Goal: Task Accomplishment & Management: Manage account settings

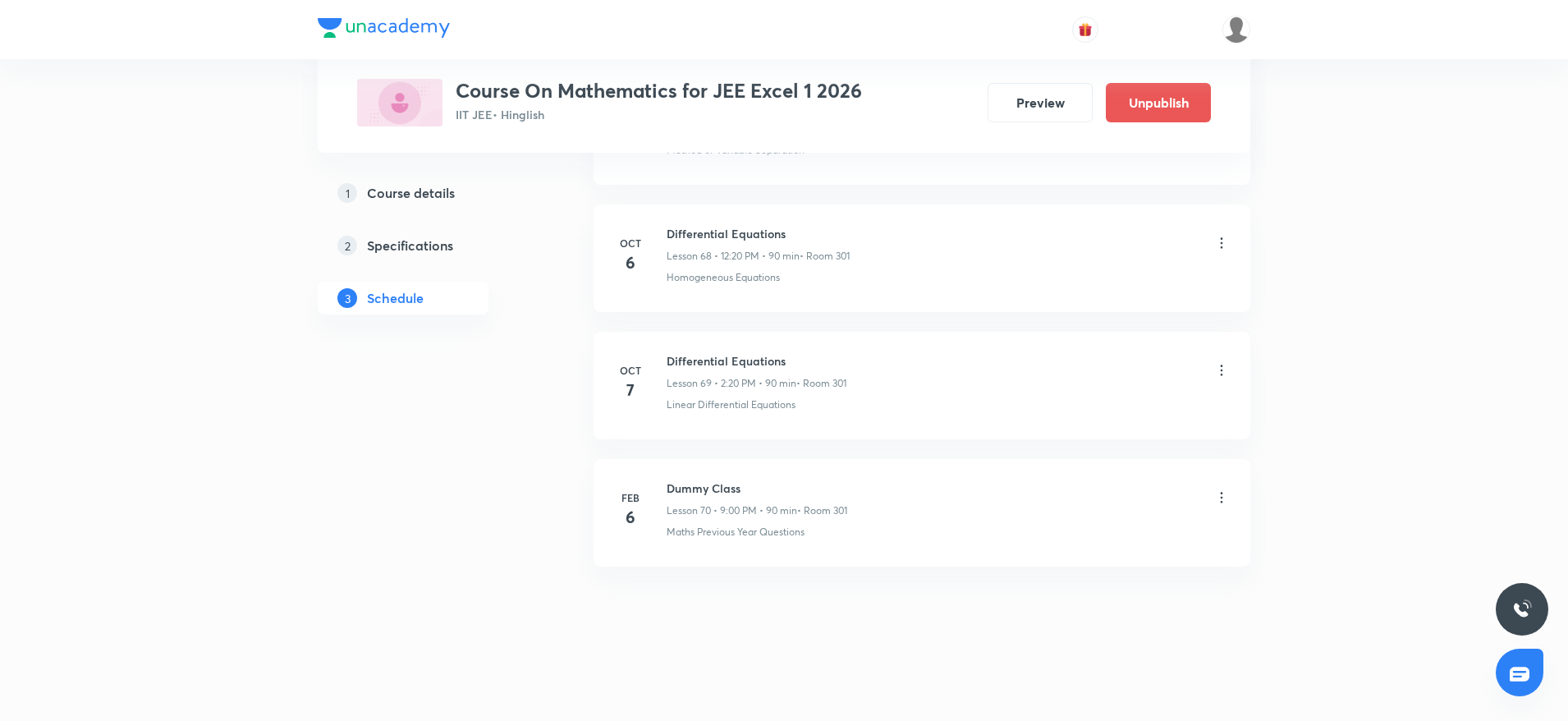
scroll to position [8755, 0]
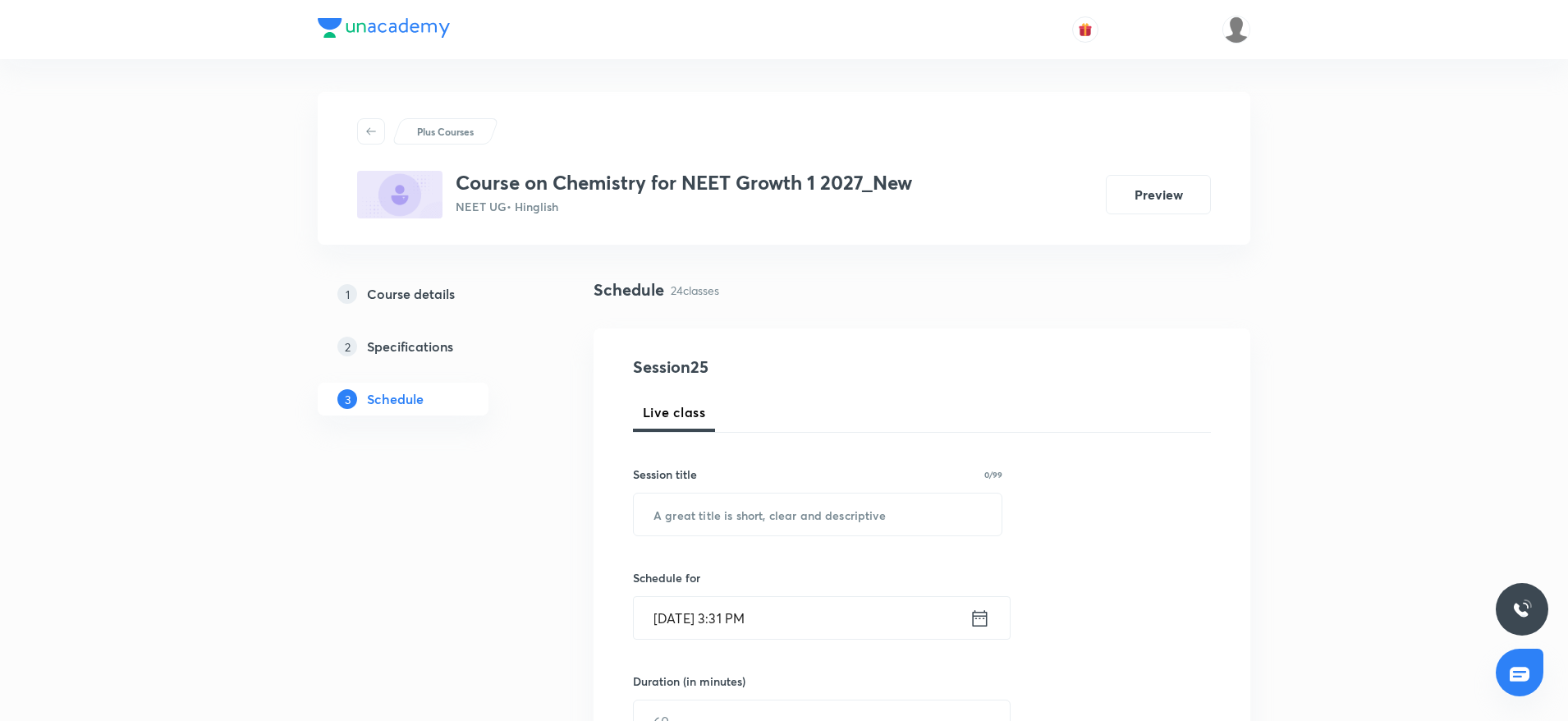
scroll to position [3652, 0]
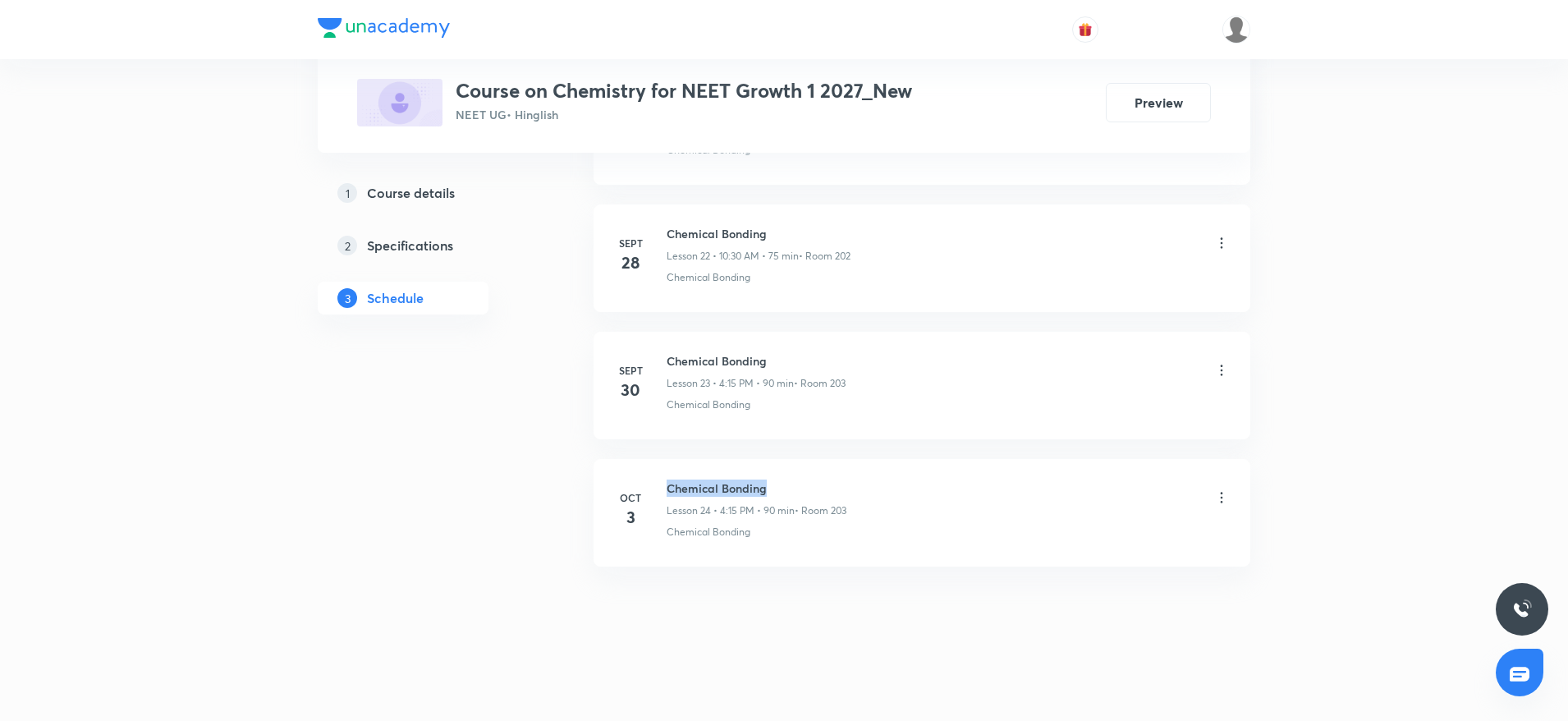
drag, startPoint x: 666, startPoint y: 482, endPoint x: 865, endPoint y: 470, distance: 199.4
click at [865, 470] on li "Oct 3 Chemical Bonding Lesson 24 • 4:15 PM • 90 min • Room 203 Chemical Bonding" at bounding box center [922, 512] width 657 height 107
copy h6 "Chemical Bonding"
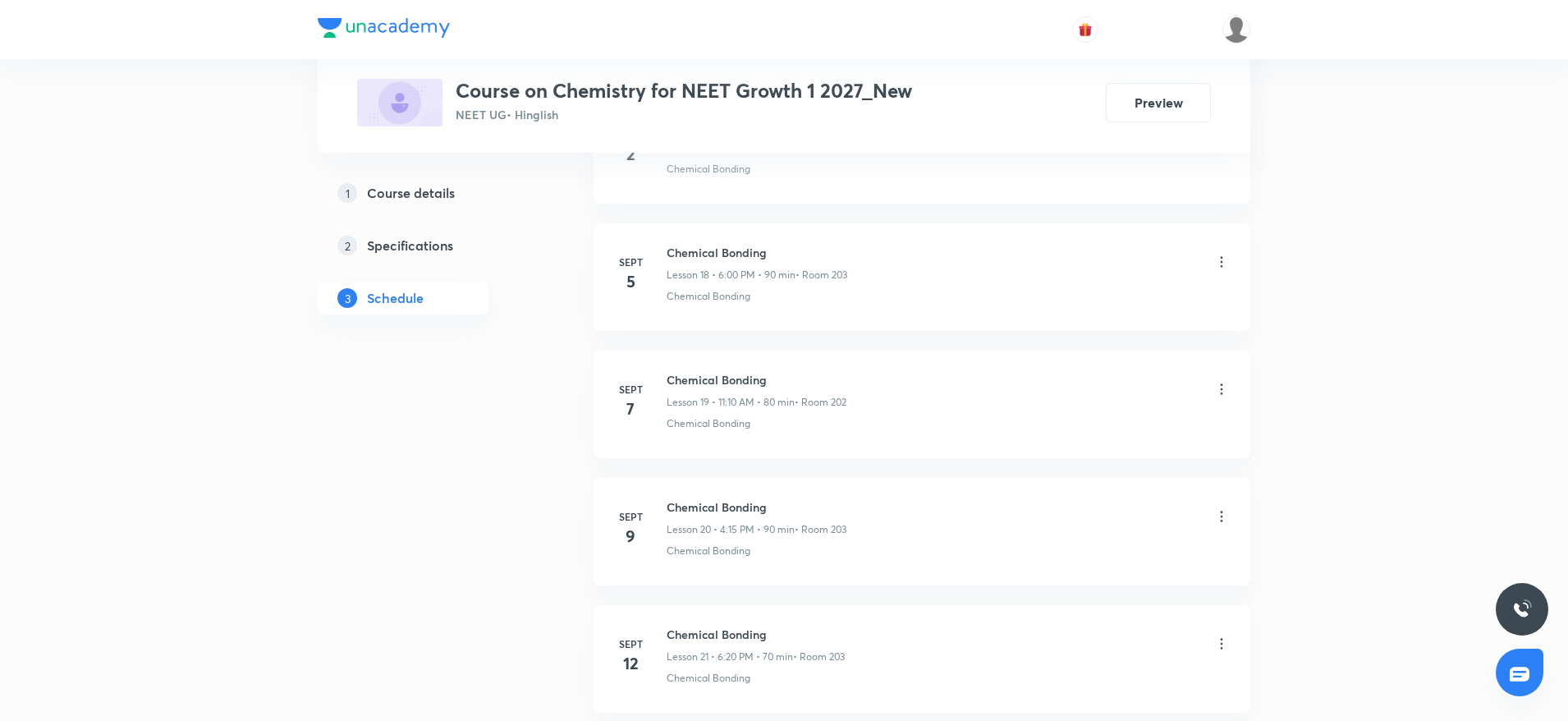
scroll to position [0, 0]
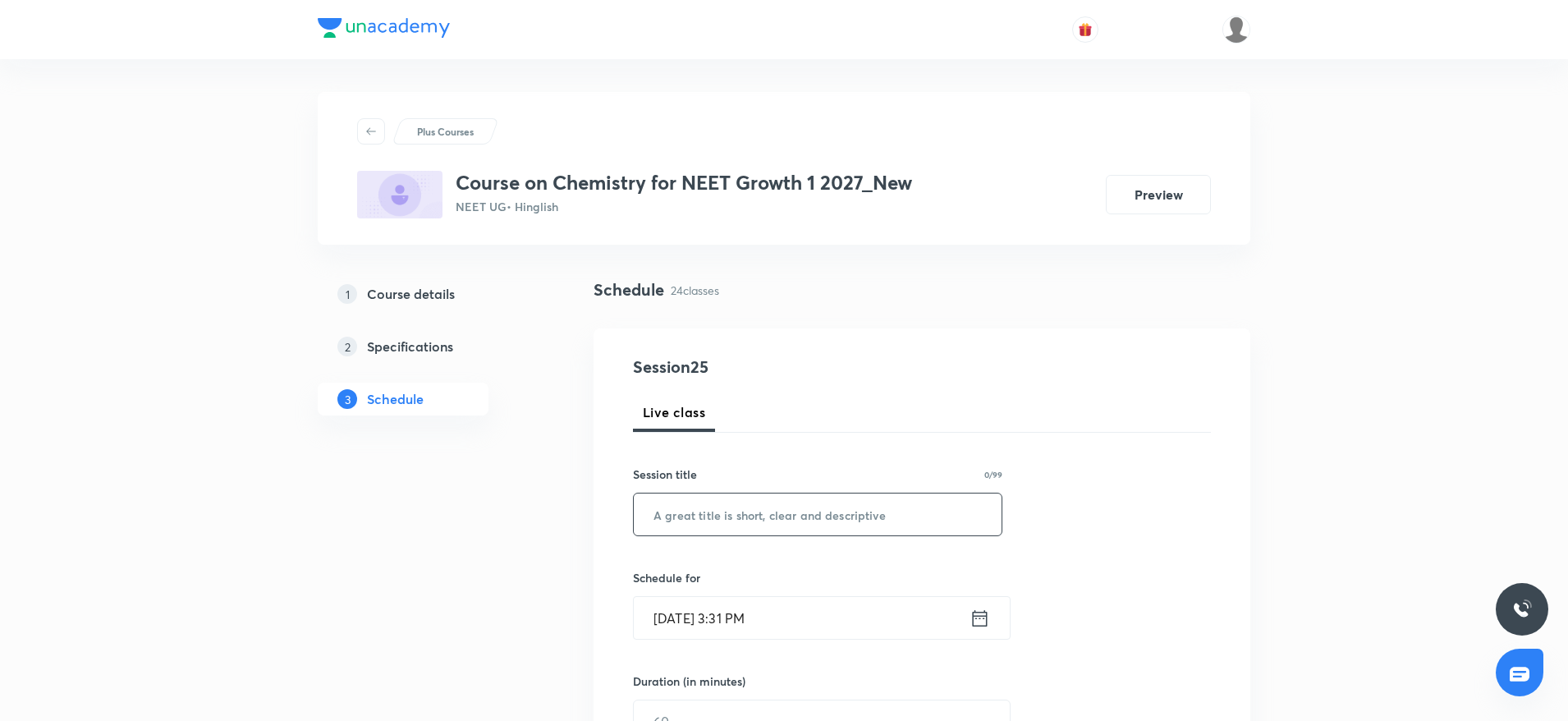
click at [784, 522] on input "text" at bounding box center [817, 514] width 368 height 42
paste input "Chemical Bonding"
type input "Chemical Bonding"
click at [721, 614] on input "Oct 7, 2025, 3:31 PM" at bounding box center [802, 618] width 336 height 42
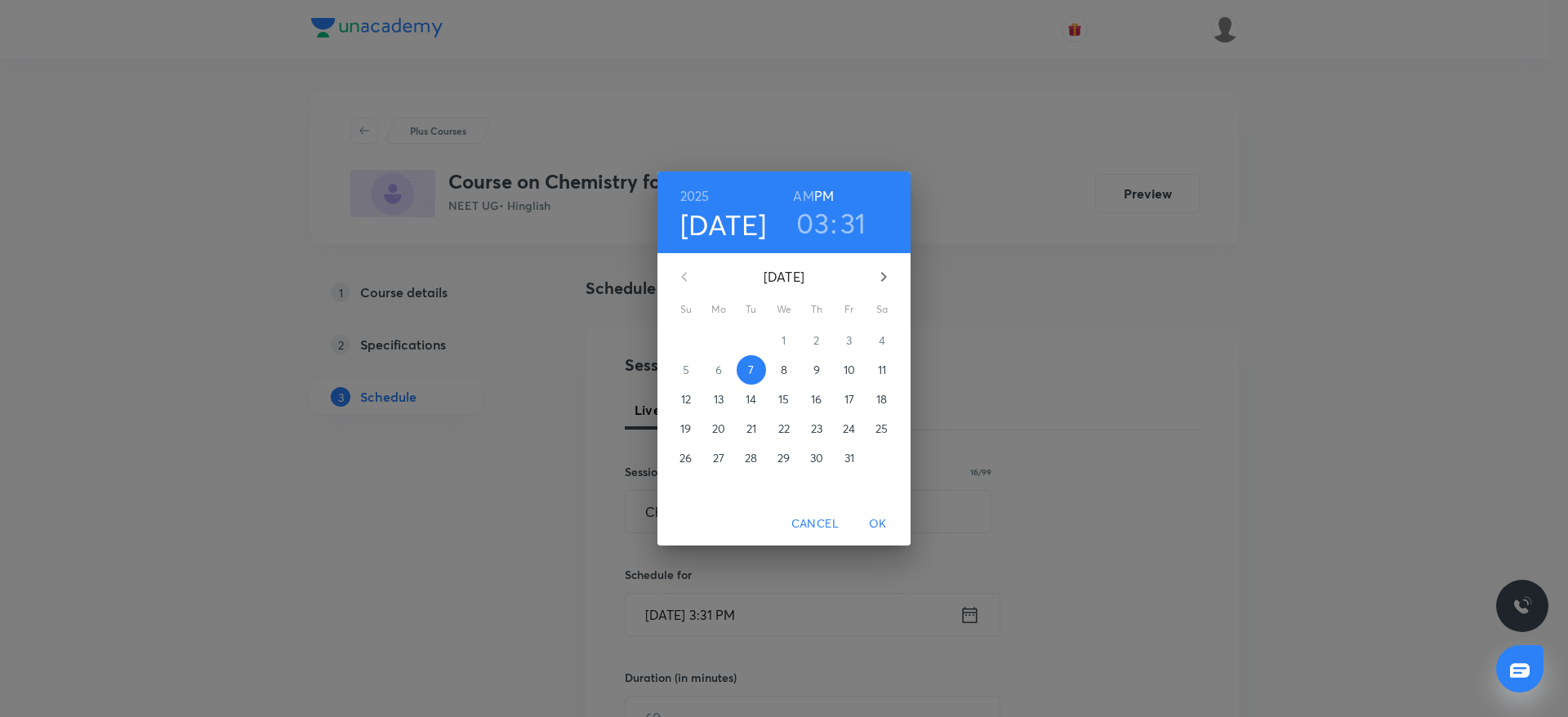
click at [819, 221] on h3 "03" at bounding box center [812, 223] width 32 height 34
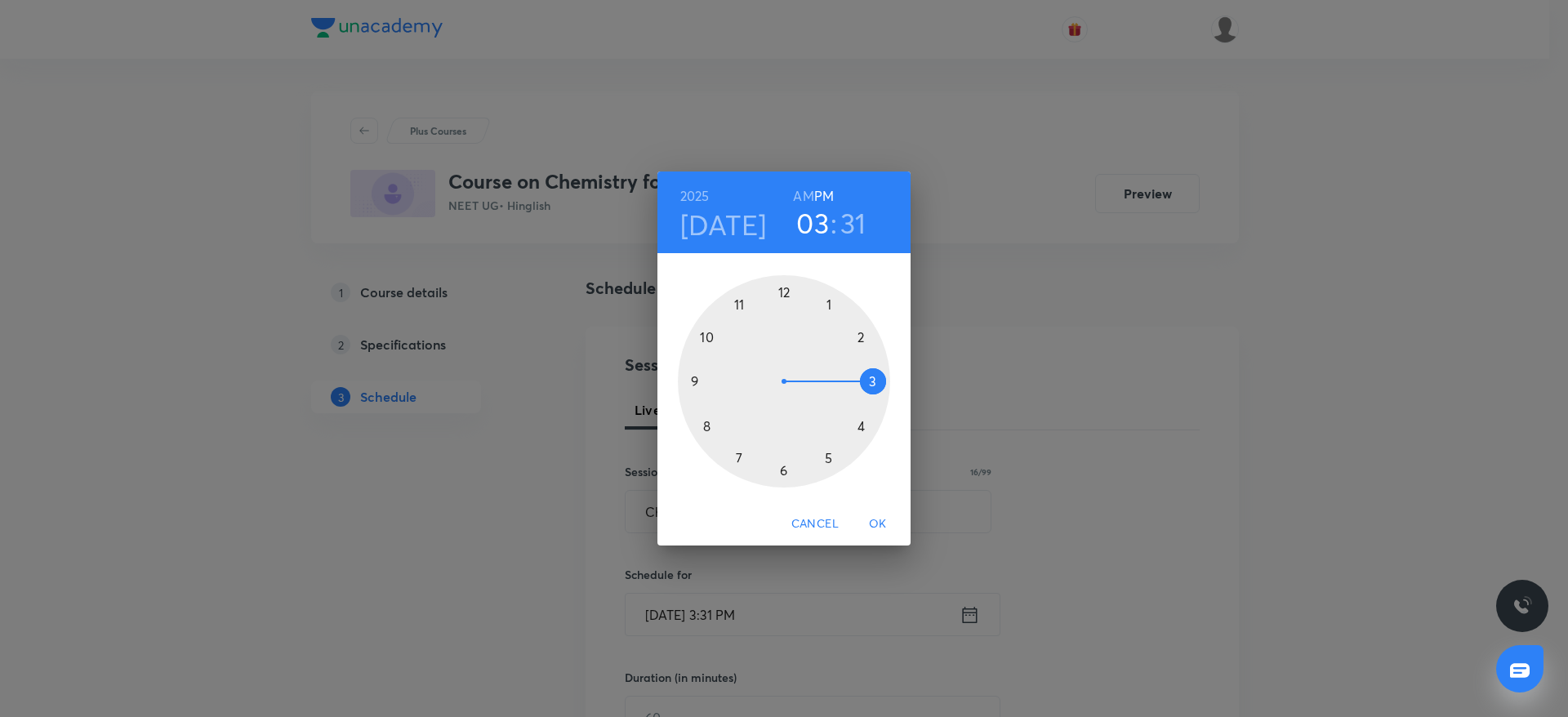
click at [868, 434] on div at bounding box center [784, 382] width 212 height 213
click at [882, 382] on div at bounding box center [784, 382] width 212 height 213
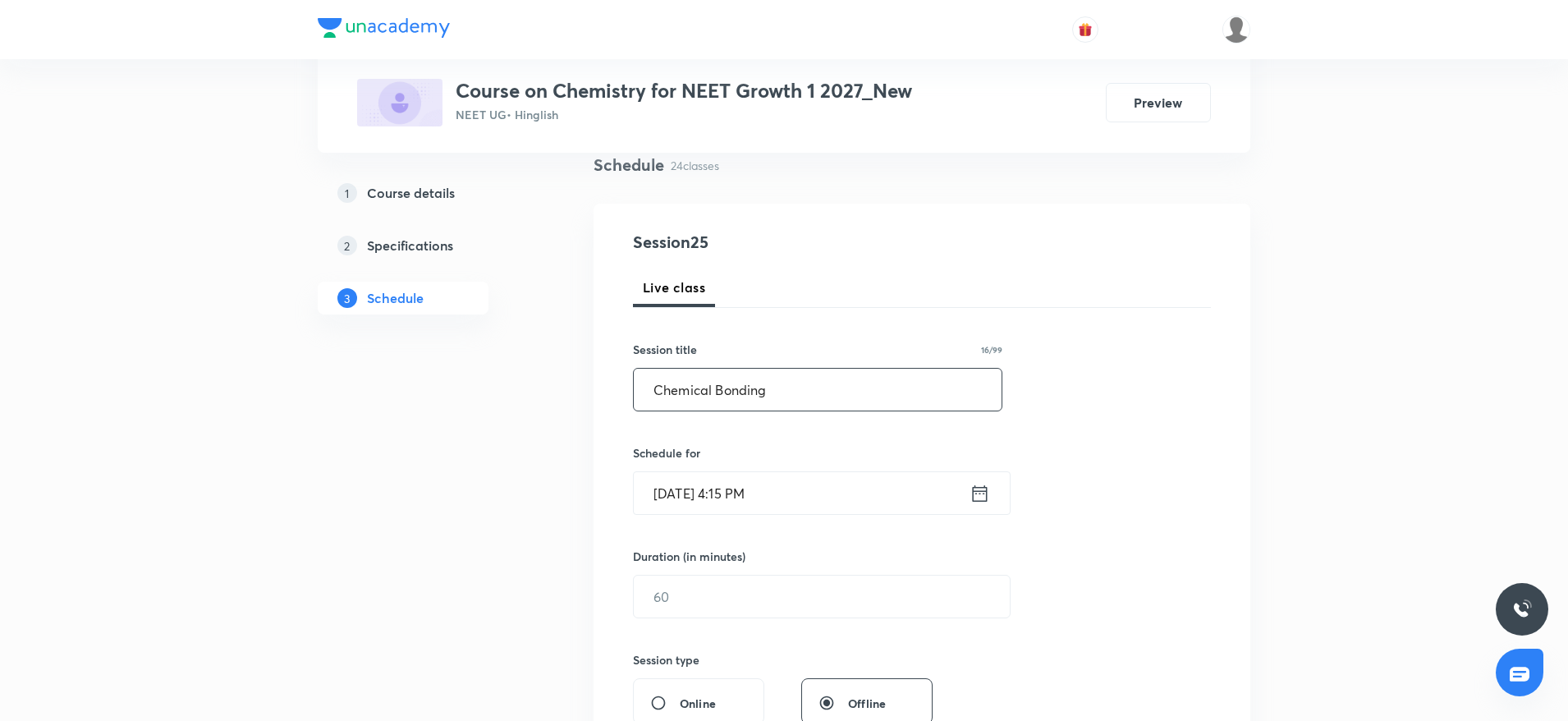
scroll to position [246, 0]
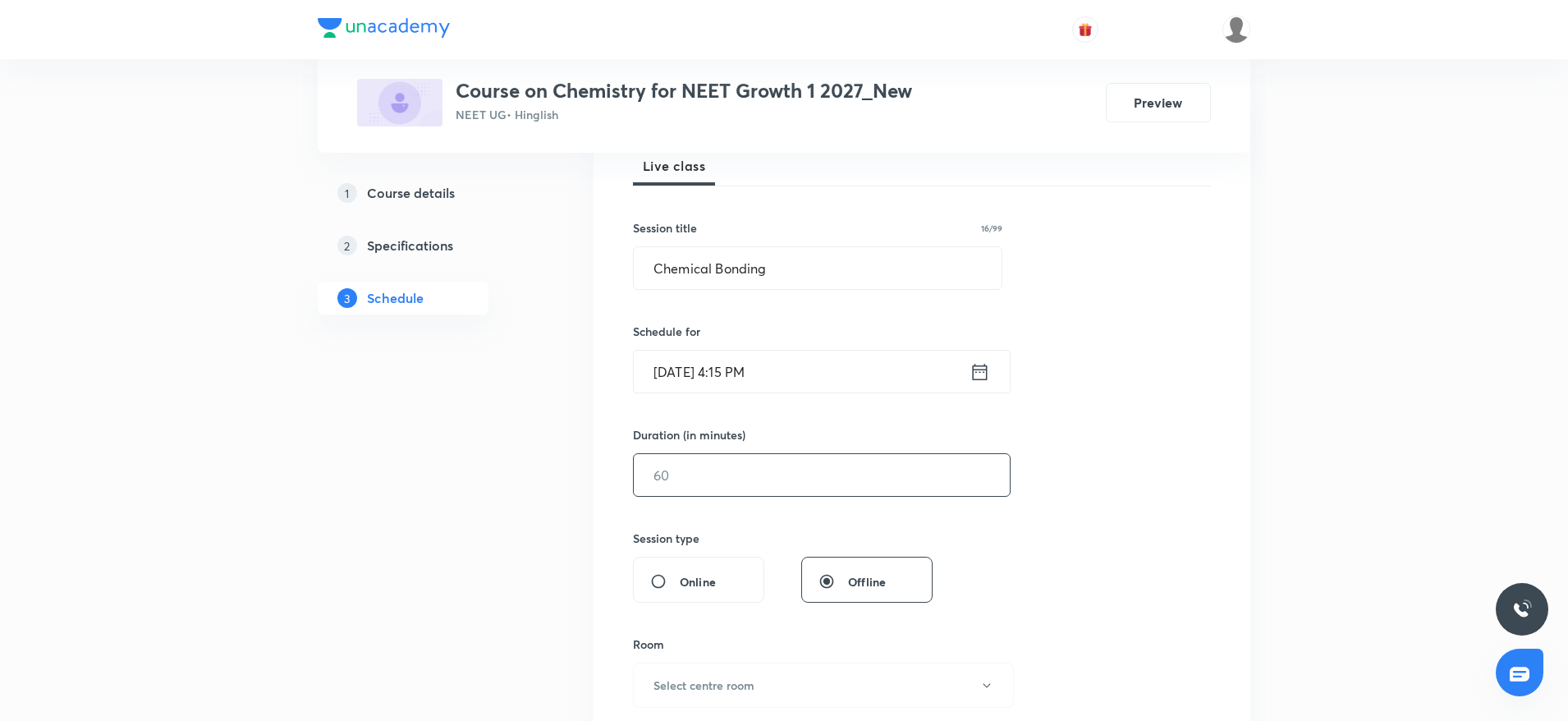
click at [812, 477] on input "text" at bounding box center [822, 475] width 376 height 42
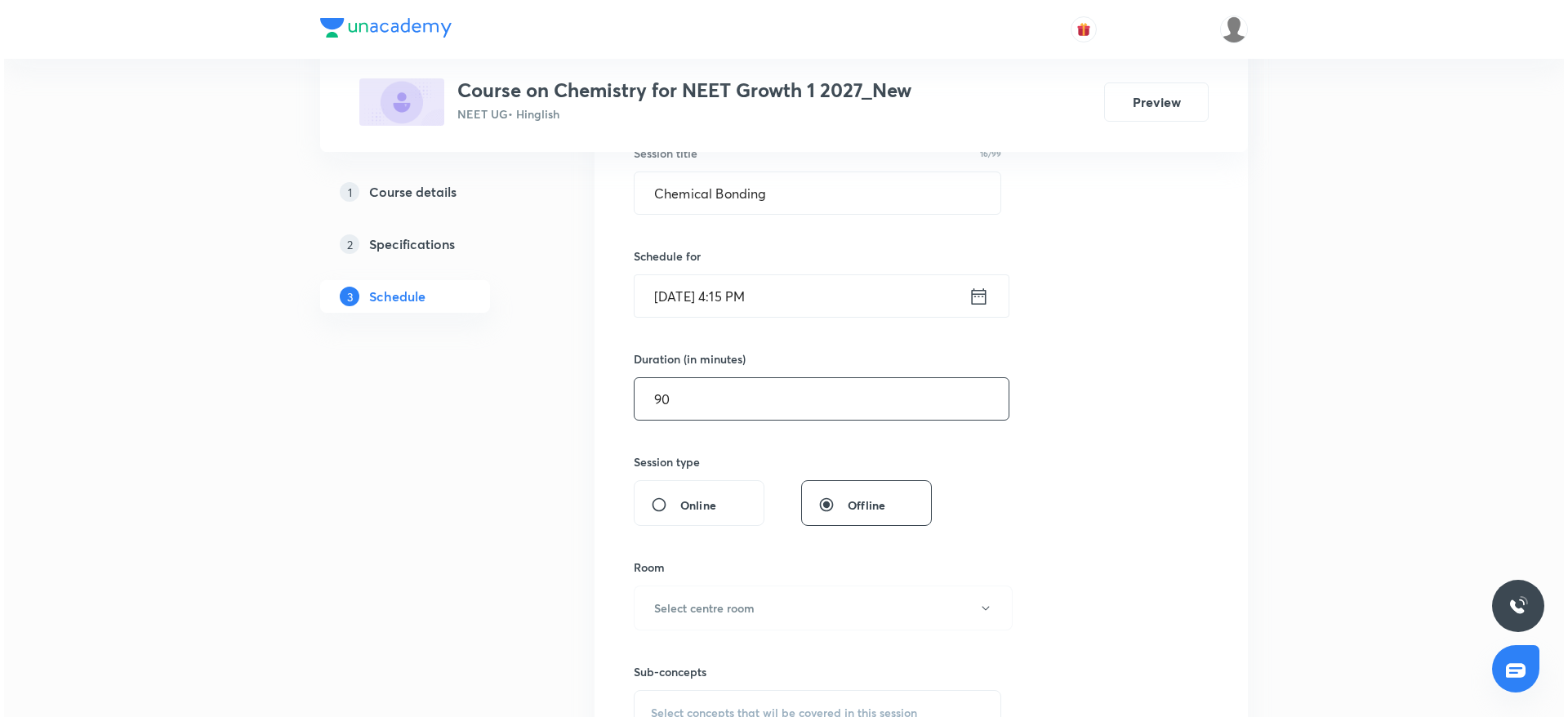
scroll to position [368, 0]
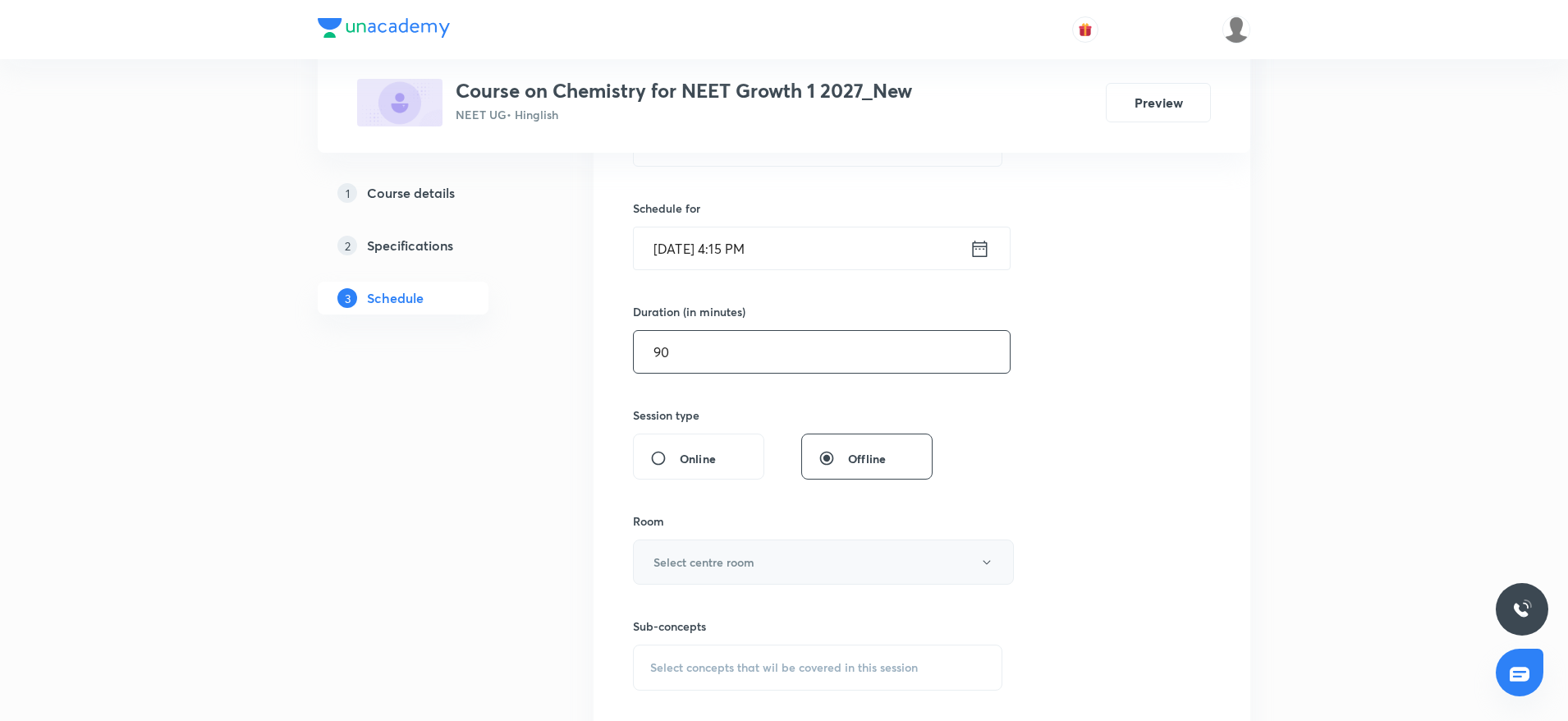
type input "90"
click at [781, 573] on button "Select centre room" at bounding box center [823, 562] width 381 height 45
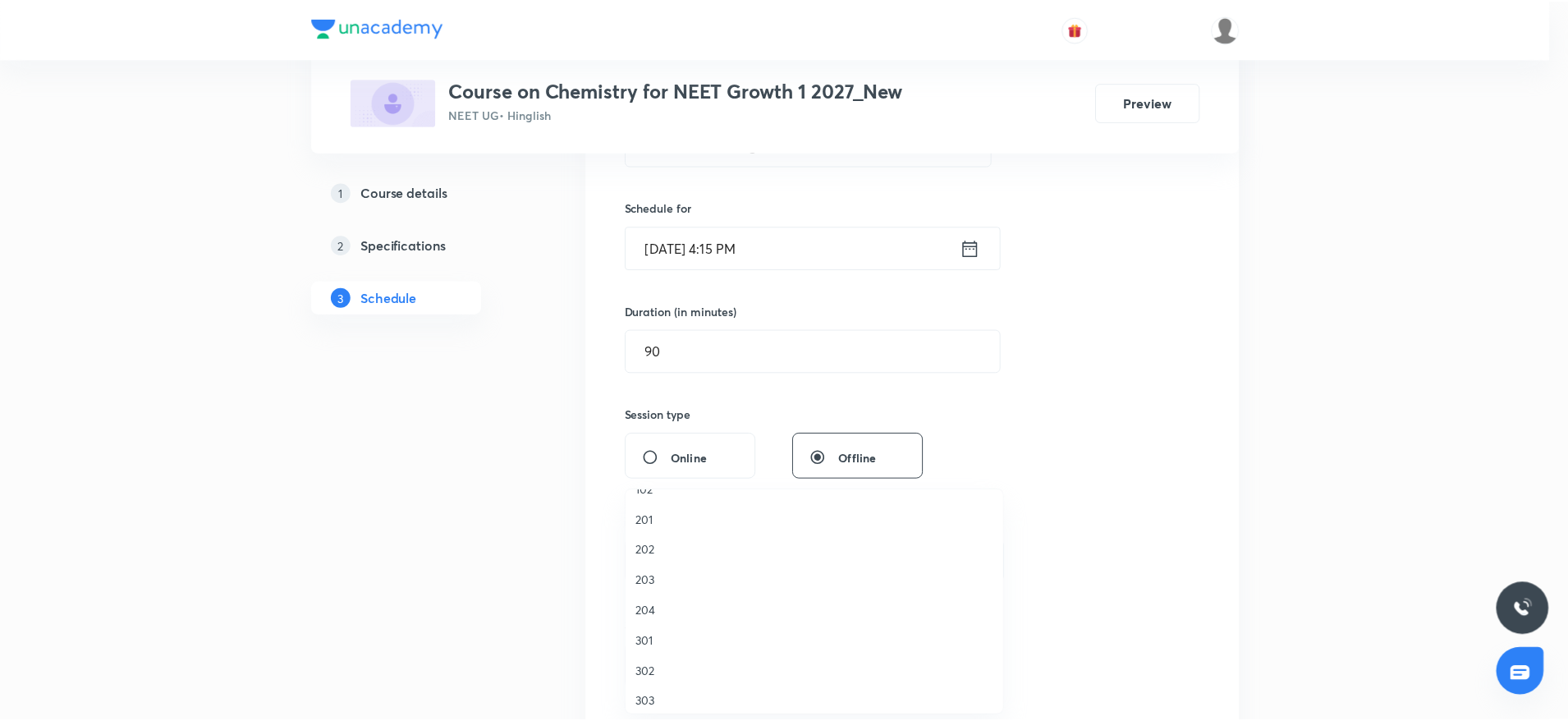
scroll to position [31, 0]
click at [654, 568] on span "203" at bounding box center [818, 573] width 359 height 17
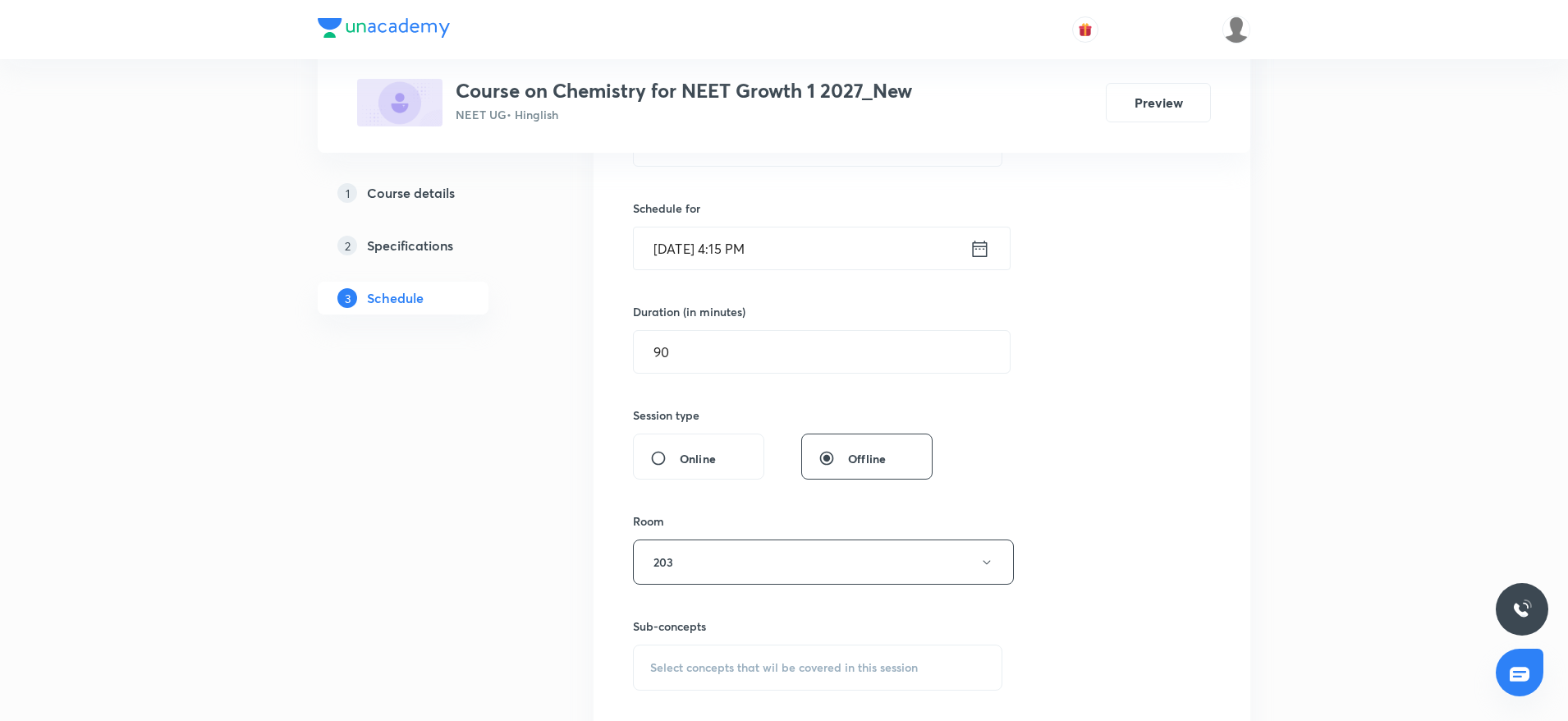
scroll to position [493, 0]
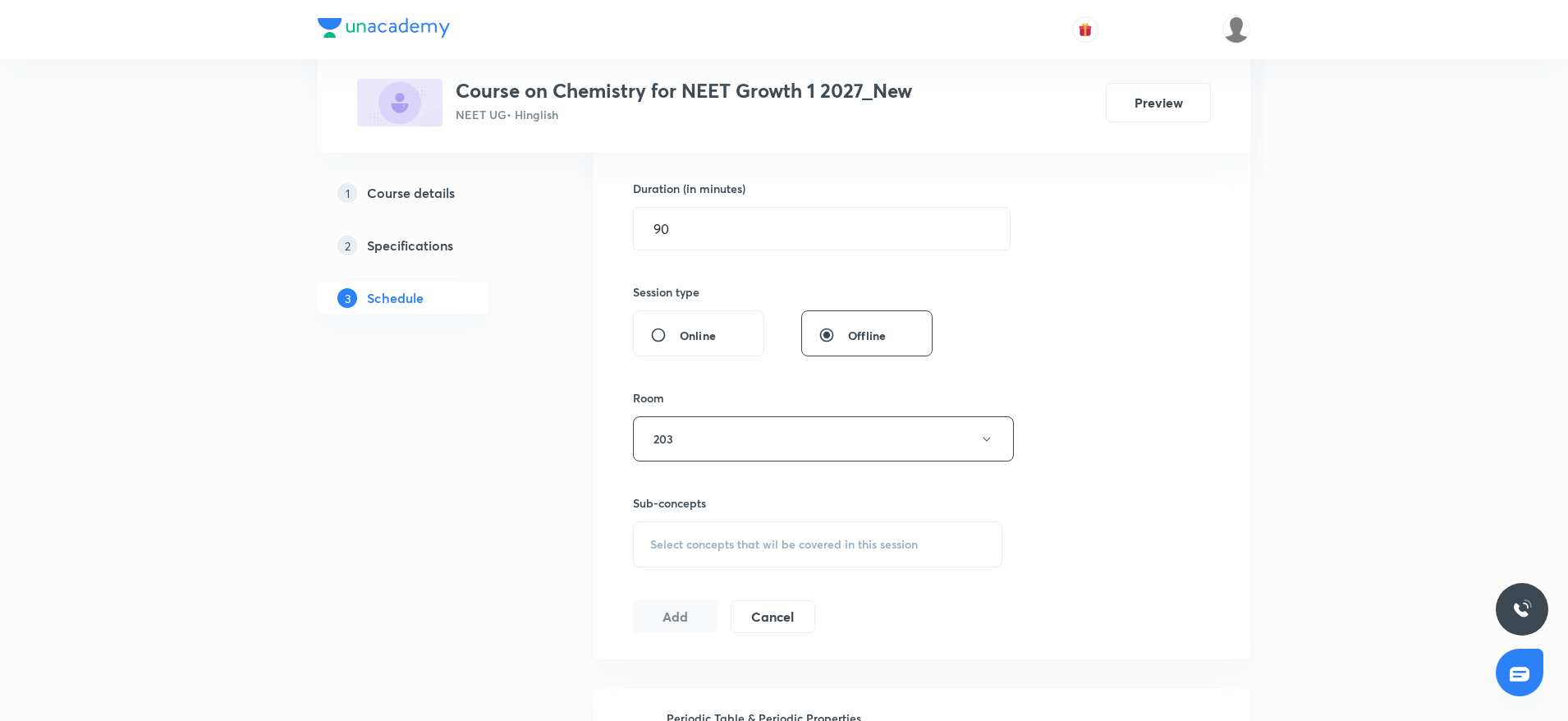
click at [851, 538] on span "Select concepts that wil be covered in this session" at bounding box center [784, 544] width 268 height 13
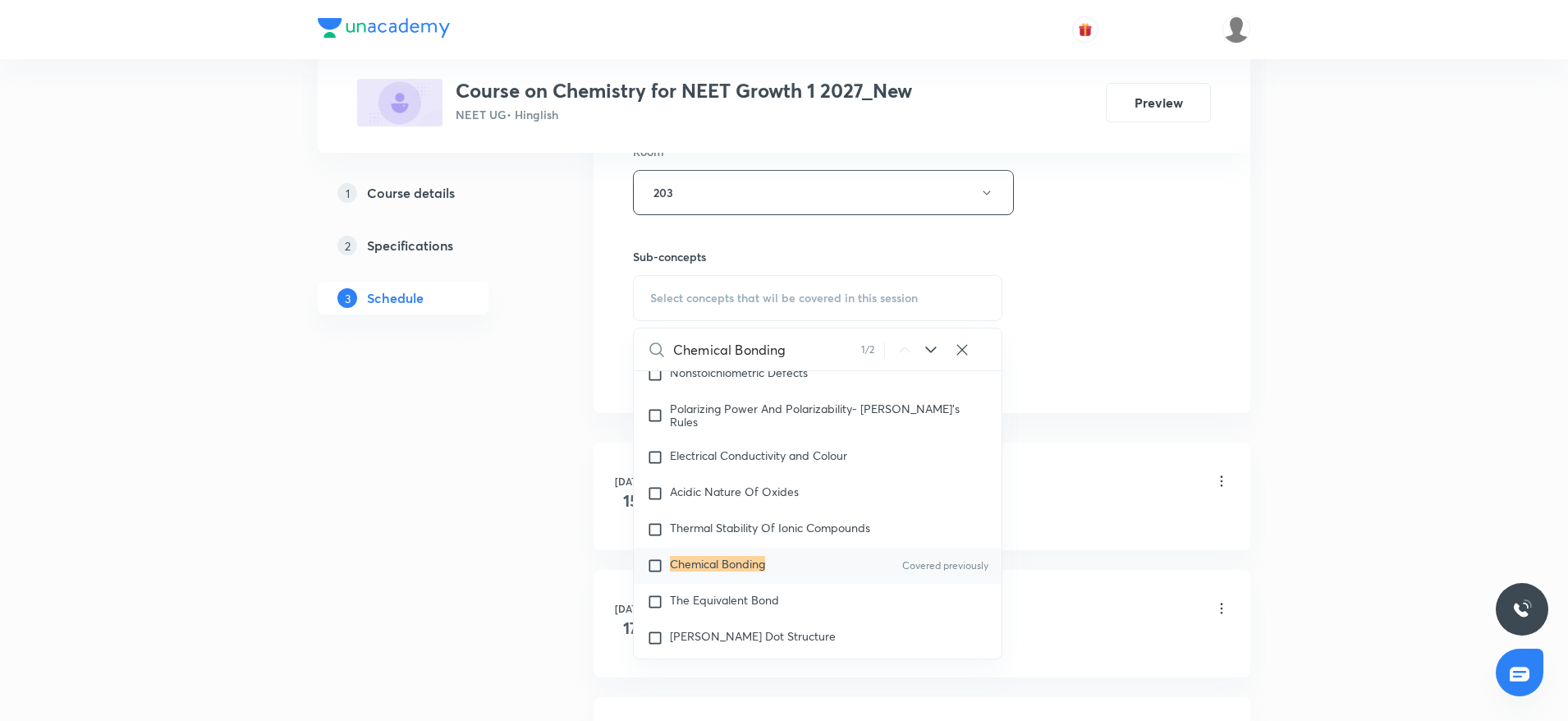
scroll to position [7842, 0]
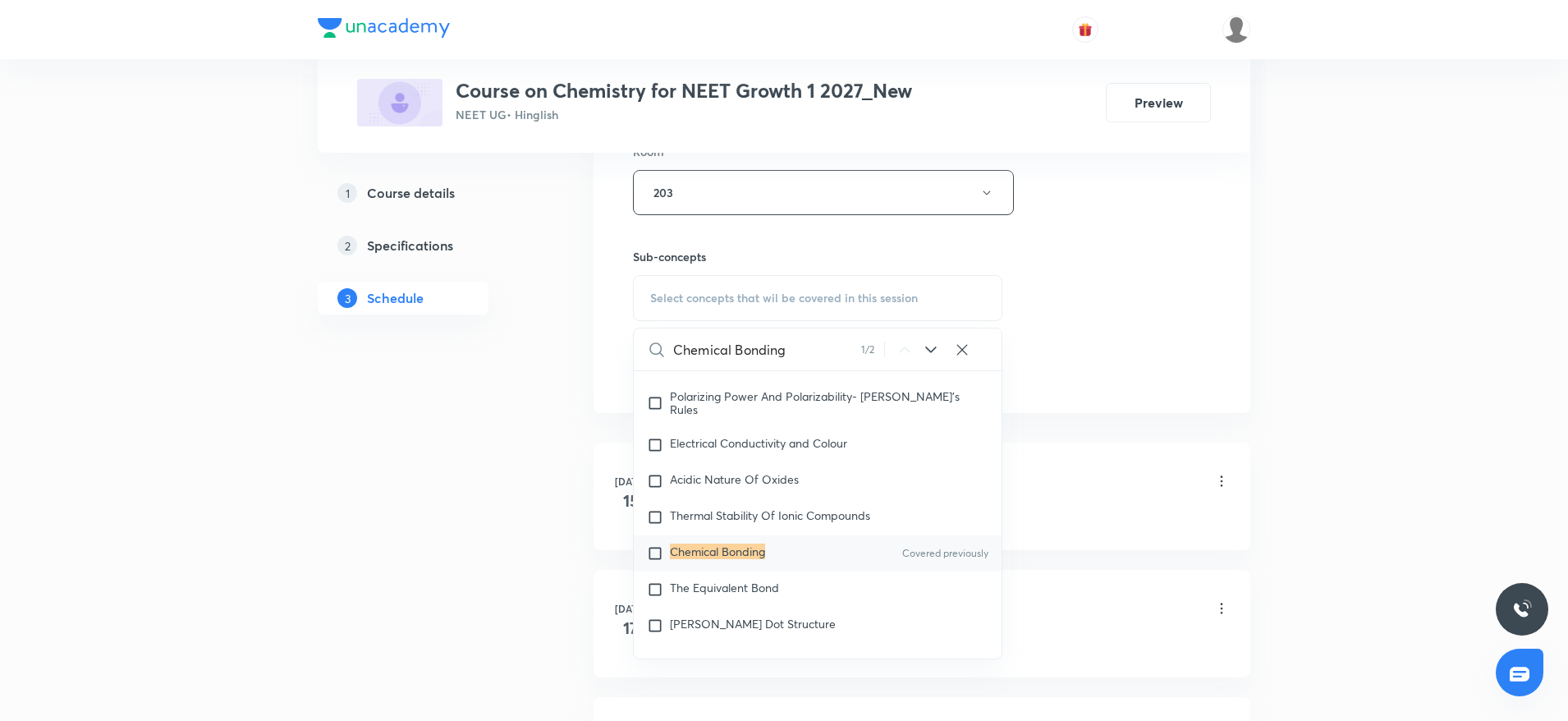
type input "Chemical Bonding"
click at [736, 562] on p "Chemical Bonding" at bounding box center [717, 554] width 95 height 16
checkbox input "true"
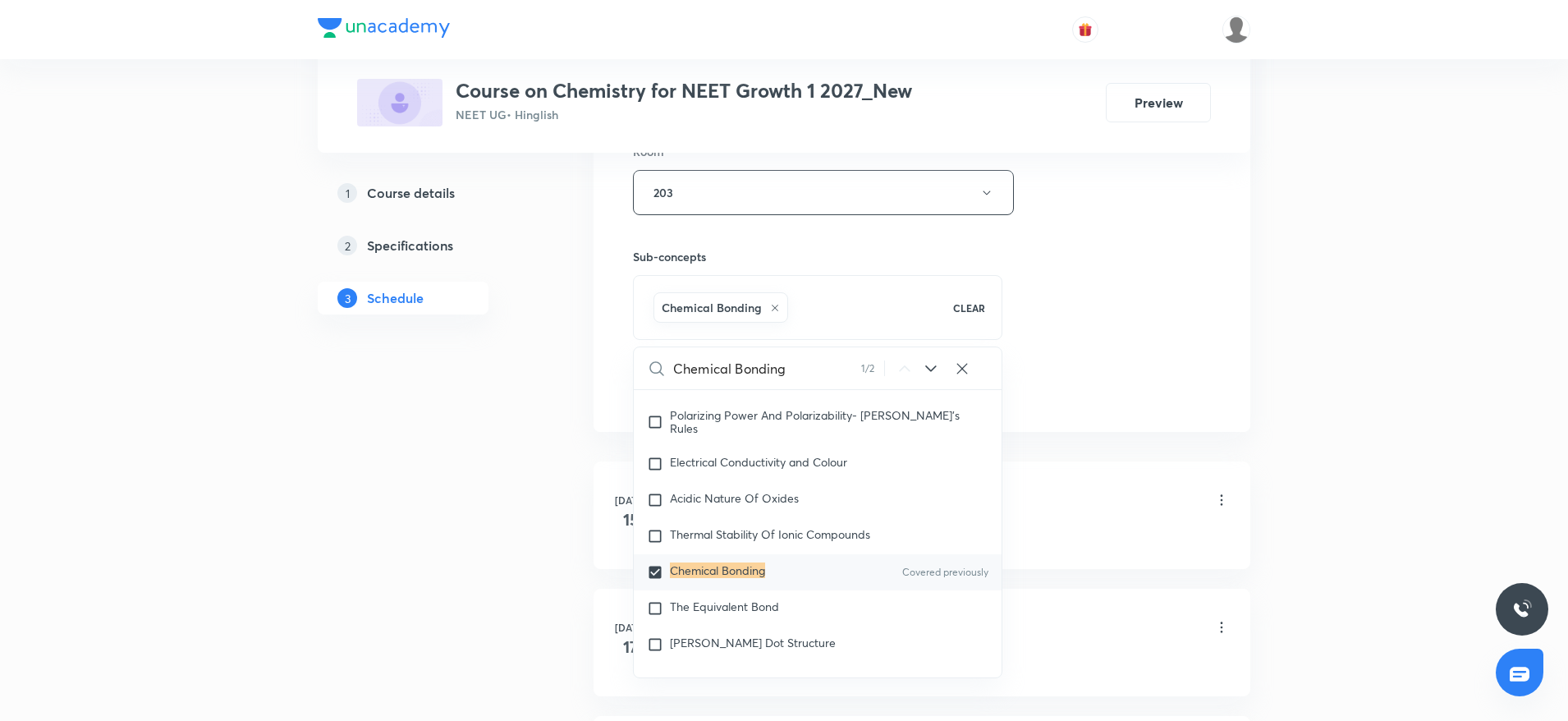
click at [1128, 209] on div "Session 25 Live class Session title 16/99 Chemical Bonding ​ Schedule for Oct 7…" at bounding box center [922, 10] width 578 height 791
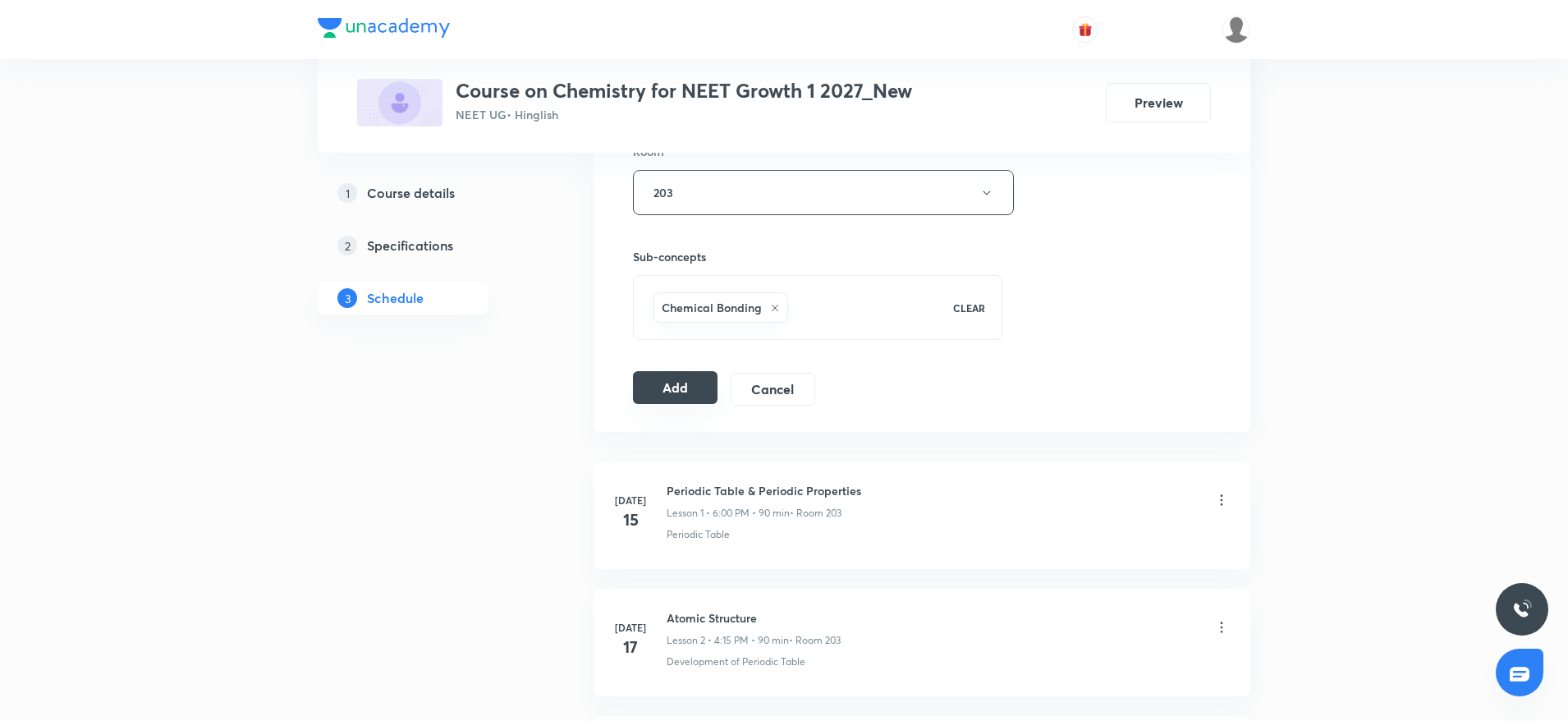
click at [679, 379] on button "Add" at bounding box center [675, 388] width 85 height 33
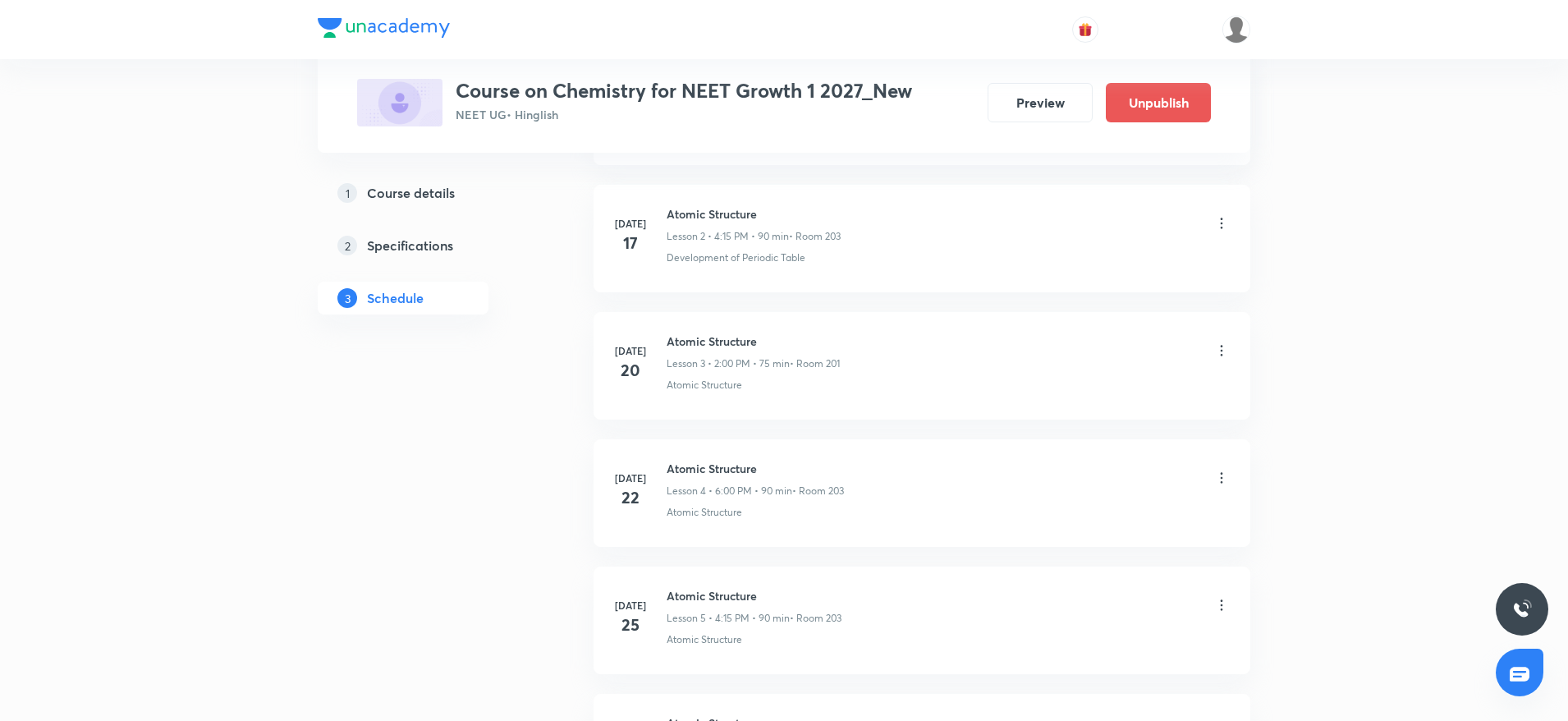
scroll to position [3025, 0]
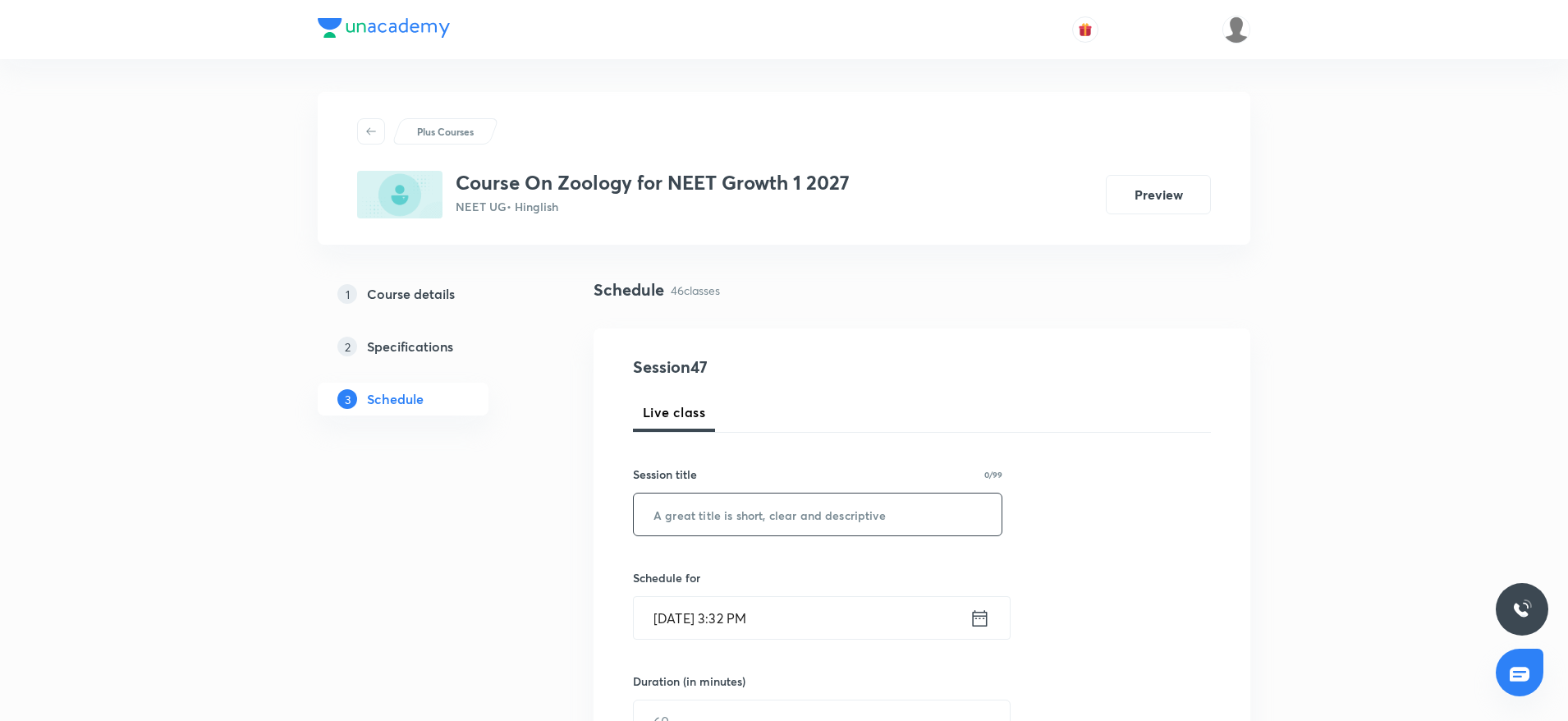
click at [804, 513] on input "text" at bounding box center [817, 514] width 368 height 42
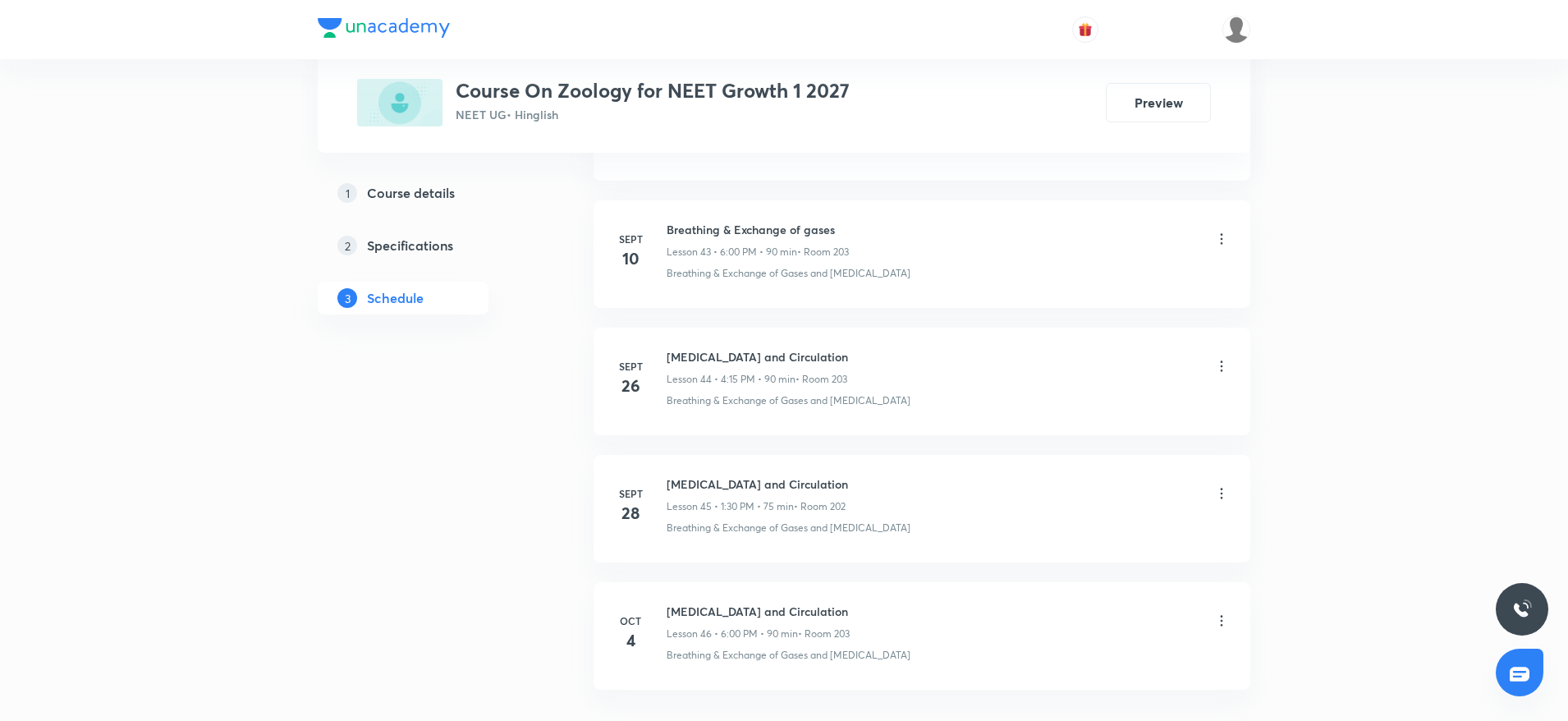
scroll to position [6454, 0]
drag, startPoint x: 662, startPoint y: 480, endPoint x: 936, endPoint y: 448, distance: 275.9
copy h6 "Body fluids and Circulation"
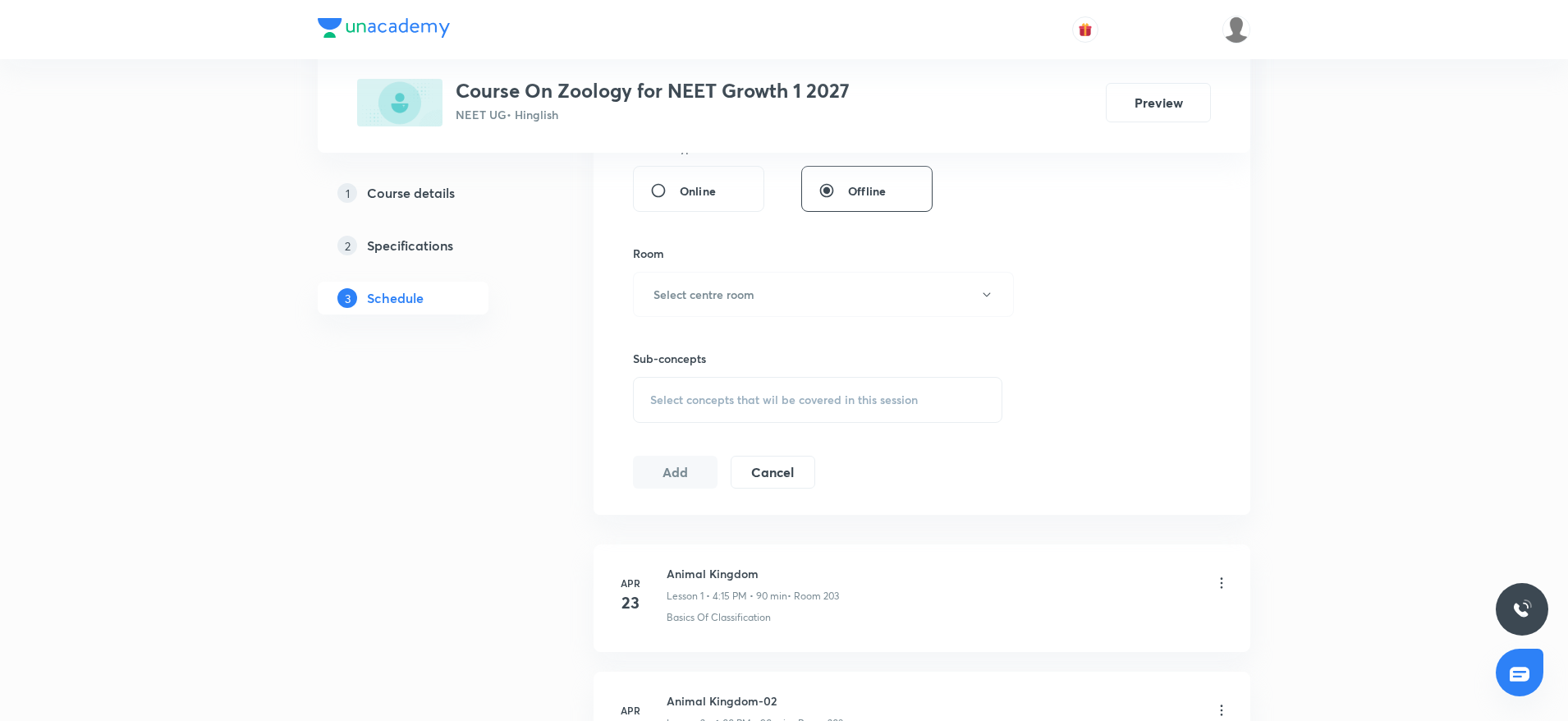
scroll to position [0, 0]
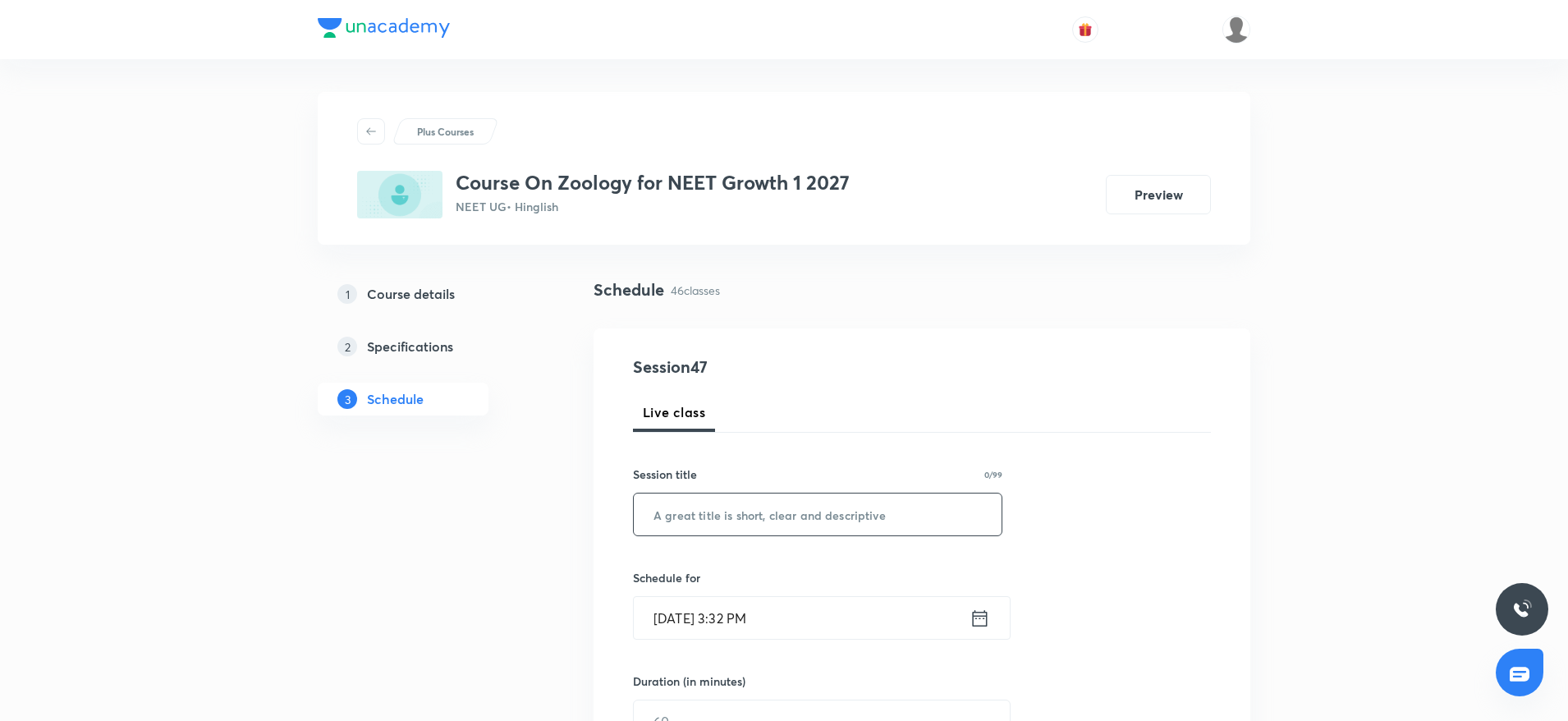
click at [798, 536] on div "​" at bounding box center [817, 514] width 370 height 44
paste input "Body fluids and Circulation"
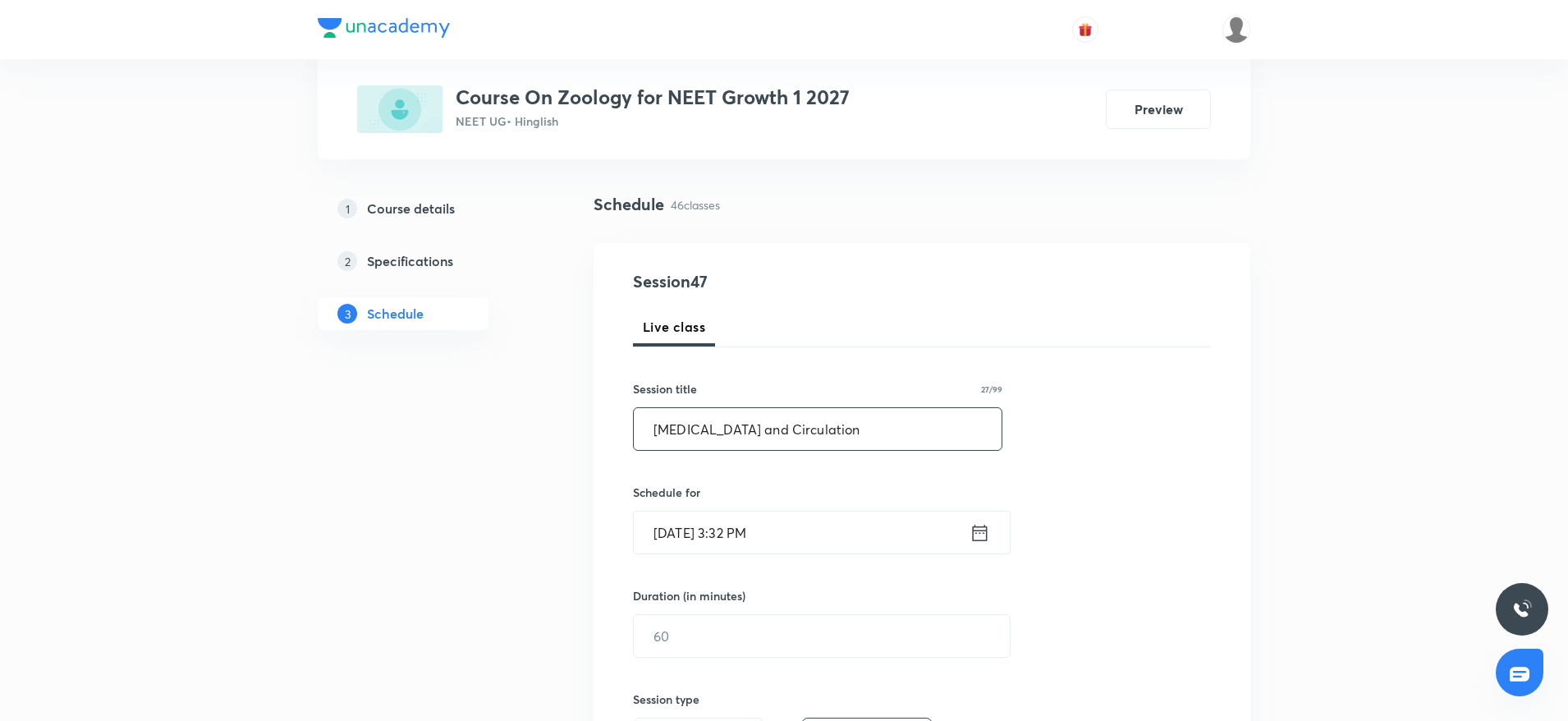
scroll to position [124, 0]
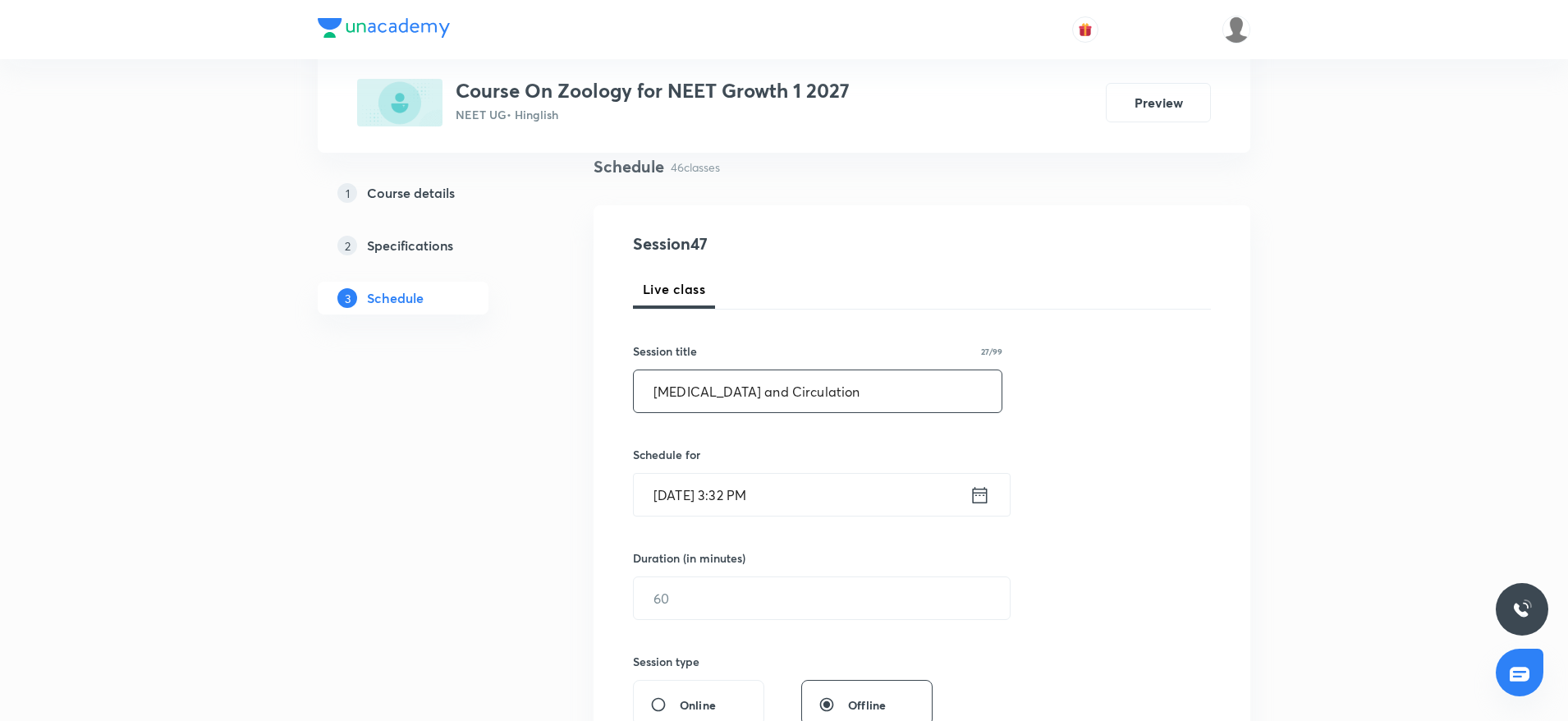
type input "Body fluids and Circulation"
click at [738, 495] on input "Oct 7, 2025, 3:32 PM" at bounding box center [802, 494] width 336 height 42
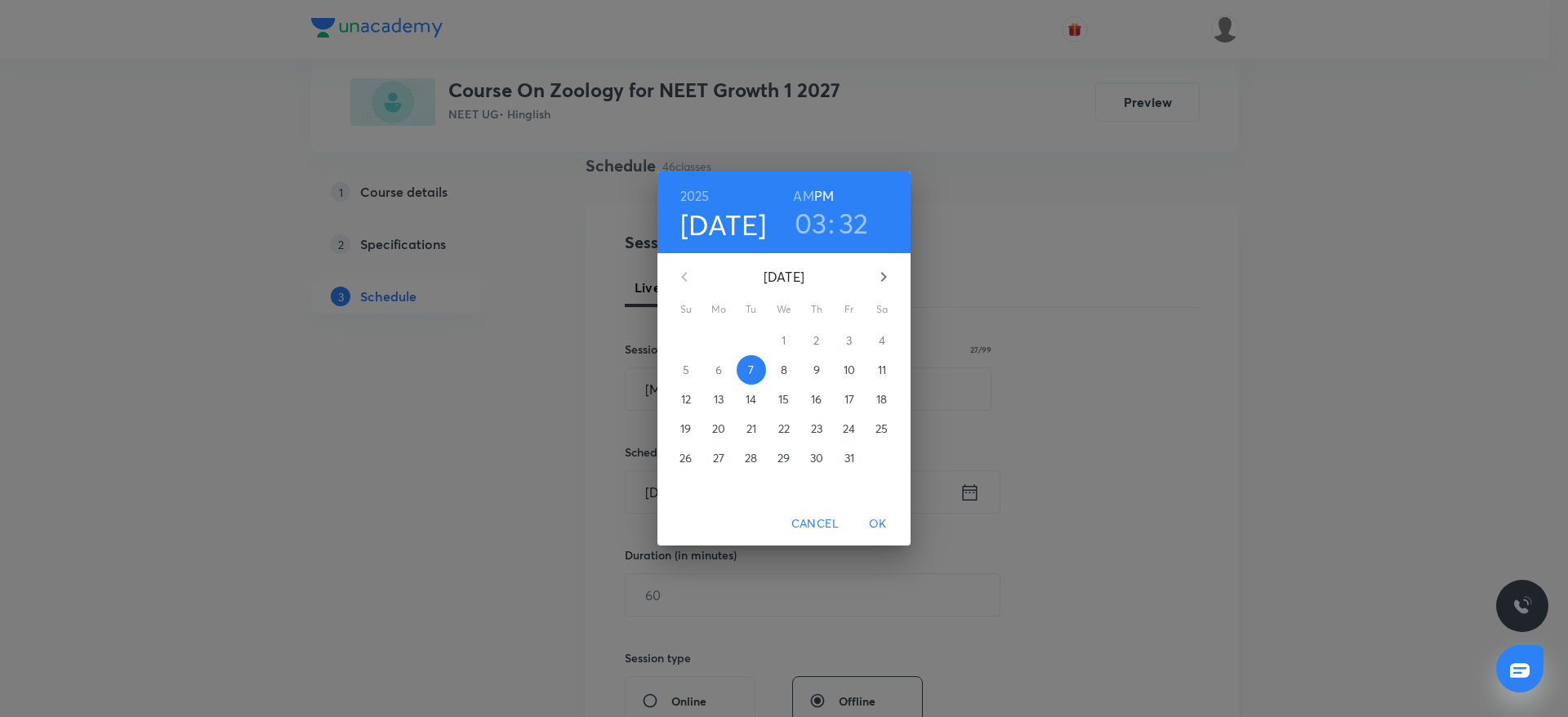
click at [814, 230] on h3 "03" at bounding box center [810, 223] width 32 height 34
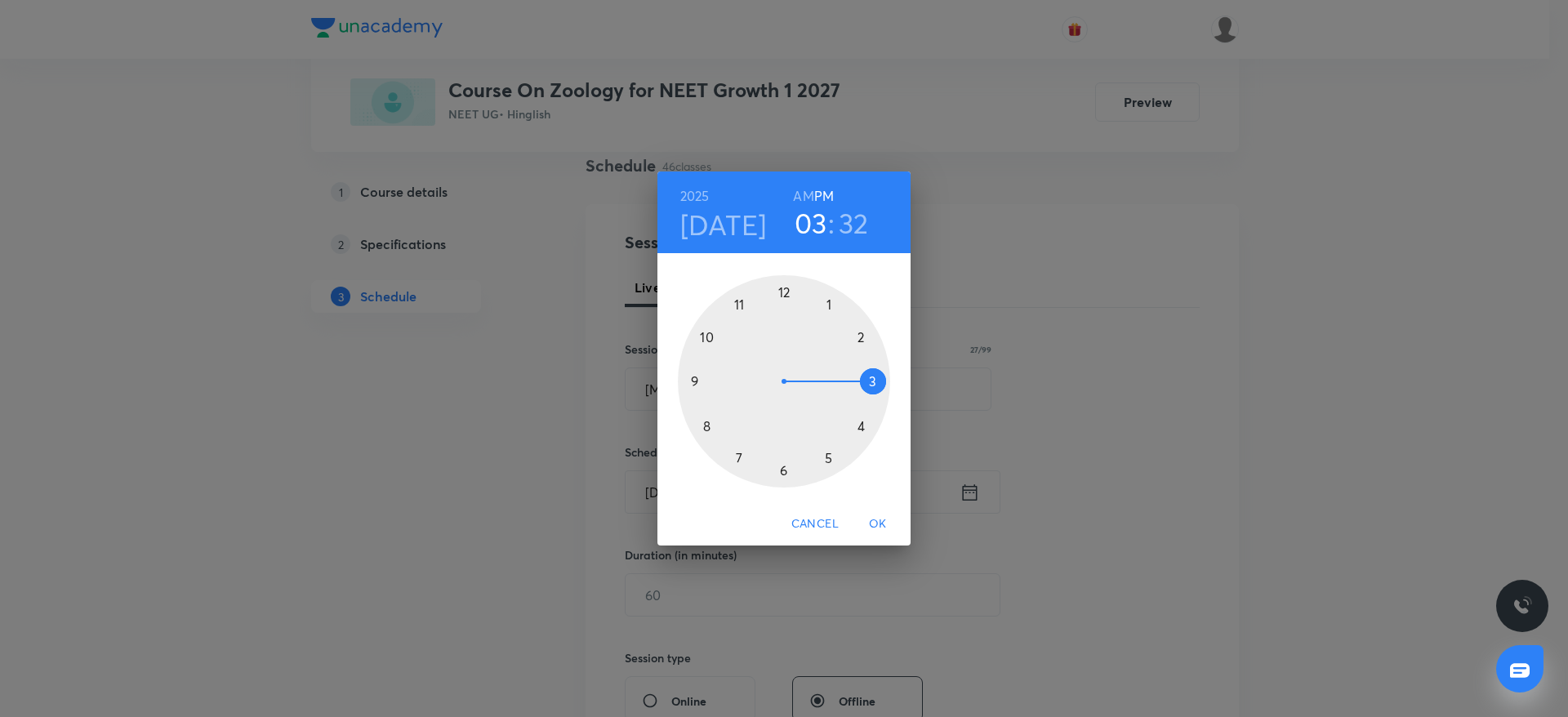
click at [784, 470] on div at bounding box center [784, 382] width 212 height 213
click at [787, 295] on div at bounding box center [784, 382] width 212 height 213
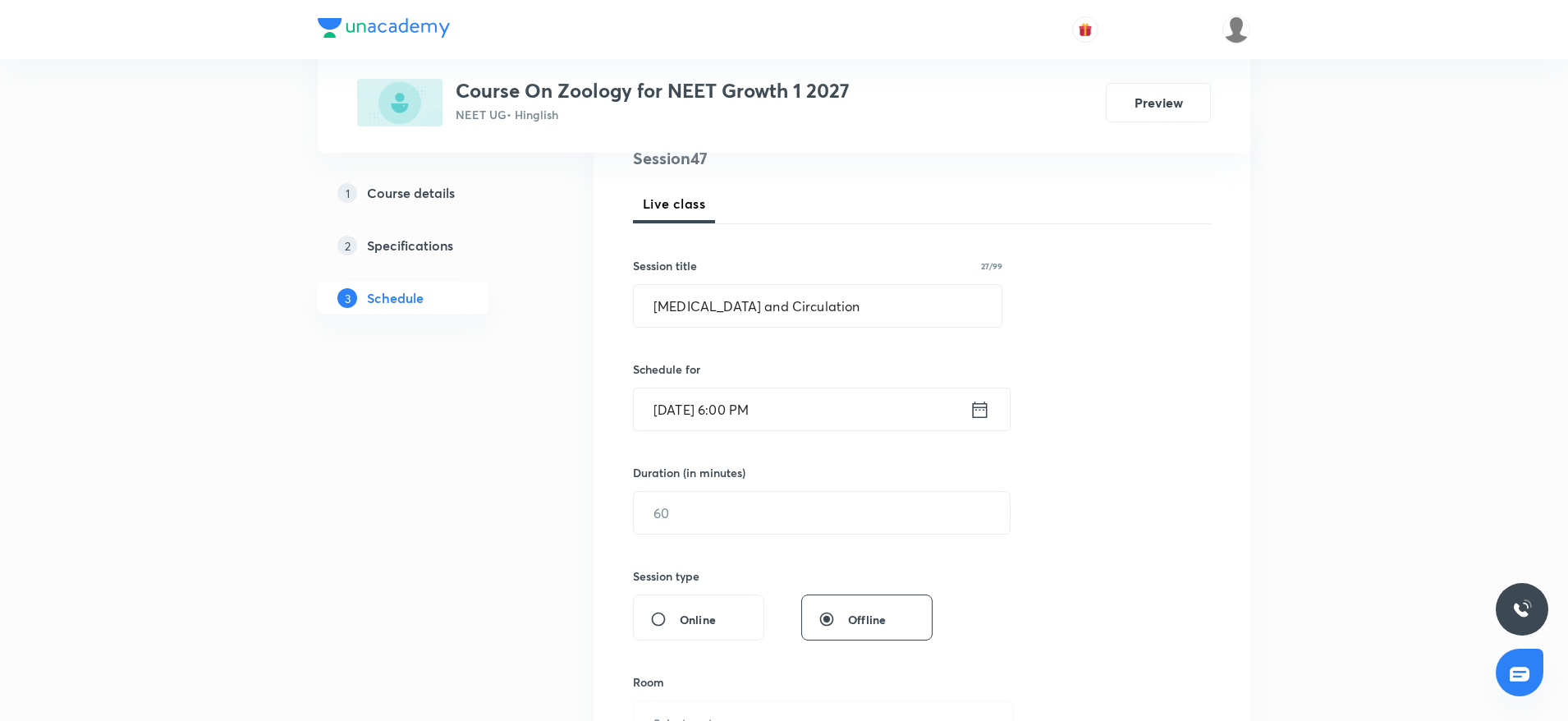
scroll to position [246, 0]
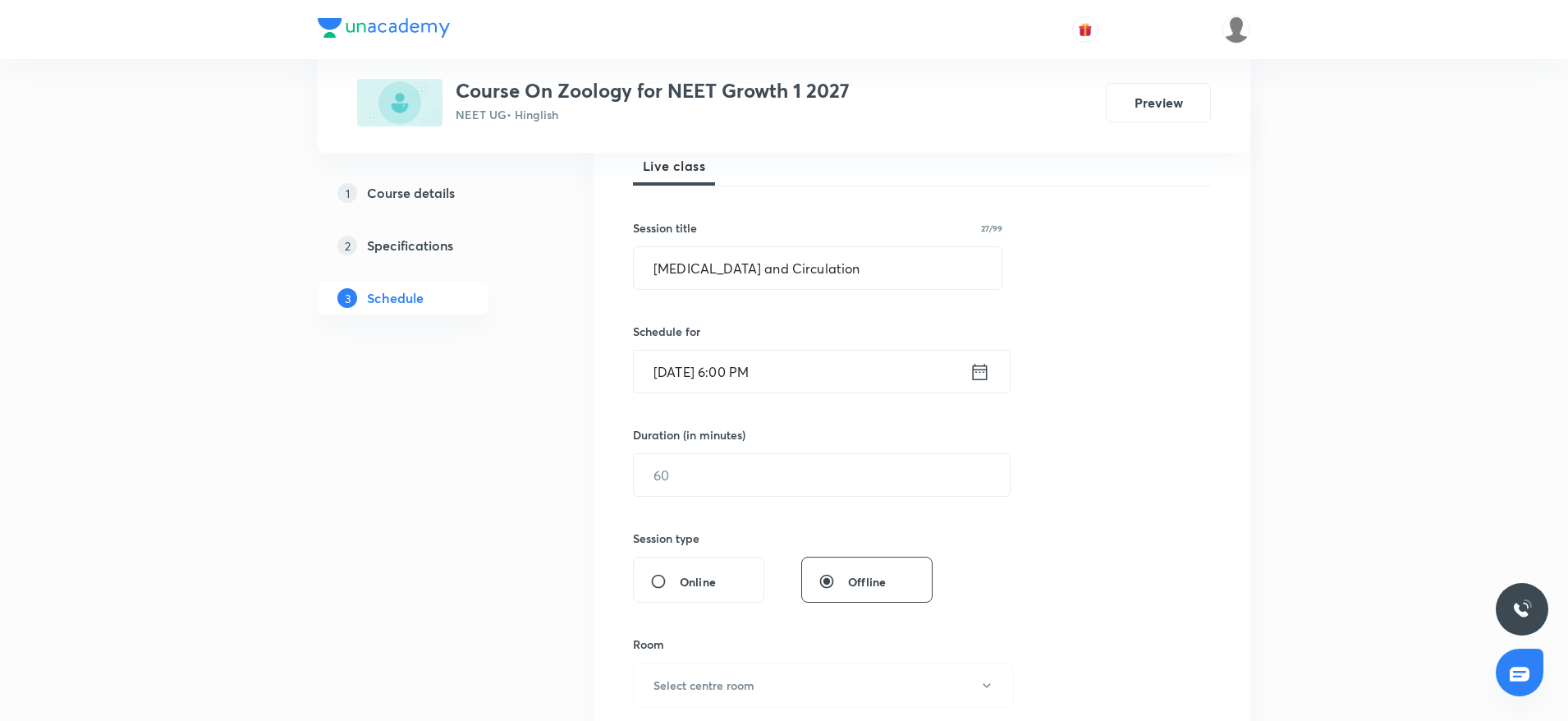
click at [762, 463] on input "text" at bounding box center [822, 475] width 376 height 42
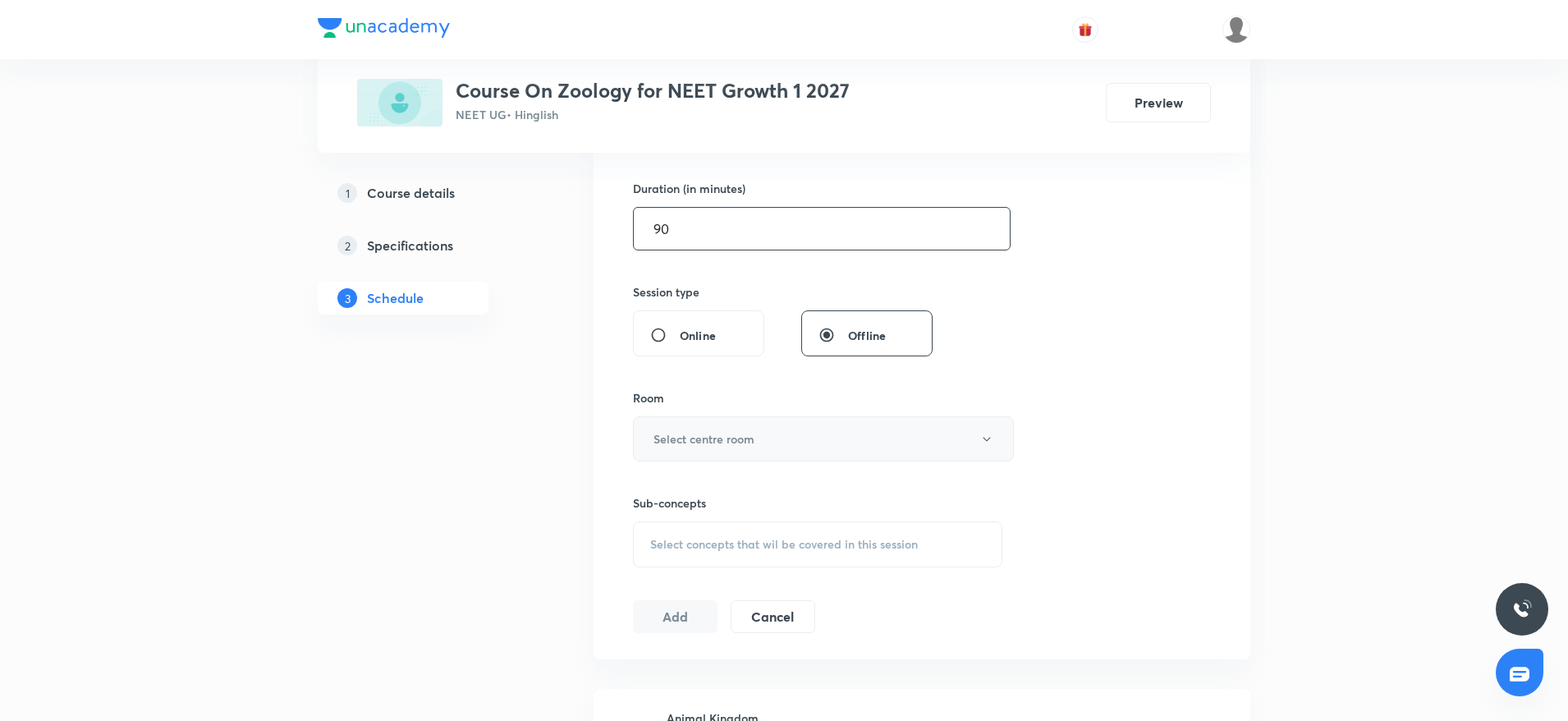
type input "90"
click at [756, 441] on button "Select centre room" at bounding box center [823, 439] width 381 height 45
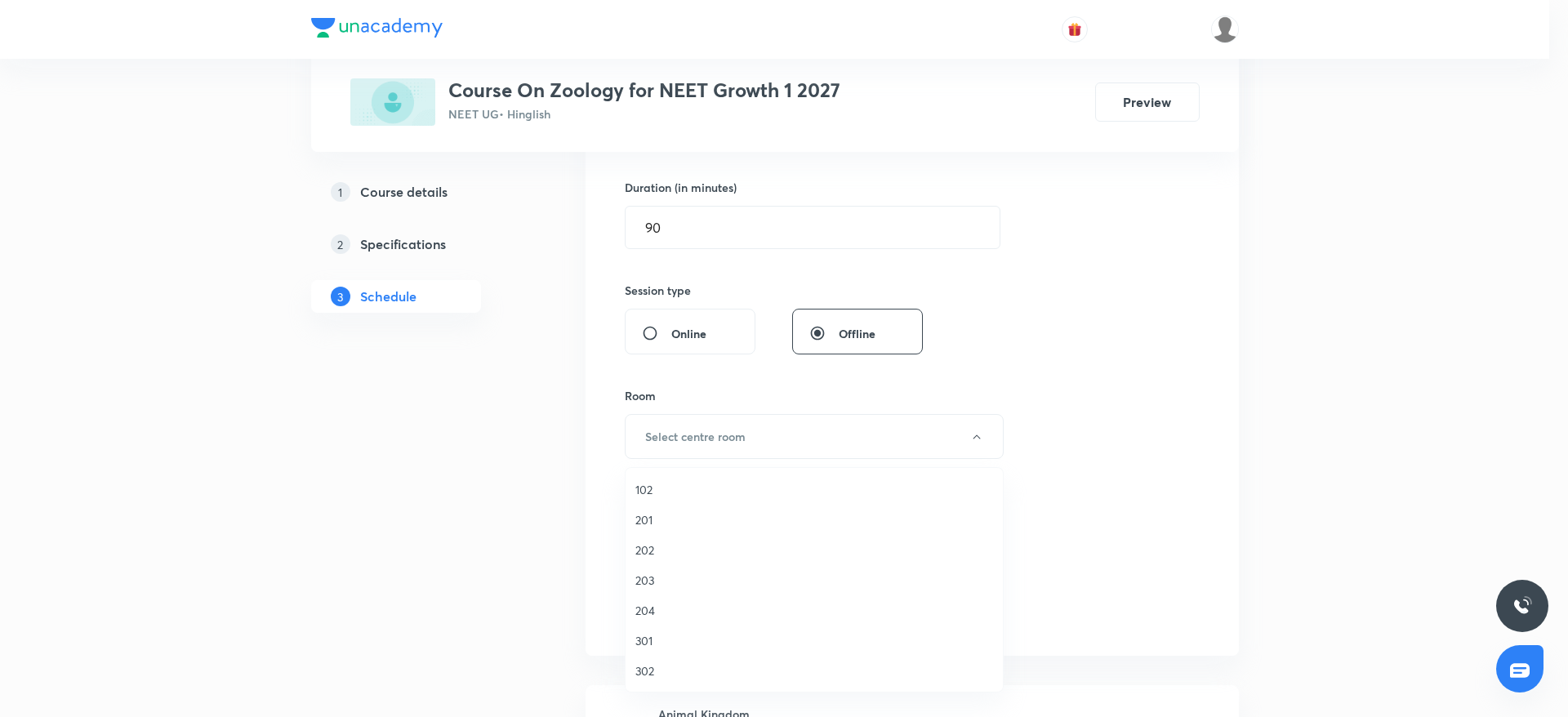
click at [648, 592] on li "203" at bounding box center [814, 580] width 377 height 30
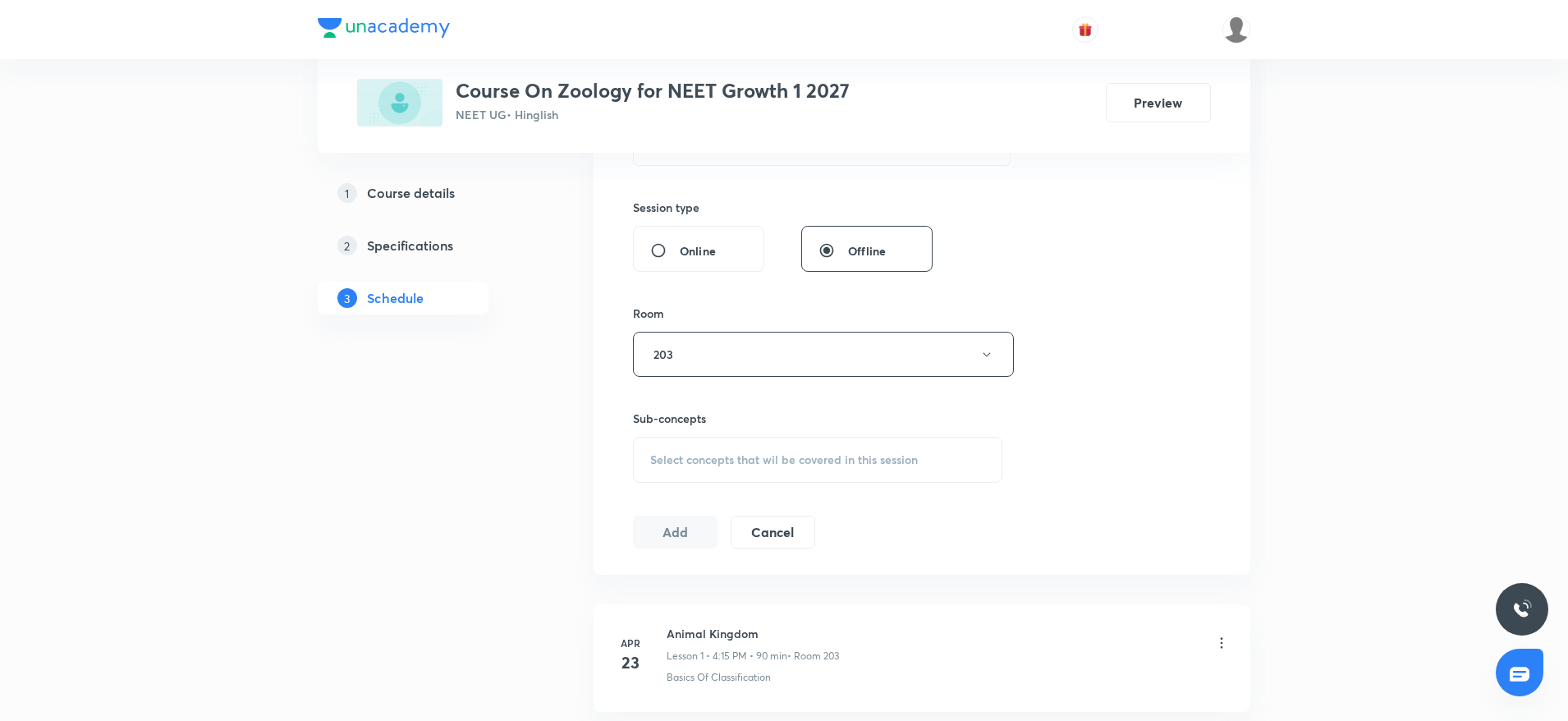
scroll to position [616, 0]
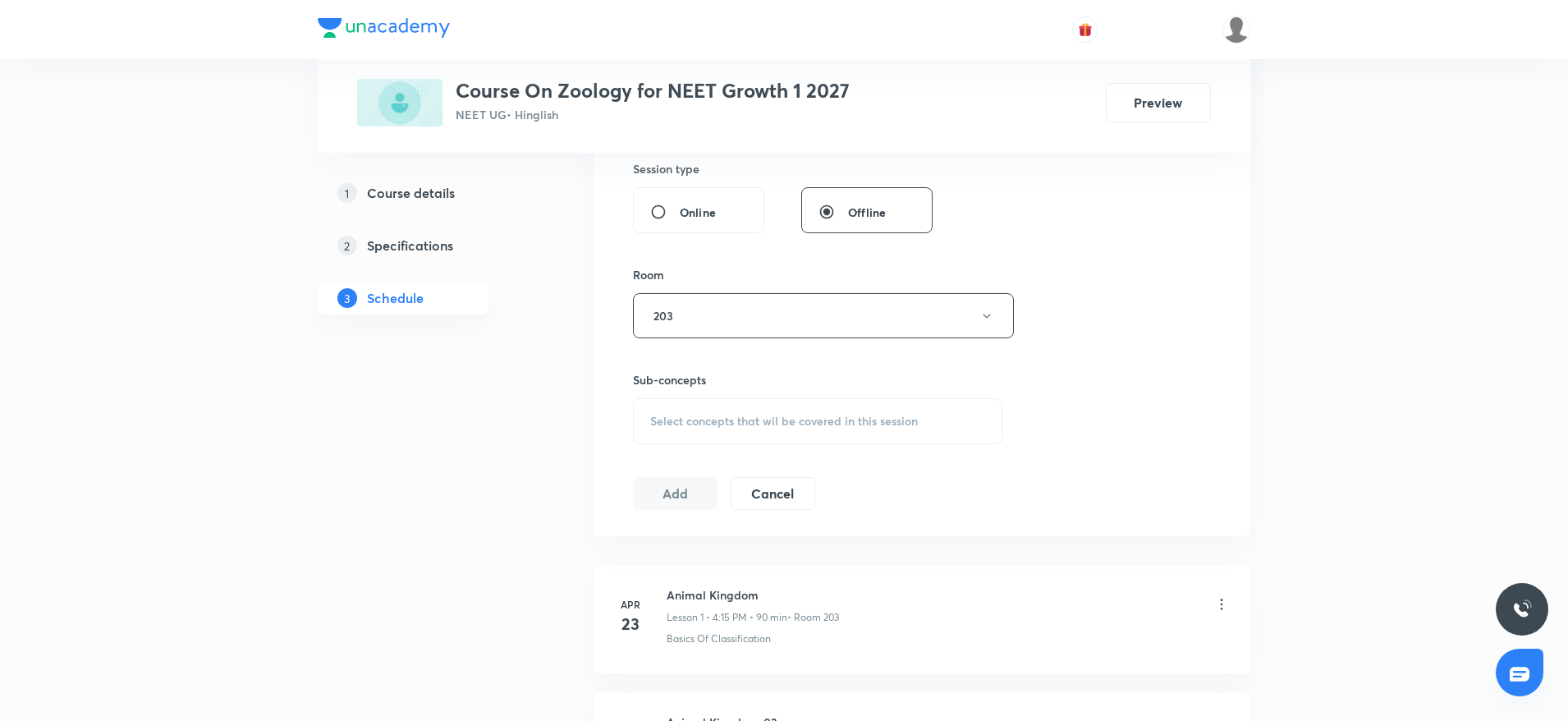
click at [733, 446] on div "Session 47 Live class Session title 27/99 Body fluids and Circulation ​ Schedul…" at bounding box center [922, 124] width 578 height 772
click at [728, 401] on div "Select concepts that wil be covered in this session" at bounding box center [817, 421] width 370 height 46
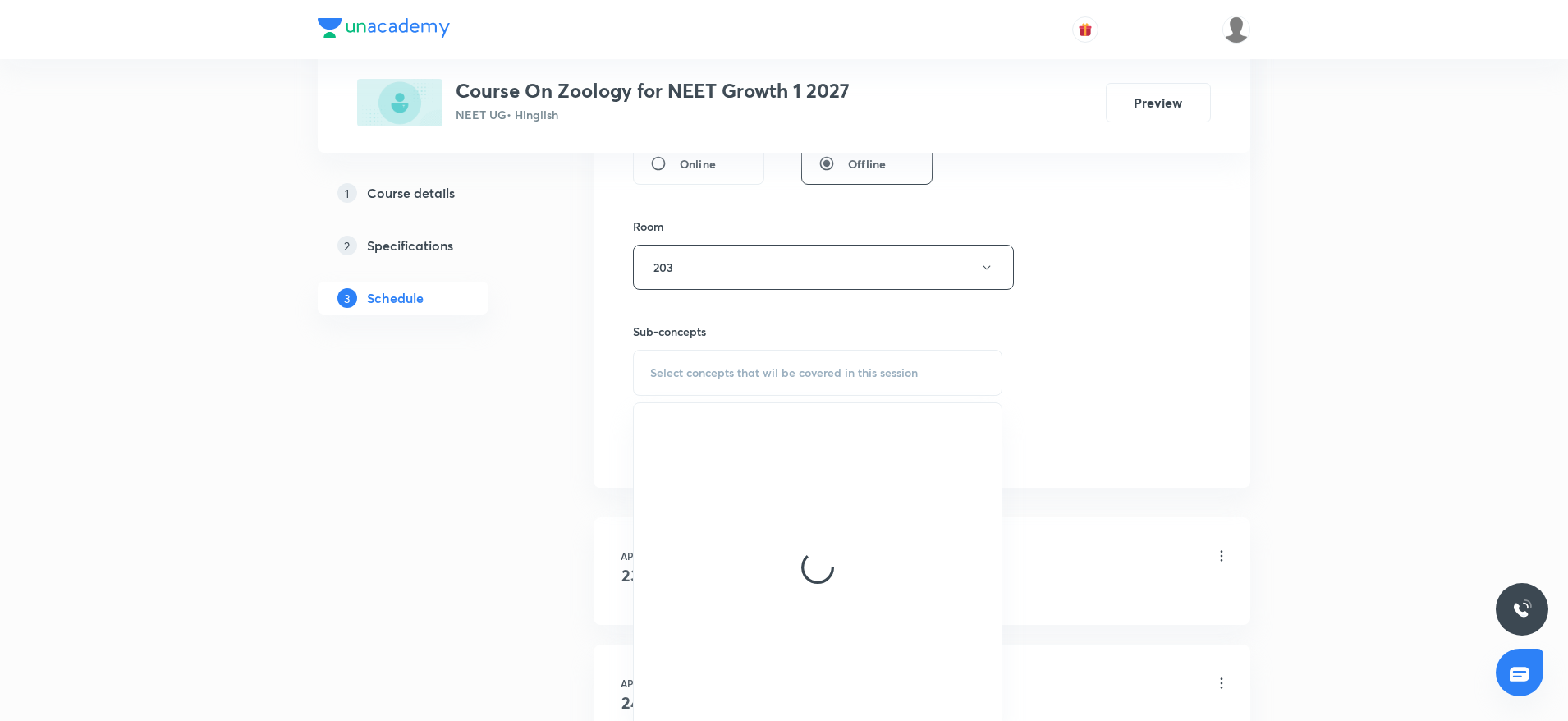
scroll to position [740, 0]
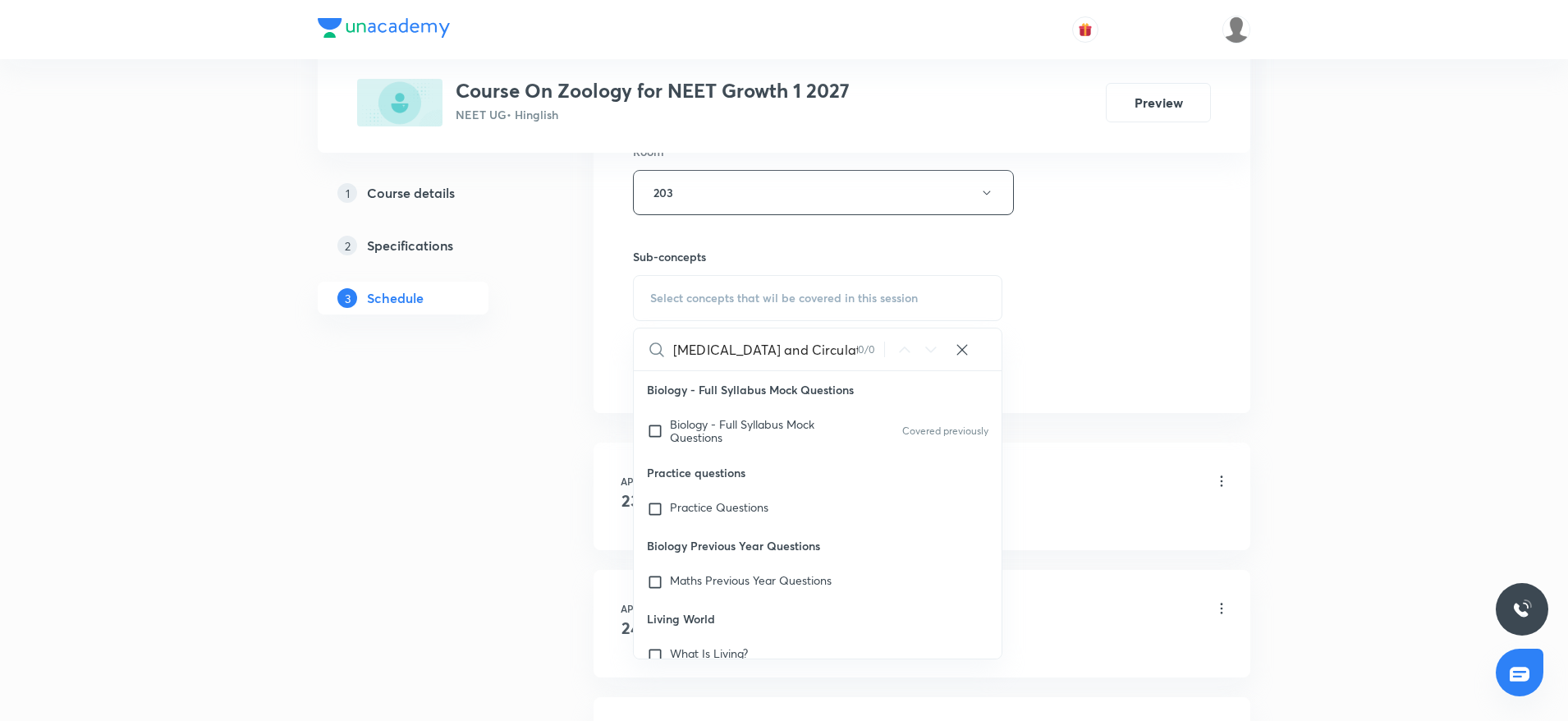
drag, startPoint x: 743, startPoint y: 345, endPoint x: 871, endPoint y: 338, distance: 128.2
click at [871, 338] on div "Body fluids and Circulation 0 / 0 ​" at bounding box center [817, 349] width 368 height 42
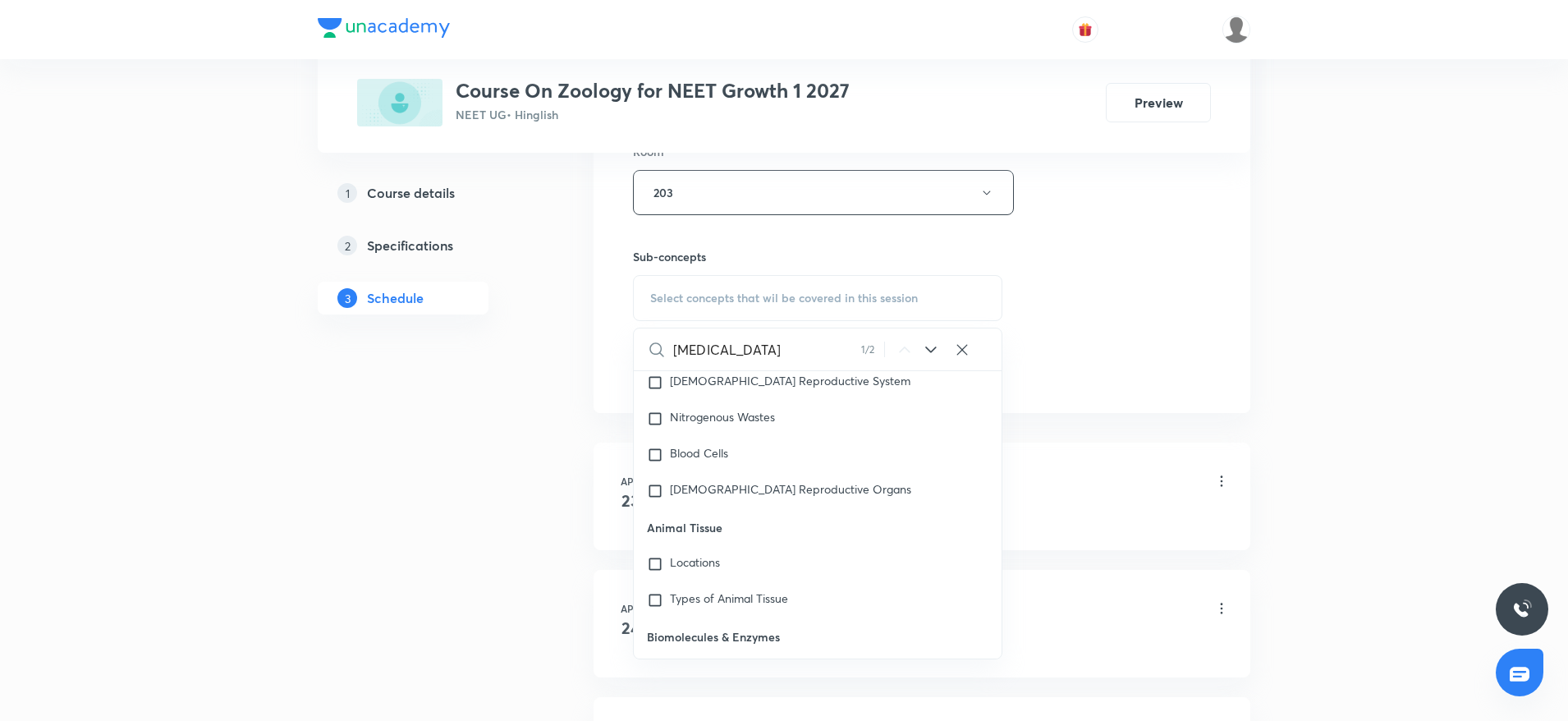
scroll to position [75468, 0]
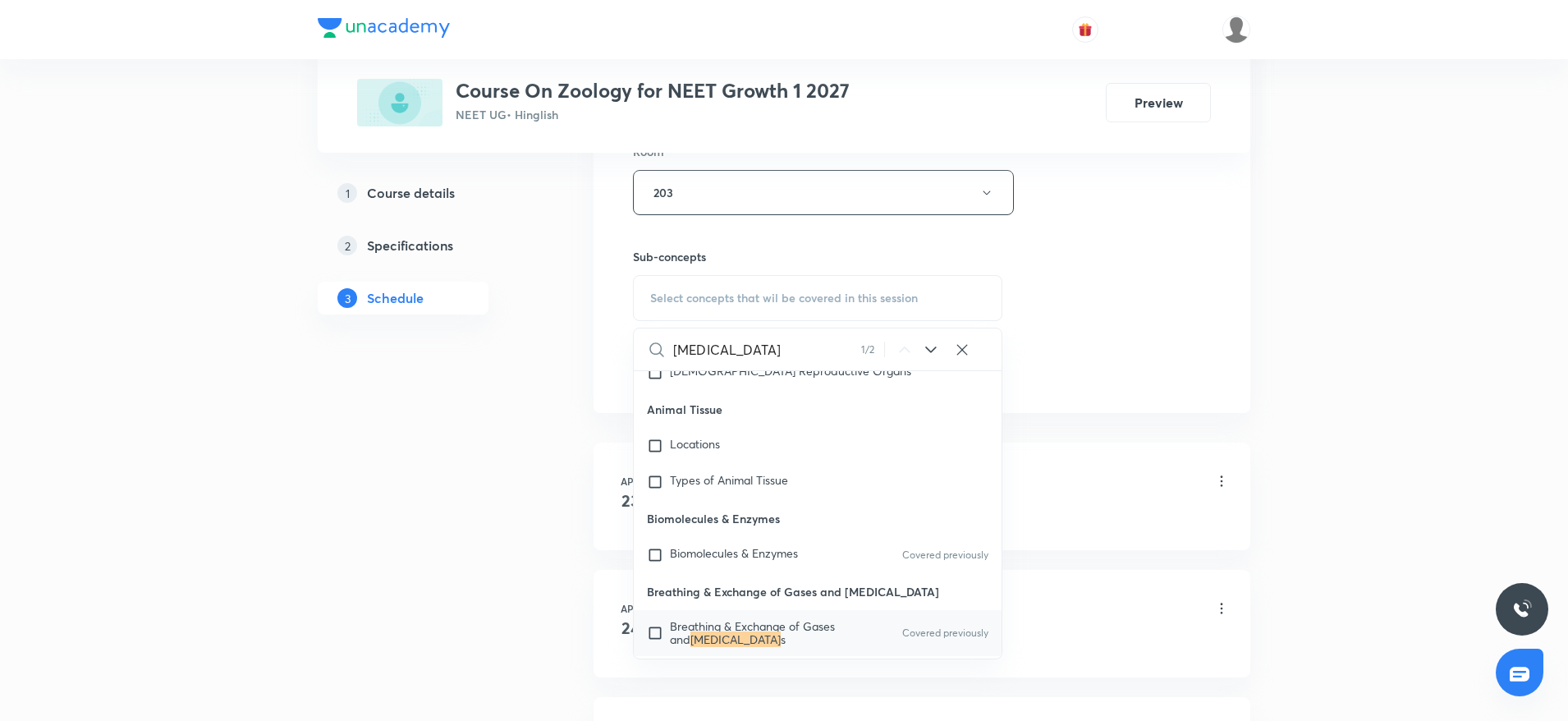
type input "Body fluid"
click at [709, 619] on span "Breathing & Exchange of Gases and" at bounding box center [752, 633] width 165 height 29
checkbox input "true"
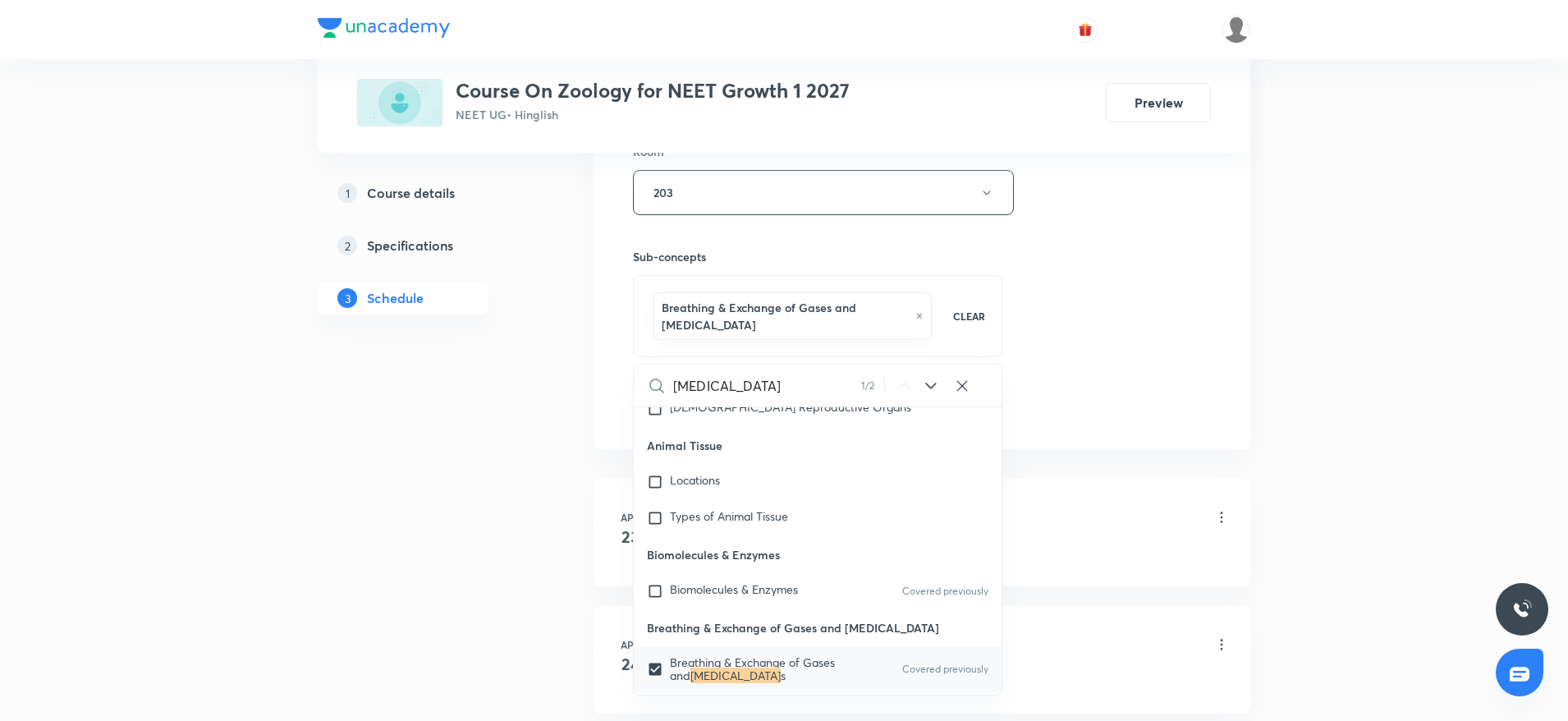
drag, startPoint x: 1202, startPoint y: 179, endPoint x: 1174, endPoint y: 192, distance: 30.9
click at [1202, 178] on div "Session 47 Live class Session title 27/99 Body fluids and Circulation ​ Schedul…" at bounding box center [922, 19] width 578 height 808
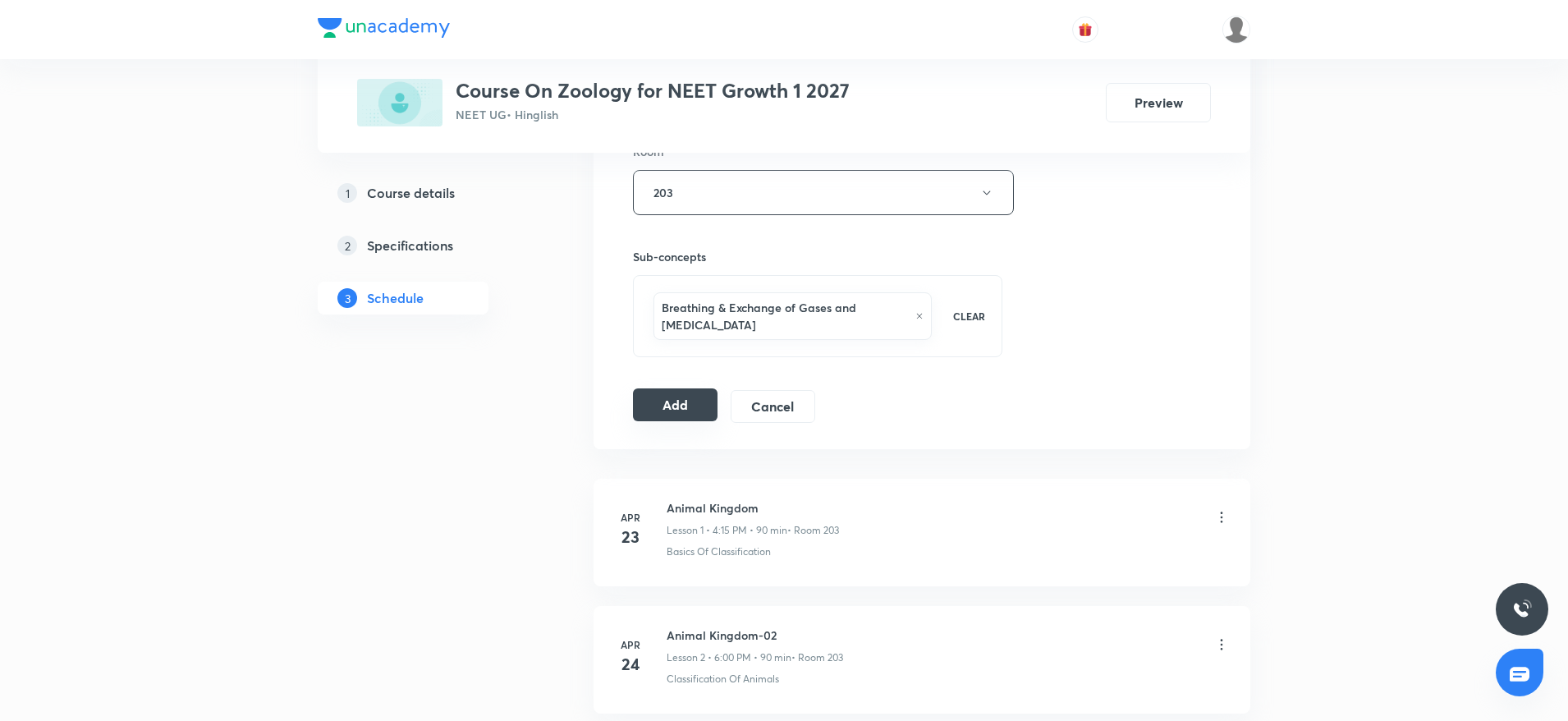
click at [679, 409] on button "Add" at bounding box center [675, 405] width 85 height 33
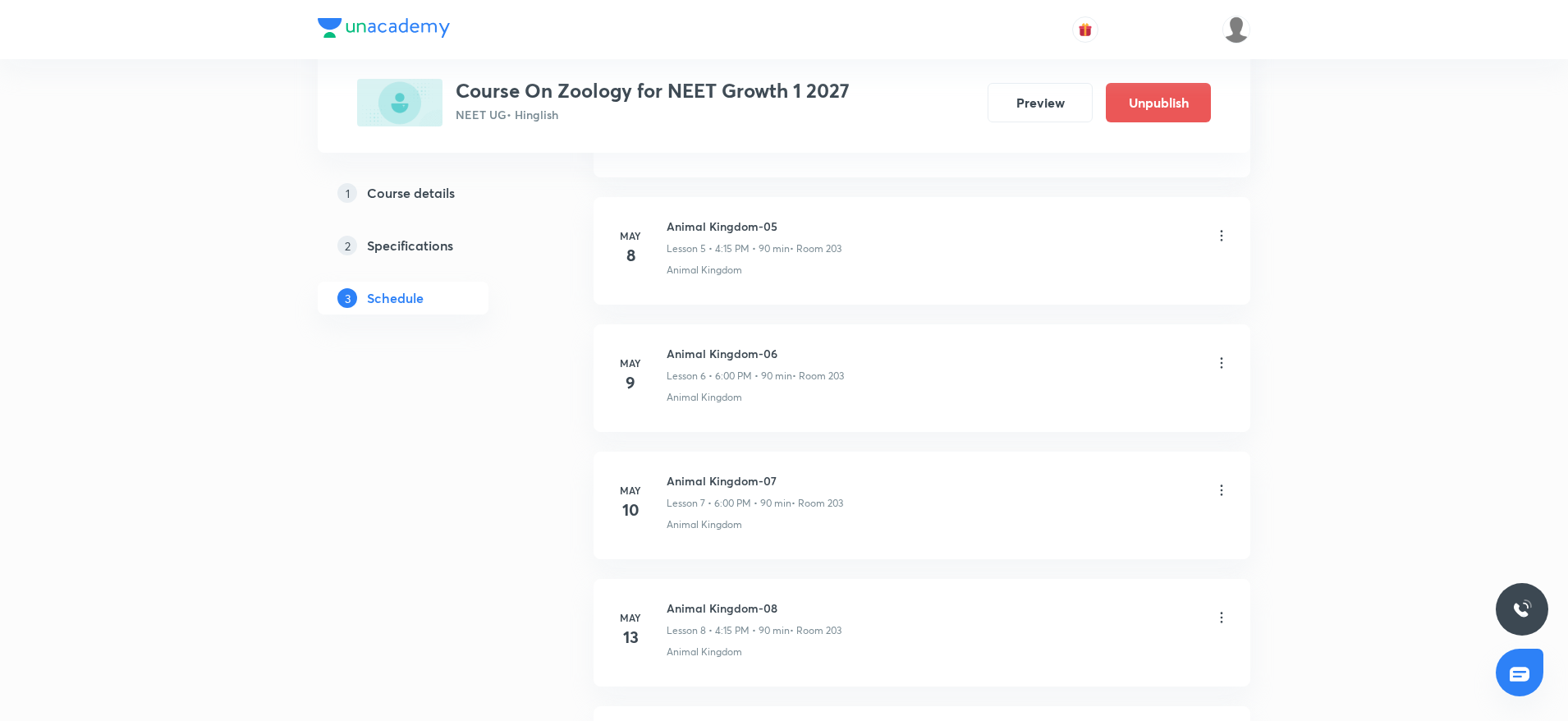
scroll to position [5826, 0]
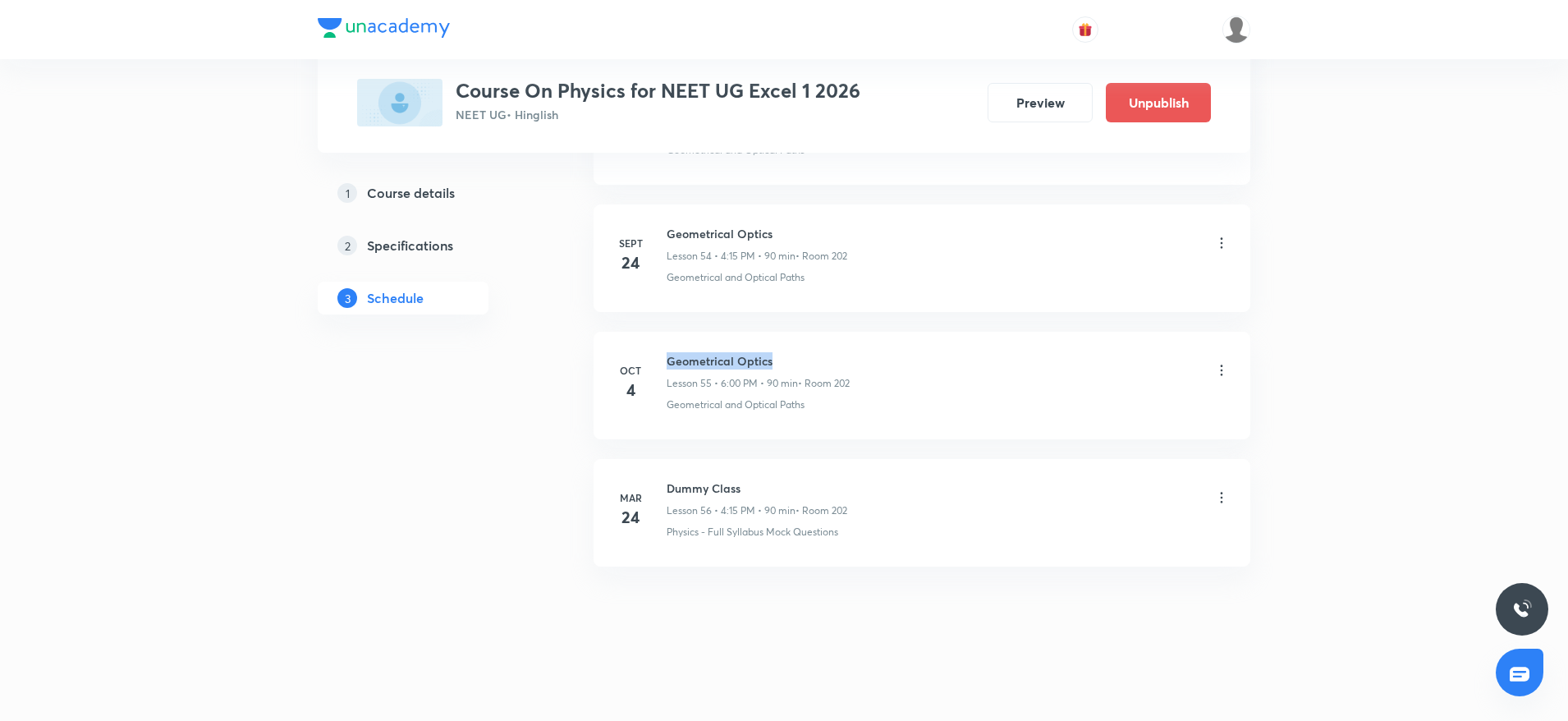
drag, startPoint x: 669, startPoint y: 356, endPoint x: 932, endPoint y: 352, distance: 263.0
click at [932, 353] on div "Geometrical Optics Lesson 55 • 6:00 PM • 90 min • Room 202" at bounding box center [948, 372] width 564 height 39
copy h6 "Geometrical Optics"
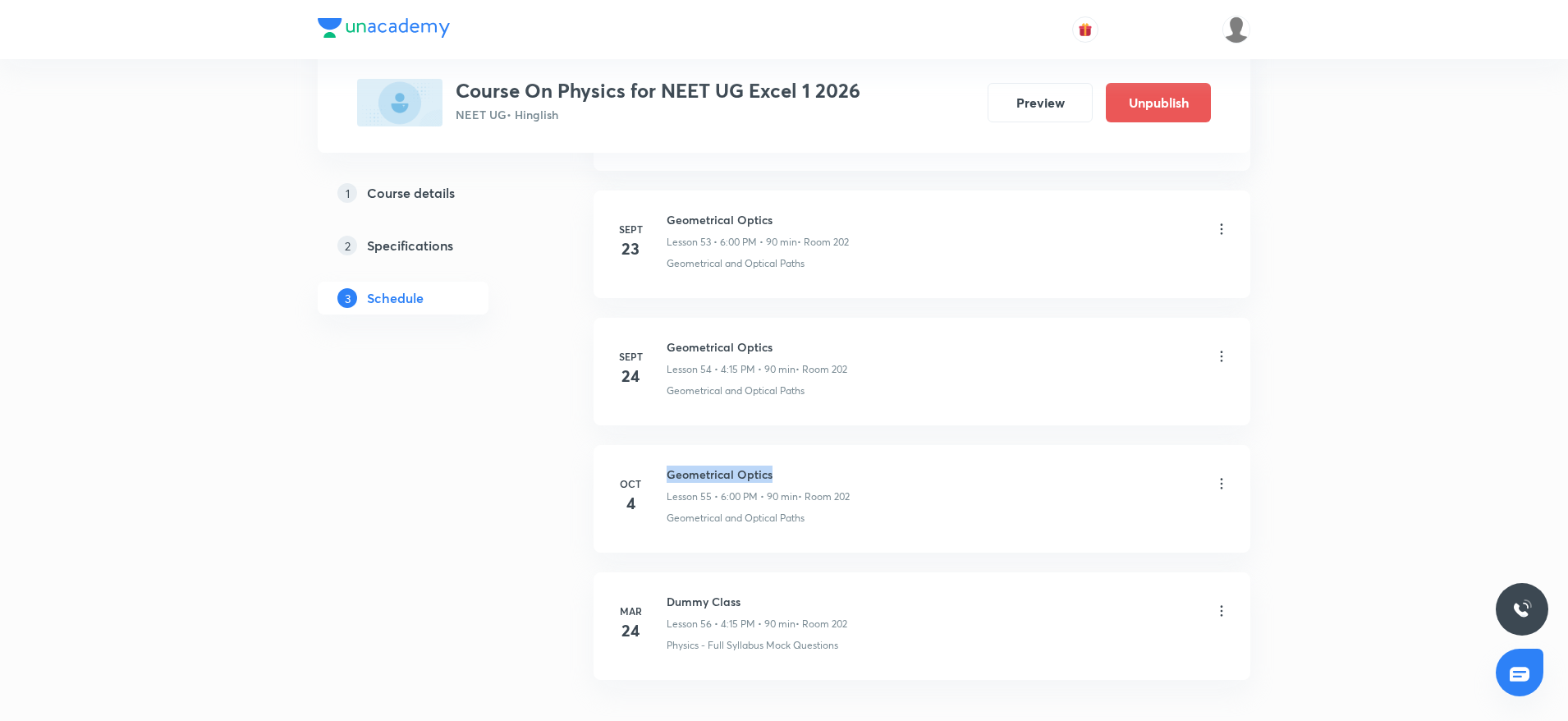
scroll to position [7728, 0]
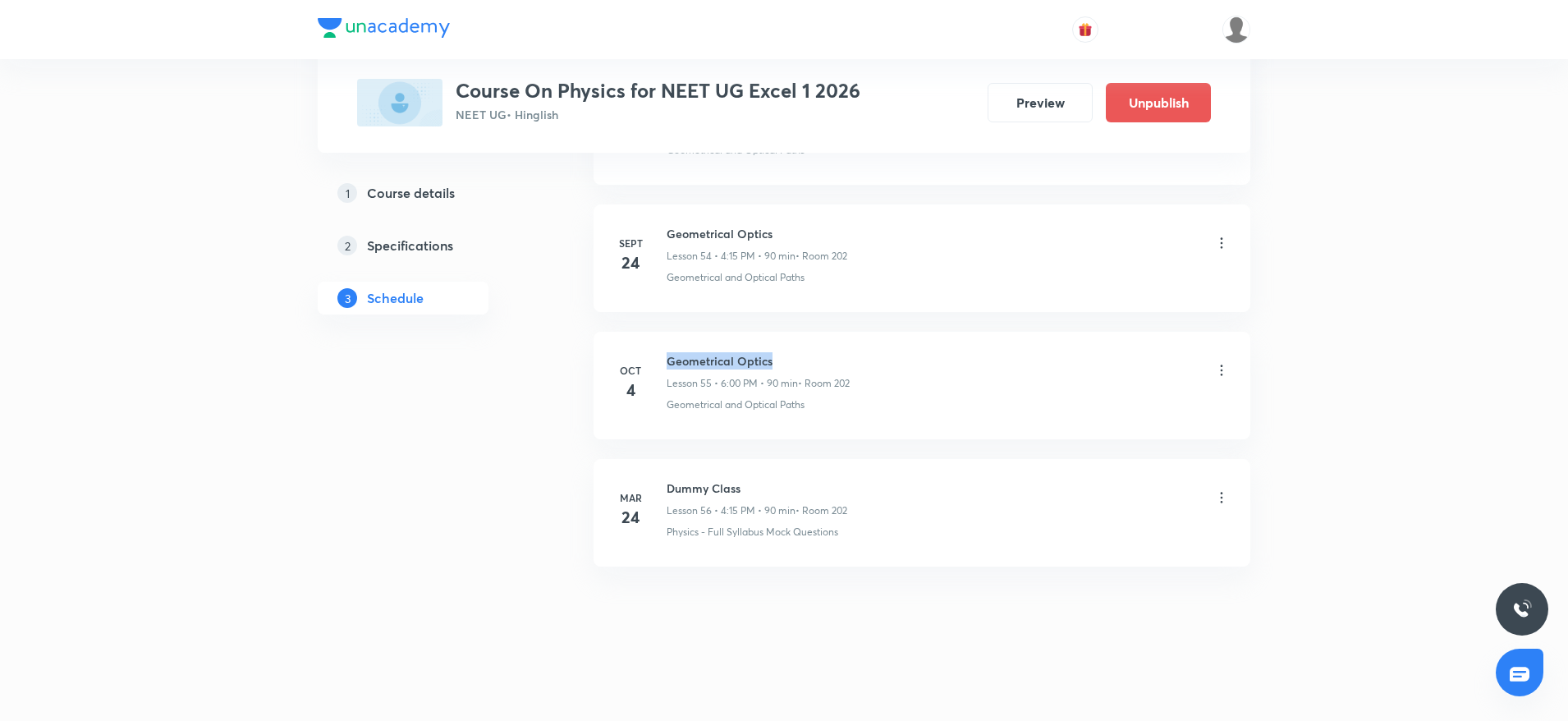
copy h6 "Geometrical Optics"
click at [413, 192] on h5 "Course details" at bounding box center [411, 192] width 87 height 20
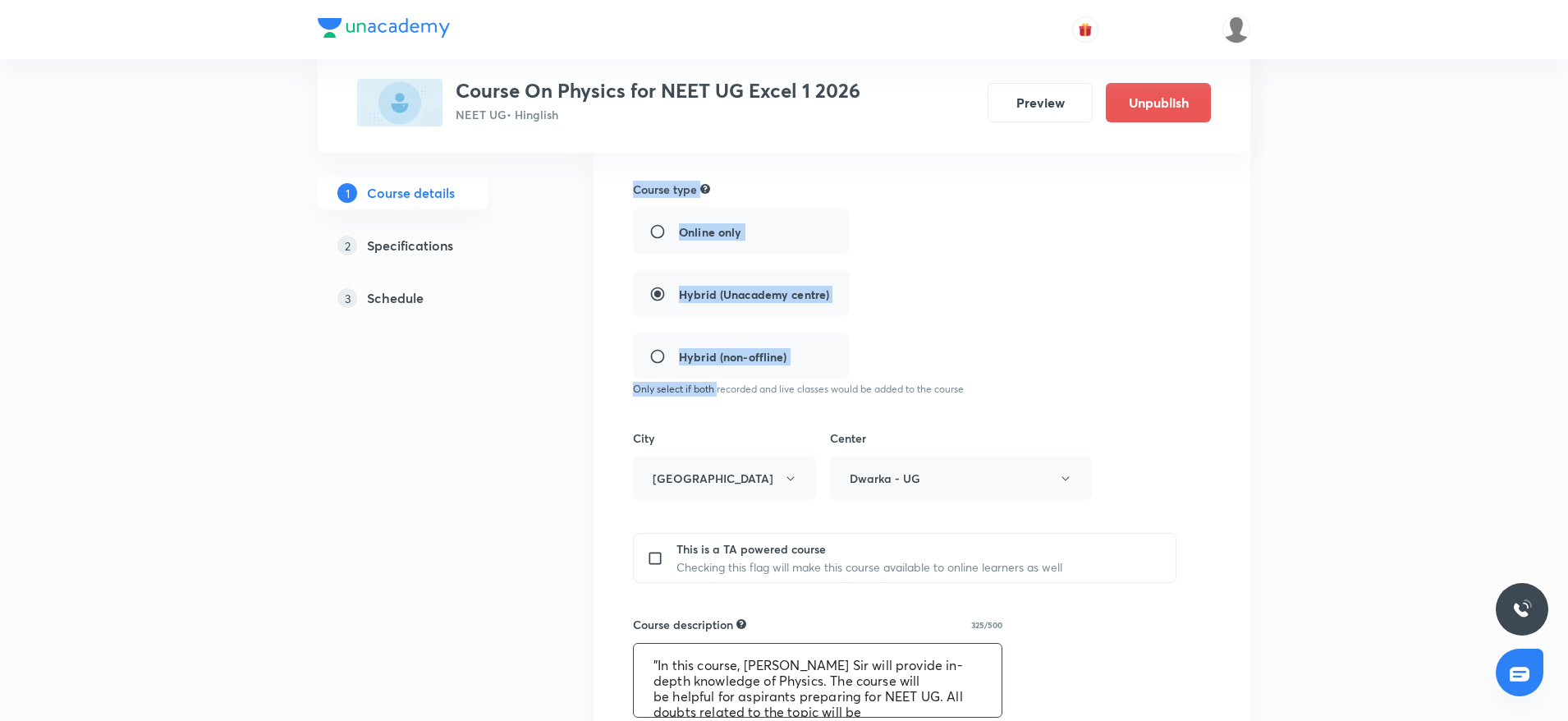
drag, startPoint x: 676, startPoint y: 381, endPoint x: 718, endPoint y: 403, distance: 47.4
click at [718, 403] on div "Plus Courses Course On Physics for NEET UG Excel 1 2026 NEET UG • Hinglish Prev…" at bounding box center [783, 512] width 932 height 1506
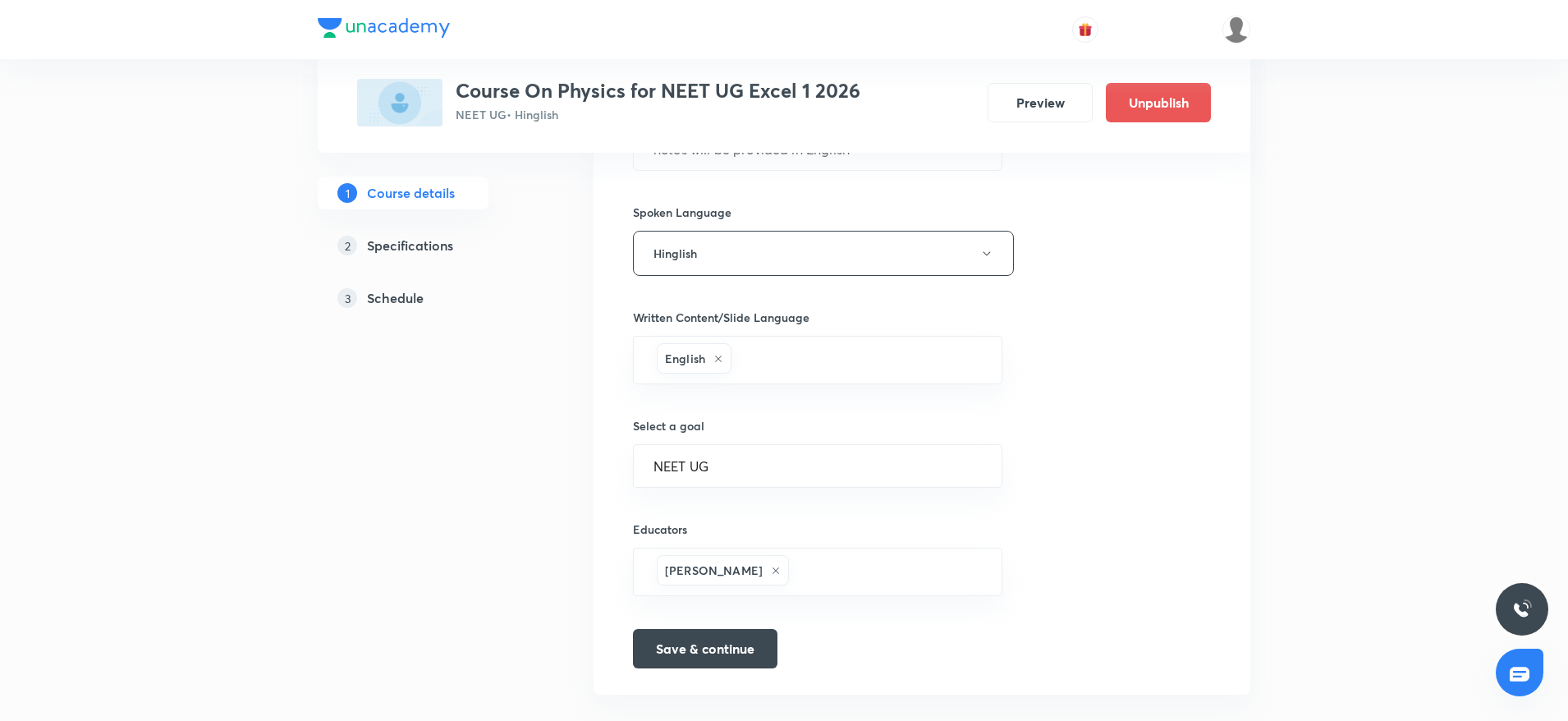
scroll to position [906, 0]
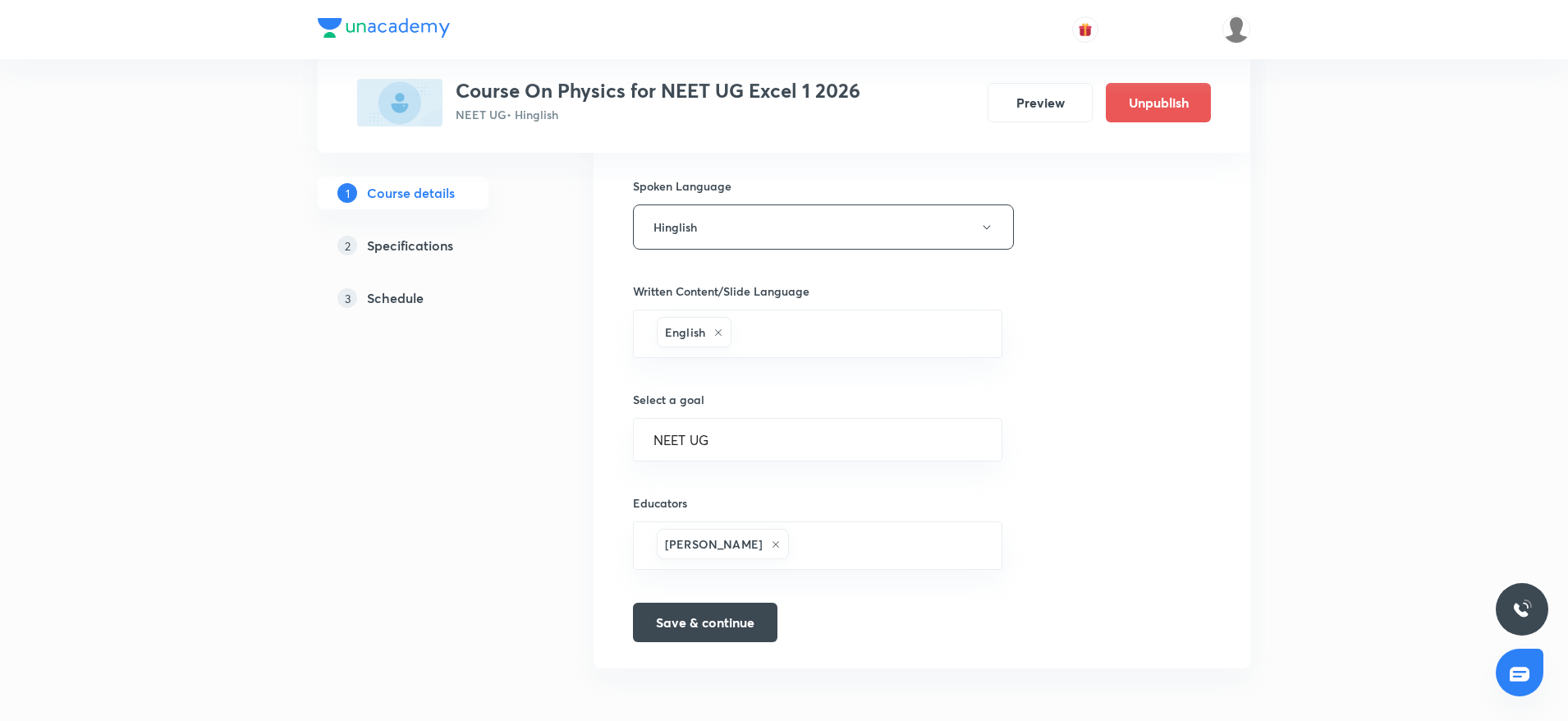
click at [528, 148] on div "Plus Courses Course On Physics for NEET UG Excel 1 2026 NEET UG • Hinglish Prev…" at bounding box center [783, 76] width 932 height 153
click at [356, 445] on div "1 Course details 2 Specifications 3 Schedule" at bounding box center [429, 32] width 223 height 1319
click at [390, 304] on h5 "Schedule" at bounding box center [395, 298] width 57 height 20
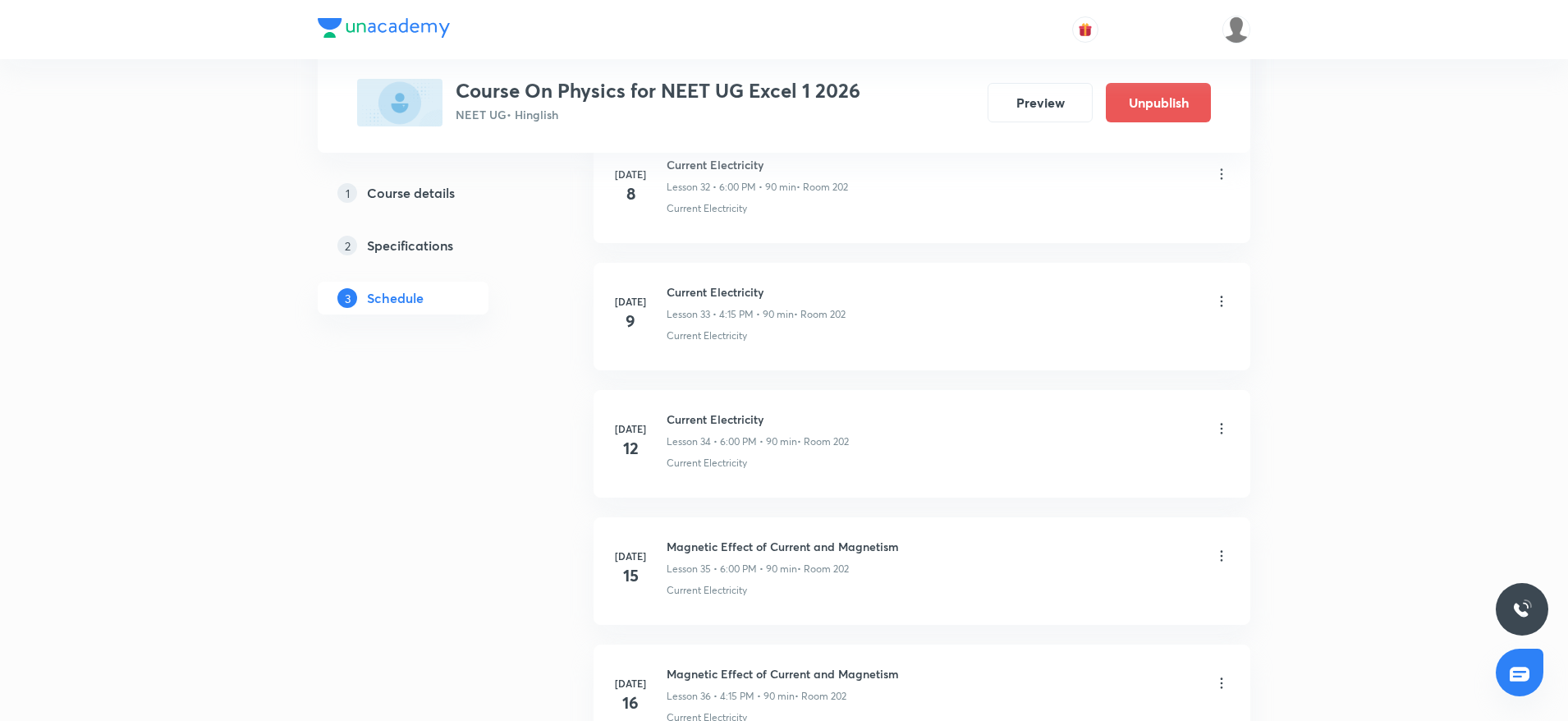
scroll to position [7728, 0]
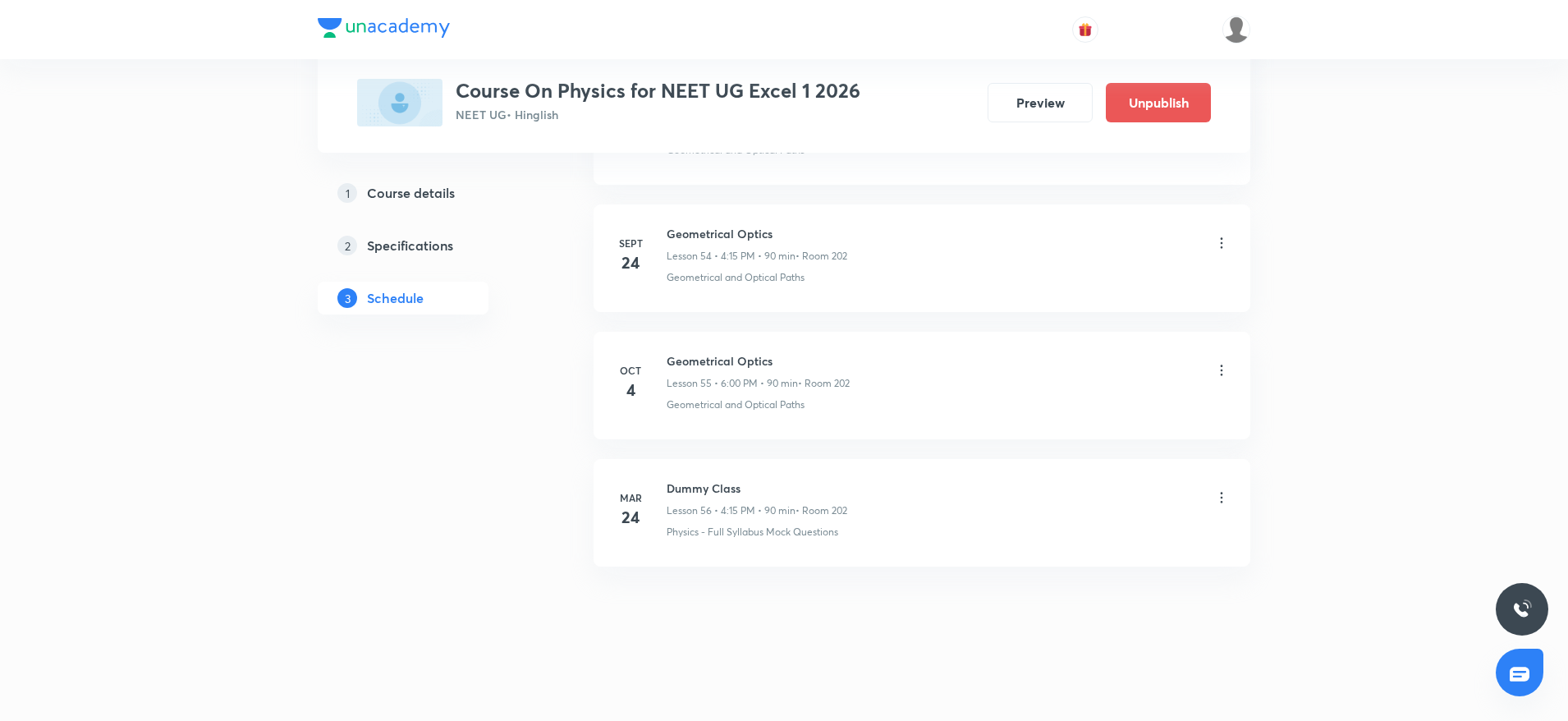
drag, startPoint x: 389, startPoint y: 487, endPoint x: 431, endPoint y: 333, distance: 159.6
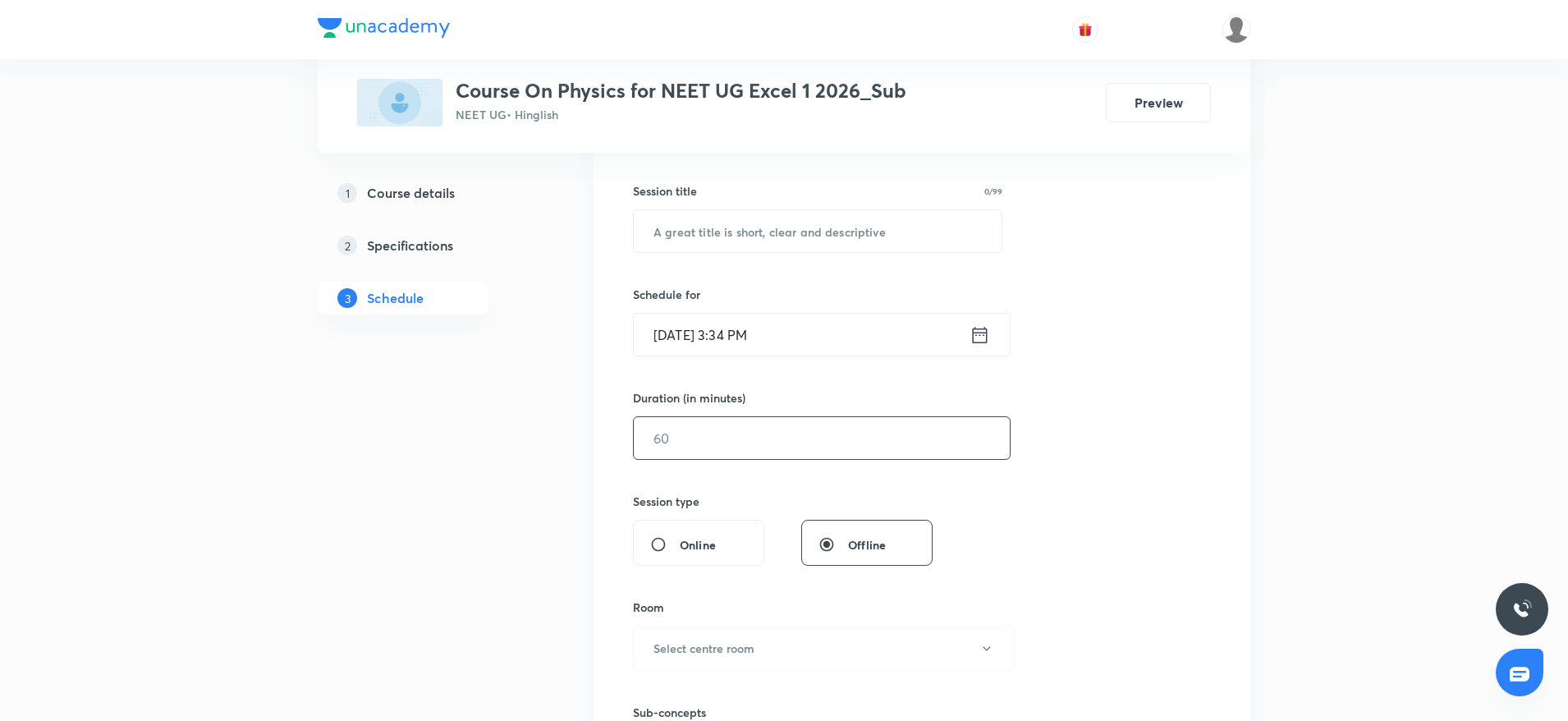
scroll to position [131, 0]
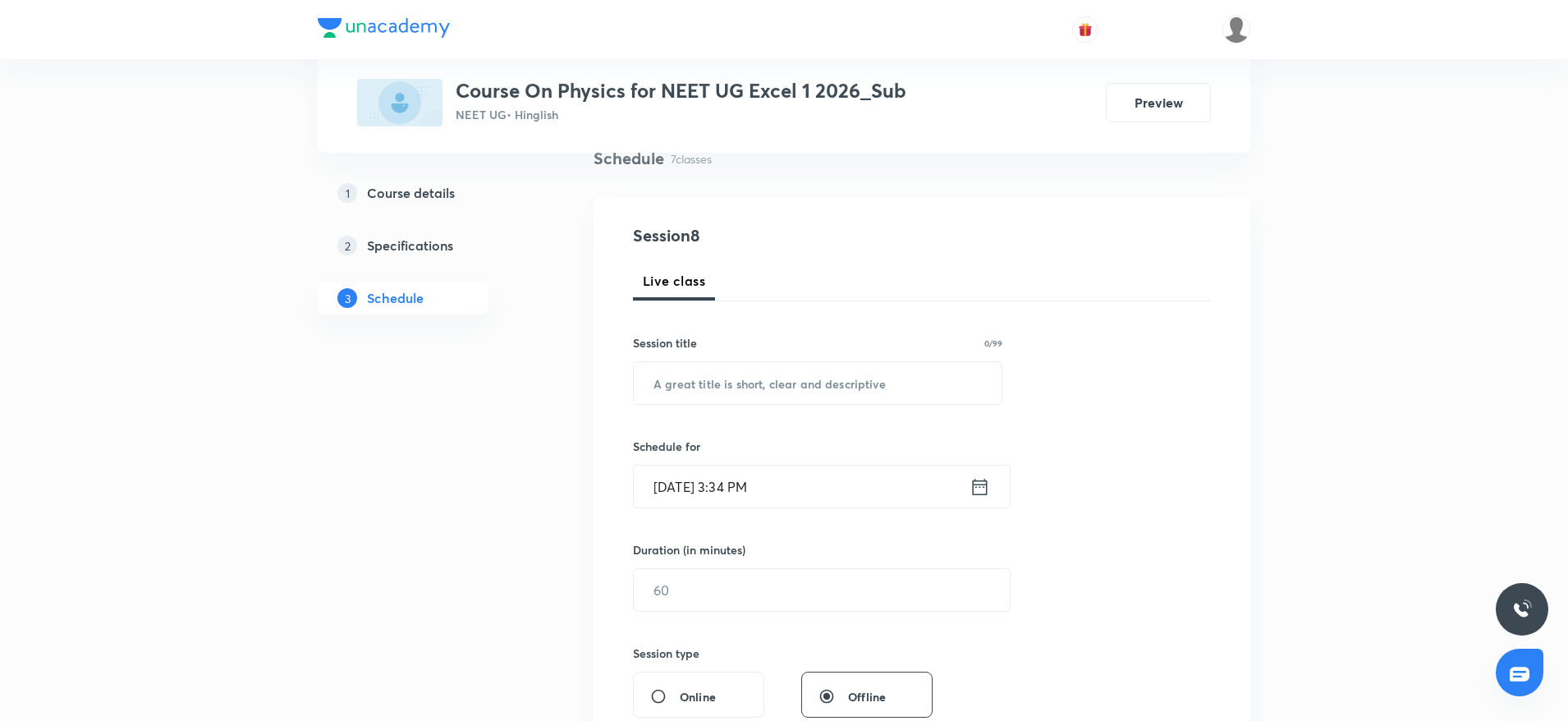
click at [751, 360] on div "Session title 0/99 ​" at bounding box center [817, 370] width 370 height 70
click at [743, 373] on input "text" at bounding box center [817, 383] width 368 height 42
paste input "Semiconductor"
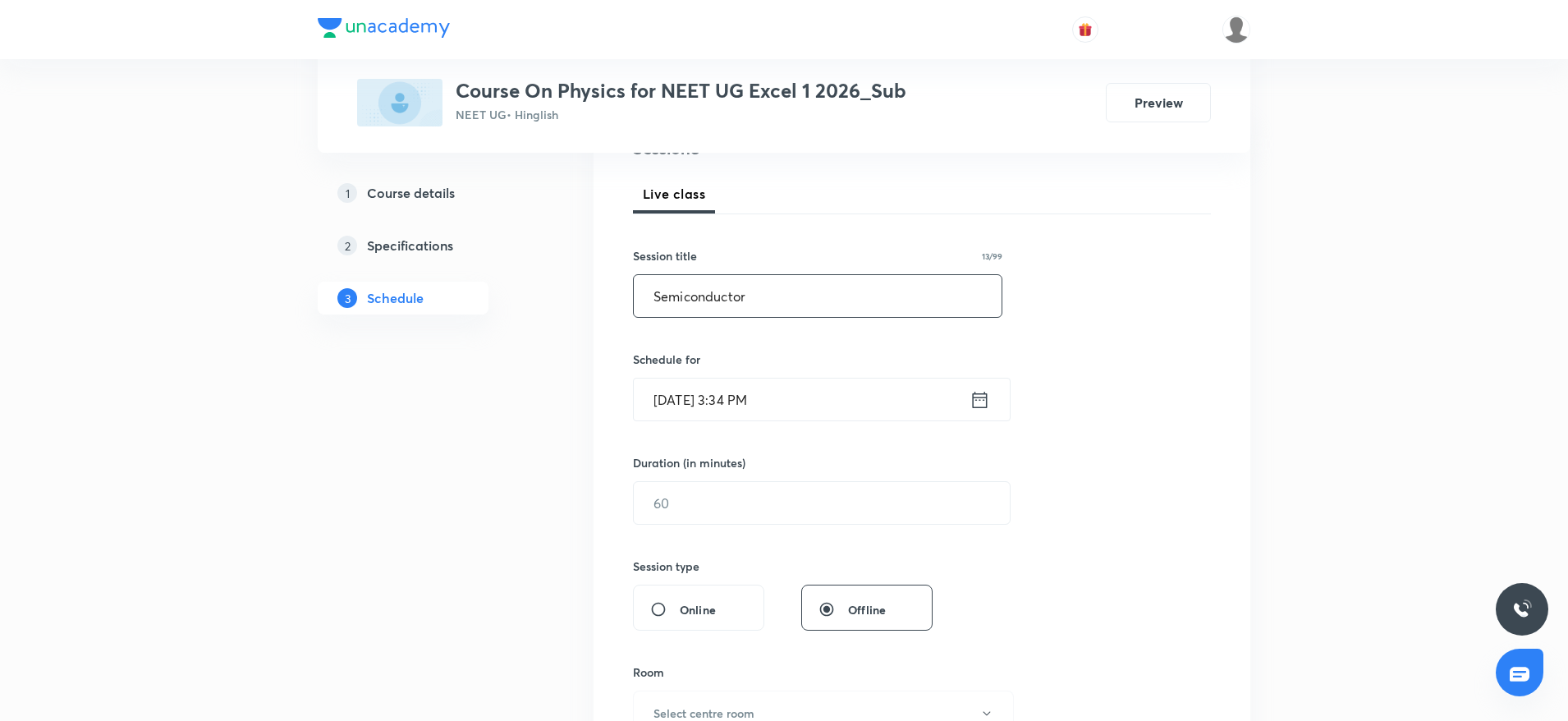
scroll to position [255, 0]
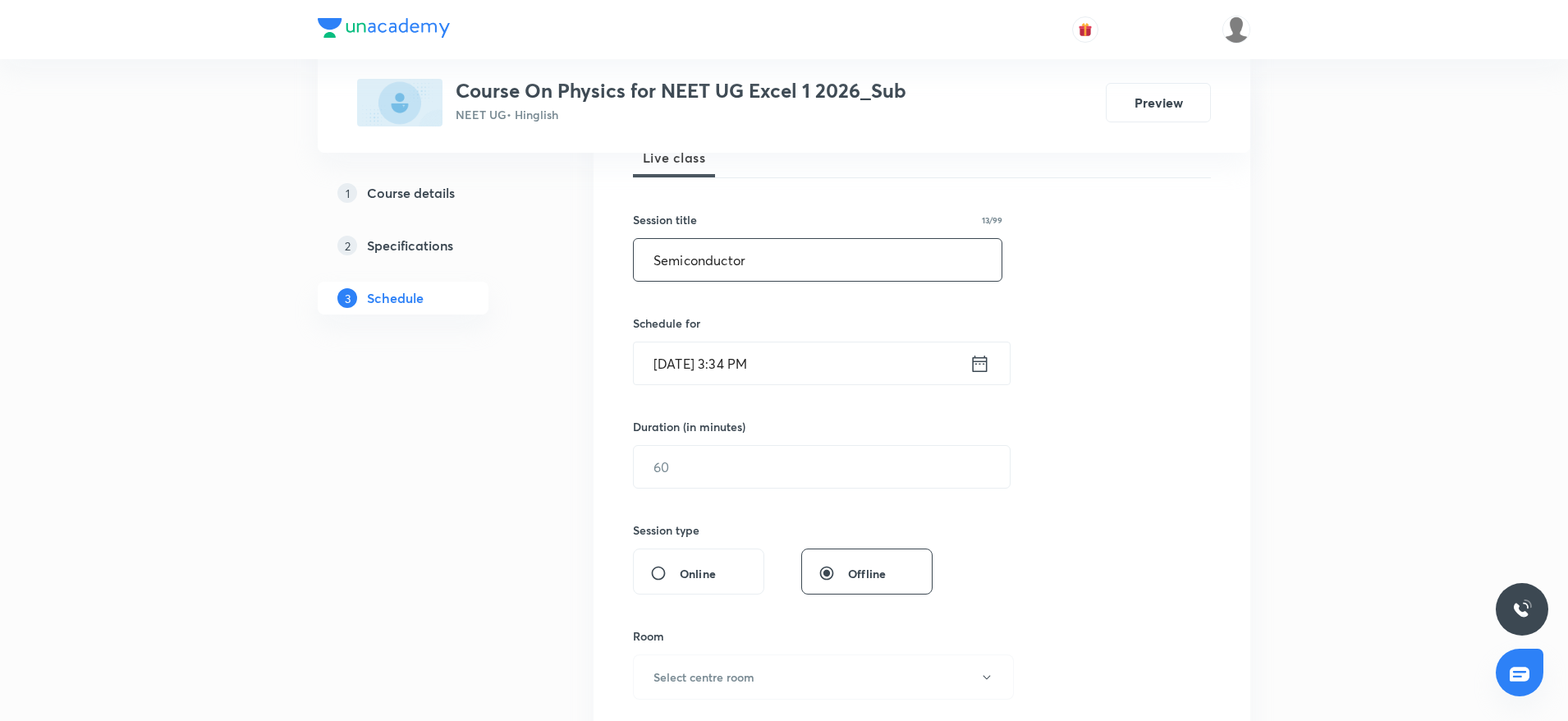
type input "Semiconductor"
click at [733, 364] on input "Oct 7, 2025, 3:34 PM" at bounding box center [802, 363] width 336 height 42
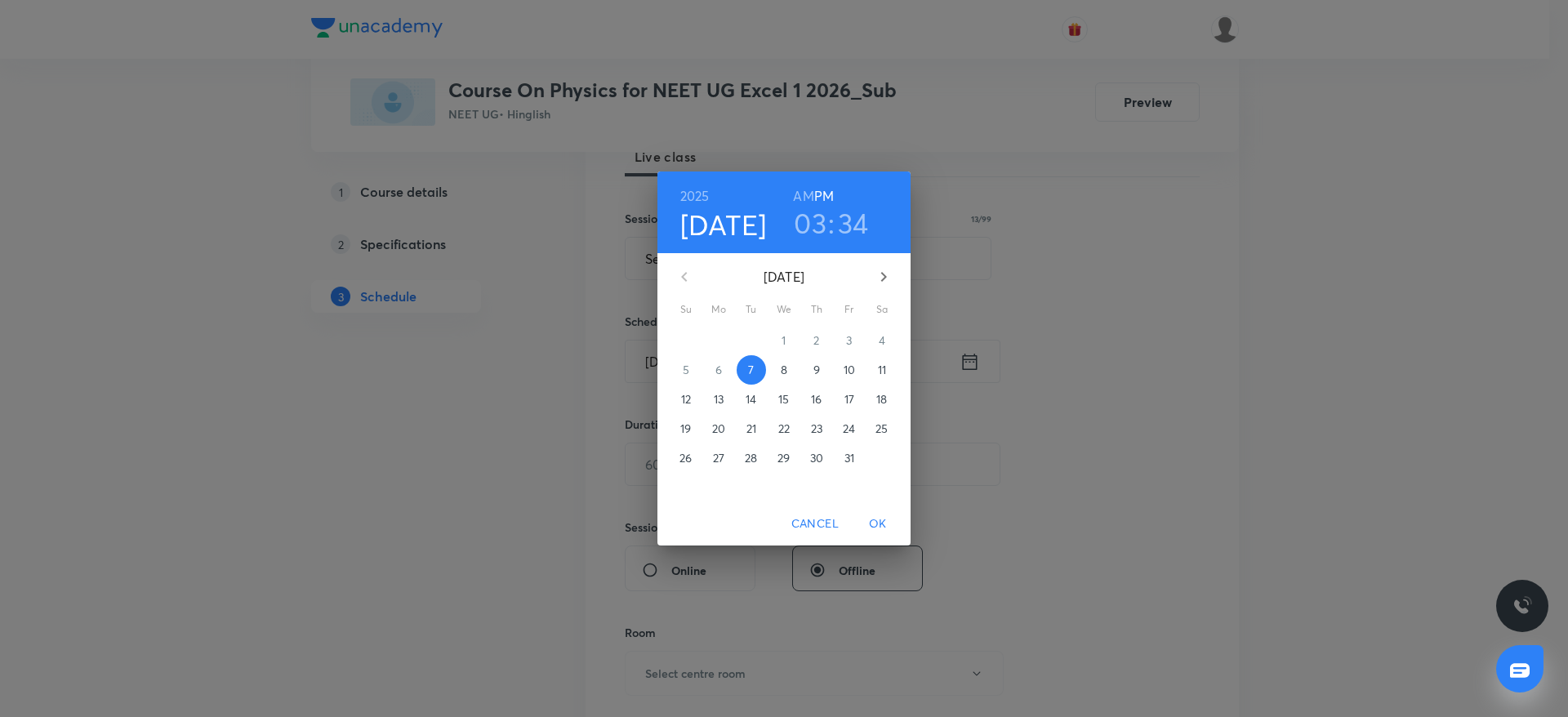
click at [802, 220] on h3 "03" at bounding box center [810, 223] width 32 height 34
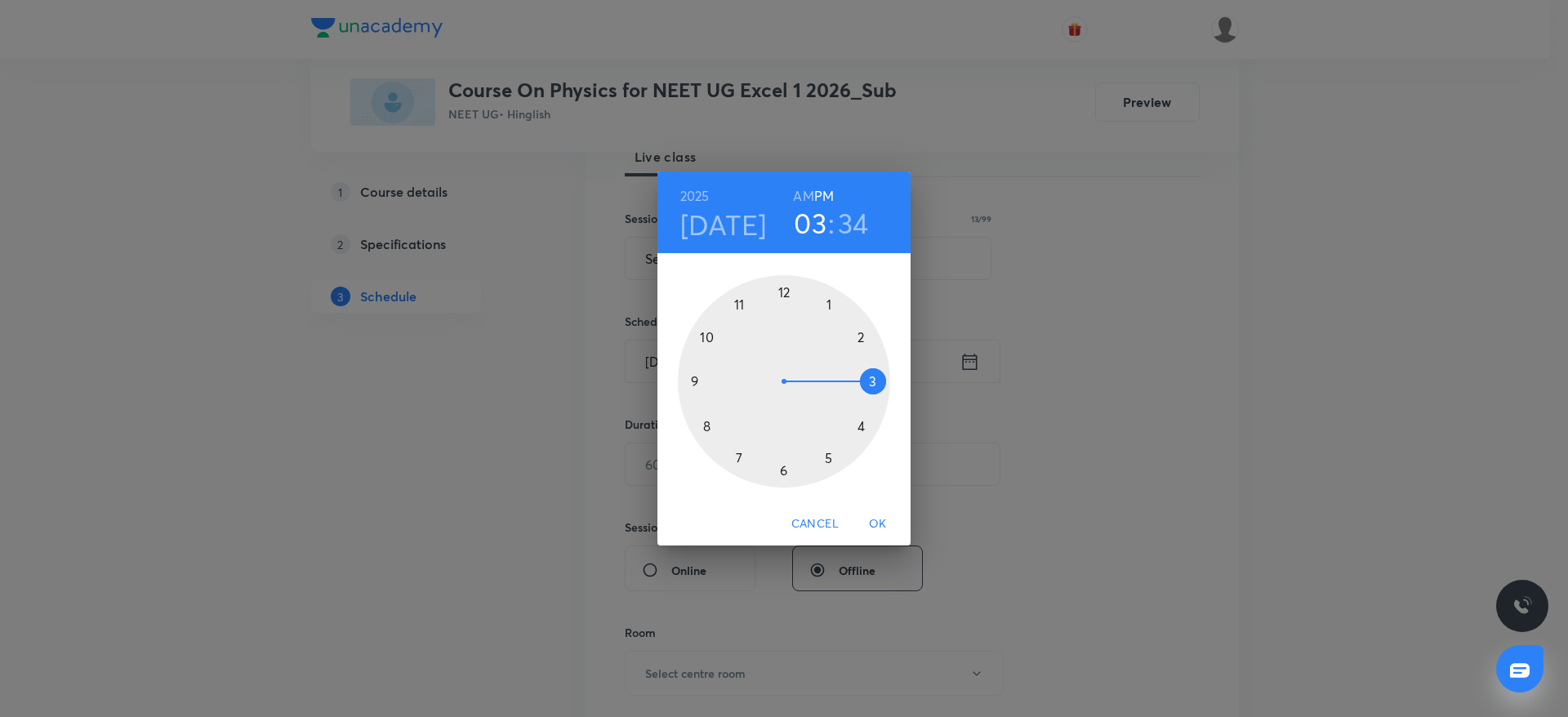
click at [872, 430] on div at bounding box center [784, 382] width 212 height 213
click at [888, 382] on div at bounding box center [784, 382] width 212 height 213
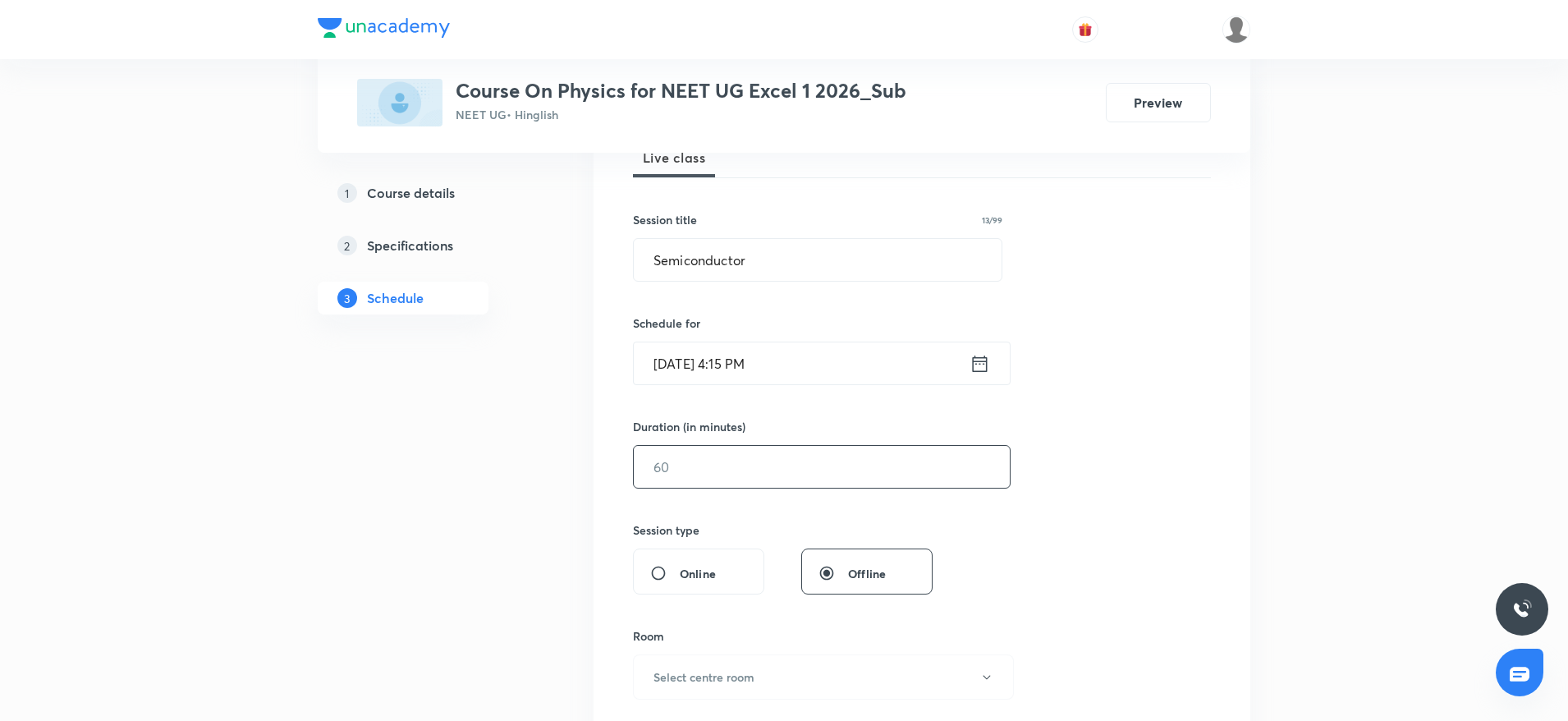
click at [752, 449] on input "text" at bounding box center [822, 467] width 376 height 42
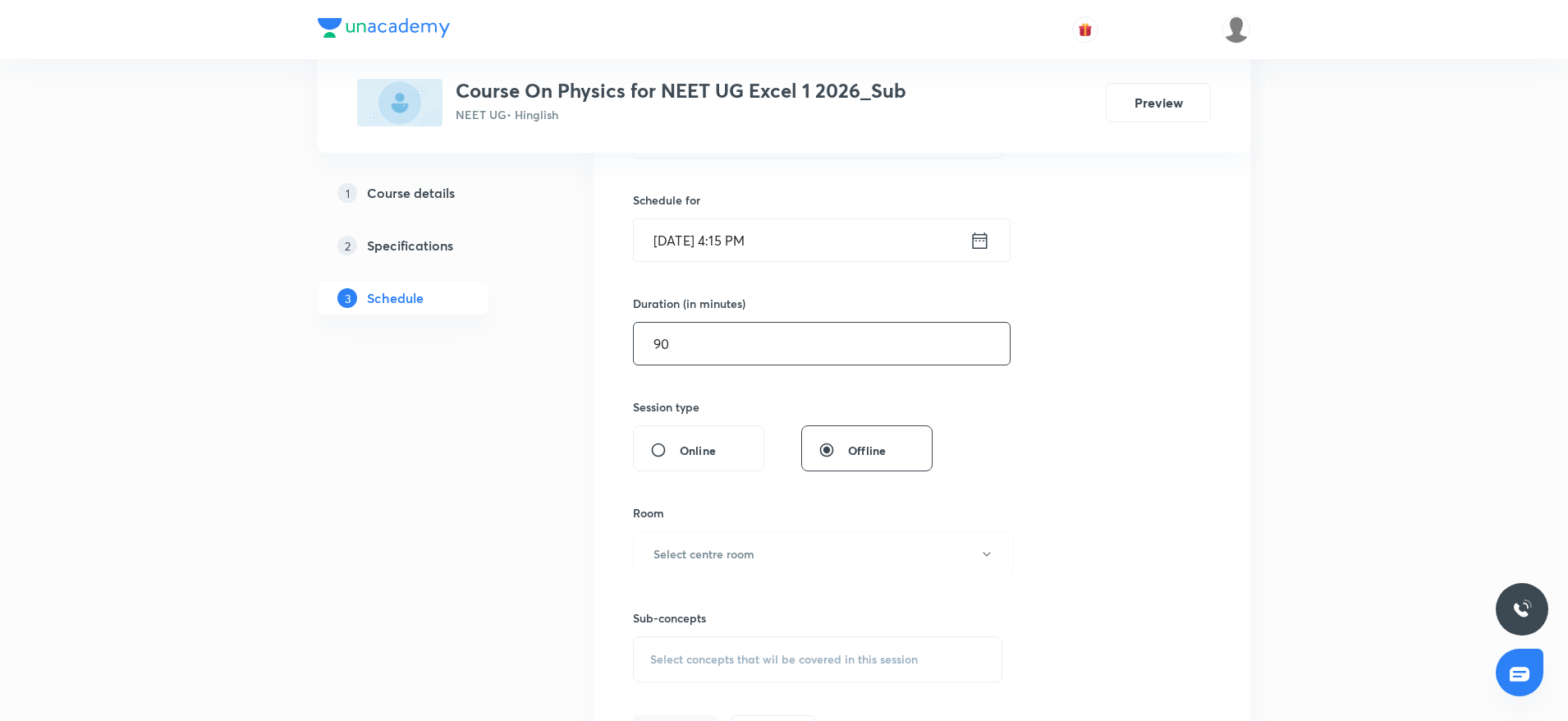
scroll to position [624, 0]
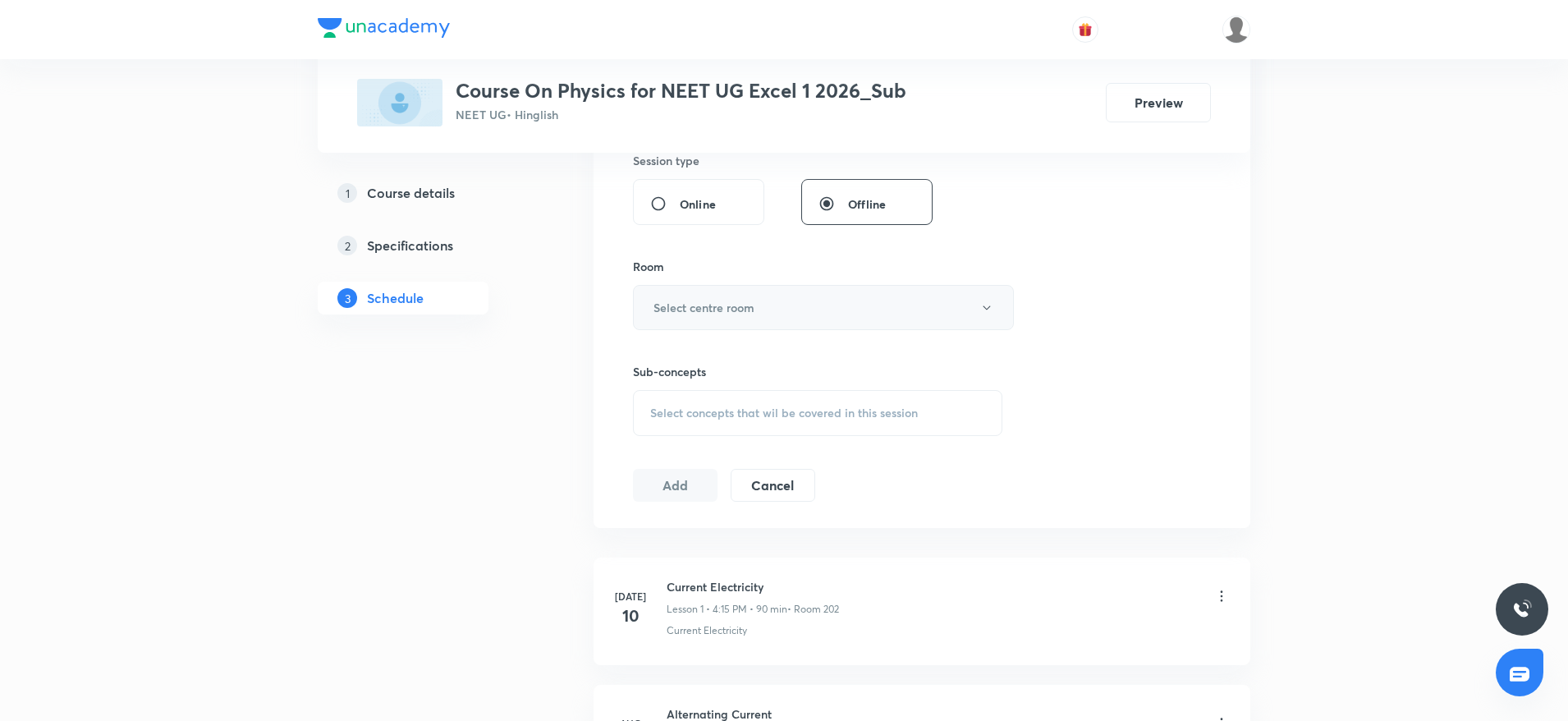
type input "90"
click at [764, 312] on button "Select centre room" at bounding box center [823, 307] width 381 height 45
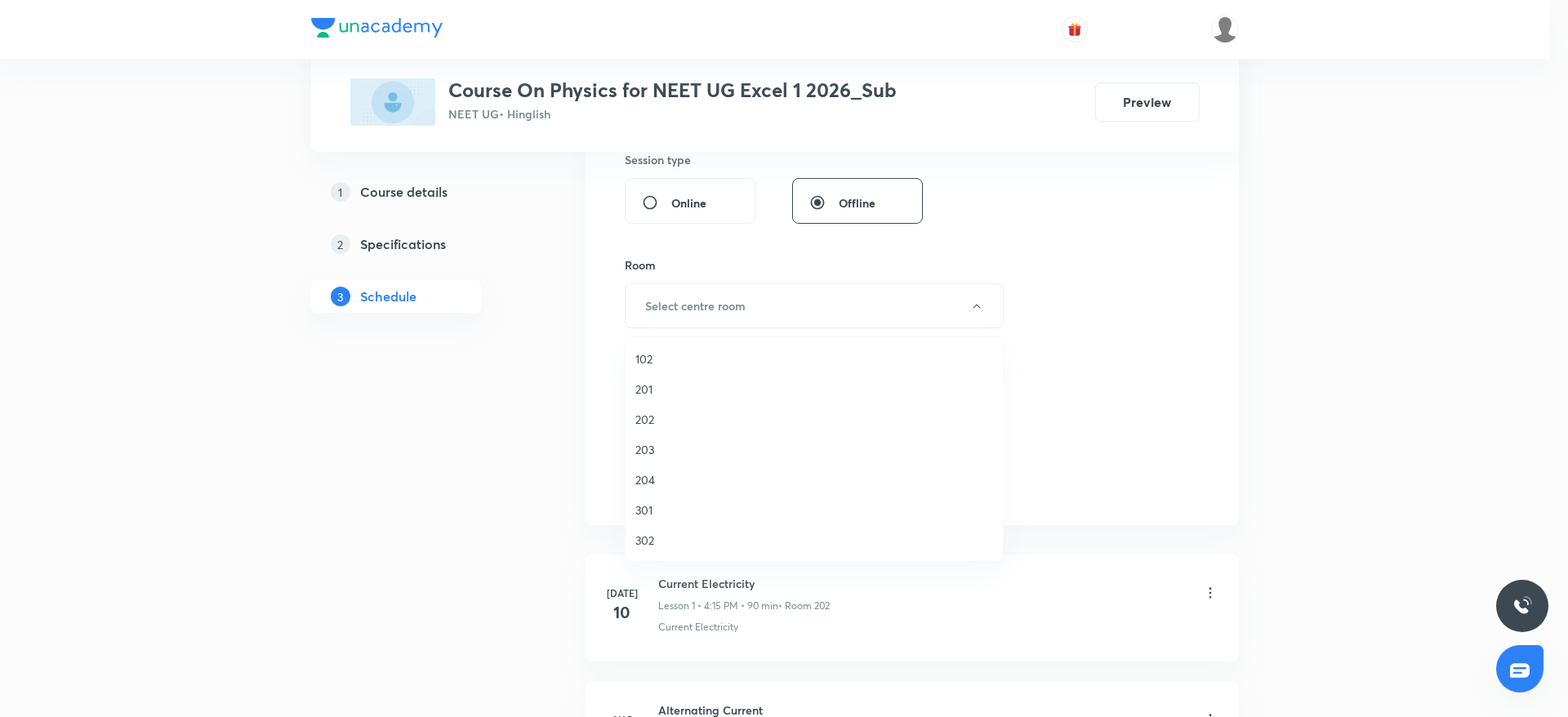
click at [654, 421] on span "202" at bounding box center [814, 419] width 357 height 17
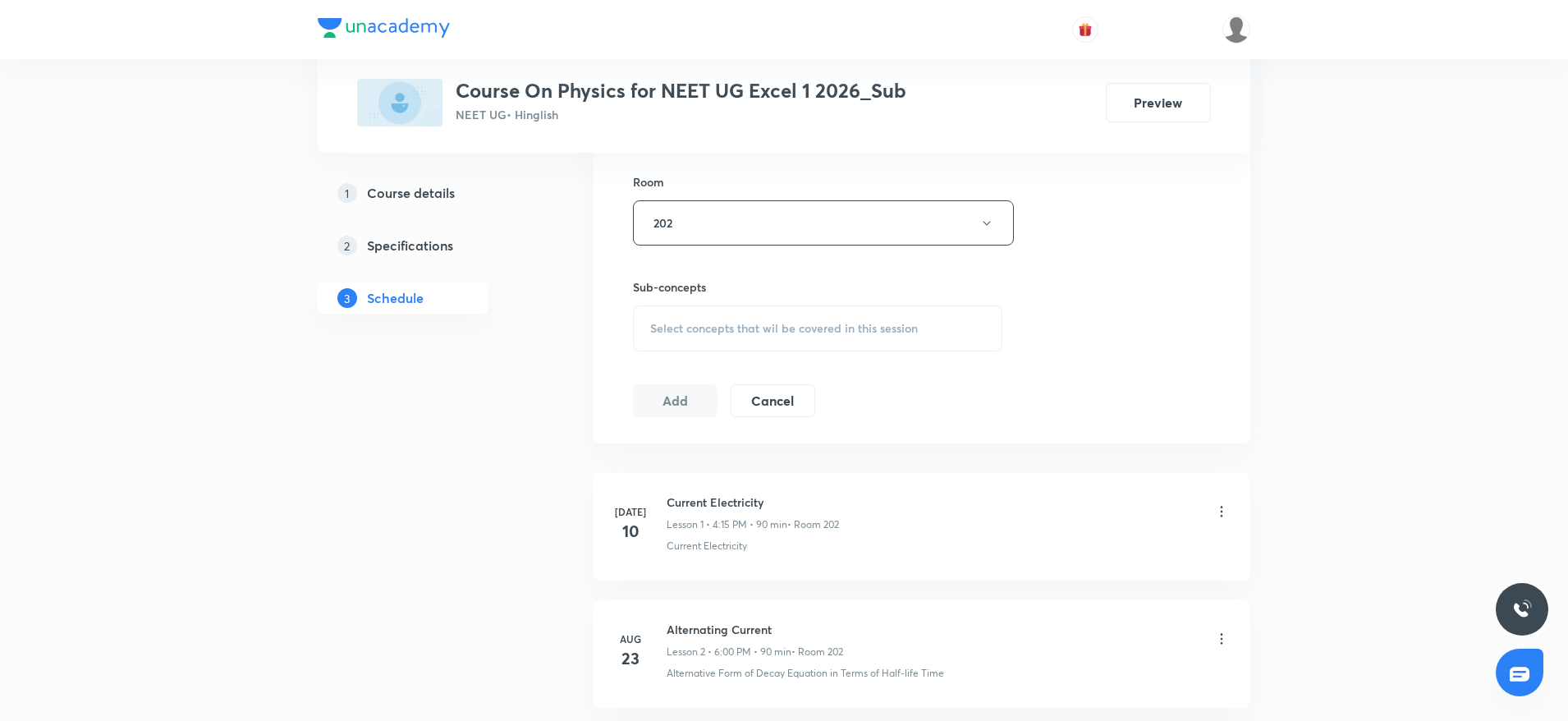
scroll to position [748, 0]
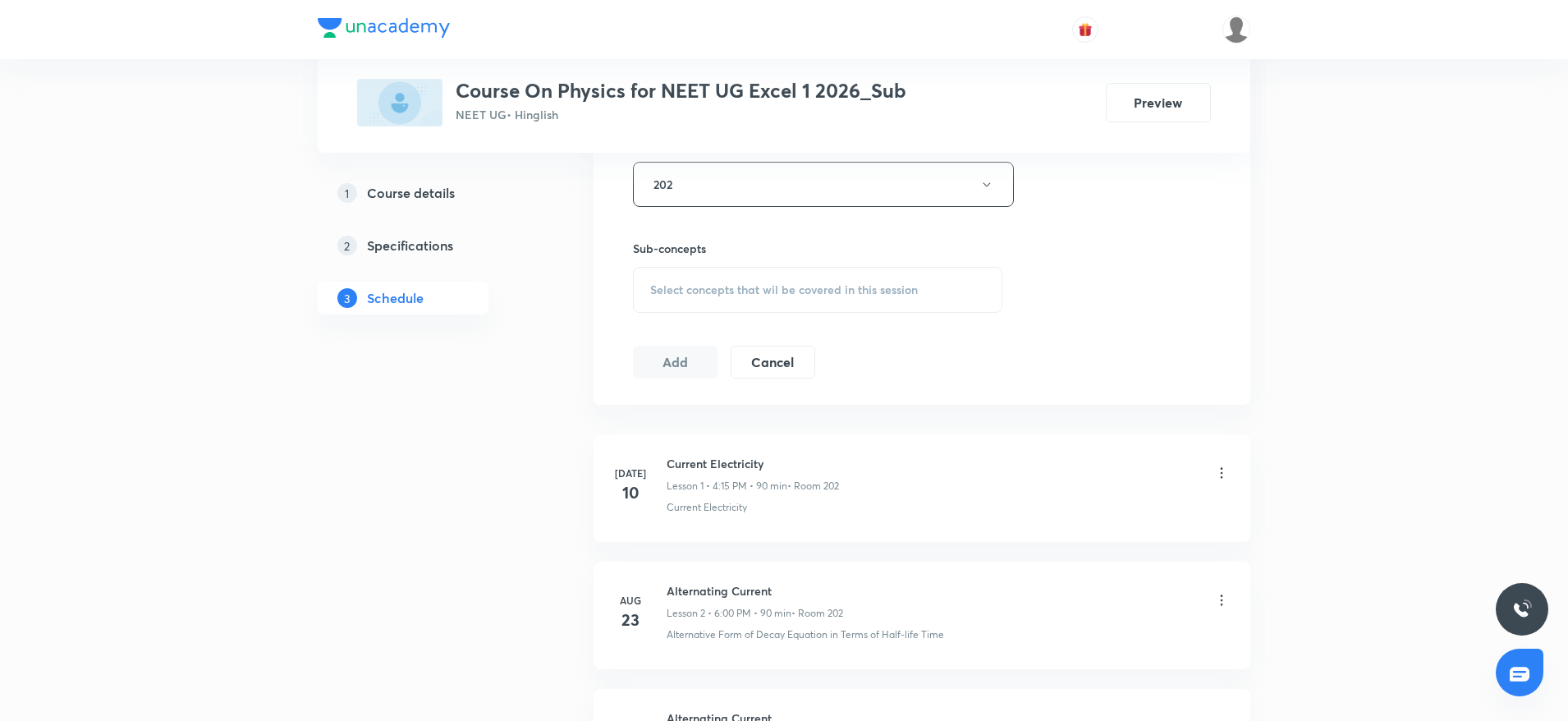
click at [835, 302] on div "Select concepts that wil be covered in this session" at bounding box center [817, 290] width 370 height 46
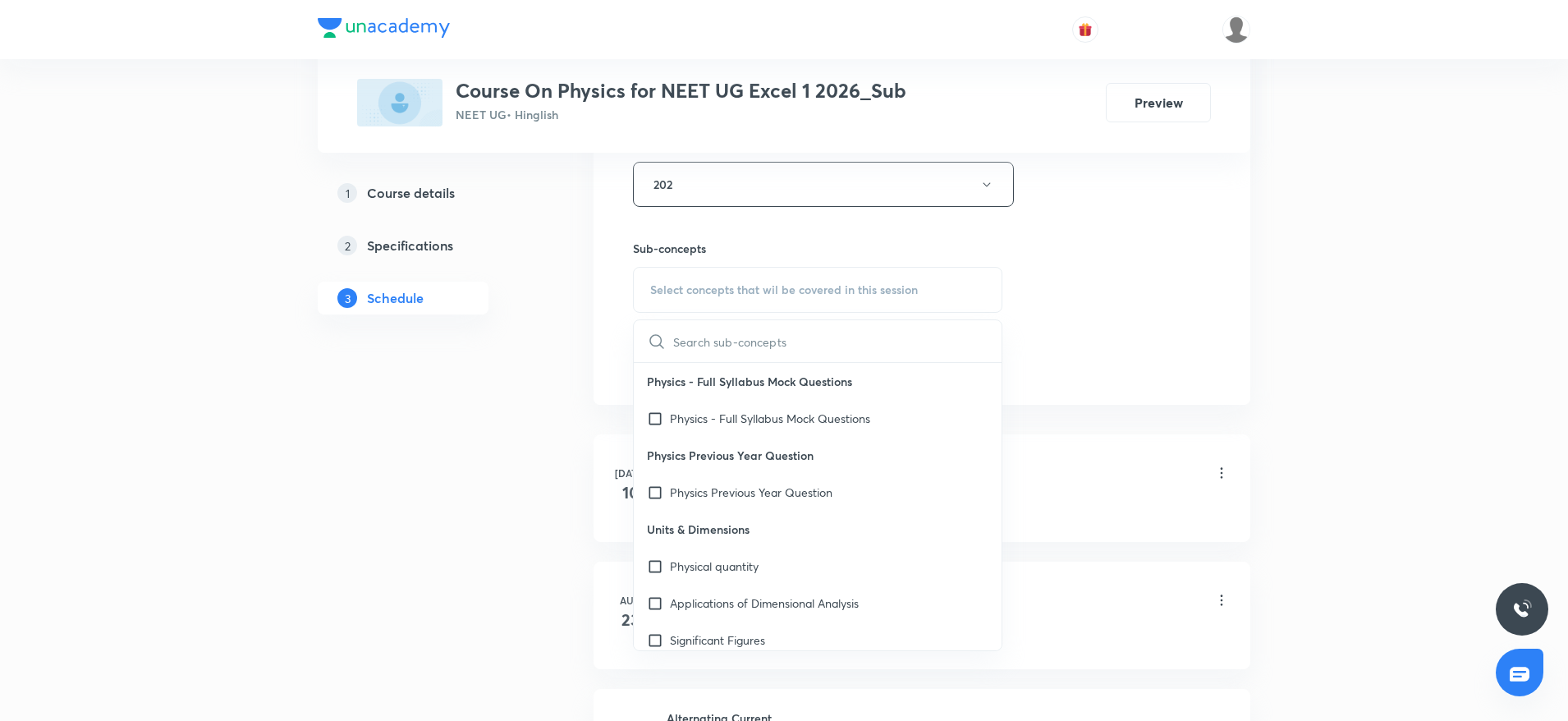
paste input "Semiconductor"
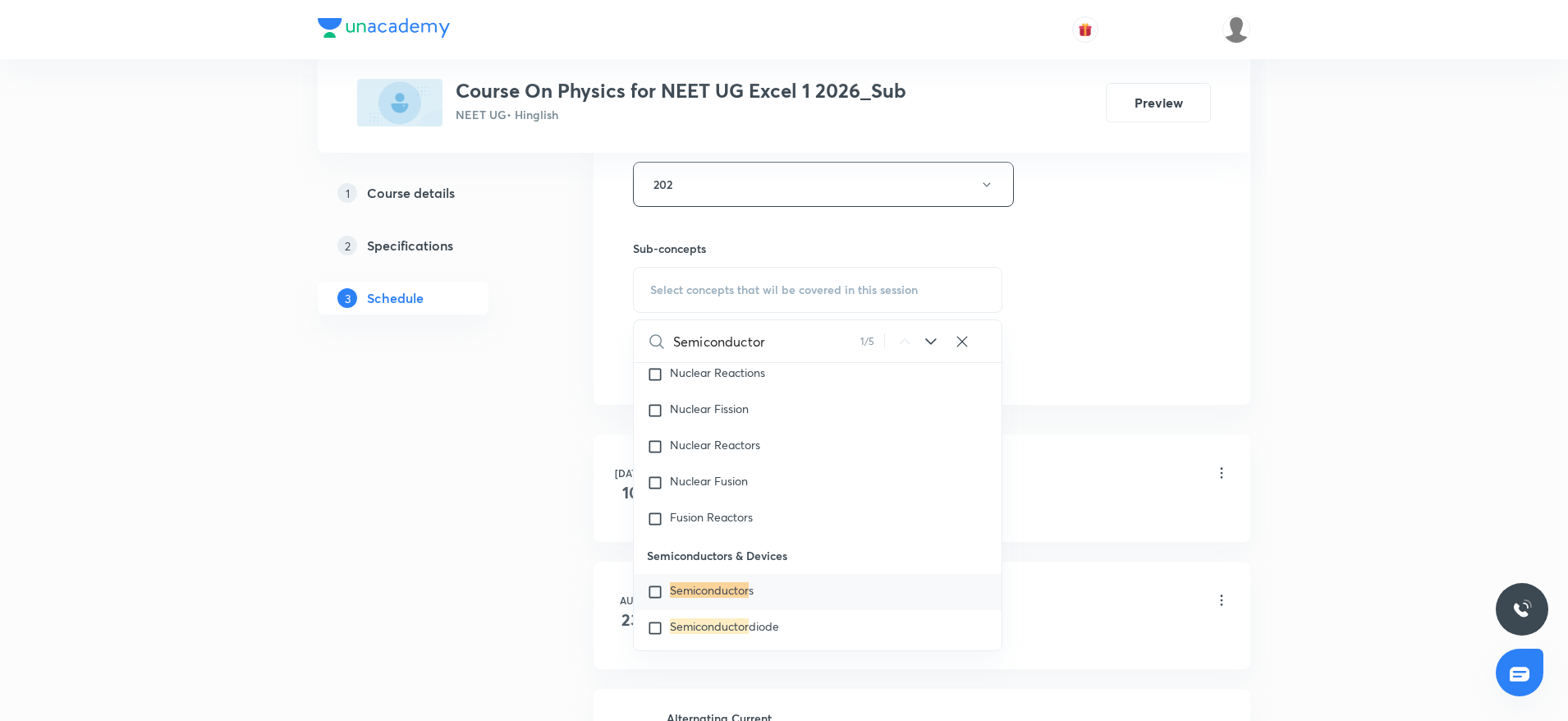
scroll to position [22048, 0]
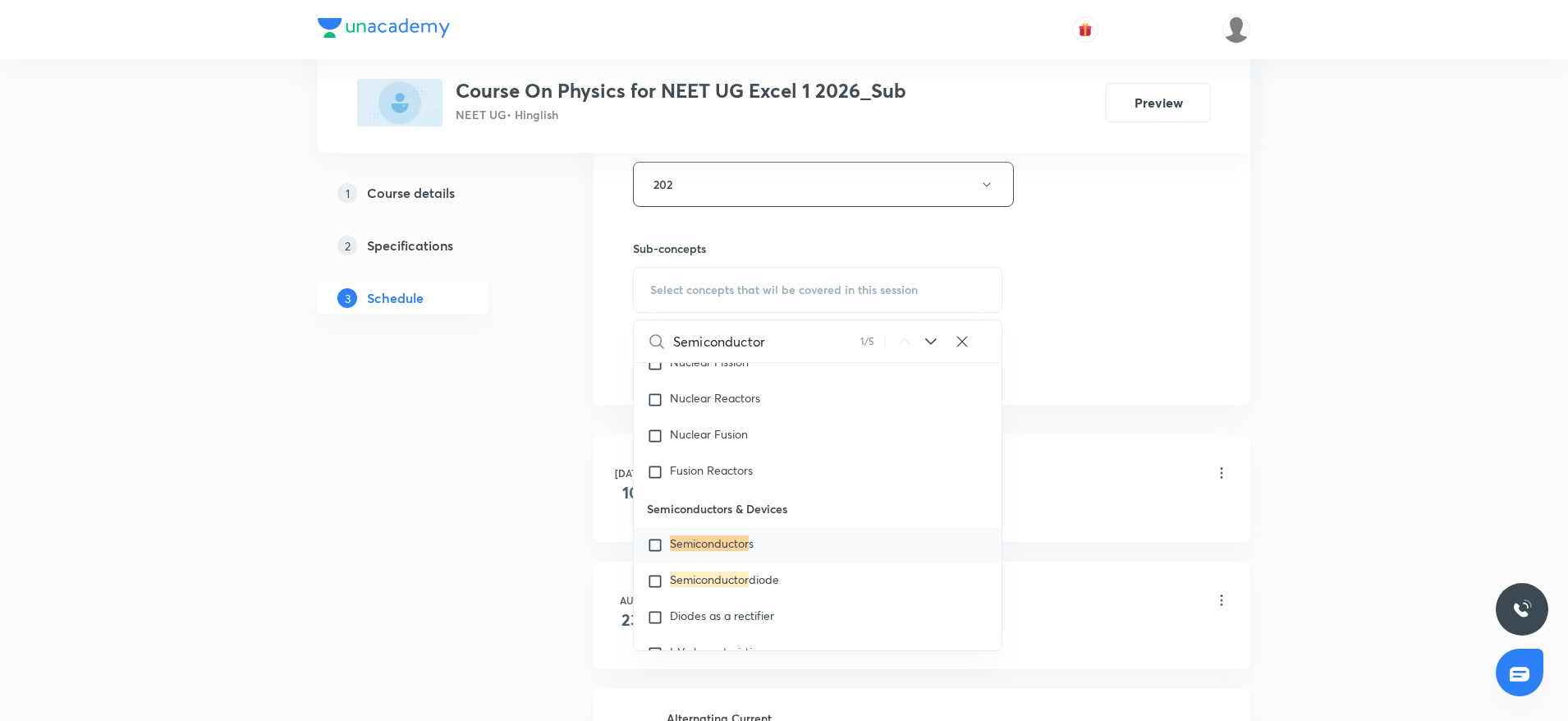
type input "Semiconductor"
click at [718, 551] on mark "Semiconductor" at bounding box center [709, 543] width 79 height 15
checkbox input "true"
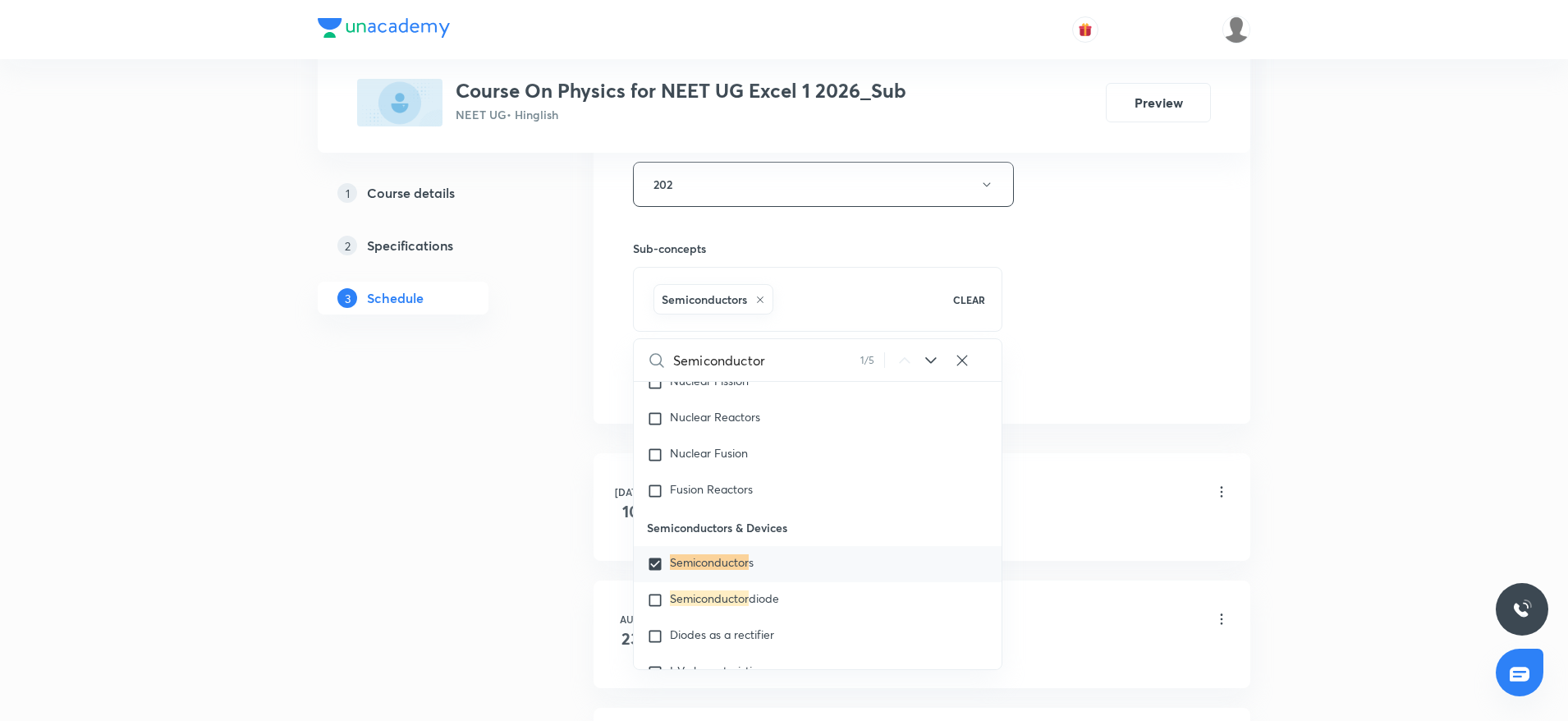
click at [1155, 248] on div "Session 8 Live class Session title 13/99 Semiconductor ​ Schedule for Oct 7, 20…" at bounding box center [922, 2] width 578 height 791
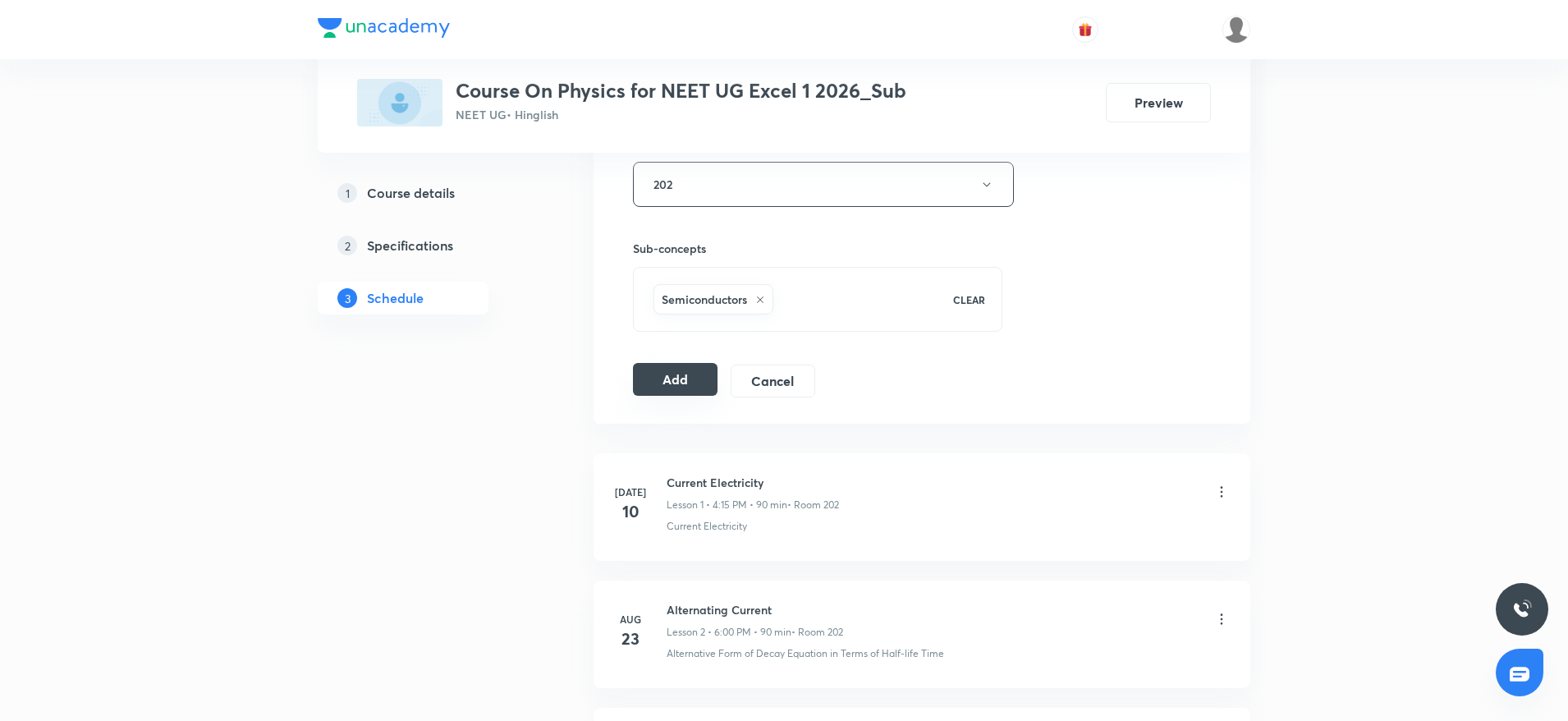
click at [677, 380] on button "Add" at bounding box center [675, 379] width 85 height 33
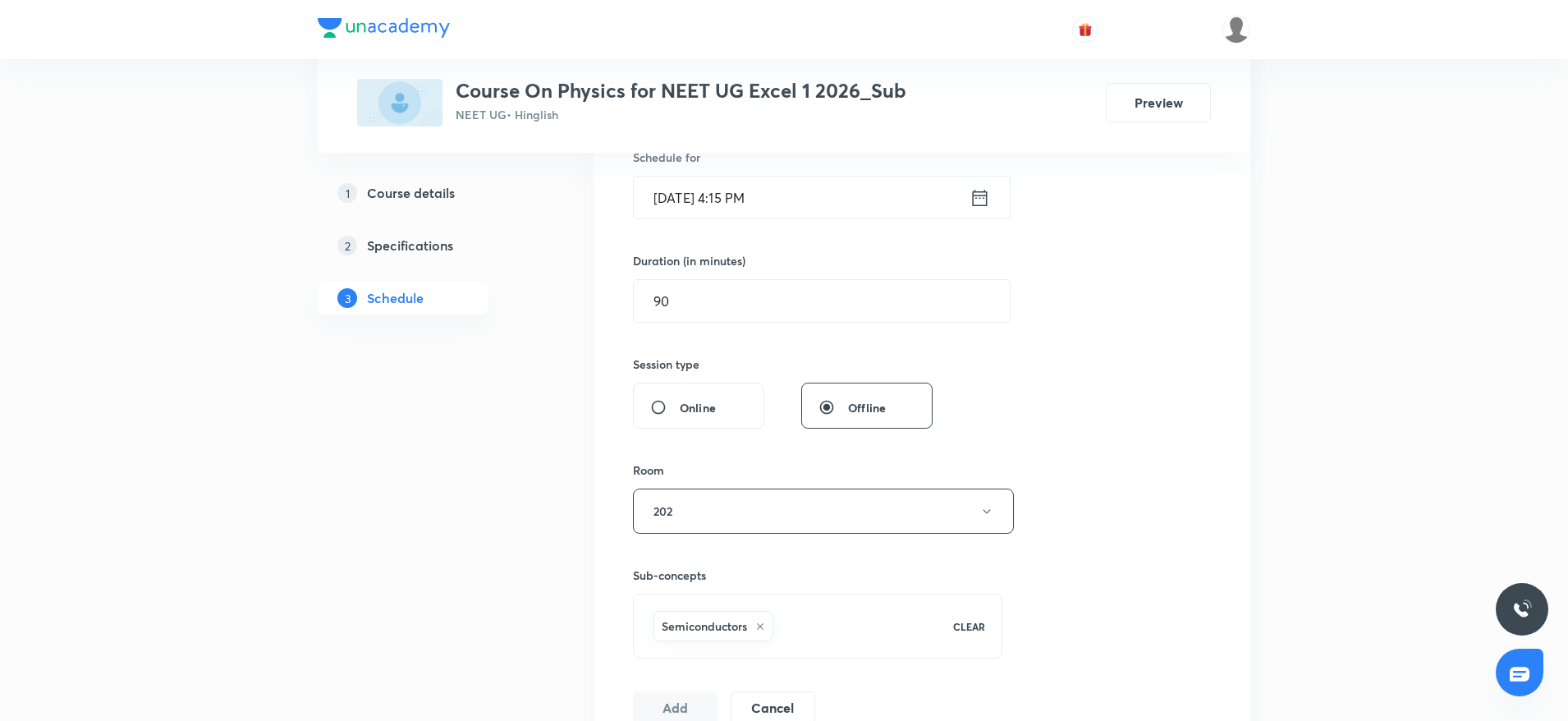
scroll to position [255, 0]
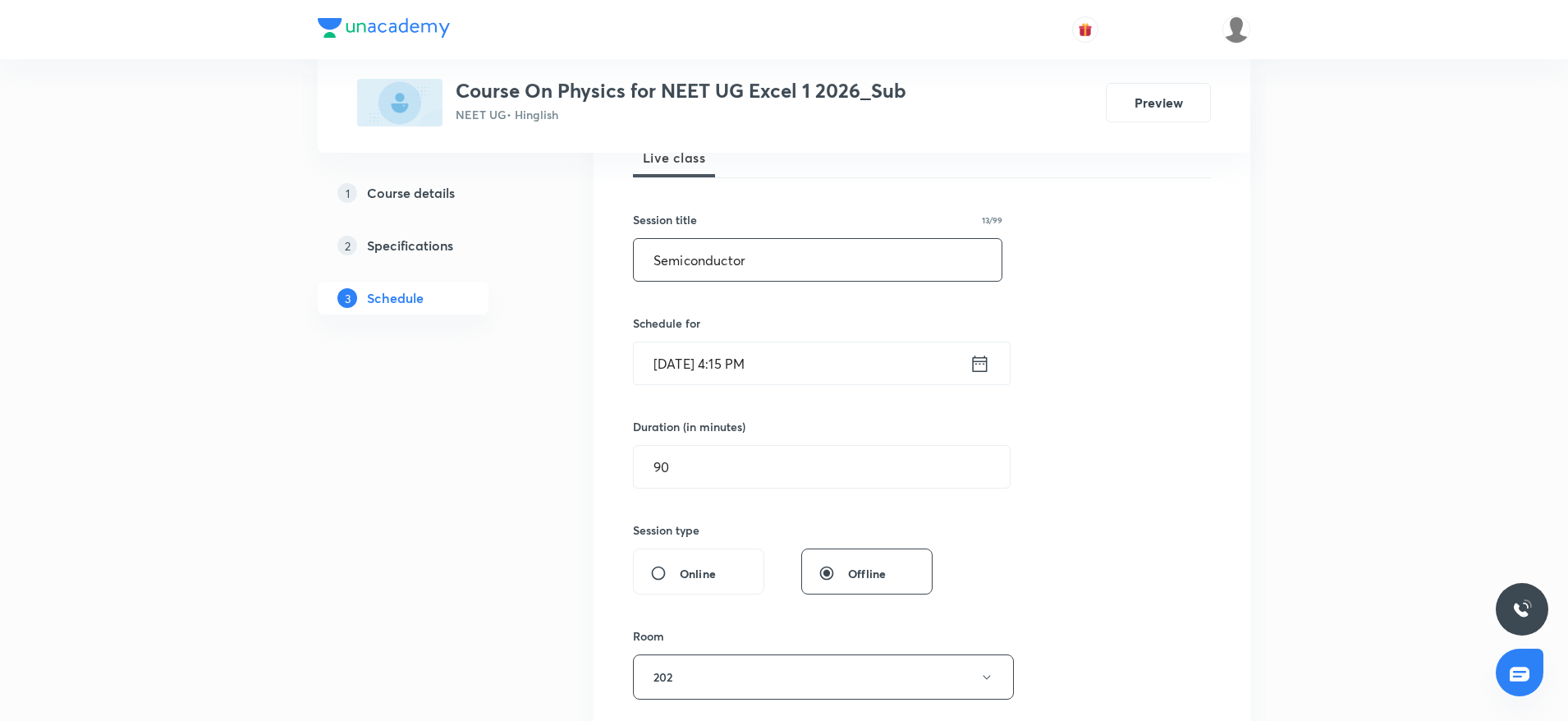
drag, startPoint x: 923, startPoint y: 270, endPoint x: 452, endPoint y: 273, distance: 471.0
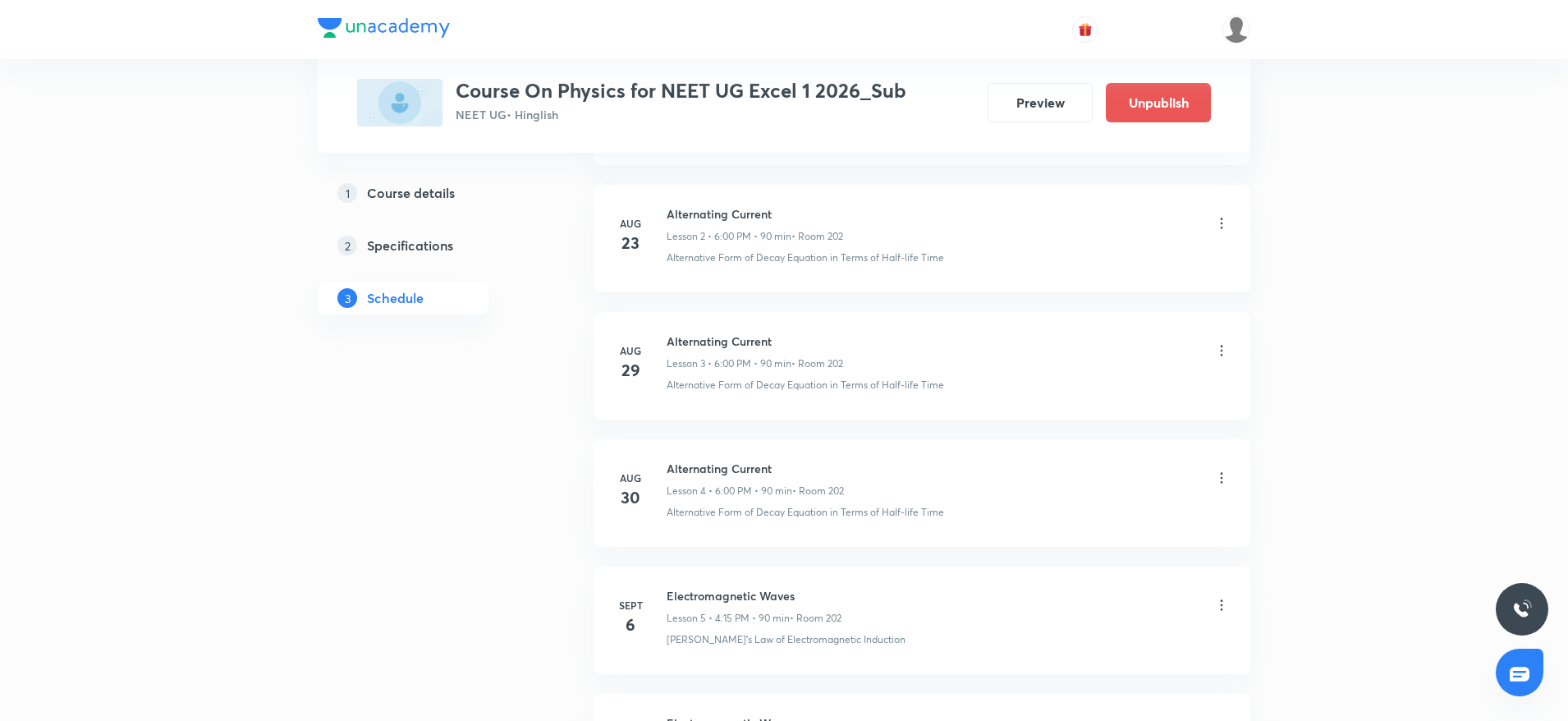
scroll to position [859, 0]
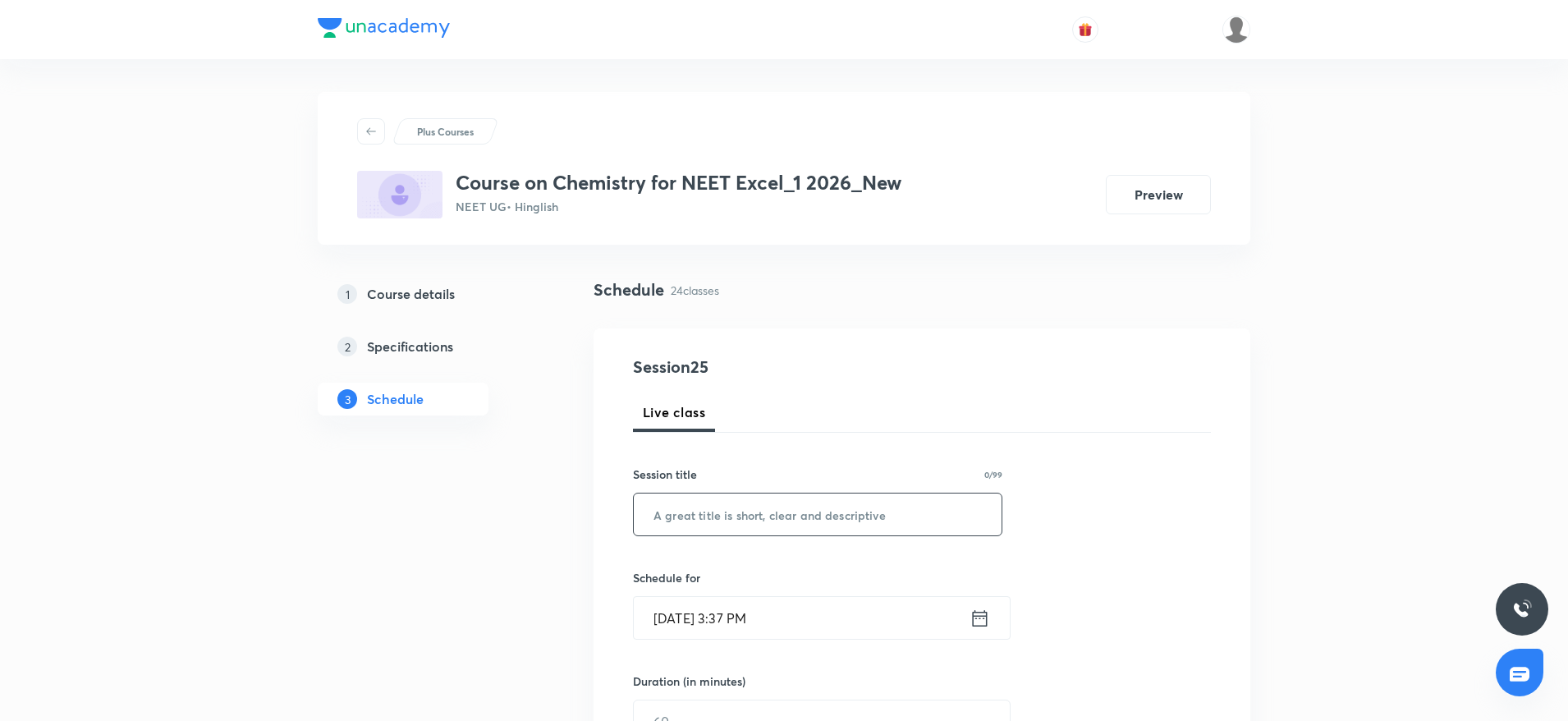
click at [778, 500] on input "text" at bounding box center [817, 514] width 368 height 42
paste input "Carbonyl Compound"
type input "Carbonyl Compound"
click at [727, 609] on input "Oct 7, 2025, 3:37 PM" at bounding box center [802, 618] width 336 height 42
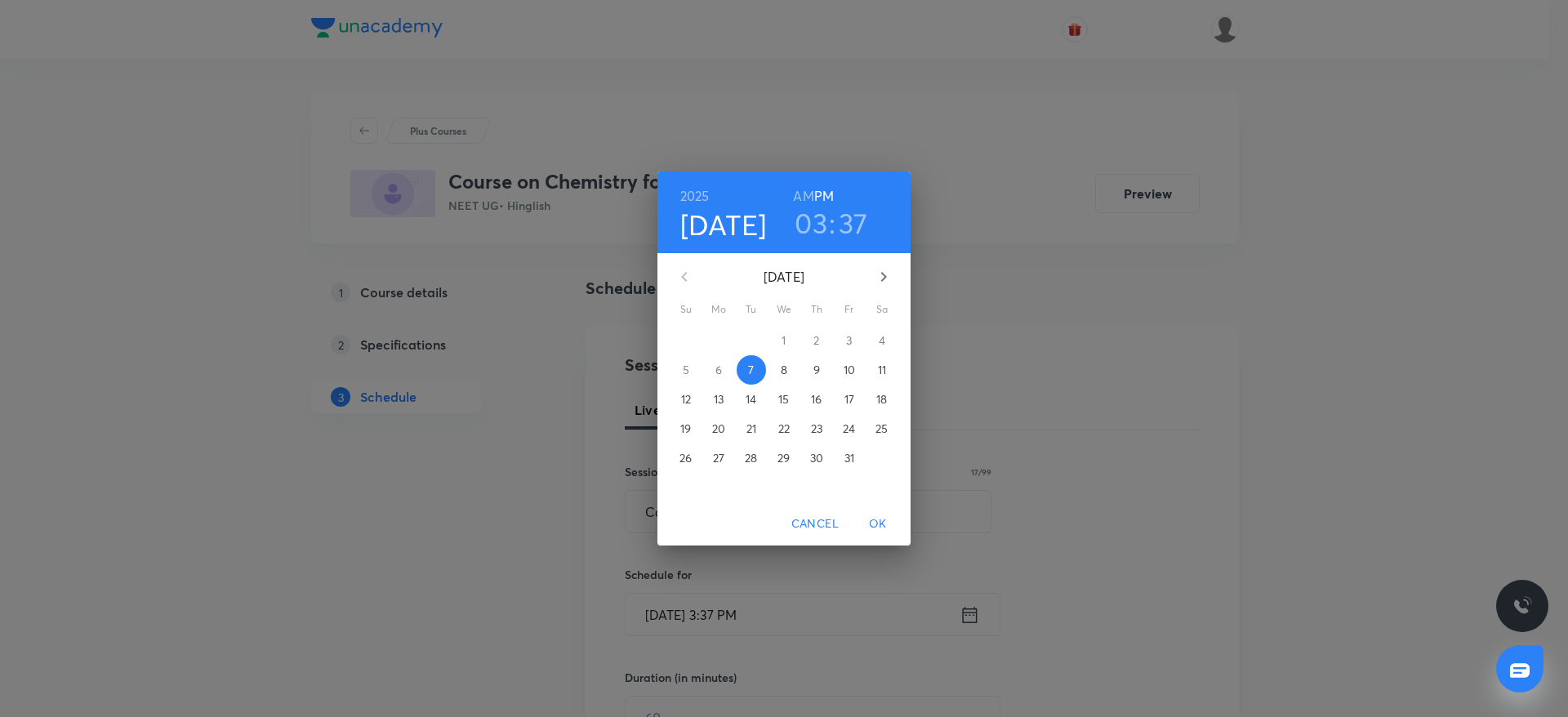
click at [811, 233] on h3 "03" at bounding box center [810, 223] width 32 height 34
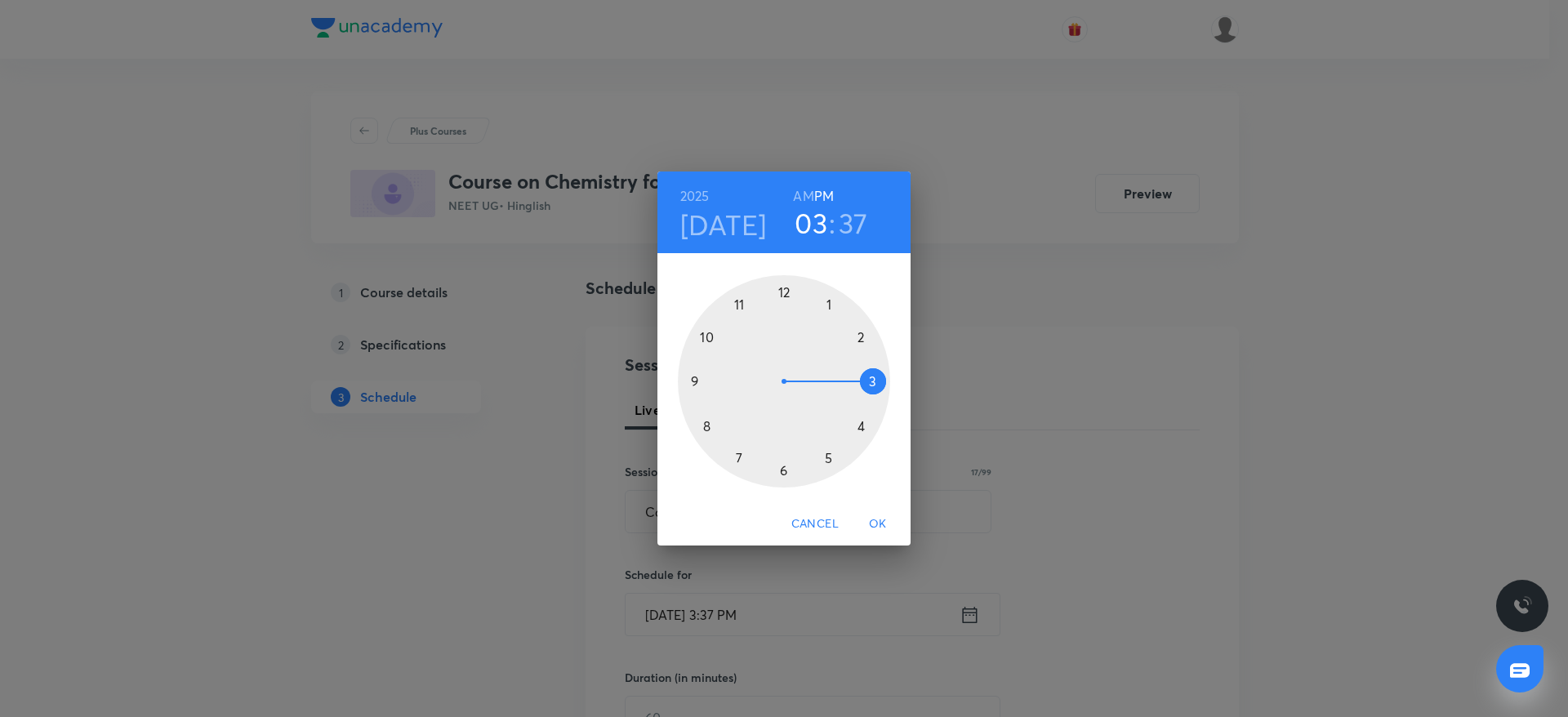
click at [786, 471] on div at bounding box center [784, 382] width 212 height 213
click at [780, 296] on div at bounding box center [784, 382] width 212 height 213
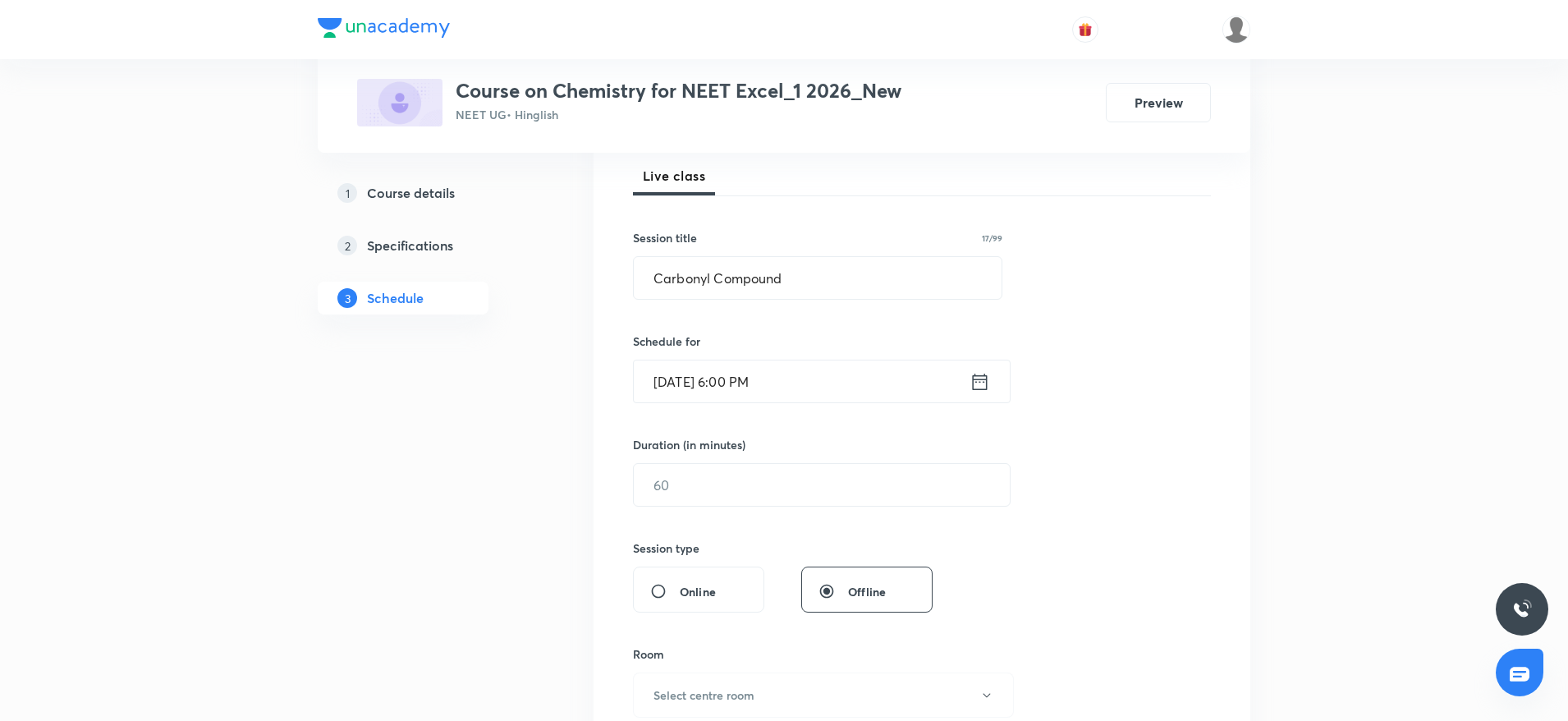
scroll to position [370, 0]
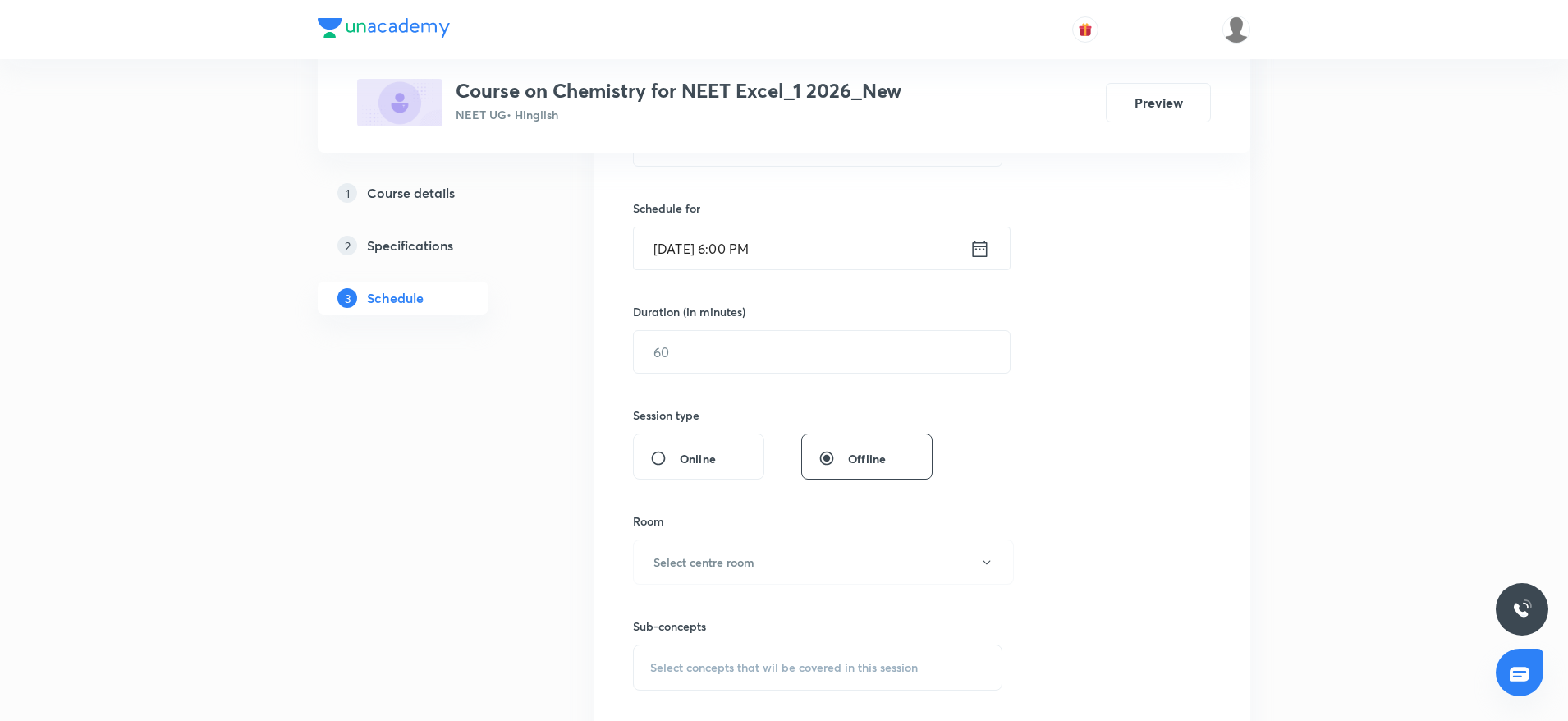
click at [737, 289] on div "Session 25 Live class Session title 17/99 Carbonyl Compound ​ Schedule for Oct …" at bounding box center [922, 371] width 578 height 772
click at [736, 334] on input "text" at bounding box center [822, 352] width 376 height 42
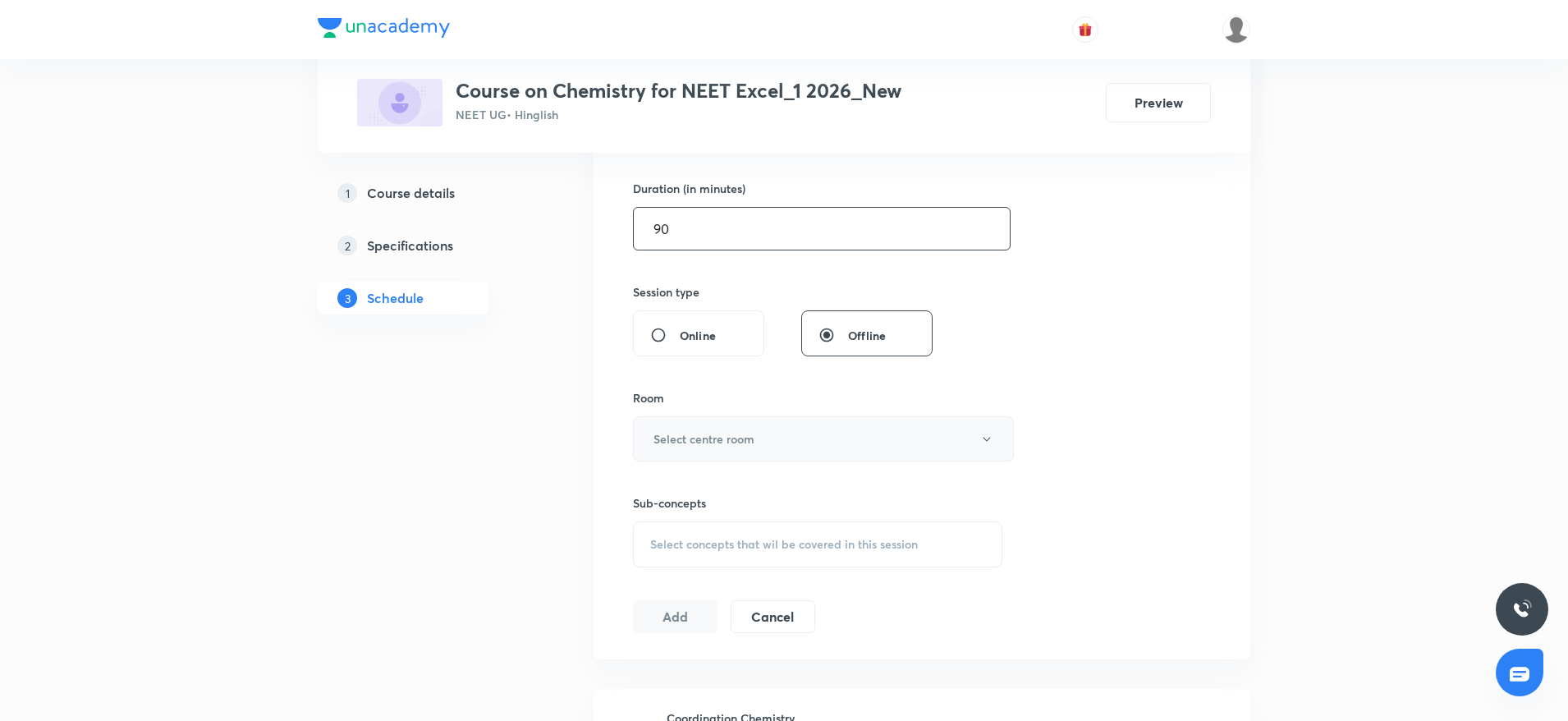
type input "90"
click at [722, 441] on h6 "Select centre room" at bounding box center [704, 439] width 101 height 17
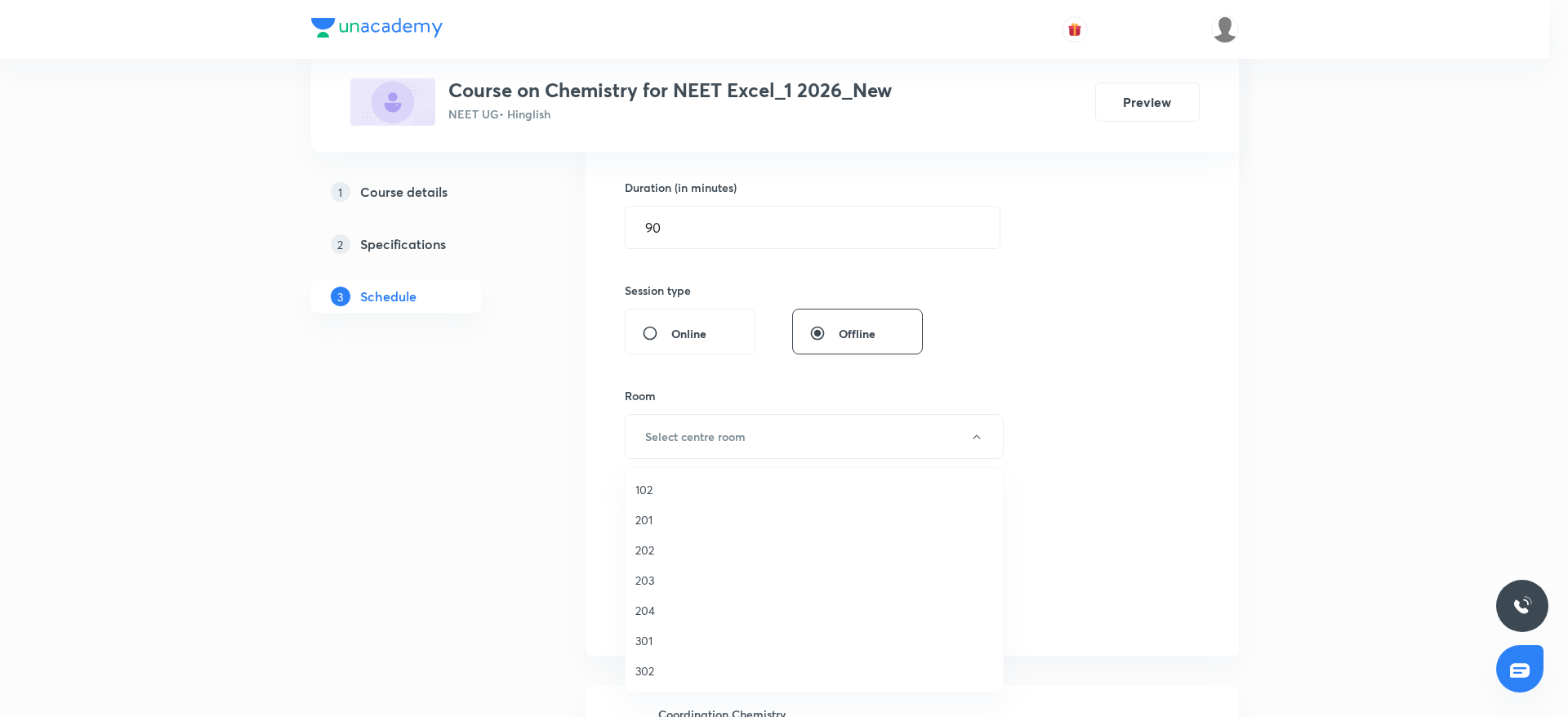
click at [657, 548] on span "202" at bounding box center [814, 551] width 357 height 17
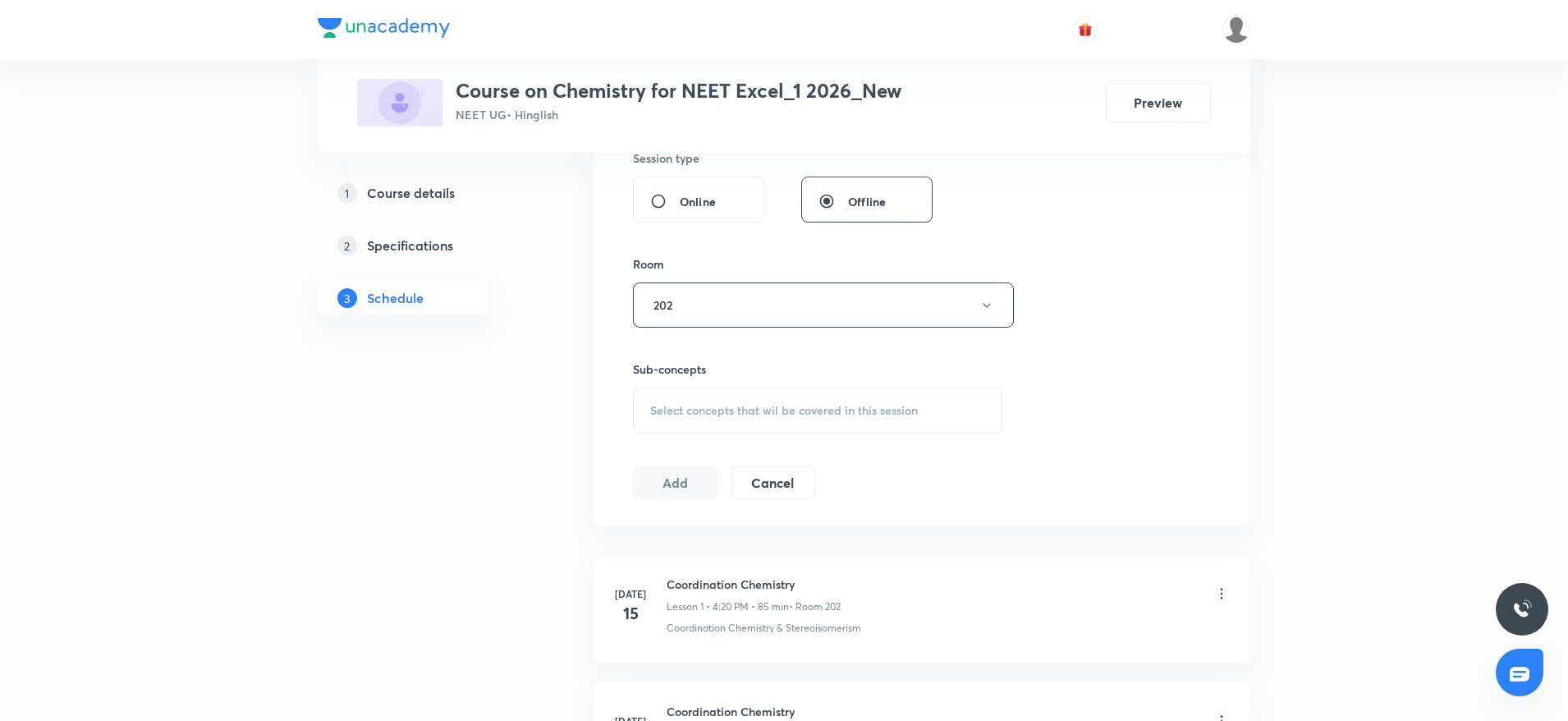
scroll to position [740, 0]
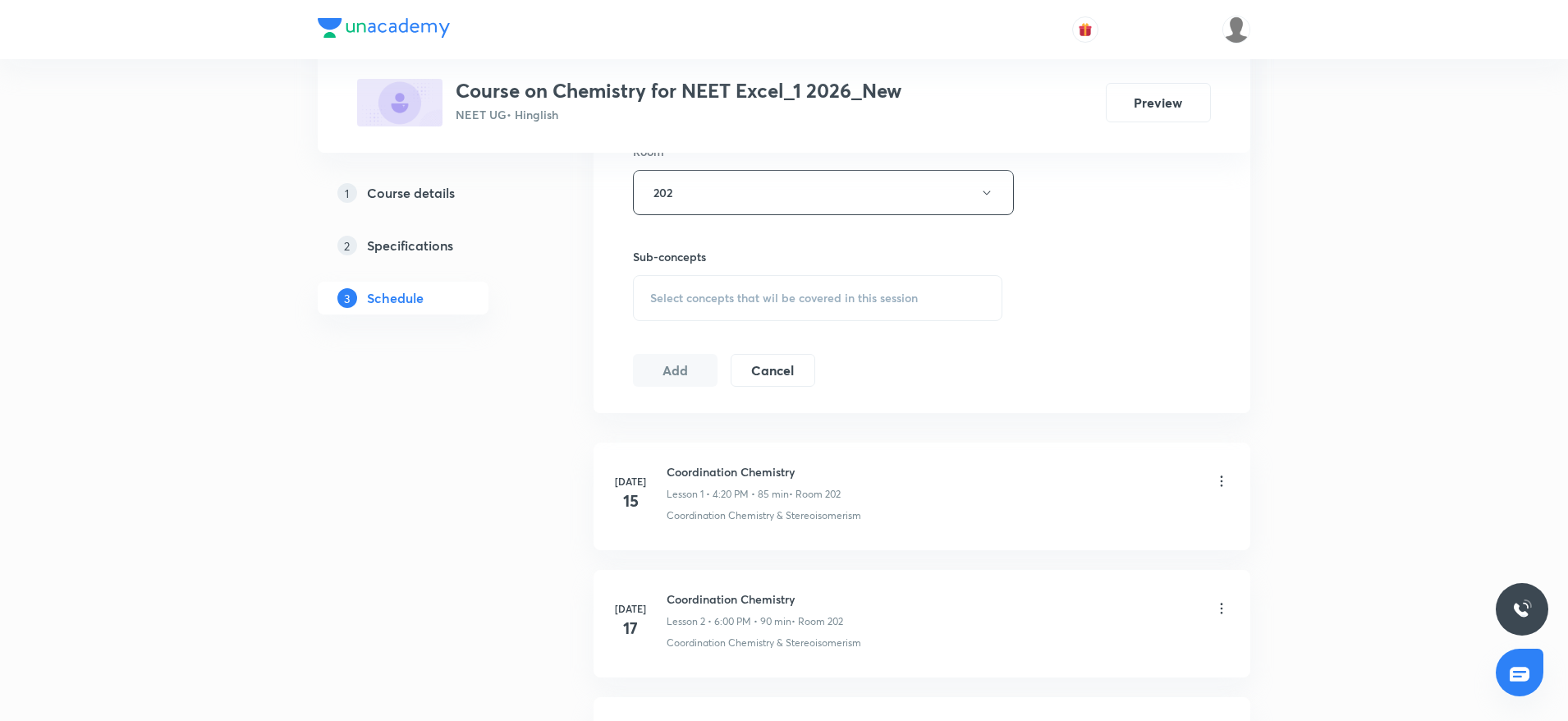
click at [862, 282] on div "Select concepts that wil be covered in this session" at bounding box center [817, 299] width 370 height 46
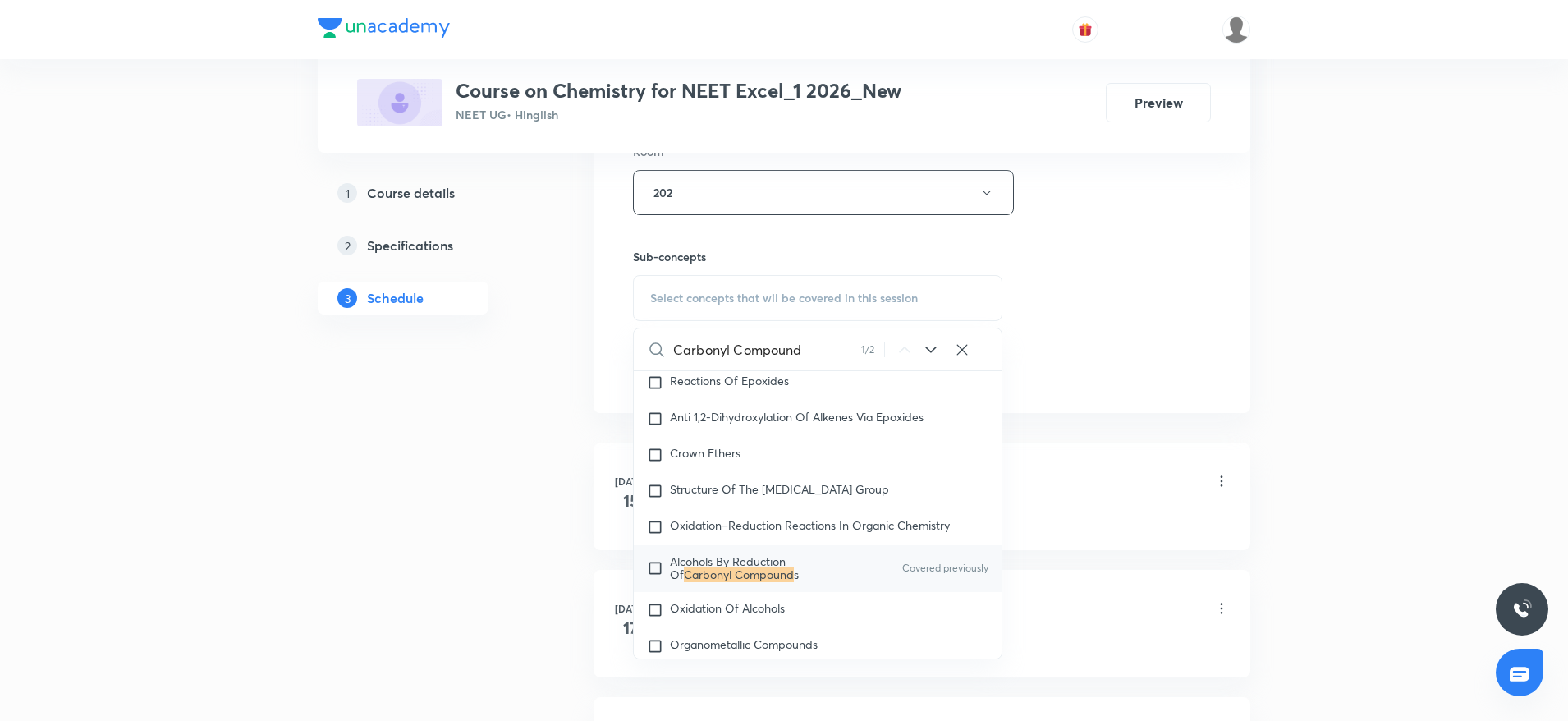
scroll to position [36620, 0]
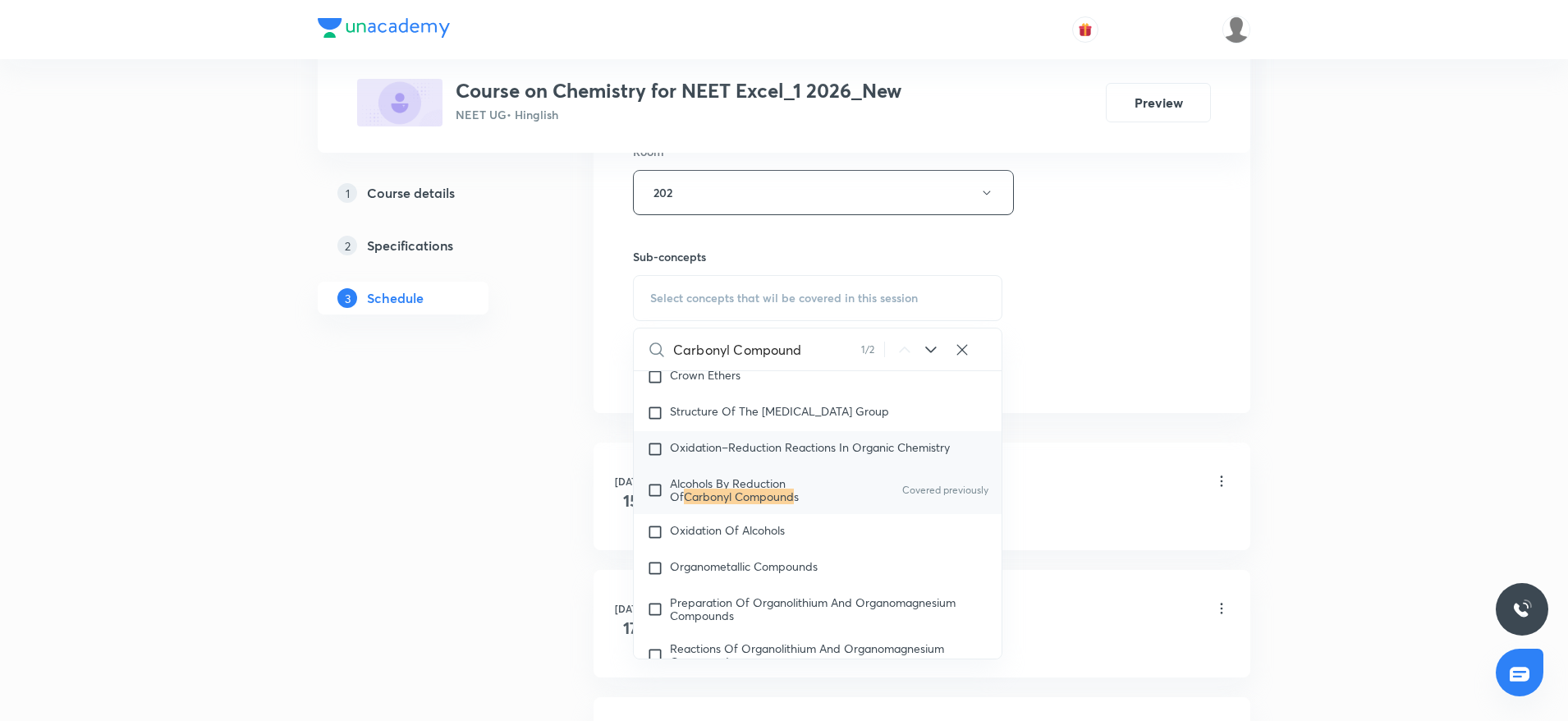
type input "Carbonyl Compound"
click at [730, 505] on mark "Carbonyl Compound" at bounding box center [739, 497] width 110 height 15
checkbox input "true"
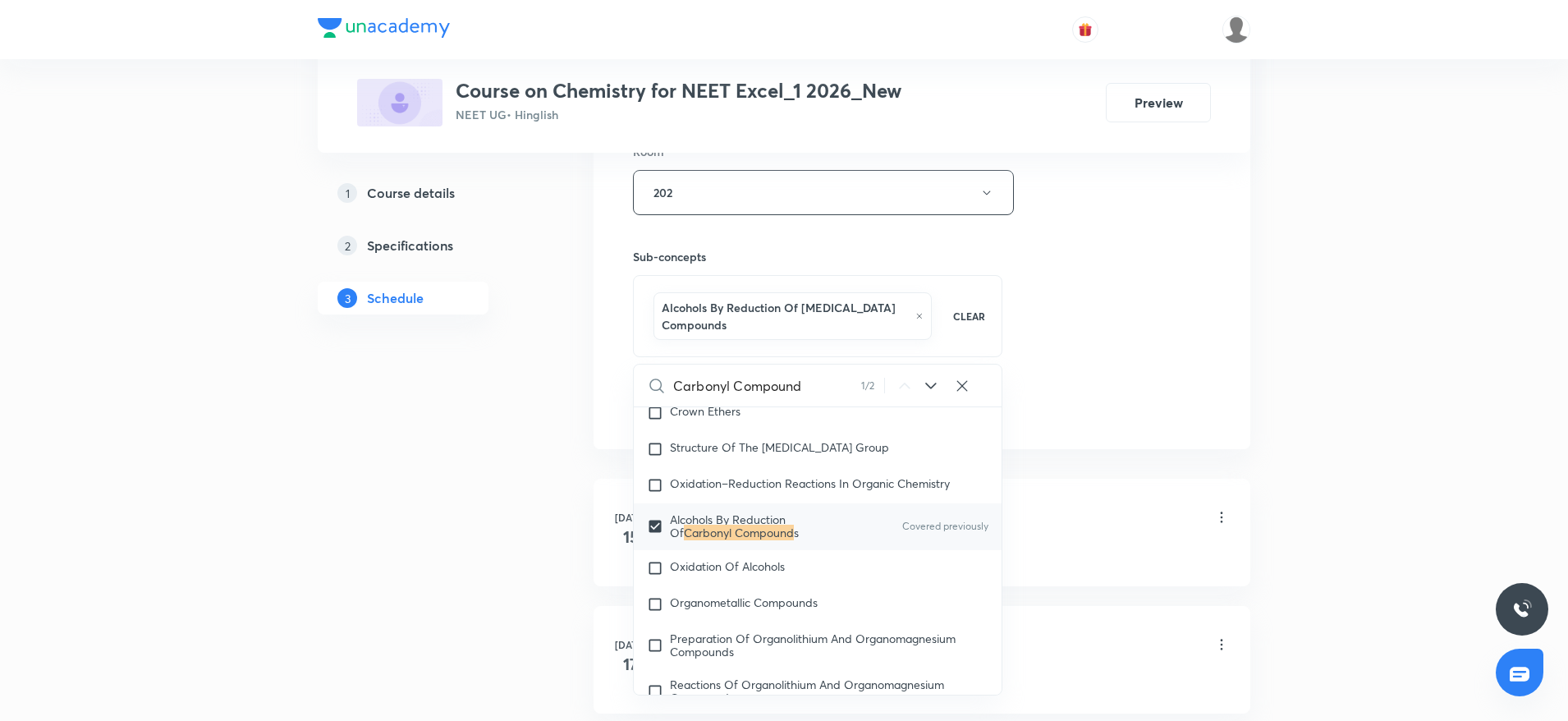
click at [1195, 273] on div "Session 25 Live class Session title 17/99 Carbonyl Compound ​ Schedule for Oct …" at bounding box center [922, 19] width 578 height 808
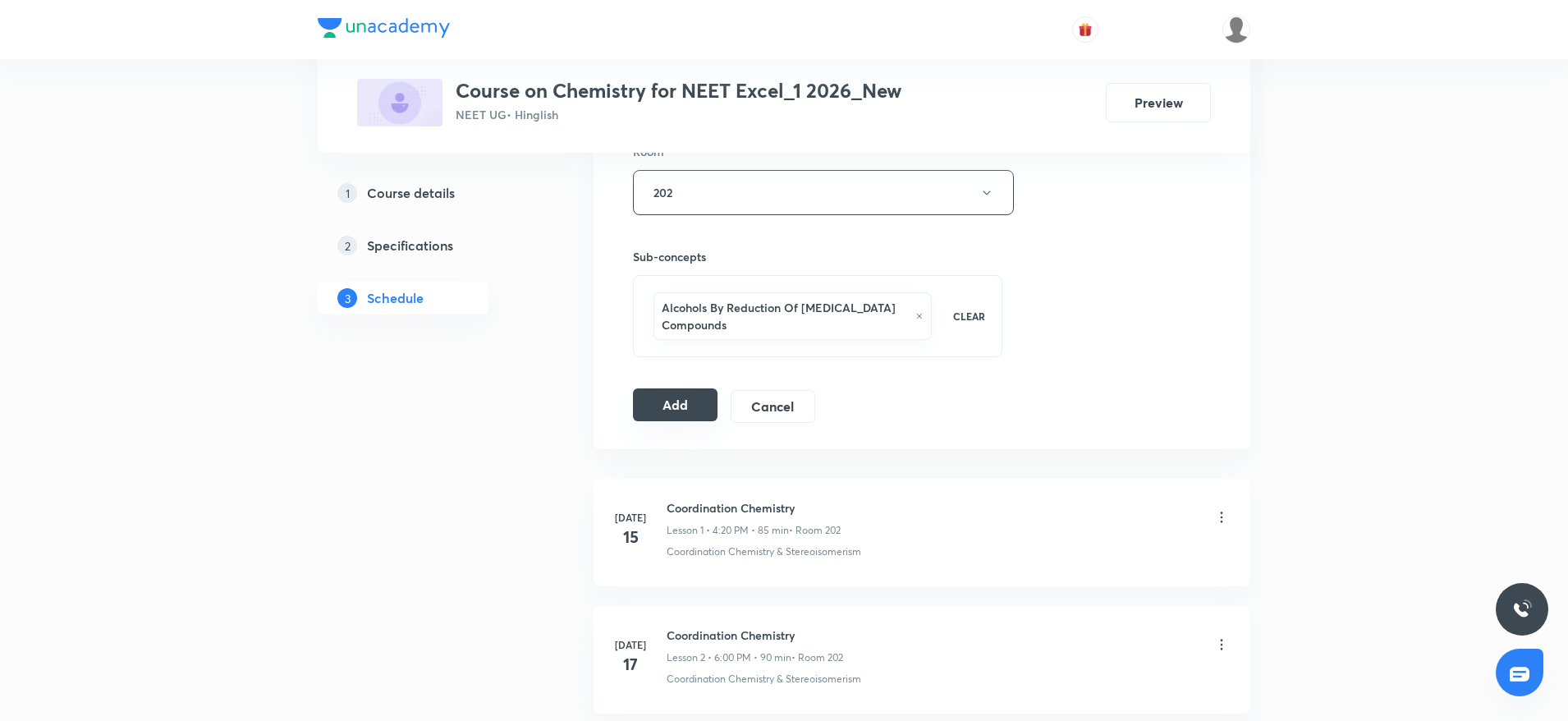
click at [705, 406] on button "Add" at bounding box center [675, 405] width 85 height 33
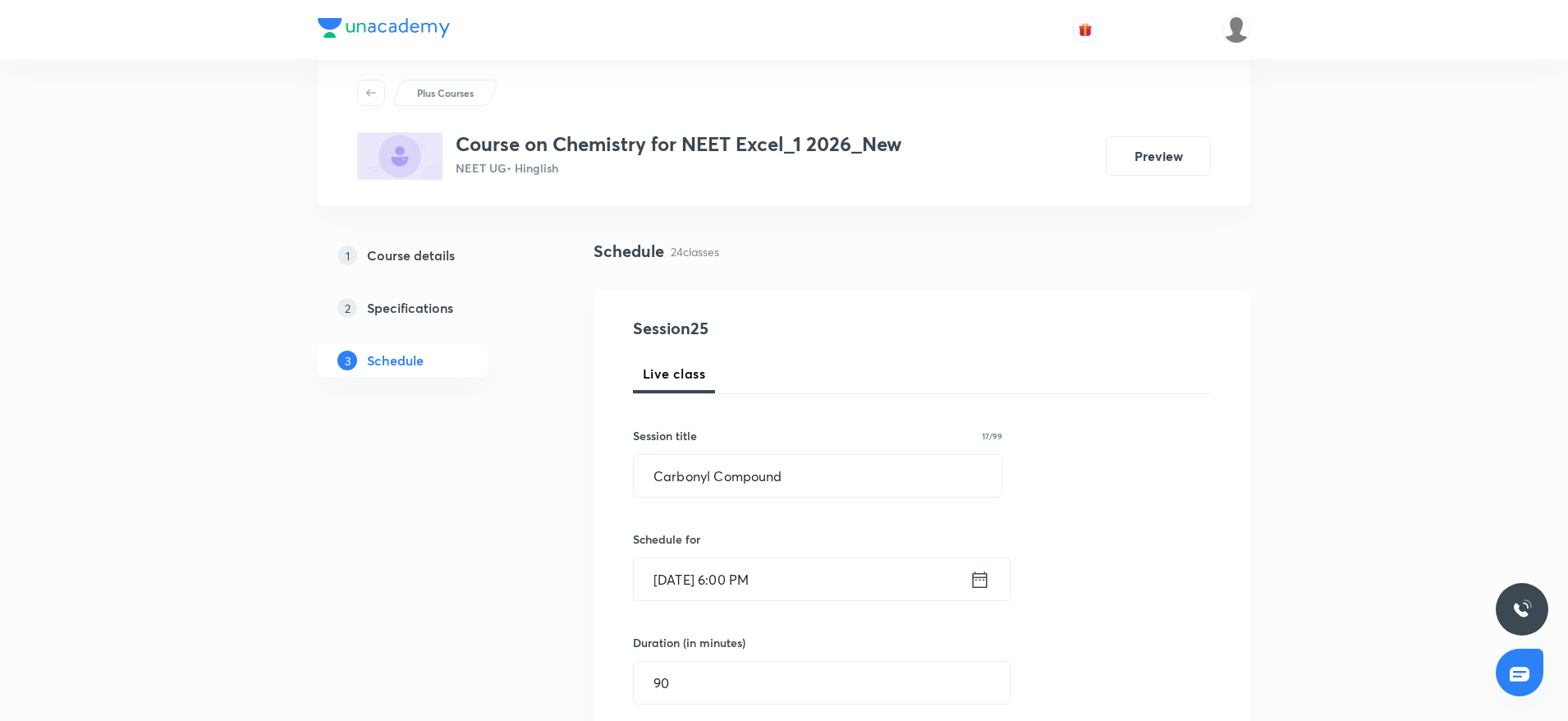
scroll to position [0, 0]
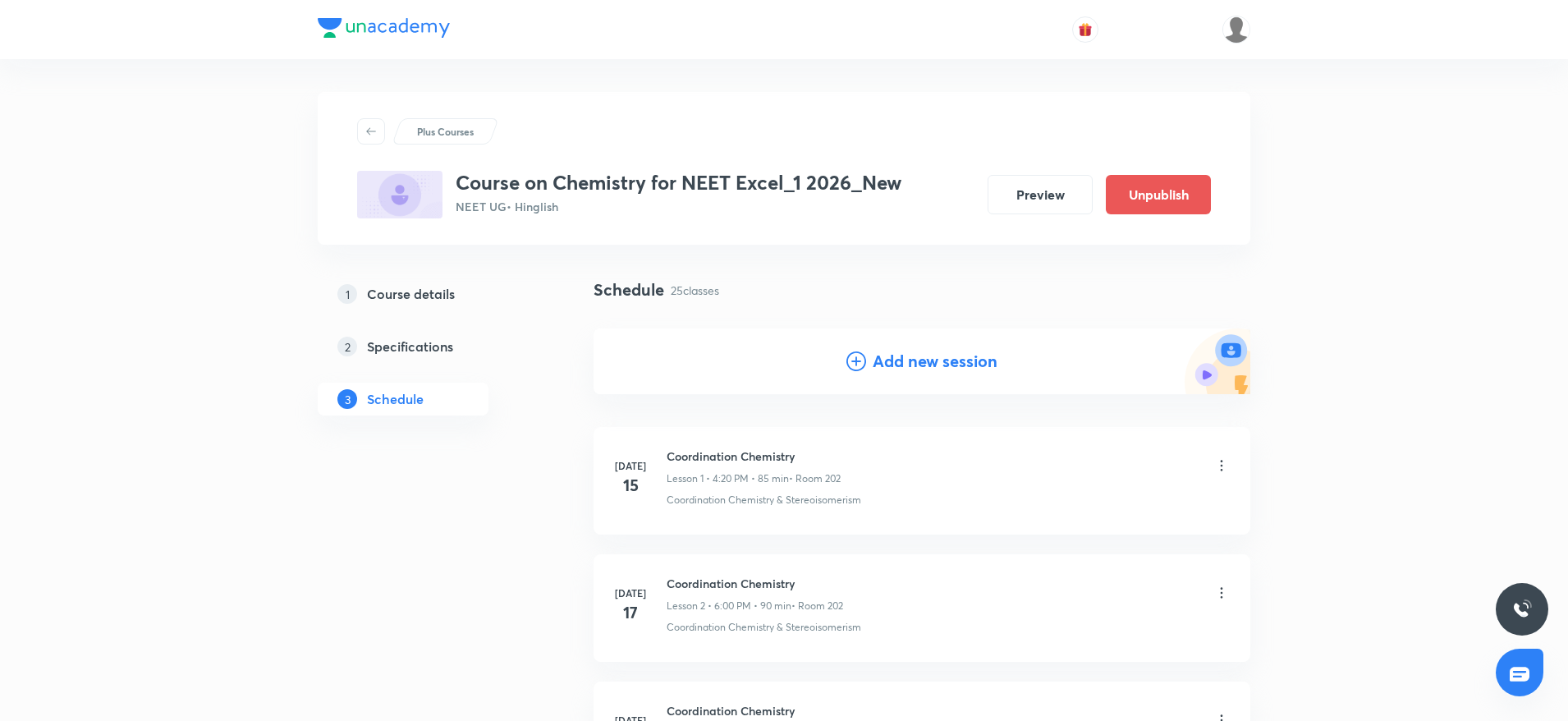
click at [445, 300] on h5 "Course details" at bounding box center [411, 294] width 87 height 20
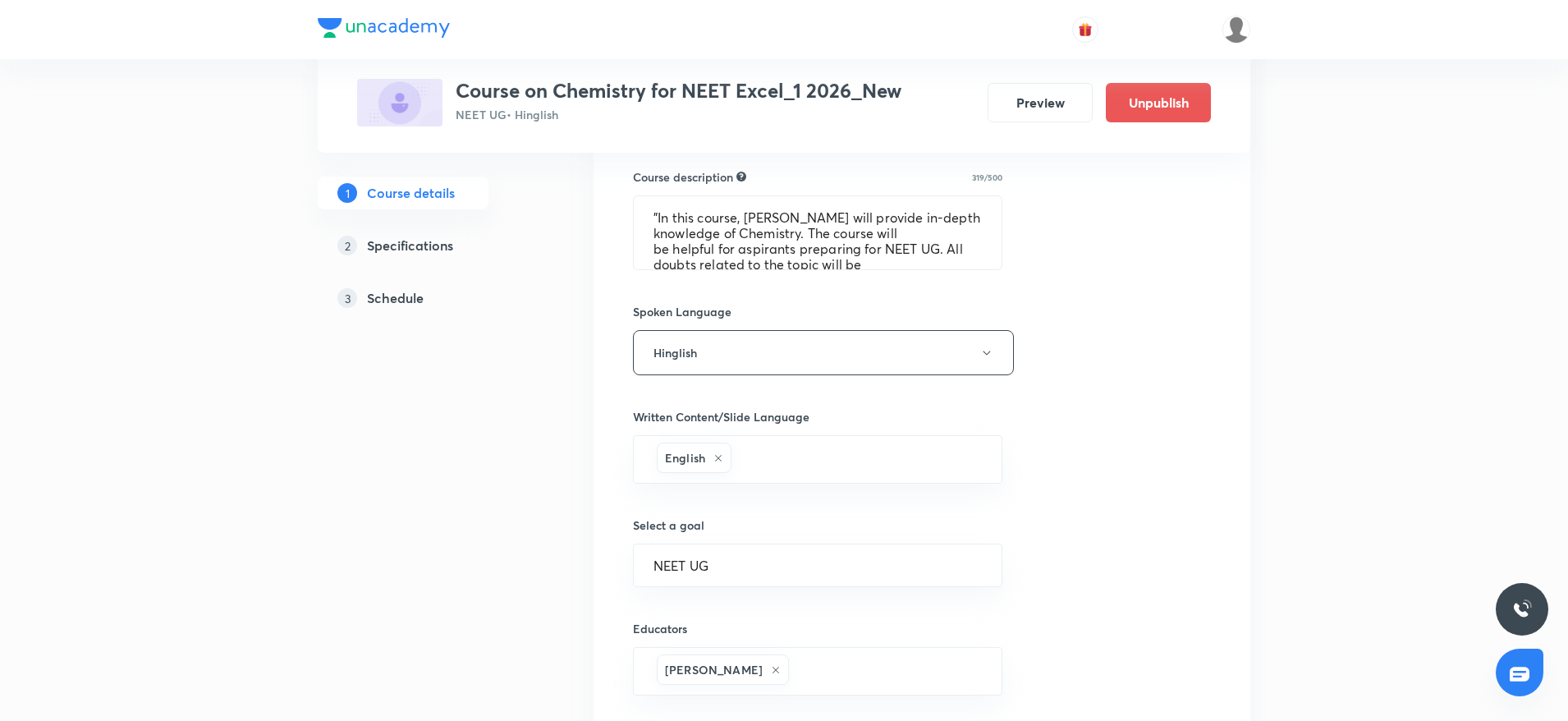
scroll to position [906, 0]
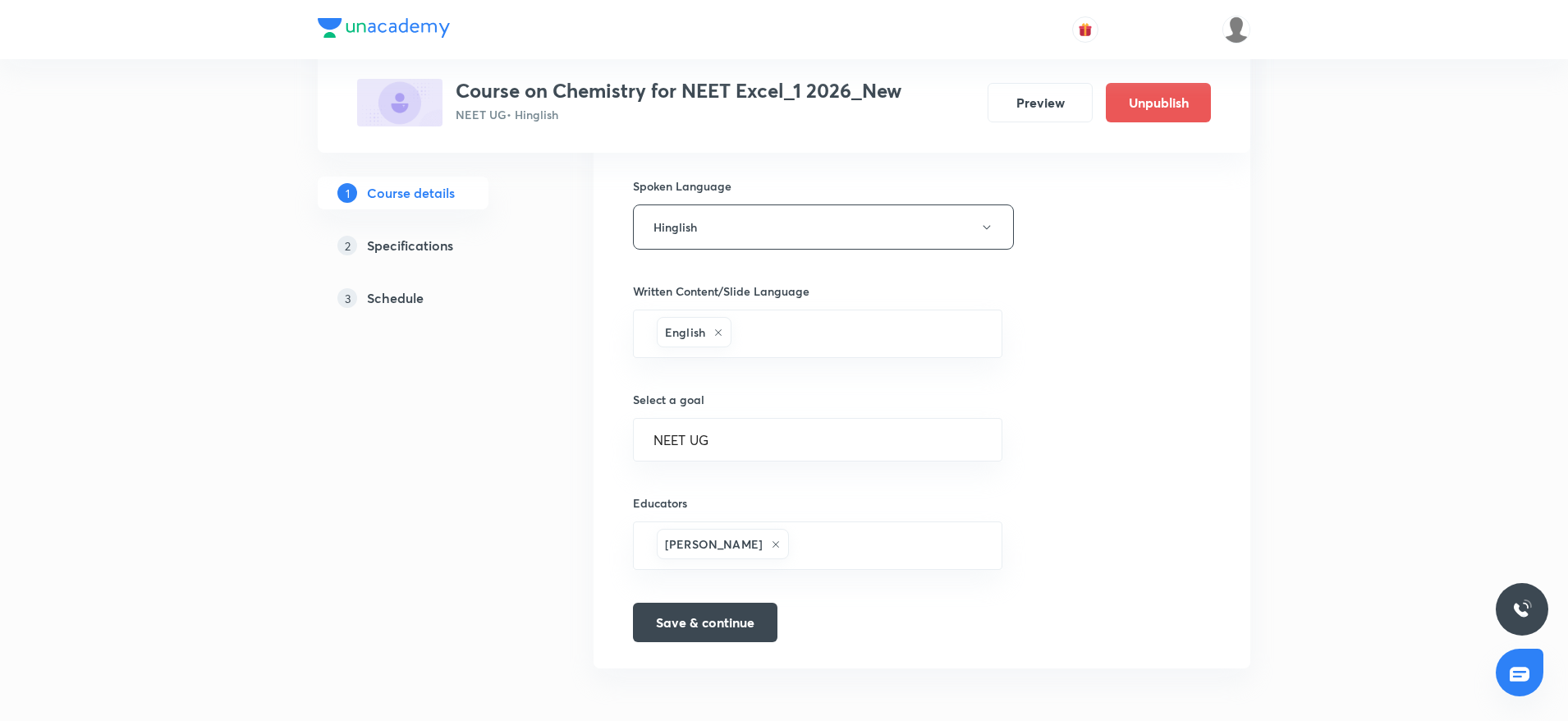
click at [383, 308] on link "3 Schedule" at bounding box center [429, 298] width 223 height 33
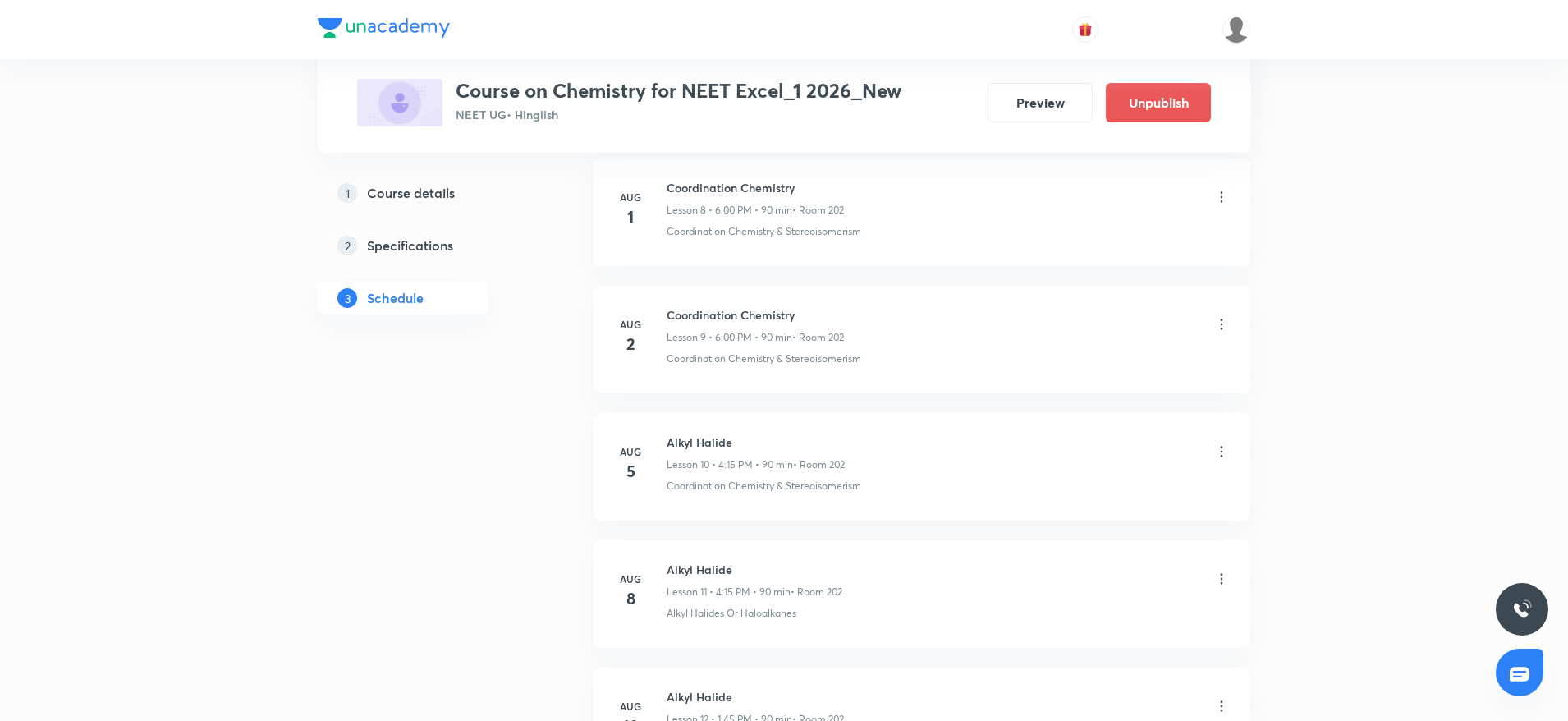
scroll to position [3025, 0]
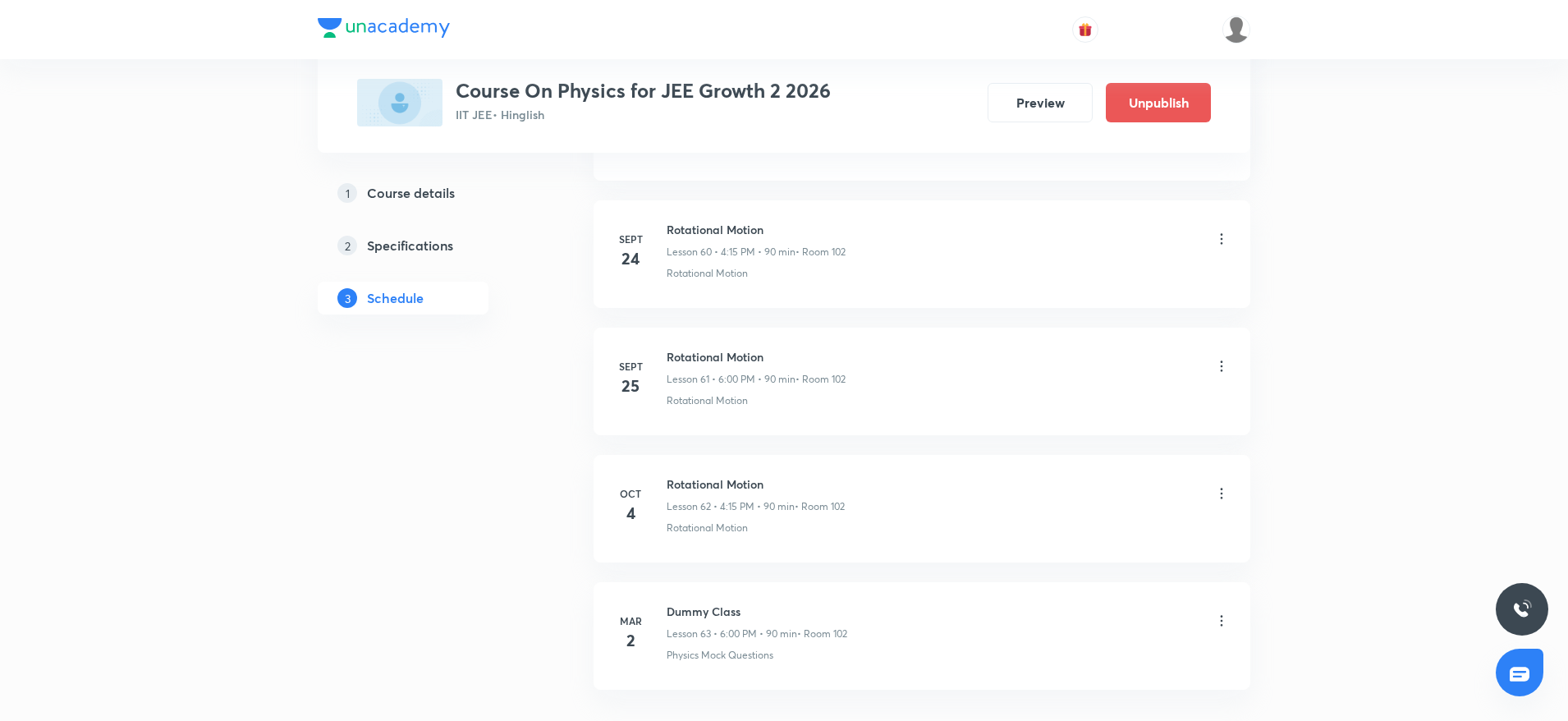
scroll to position [8619, 0]
drag, startPoint x: 661, startPoint y: 356, endPoint x: 793, endPoint y: 354, distance: 132.0
click at [793, 354] on div "[DATE] Rotational Motion Lesson 62 • 4:15 PM • 90 min • Room 102 Rotational Mot…" at bounding box center [922, 383] width 616 height 60
copy h6 "Rotational Motion"
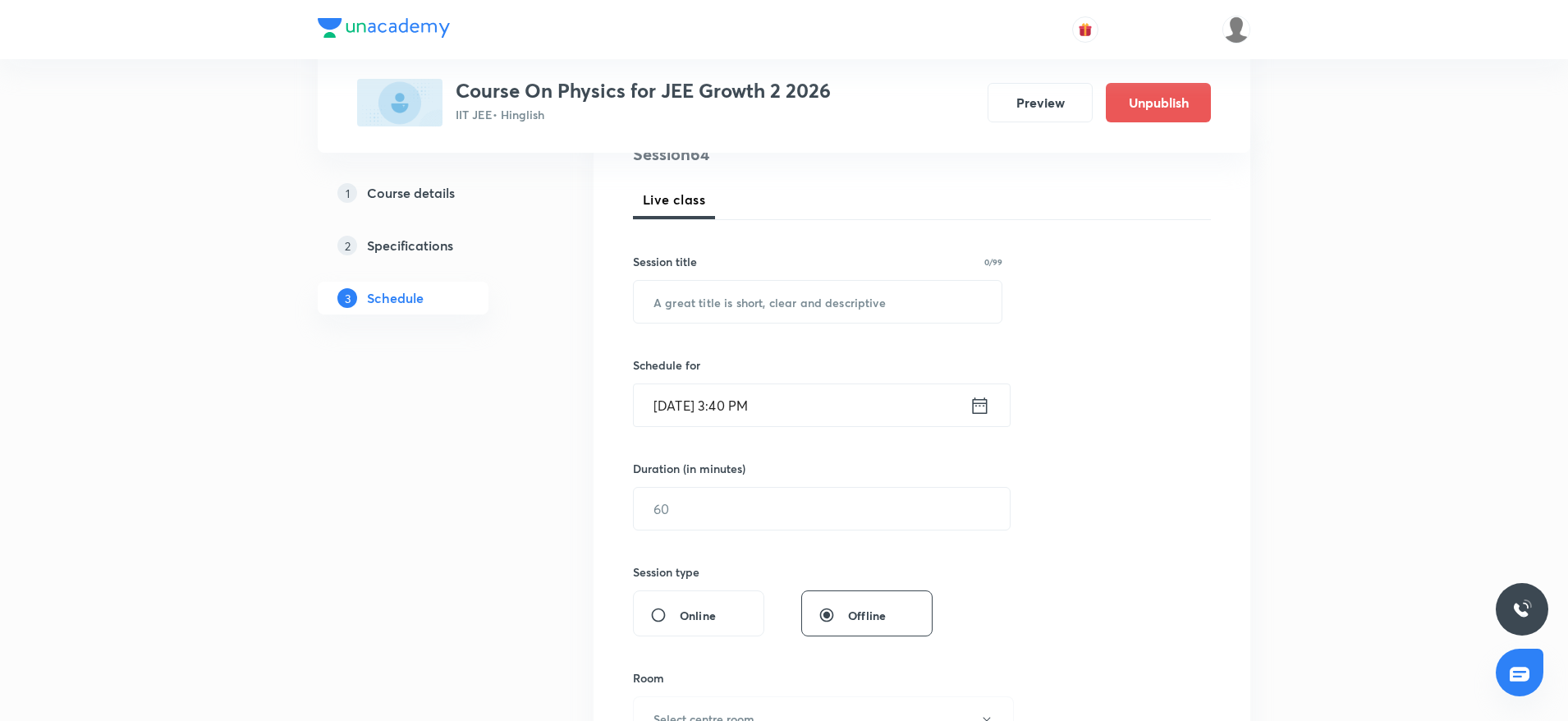
scroll to position [0, 0]
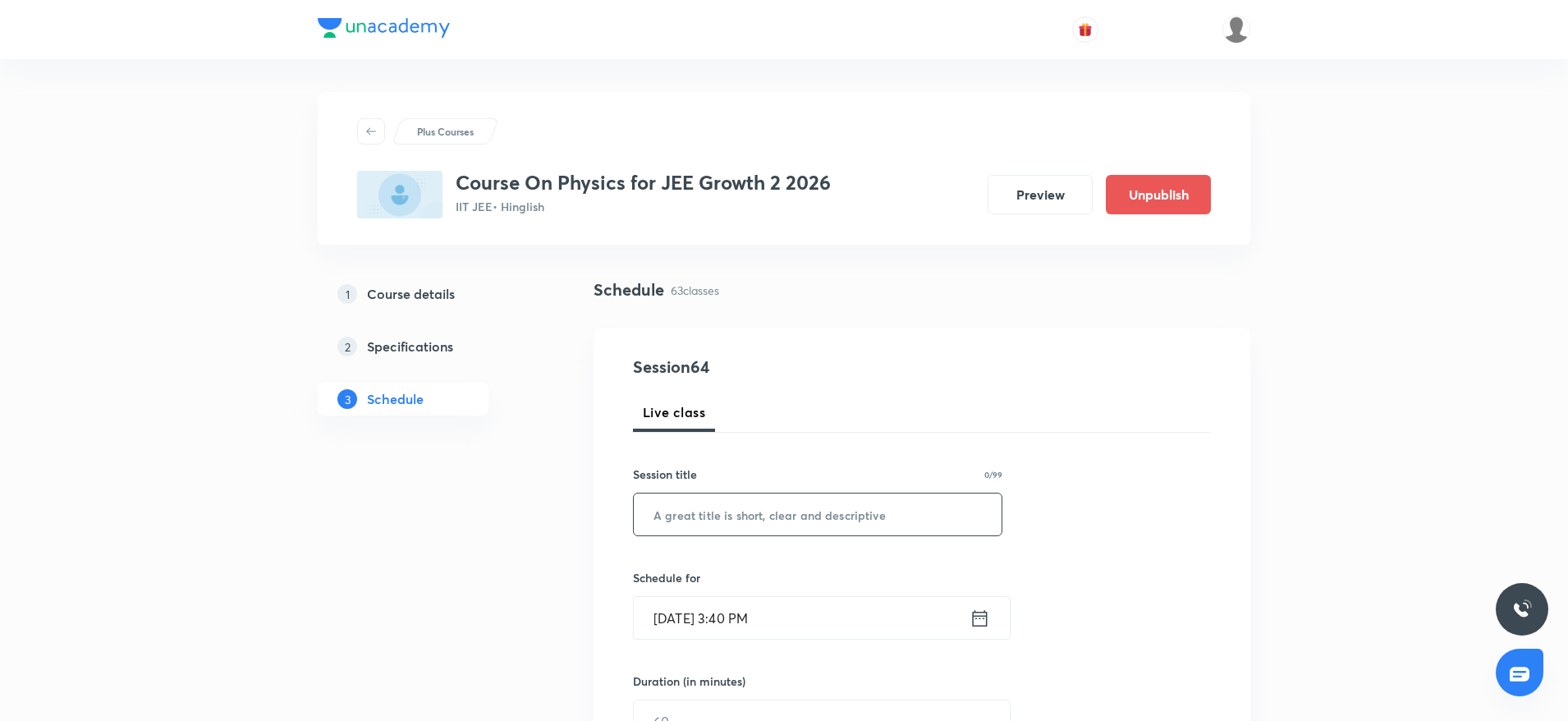
click at [846, 506] on input "text" at bounding box center [817, 514] width 368 height 42
paste input "Rotational Motion"
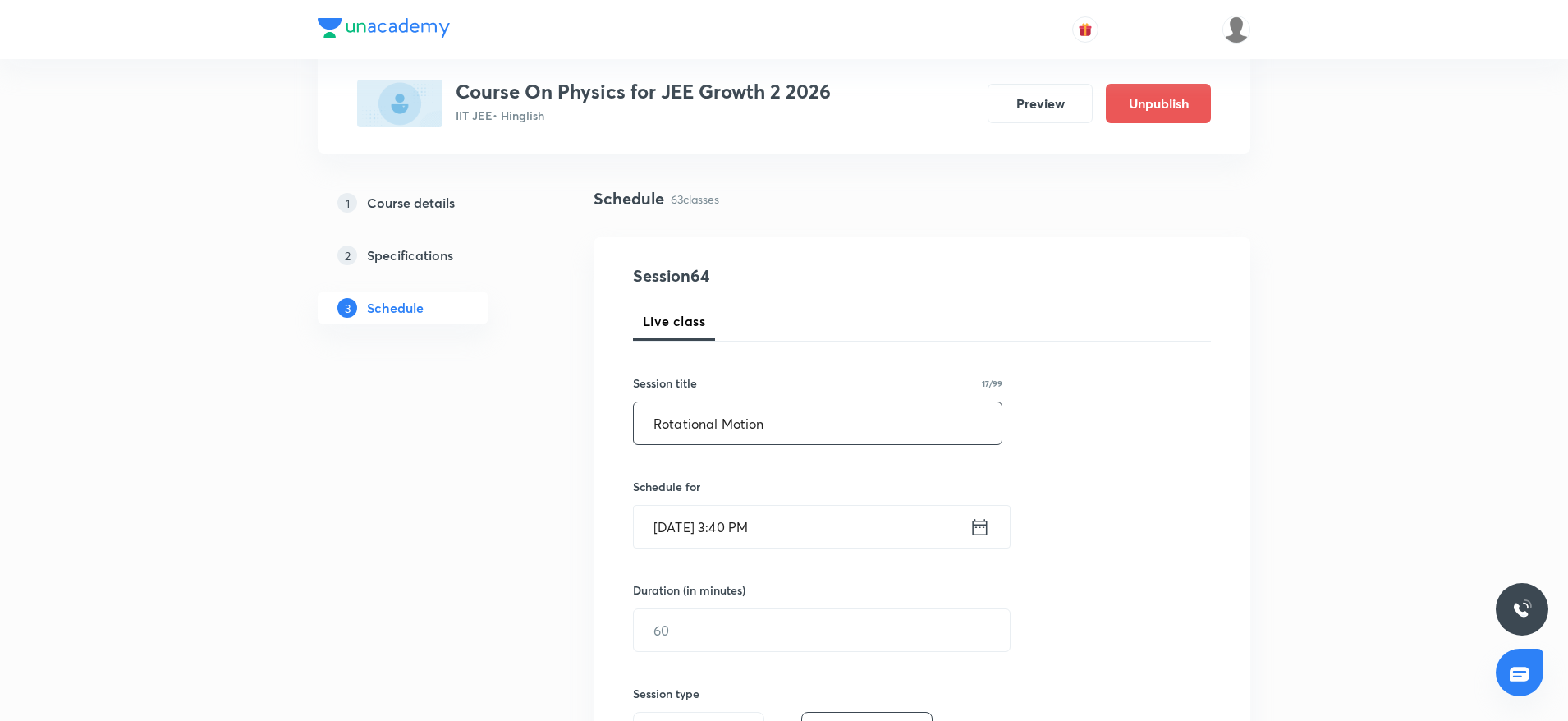
scroll to position [124, 0]
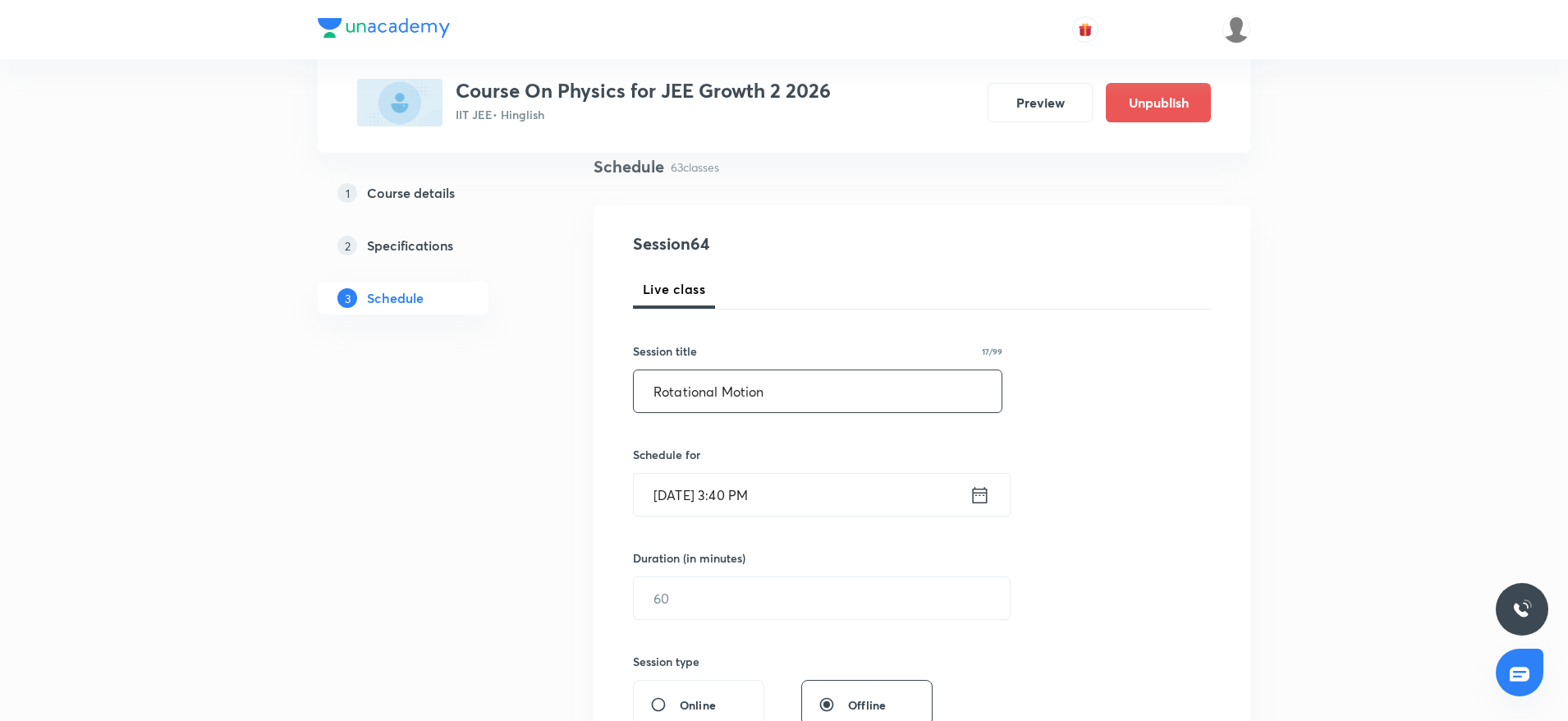
drag, startPoint x: 785, startPoint y: 392, endPoint x: 566, endPoint y: 376, distance: 219.6
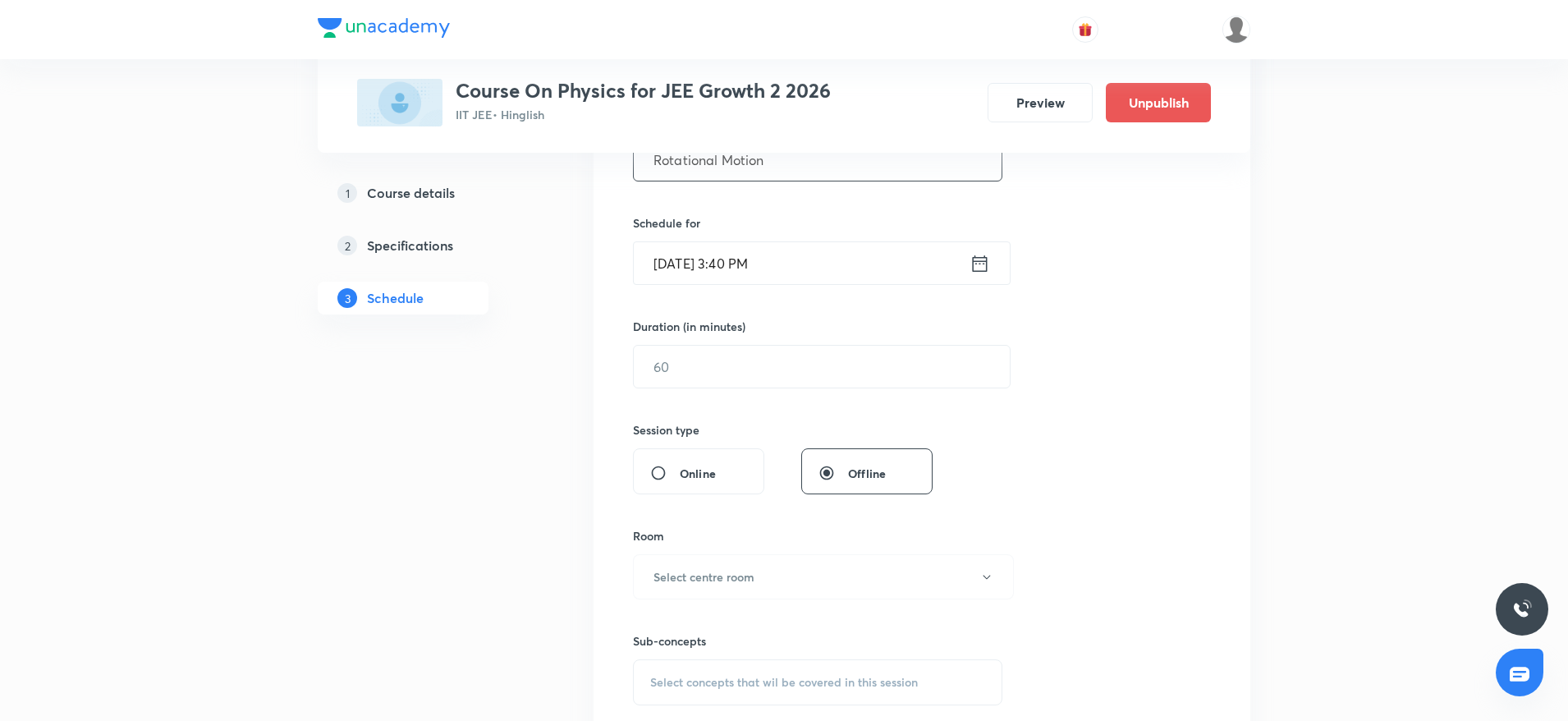
scroll to position [370, 0]
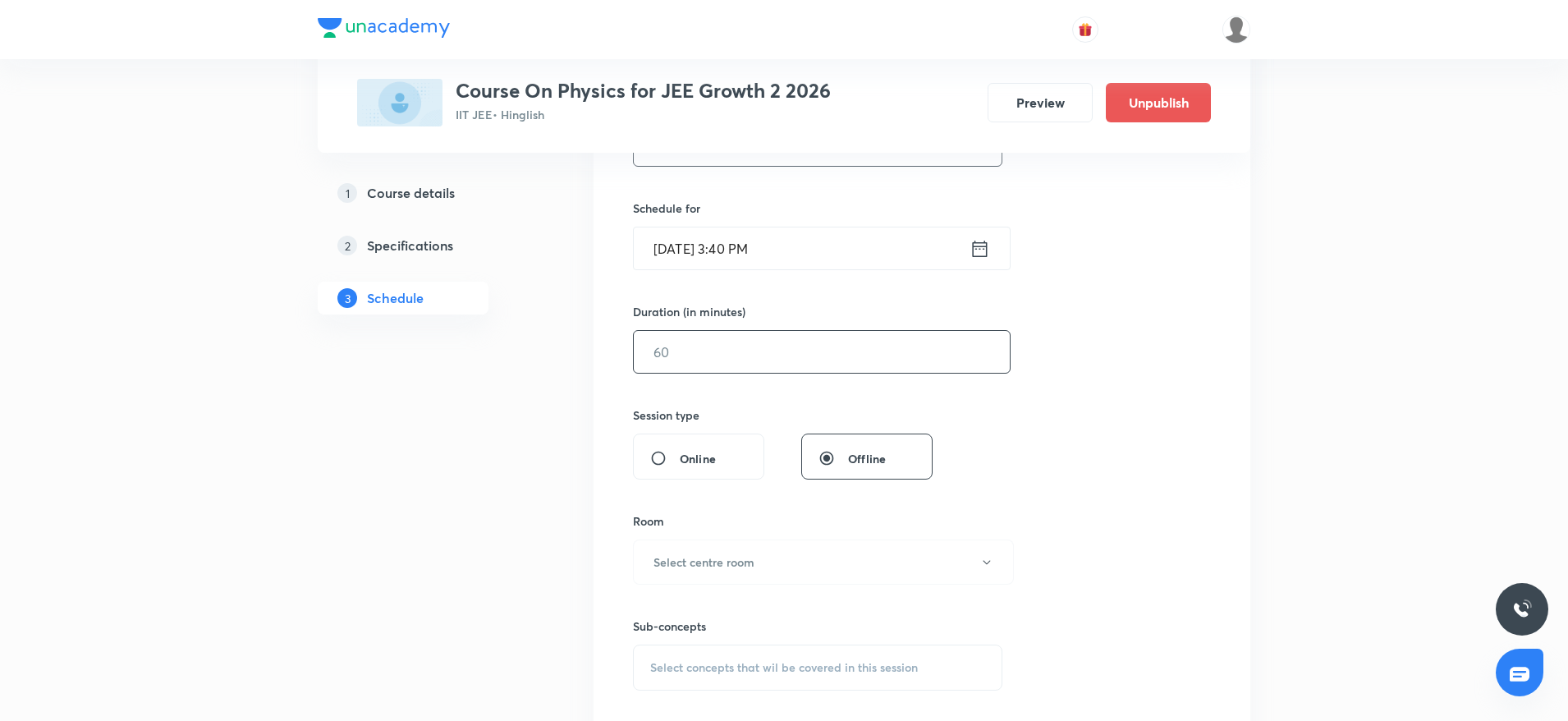
type input "Rotational Motion"
click at [797, 348] on input "text" at bounding box center [822, 352] width 376 height 42
type input "90"
click at [734, 243] on input "Oct 7, 2025, 3:40 PM" at bounding box center [802, 248] width 336 height 42
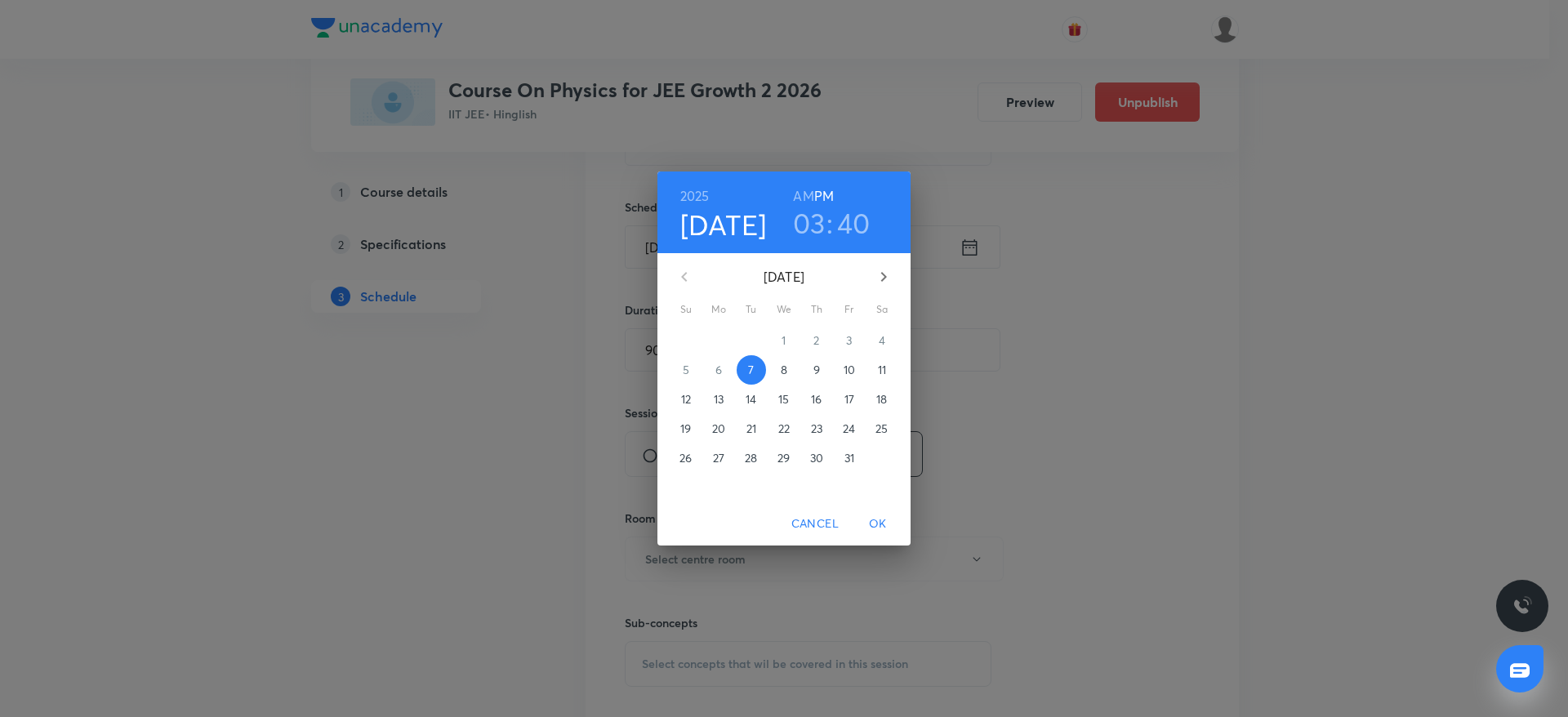
click at [815, 220] on h3 "03" at bounding box center [809, 223] width 32 height 34
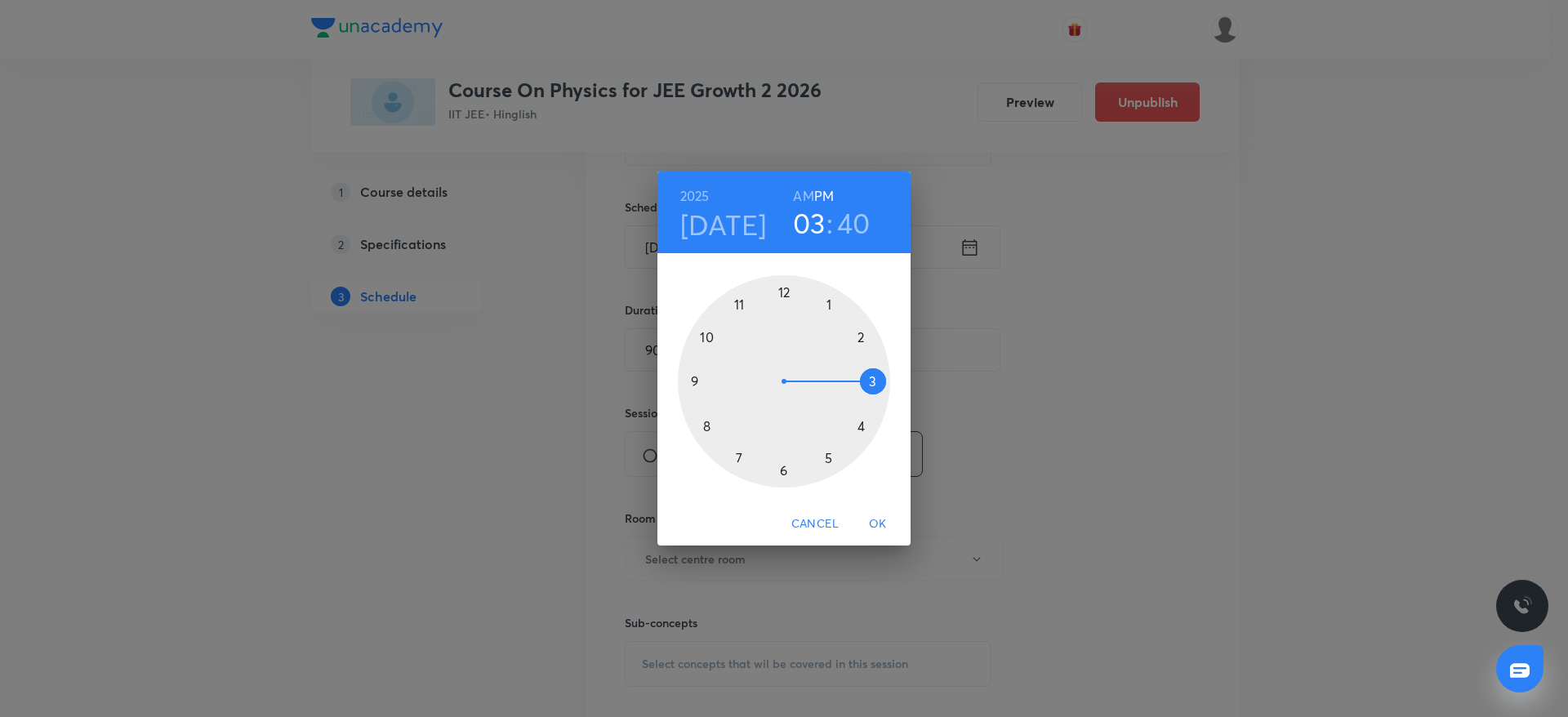
click at [863, 425] on div at bounding box center [784, 382] width 212 height 213
click at [883, 384] on div at bounding box center [784, 382] width 212 height 213
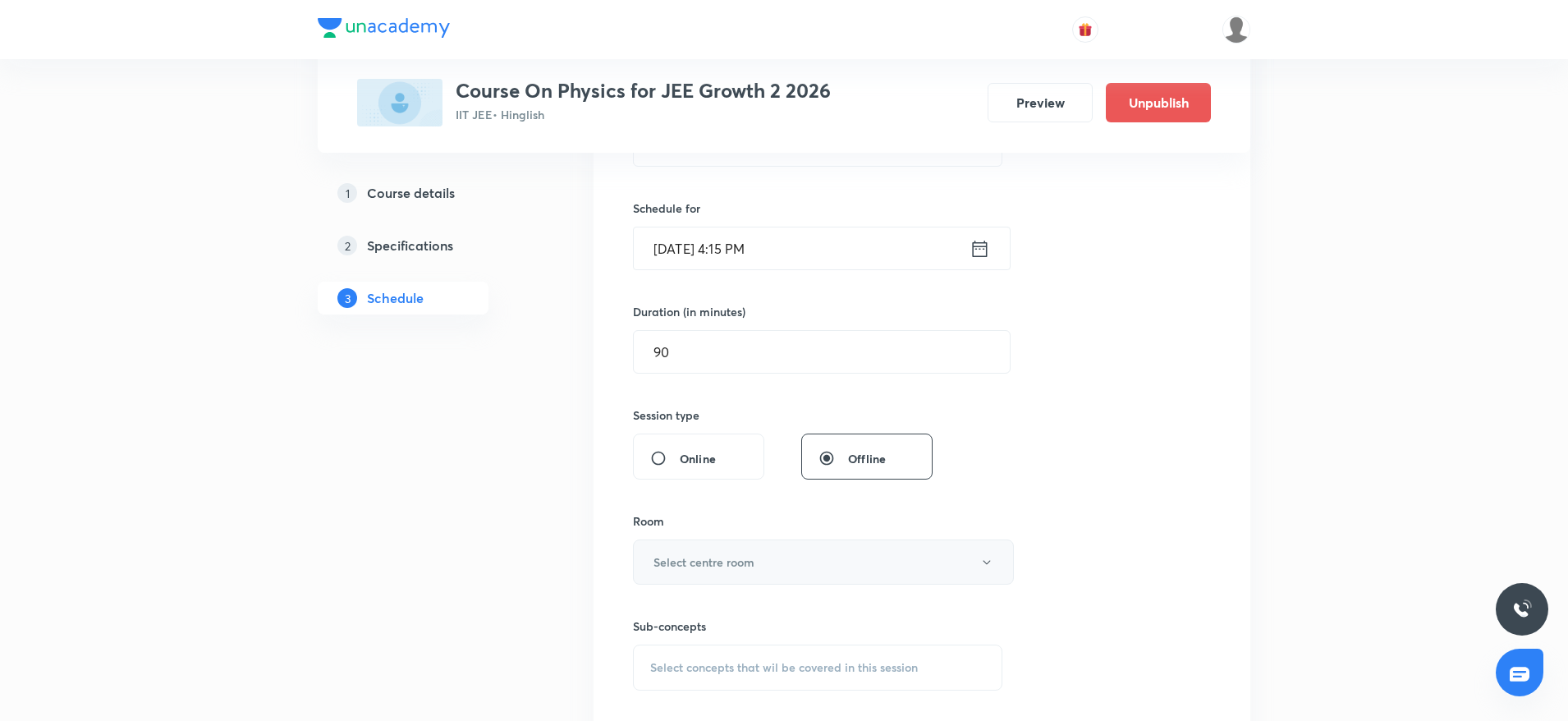
click at [704, 564] on h6 "Select centre room" at bounding box center [704, 562] width 101 height 17
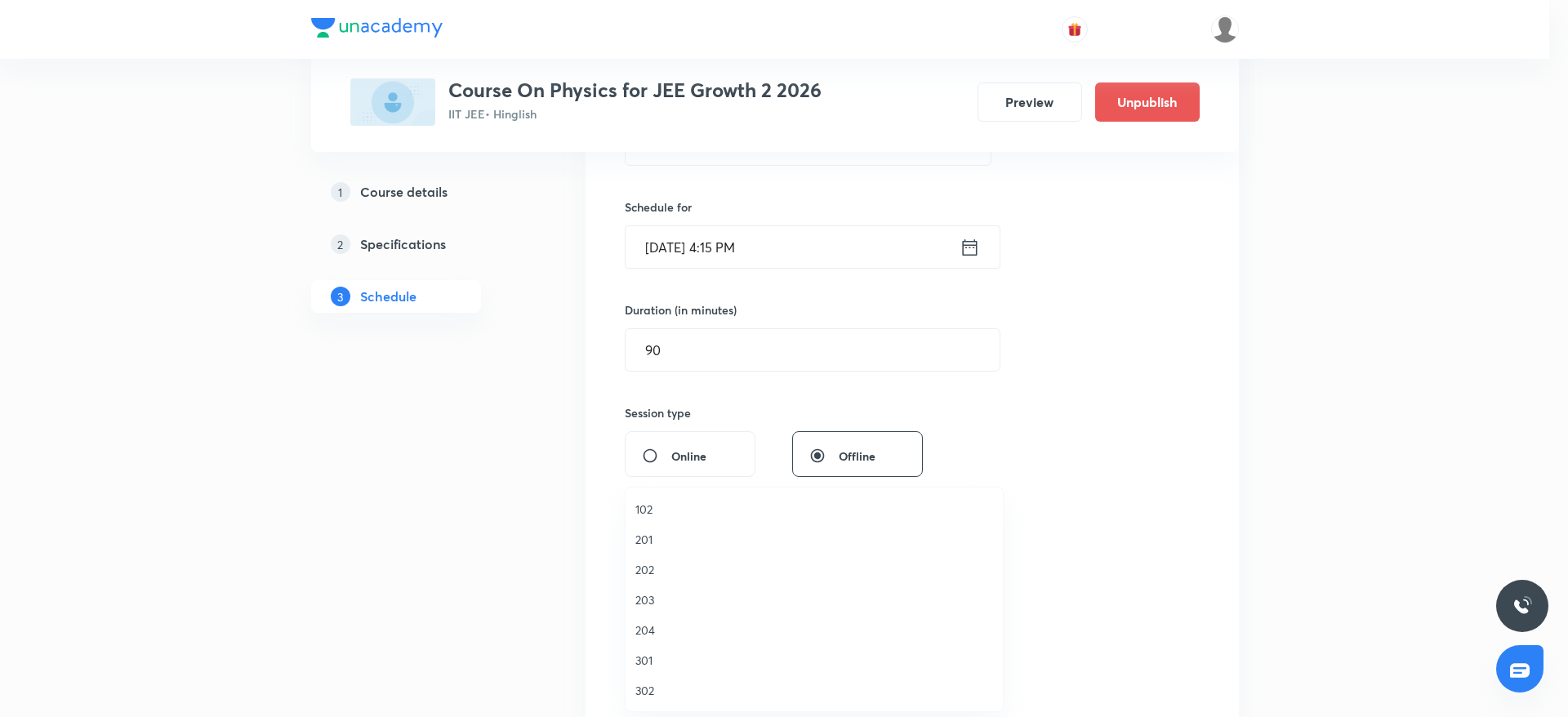
click at [676, 513] on span "102" at bounding box center [814, 510] width 357 height 17
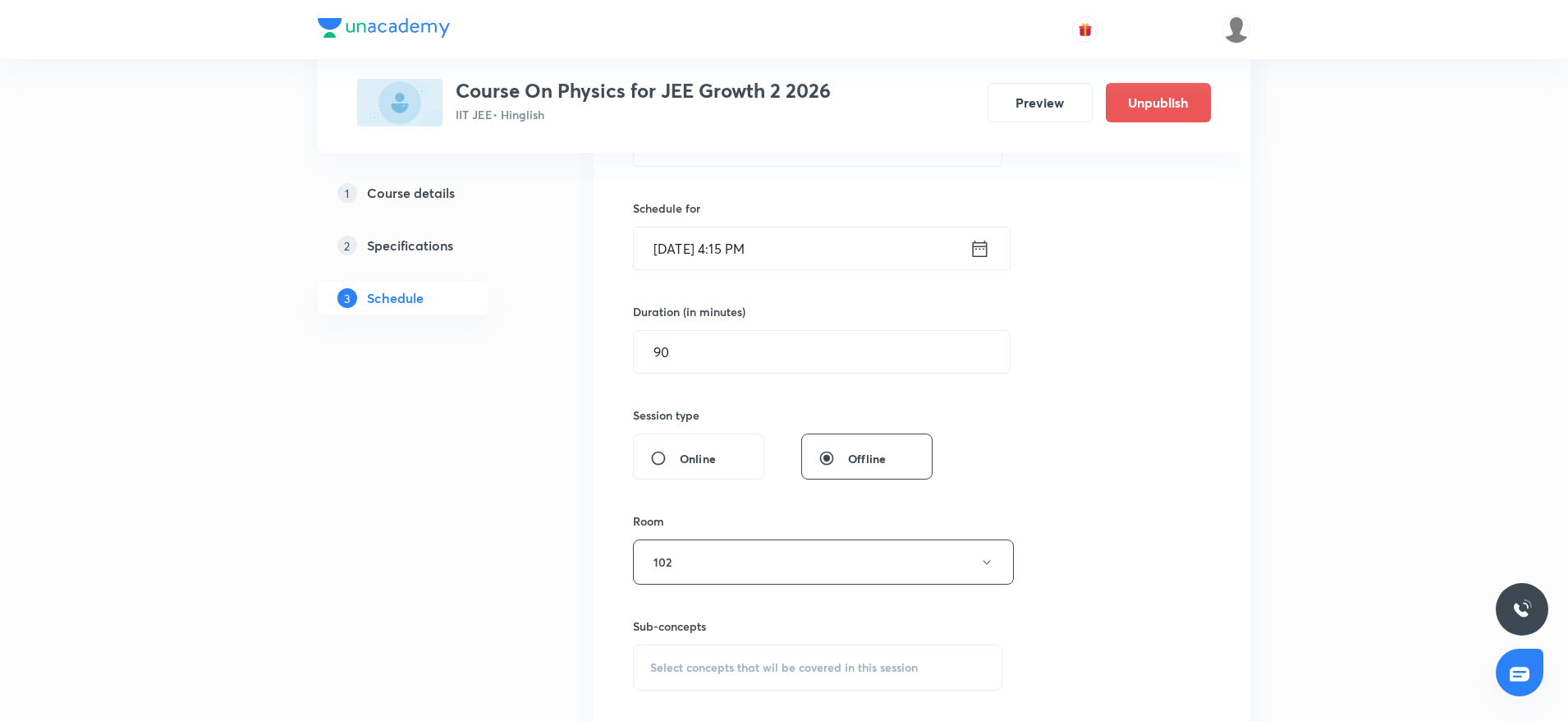
click at [1118, 379] on div "Session 64 Live class Session title 17/99 Rotational Motion ​ Schedule for Oct …" at bounding box center [922, 371] width 578 height 772
click at [717, 679] on div "Select concepts that wil be covered in this session" at bounding box center [817, 668] width 370 height 46
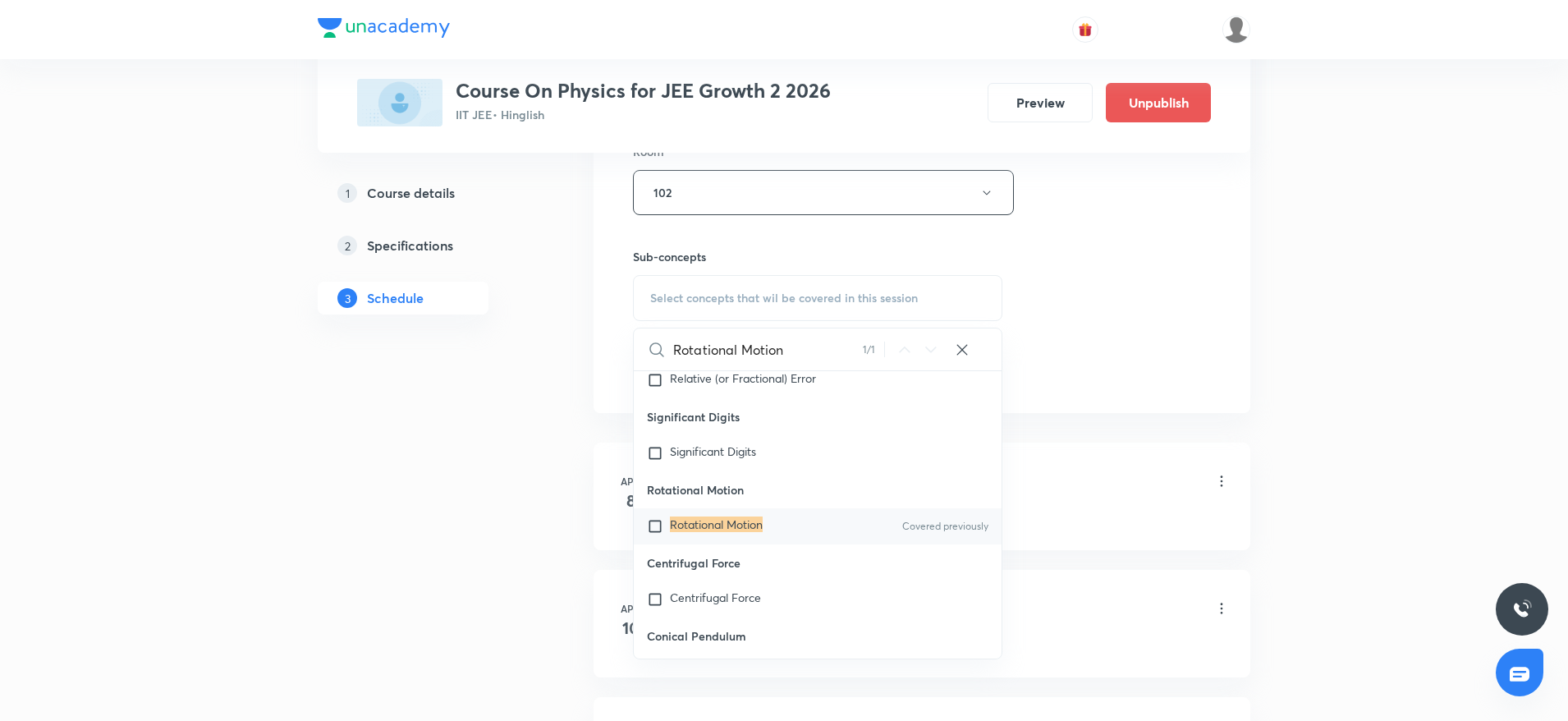
scroll to position [42121, 0]
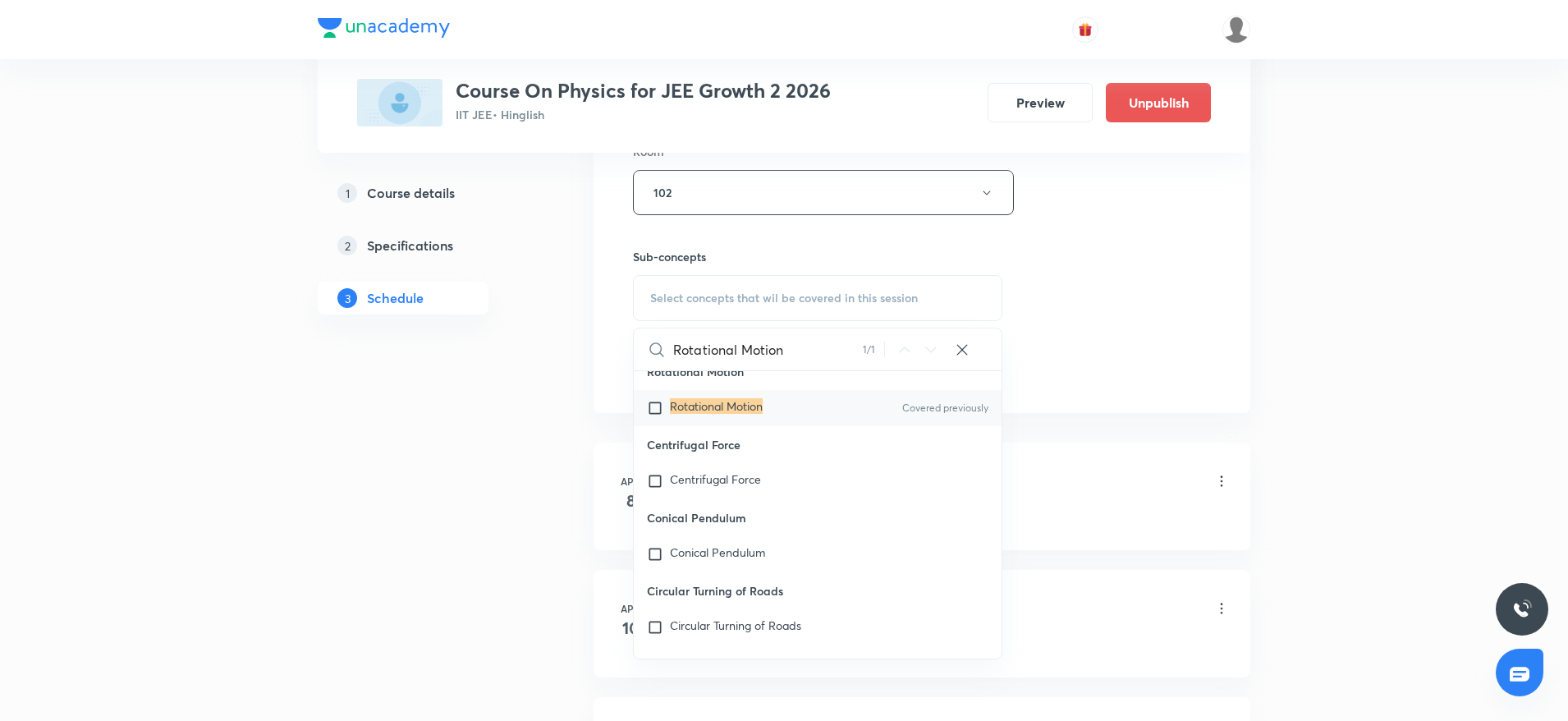
type input "Rotational Motion"
click at [696, 427] on div "Rotational Motion Covered previously" at bounding box center [817, 409] width 368 height 36
checkbox input "true"
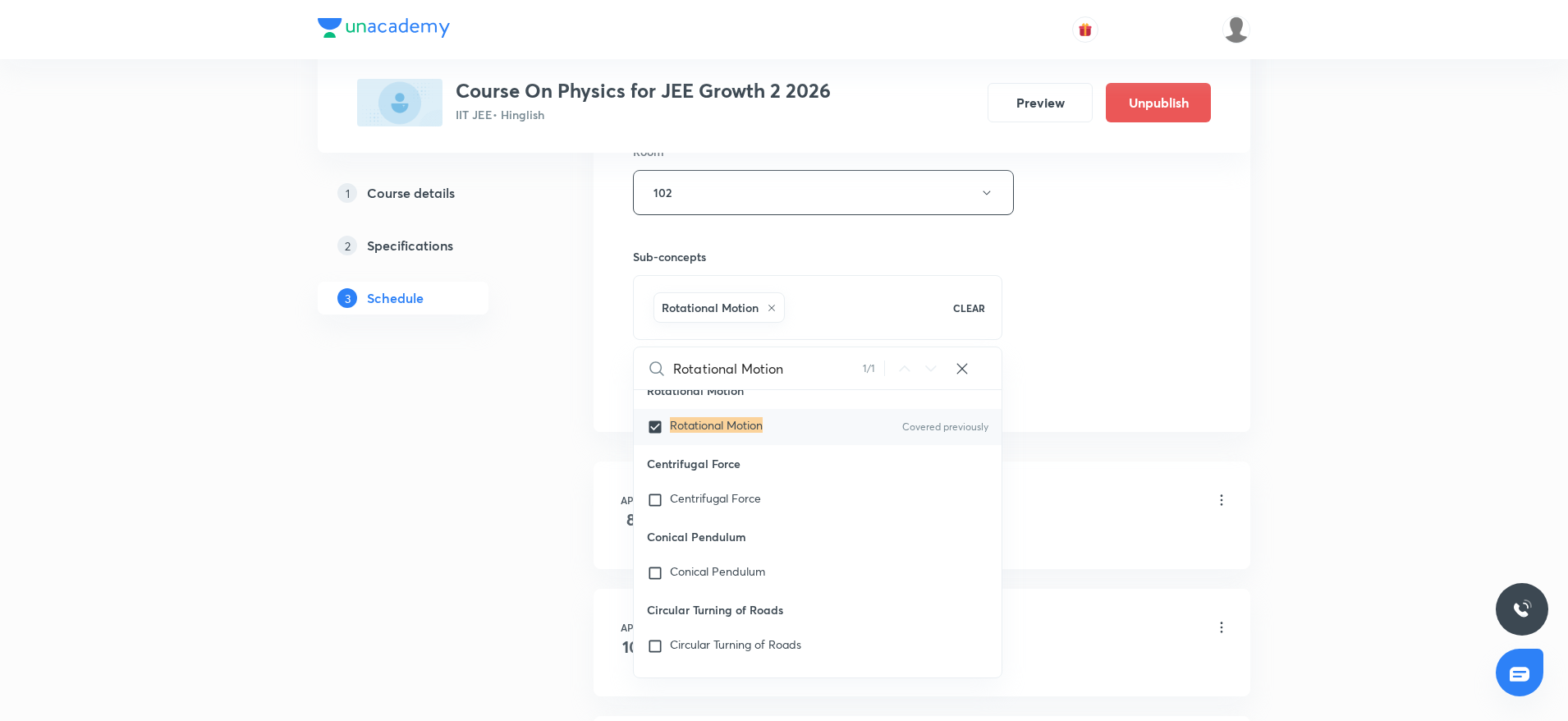
click at [1123, 328] on div "Session 64 Live class Session title 17/99 Rotational Motion ​ Schedule for Oct …" at bounding box center [922, 10] width 578 height 791
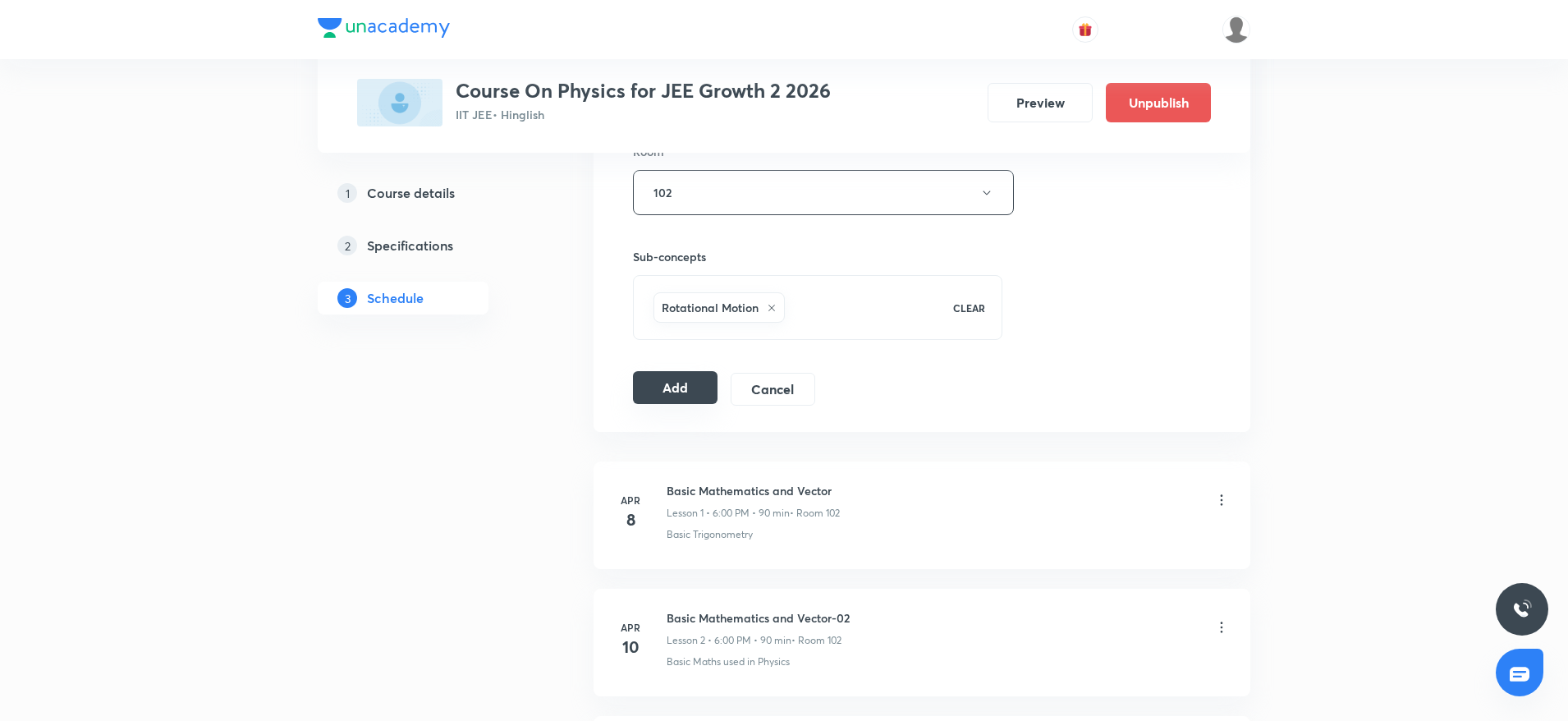
click at [643, 399] on button "Add" at bounding box center [675, 388] width 85 height 33
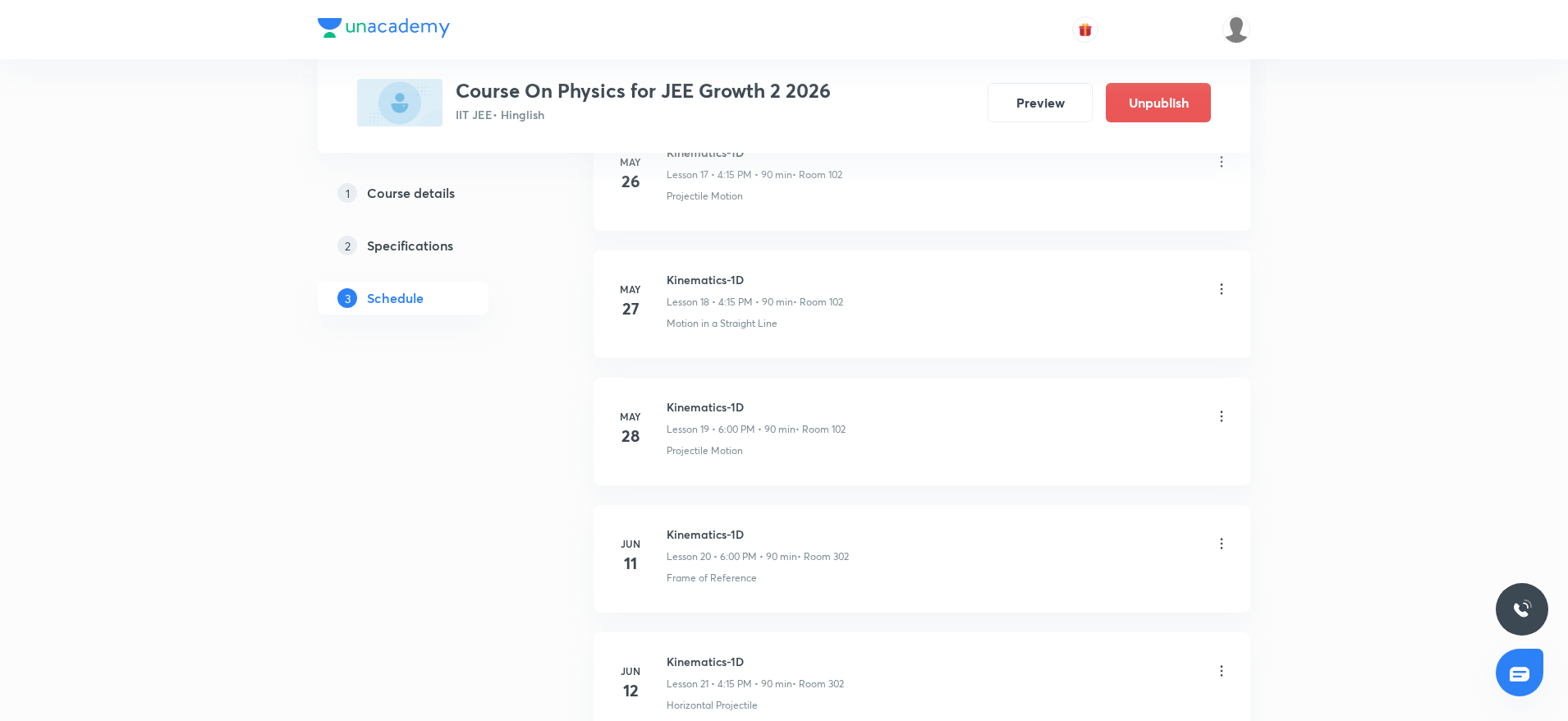
scroll to position [7991, 0]
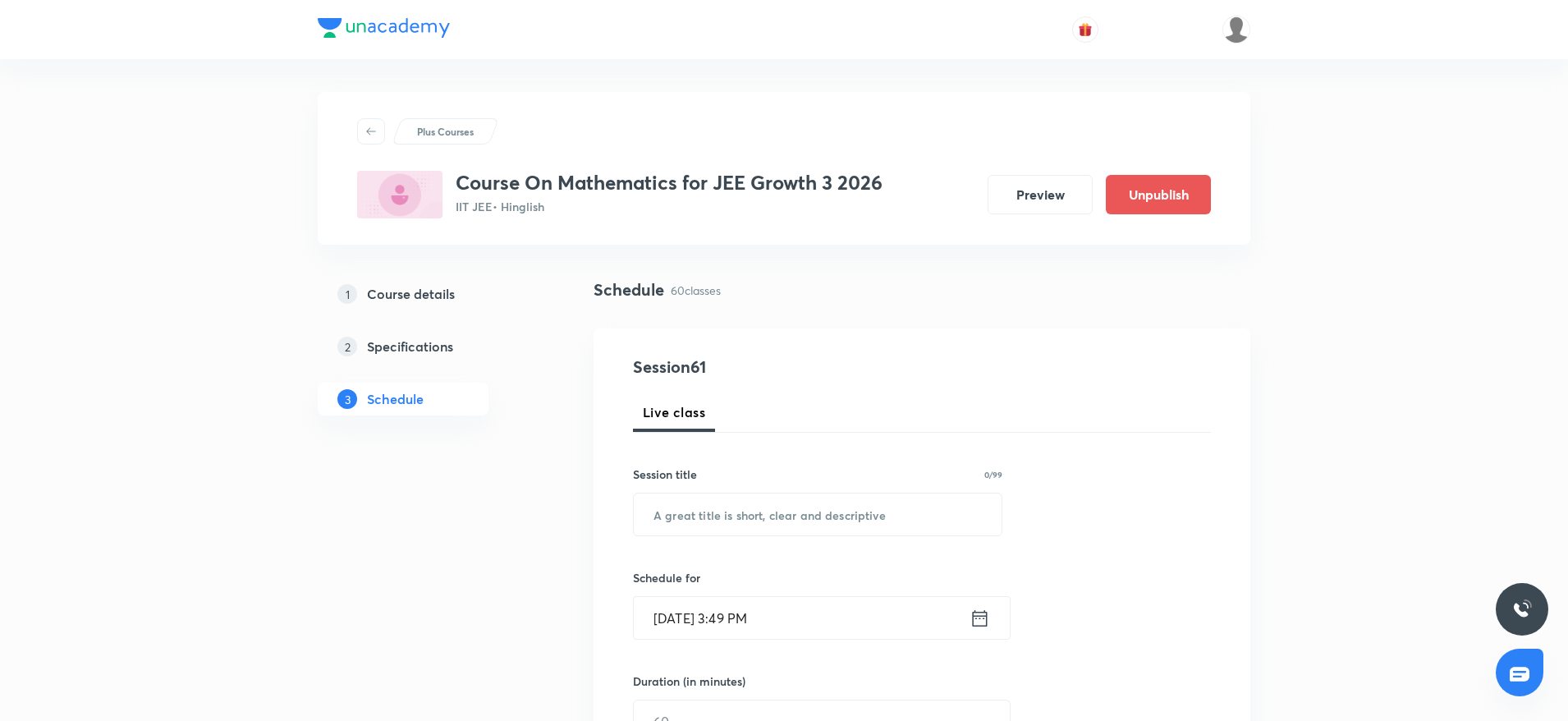
scroll to position [8237, 0]
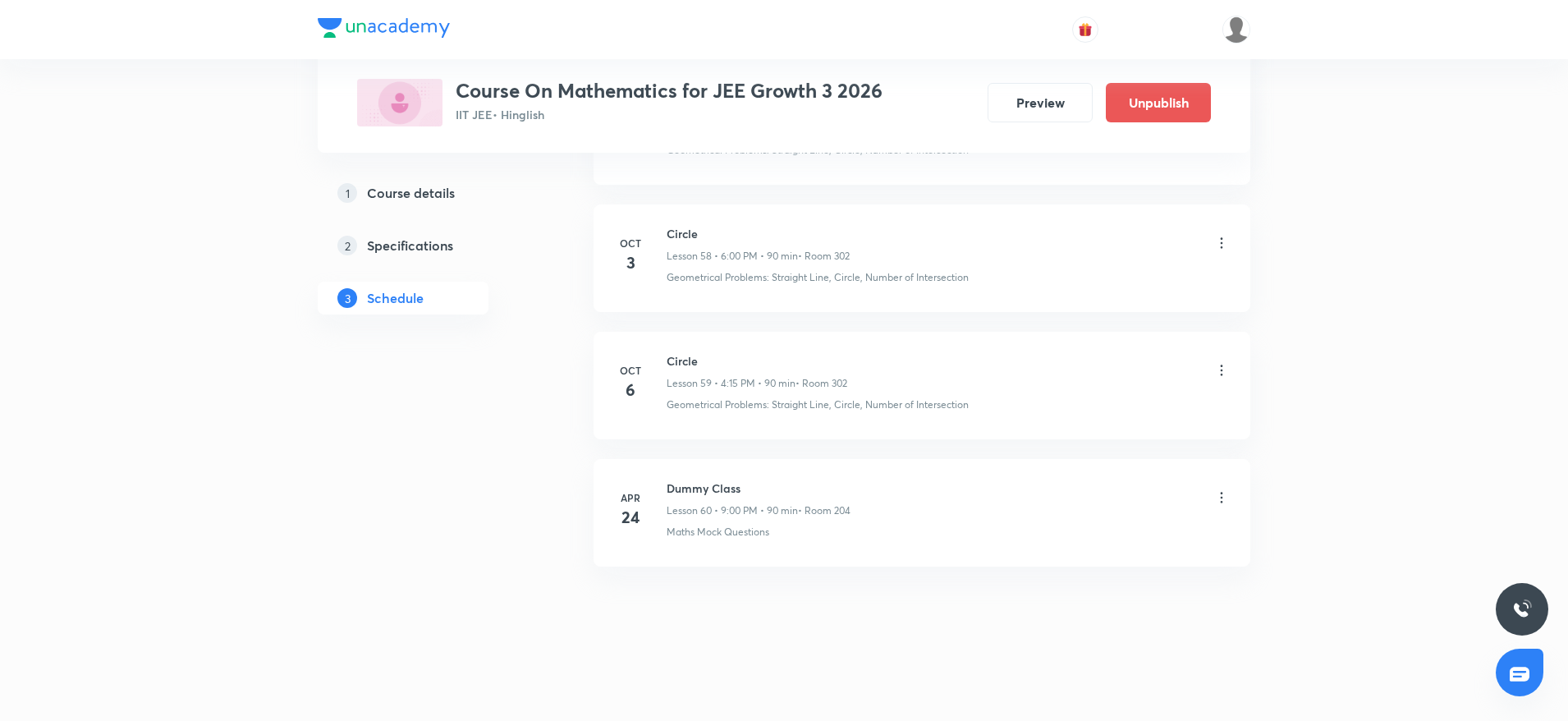
click at [679, 357] on h6 "Circle" at bounding box center [757, 361] width 181 height 17
drag, startPoint x: 0, startPoint y: 0, endPoint x: 672, endPoint y: 360, distance: 762.4
click at [677, 359] on h6 "Circle" at bounding box center [757, 361] width 181 height 17
copy h6 "Circle"
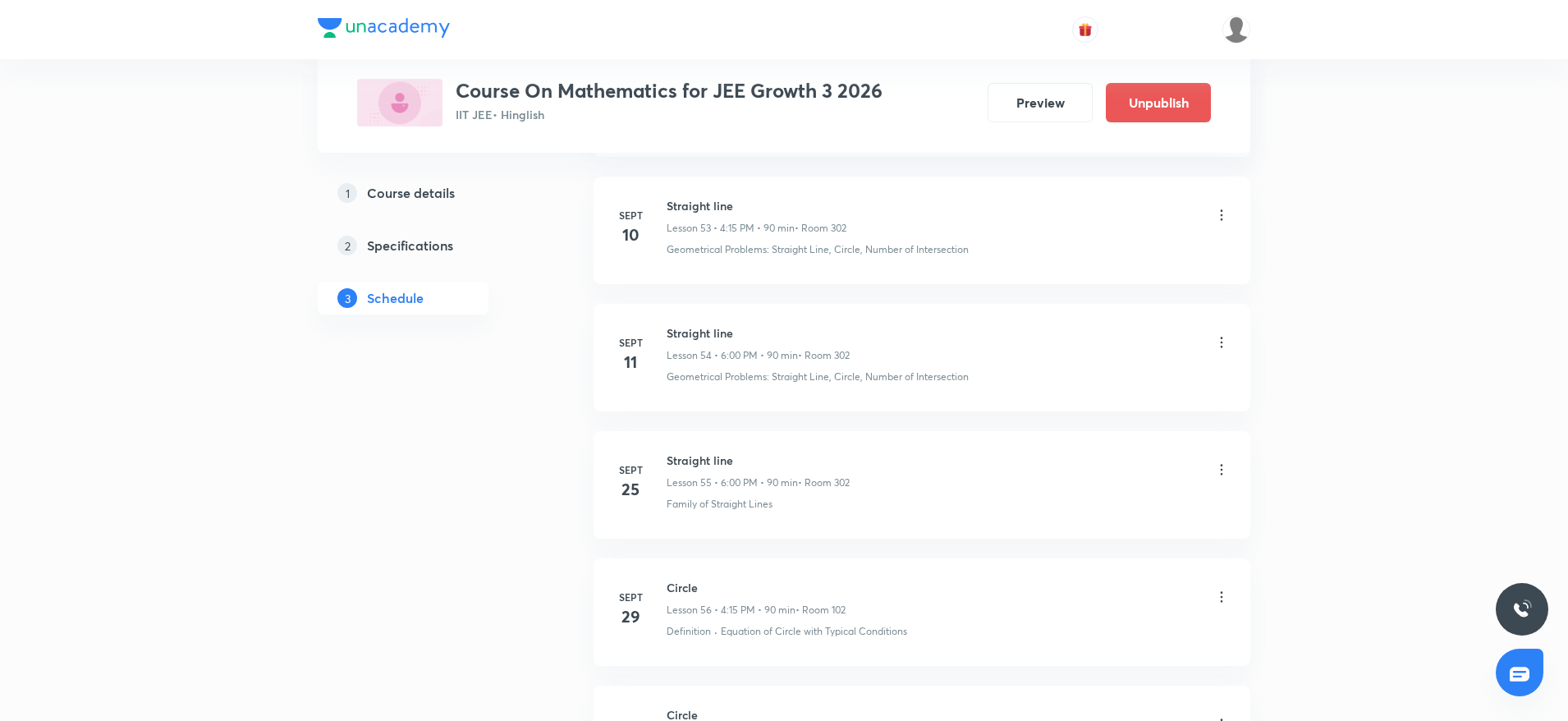
scroll to position [7620, 0]
drag, startPoint x: 1567, startPoint y: 684, endPoint x: 1555, endPoint y: 639, distance: 46.6
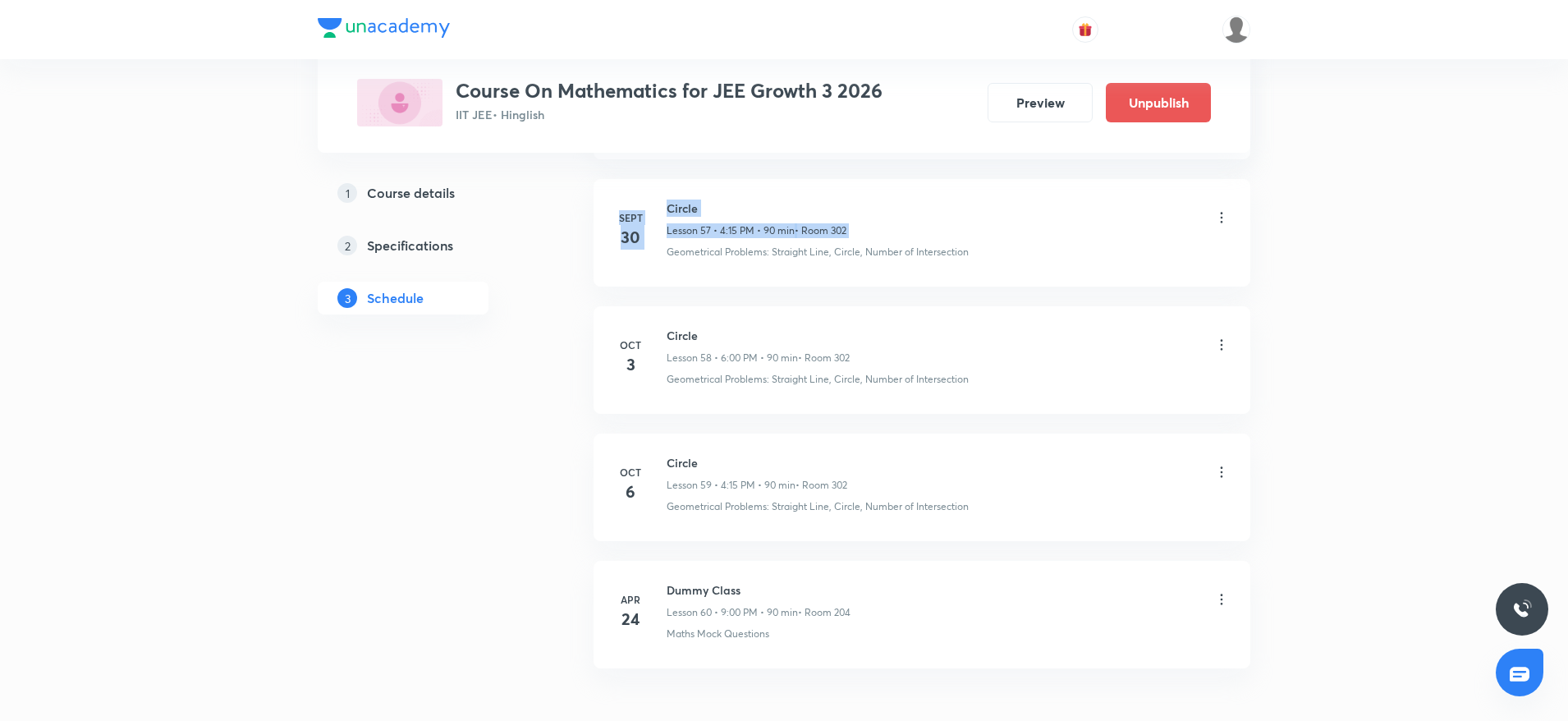
scroll to position [8237, 0]
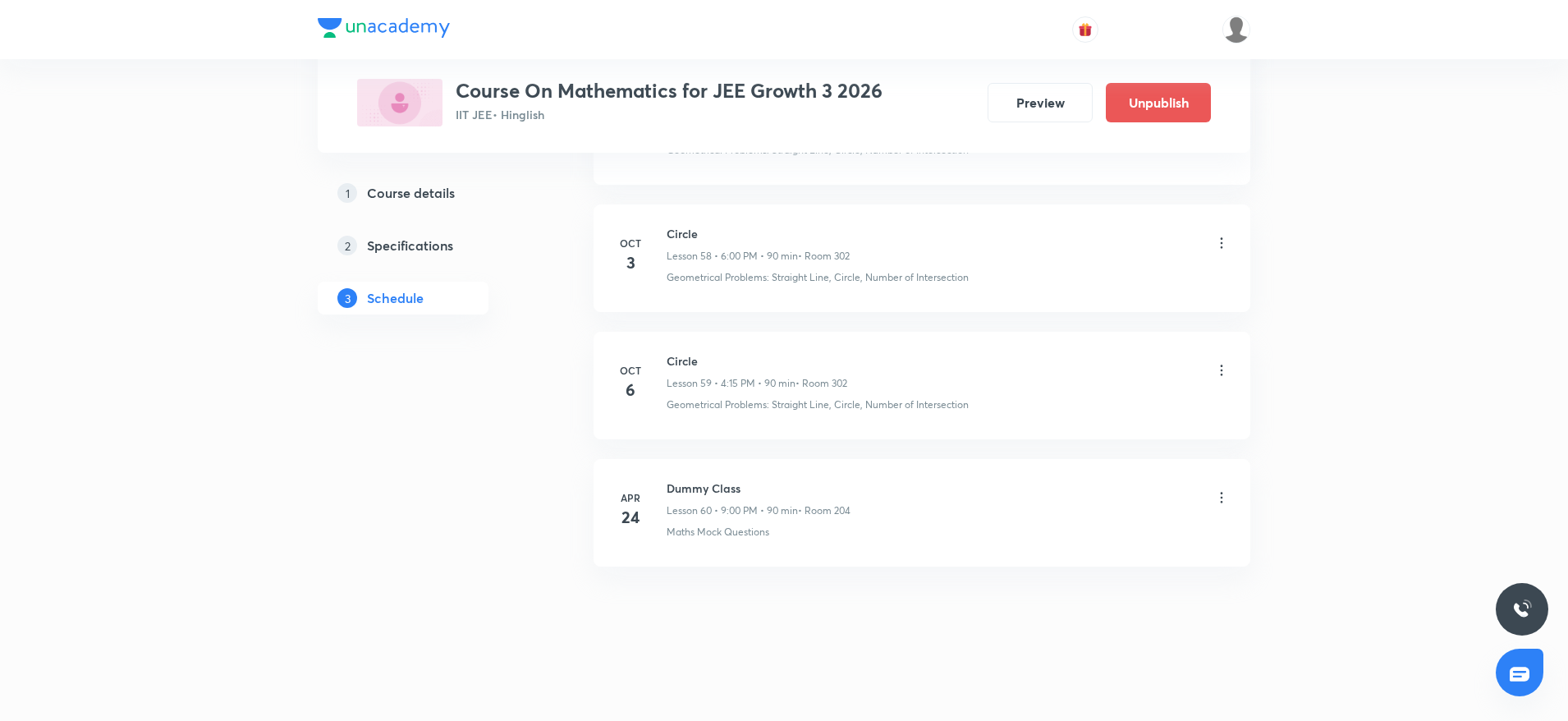
click at [664, 359] on div "[DATE] Circle Lesson 59 • 4:15 PM • 90 min • Room 302 Geometrical Problems: Str…" at bounding box center [922, 383] width 616 height 60
drag, startPoint x: 661, startPoint y: 359, endPoint x: 640, endPoint y: 375, distance: 26.4
click at [649, 367] on div "[DATE] Circle Lesson 59 • 4:15 PM • 90 min • Room 302 Geometrical Problems: Str…" at bounding box center [922, 383] width 616 height 60
click at [670, 360] on h6 "Circle" at bounding box center [757, 361] width 181 height 17
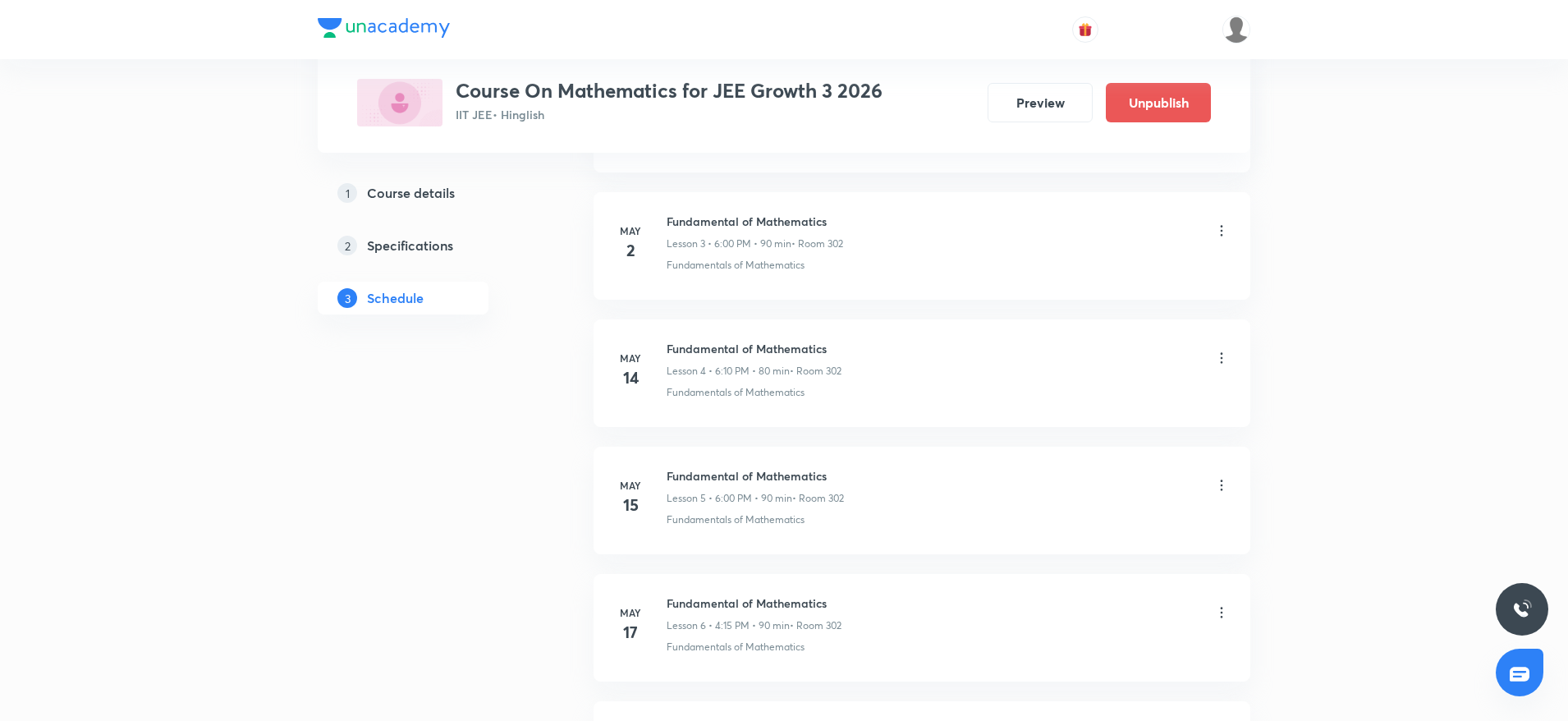
scroll to position [0, 0]
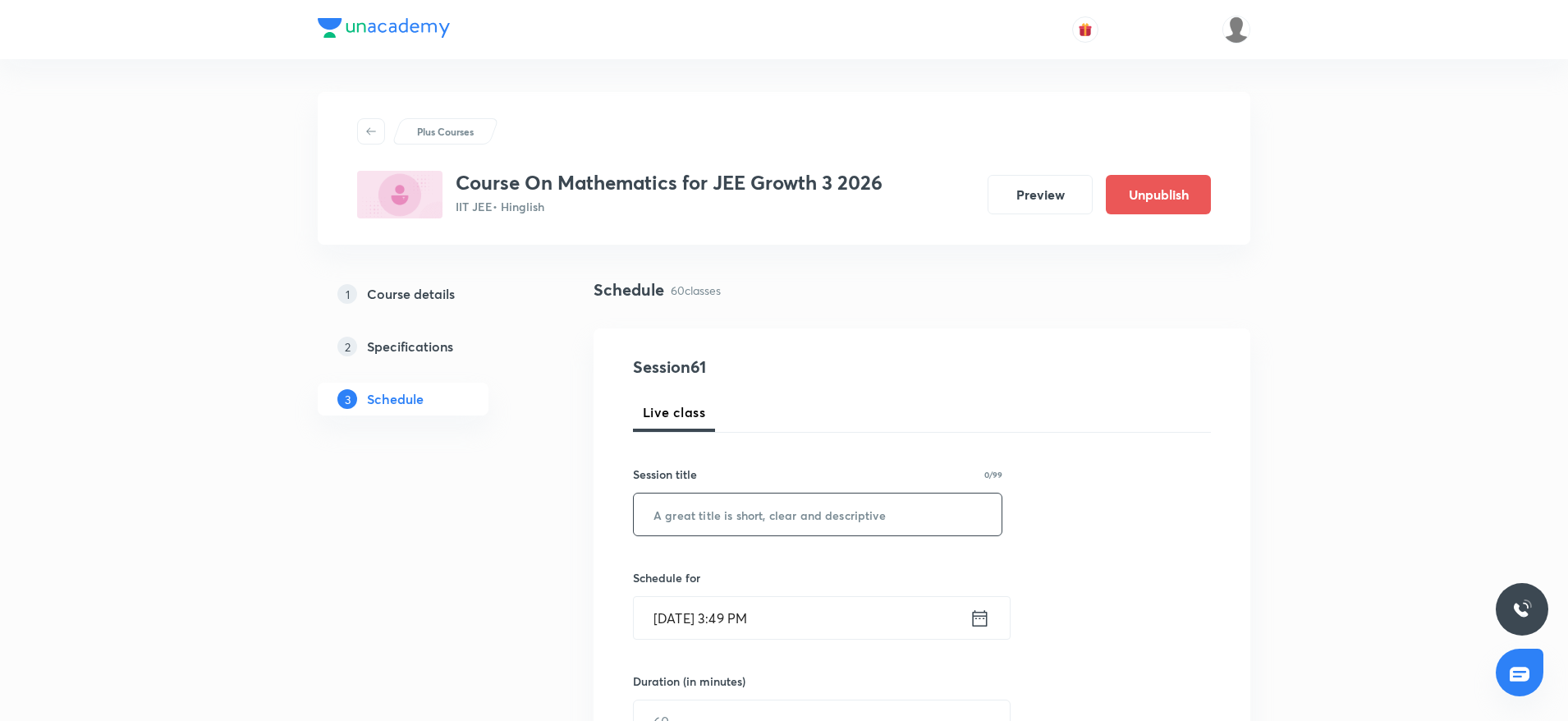
click at [845, 523] on input "text" at bounding box center [817, 514] width 368 height 42
drag, startPoint x: 612, startPoint y: 520, endPoint x: 599, endPoint y: 519, distance: 13.0
paste input "Circle"
drag, startPoint x: 740, startPoint y: 526, endPoint x: 550, endPoint y: 547, distance: 191.2
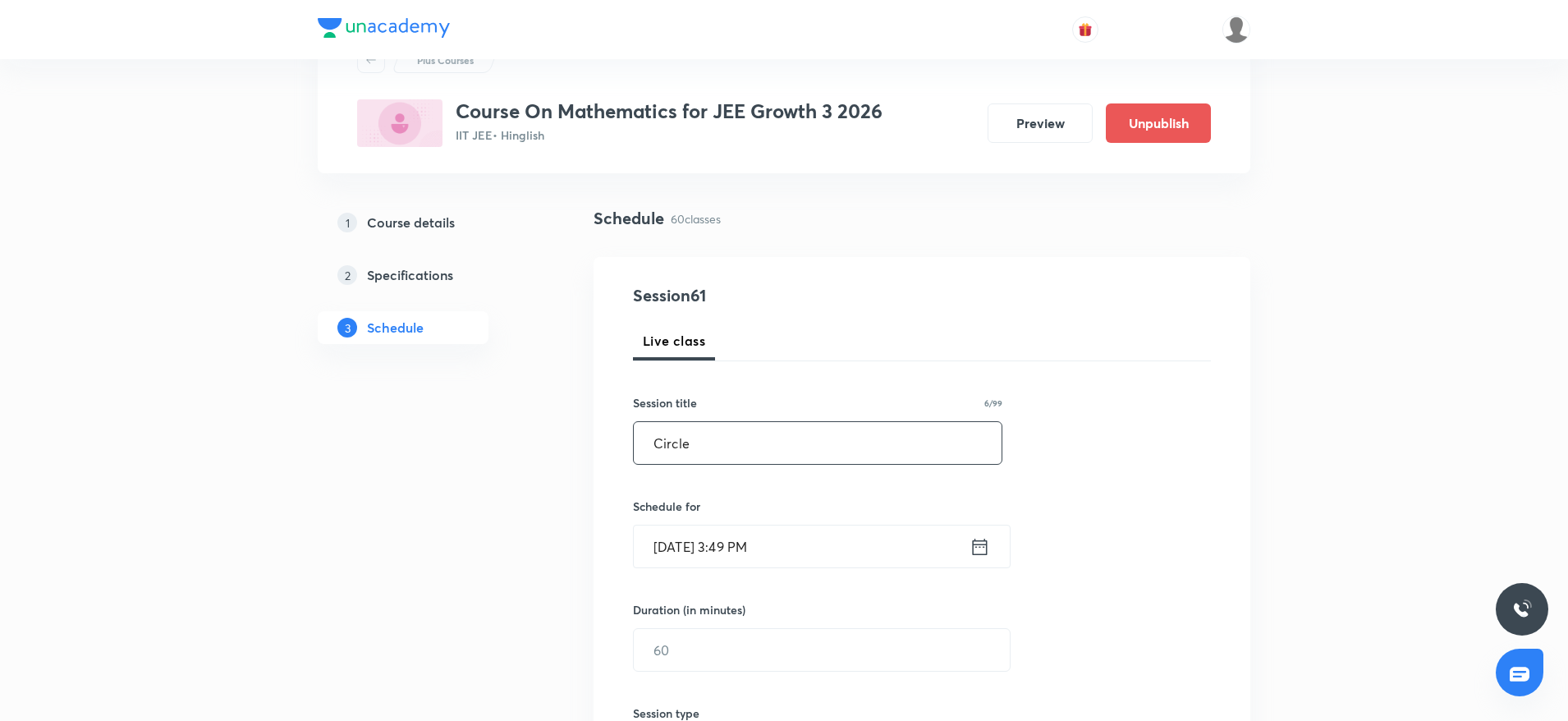
scroll to position [124, 0]
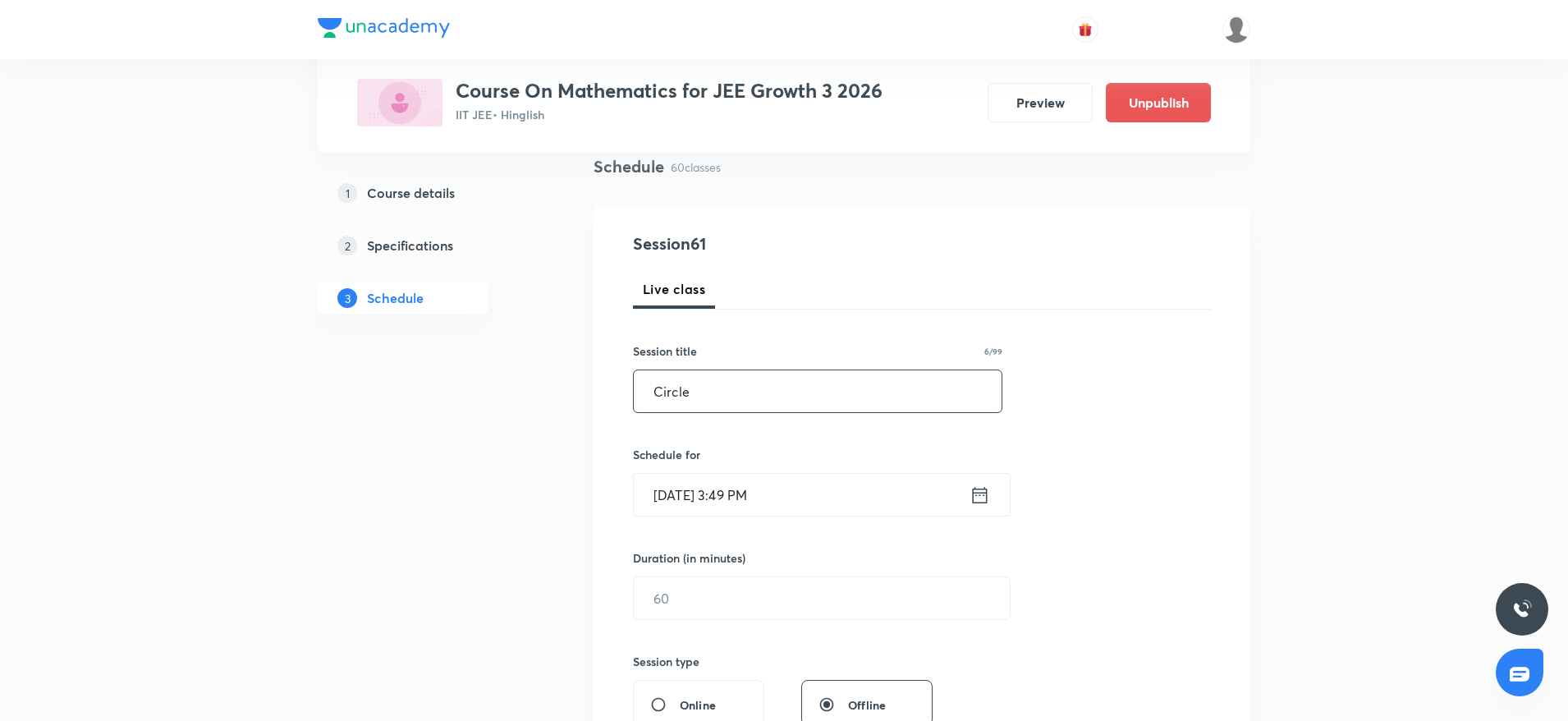
type input "Circle"
click at [736, 480] on input "[DATE] 3:49 PM" at bounding box center [802, 494] width 336 height 42
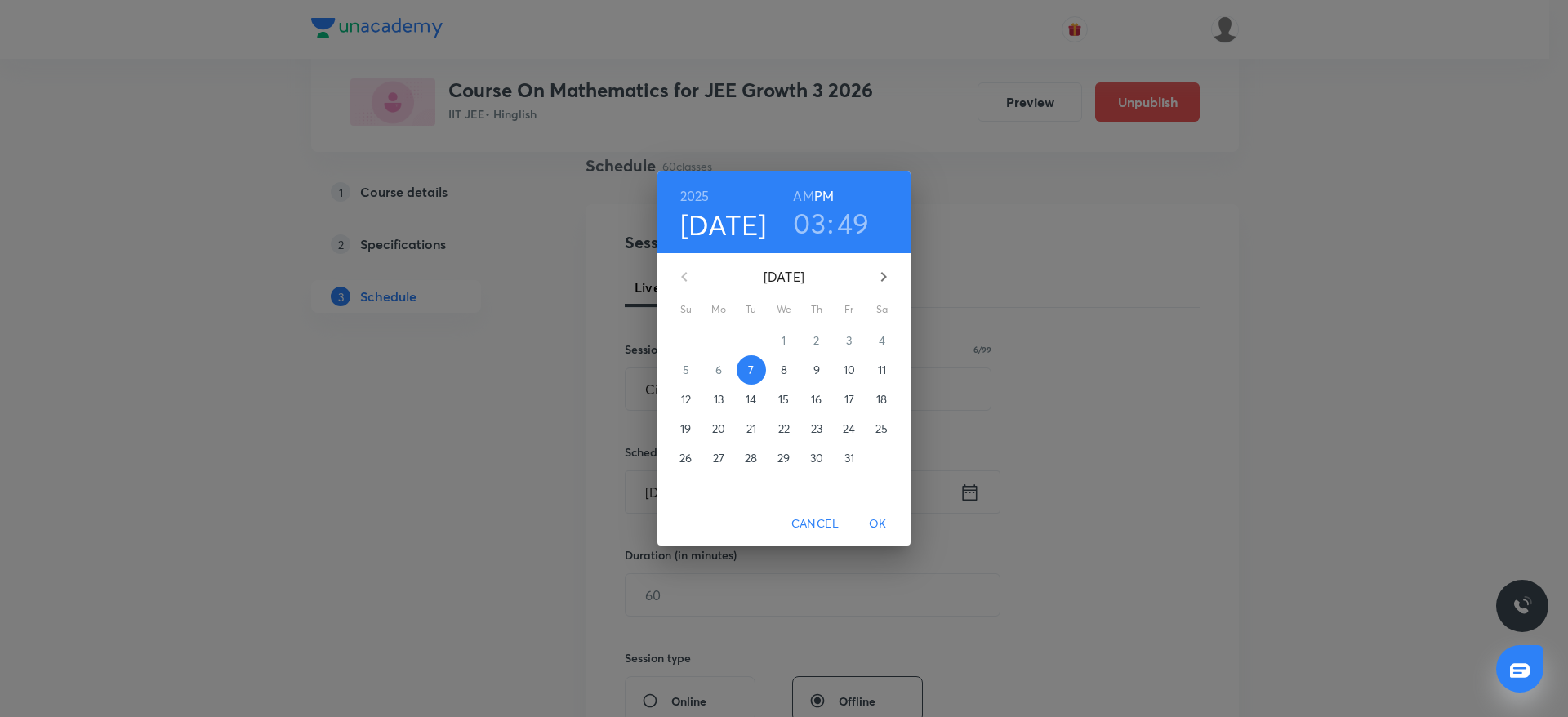
click at [811, 223] on h3 "03" at bounding box center [809, 223] width 32 height 34
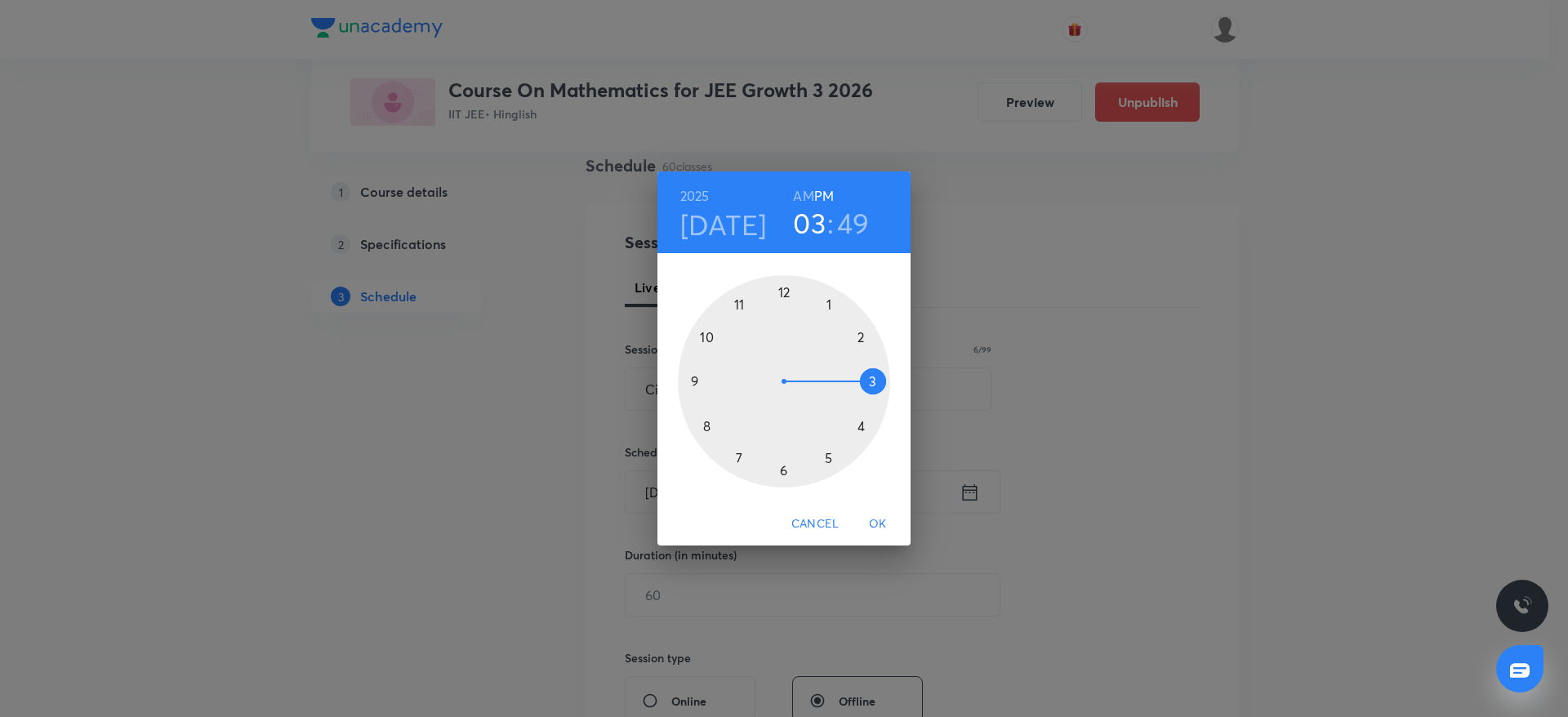
click at [862, 436] on div at bounding box center [784, 382] width 212 height 213
click at [884, 386] on div at bounding box center [784, 382] width 212 height 213
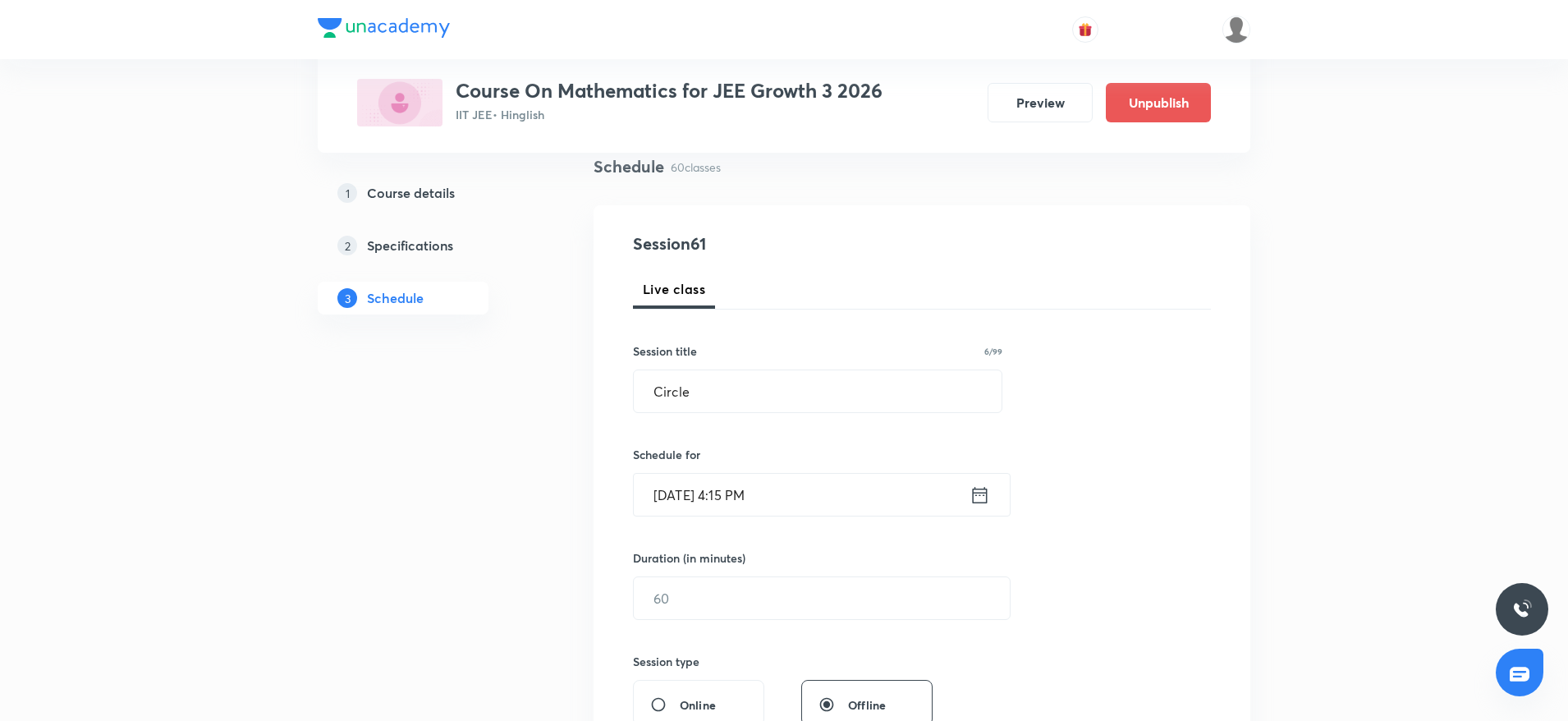
scroll to position [246, 0]
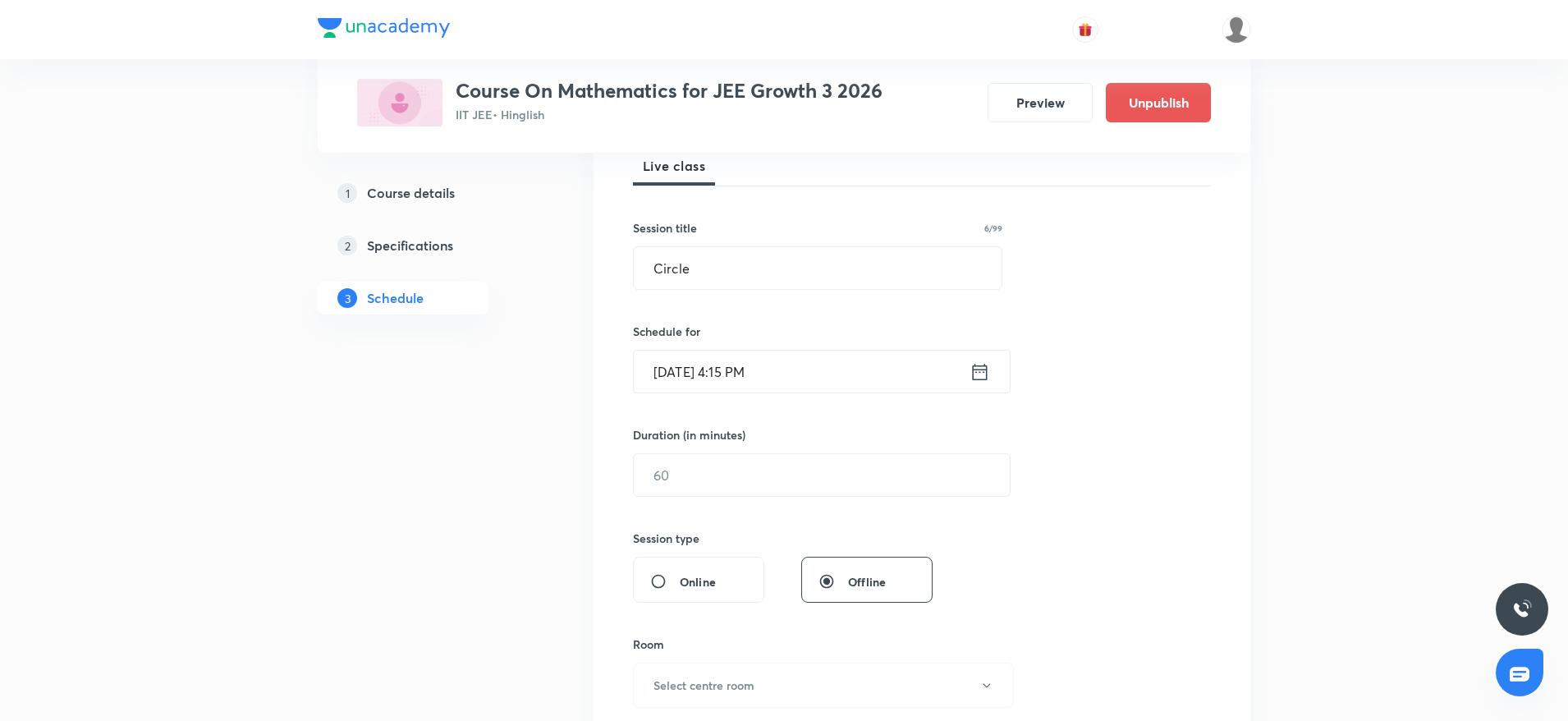
click at [787, 455] on input "text" at bounding box center [822, 475] width 376 height 42
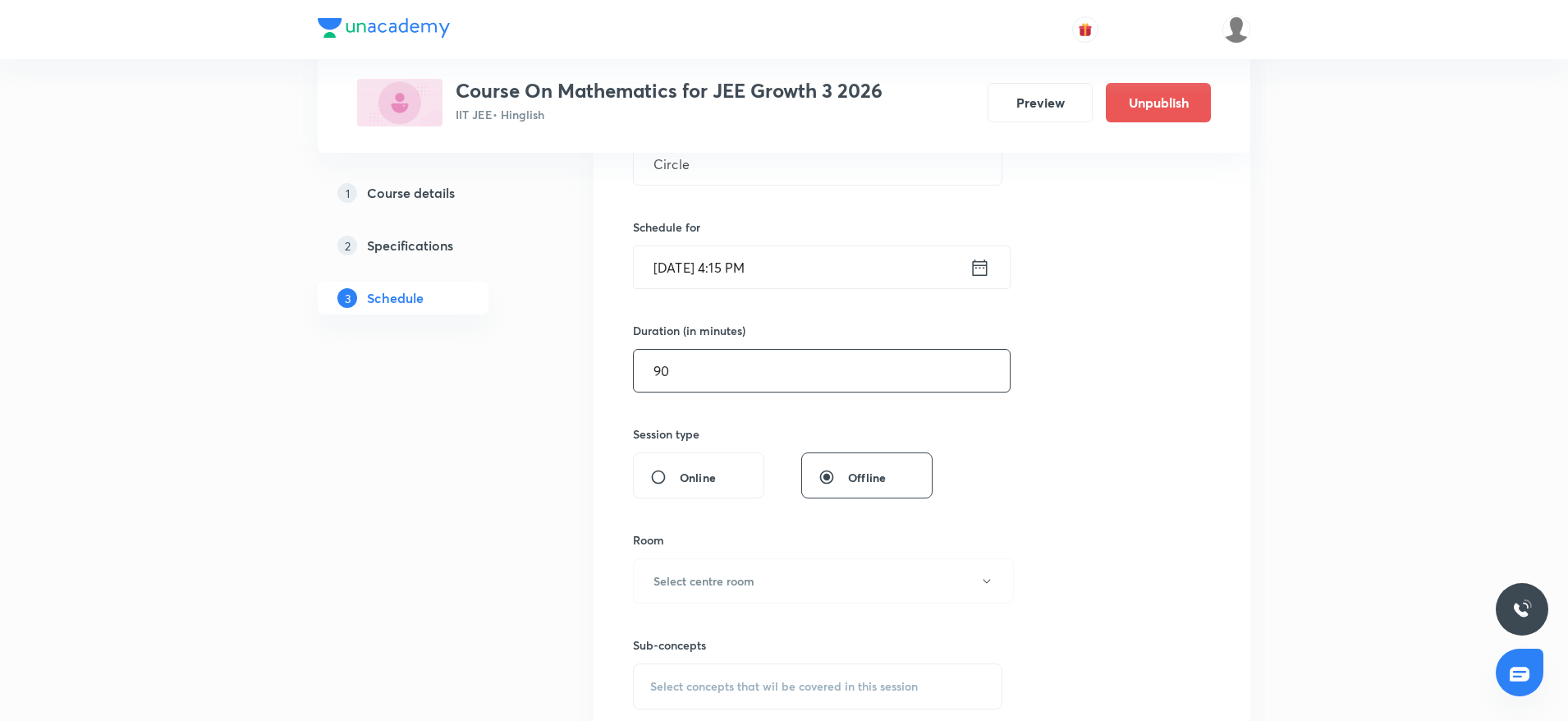
scroll to position [493, 0]
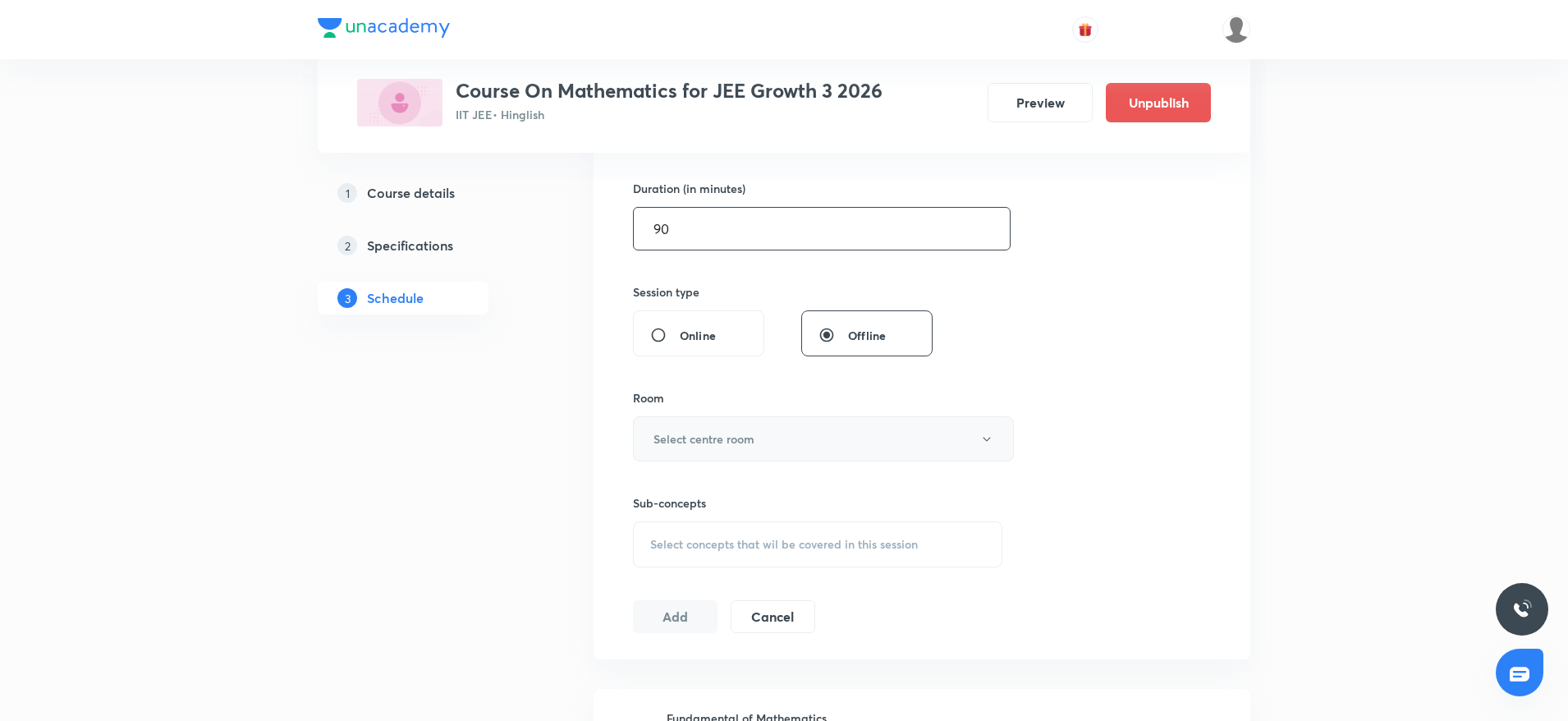
type input "90"
click at [862, 429] on button "Select centre room" at bounding box center [823, 439] width 381 height 45
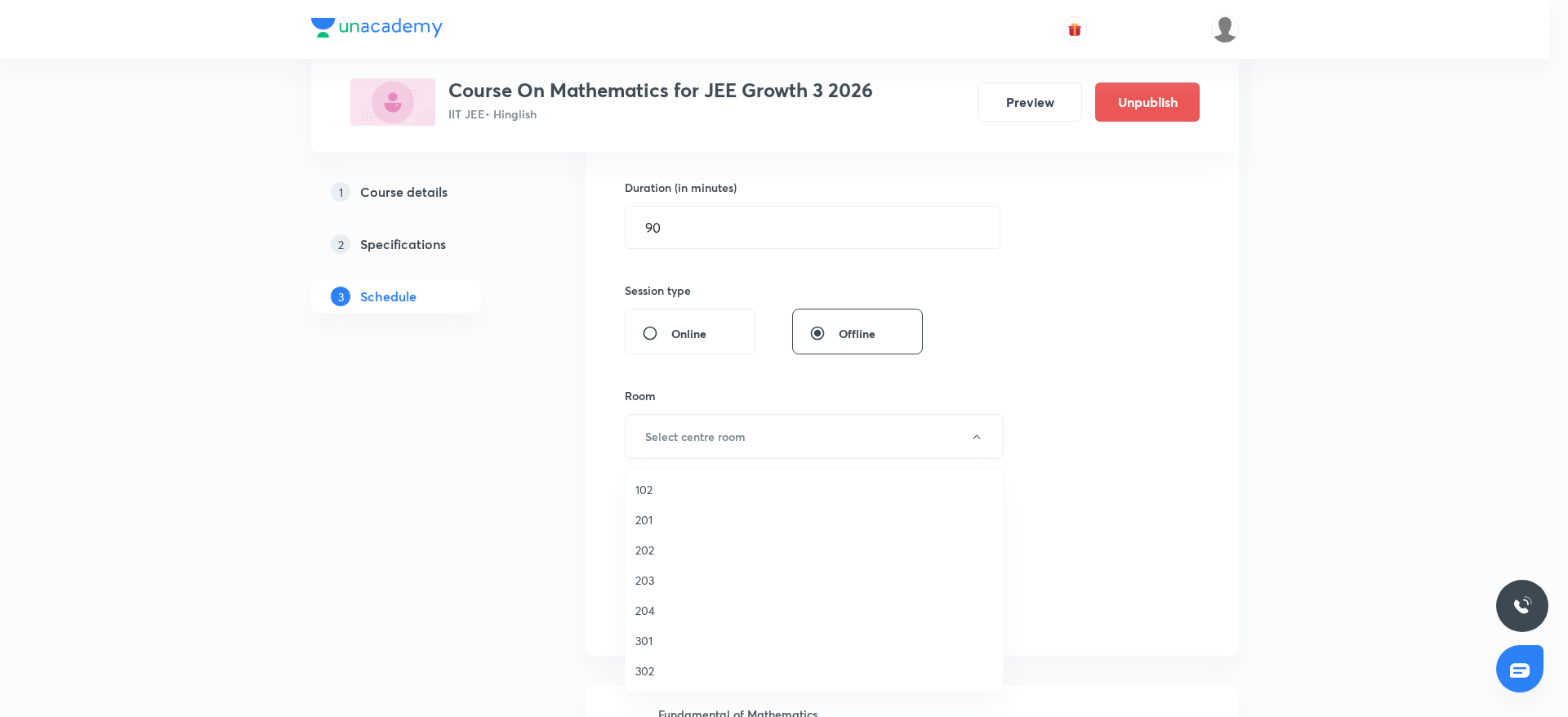
click at [647, 670] on span "302" at bounding box center [814, 671] width 357 height 17
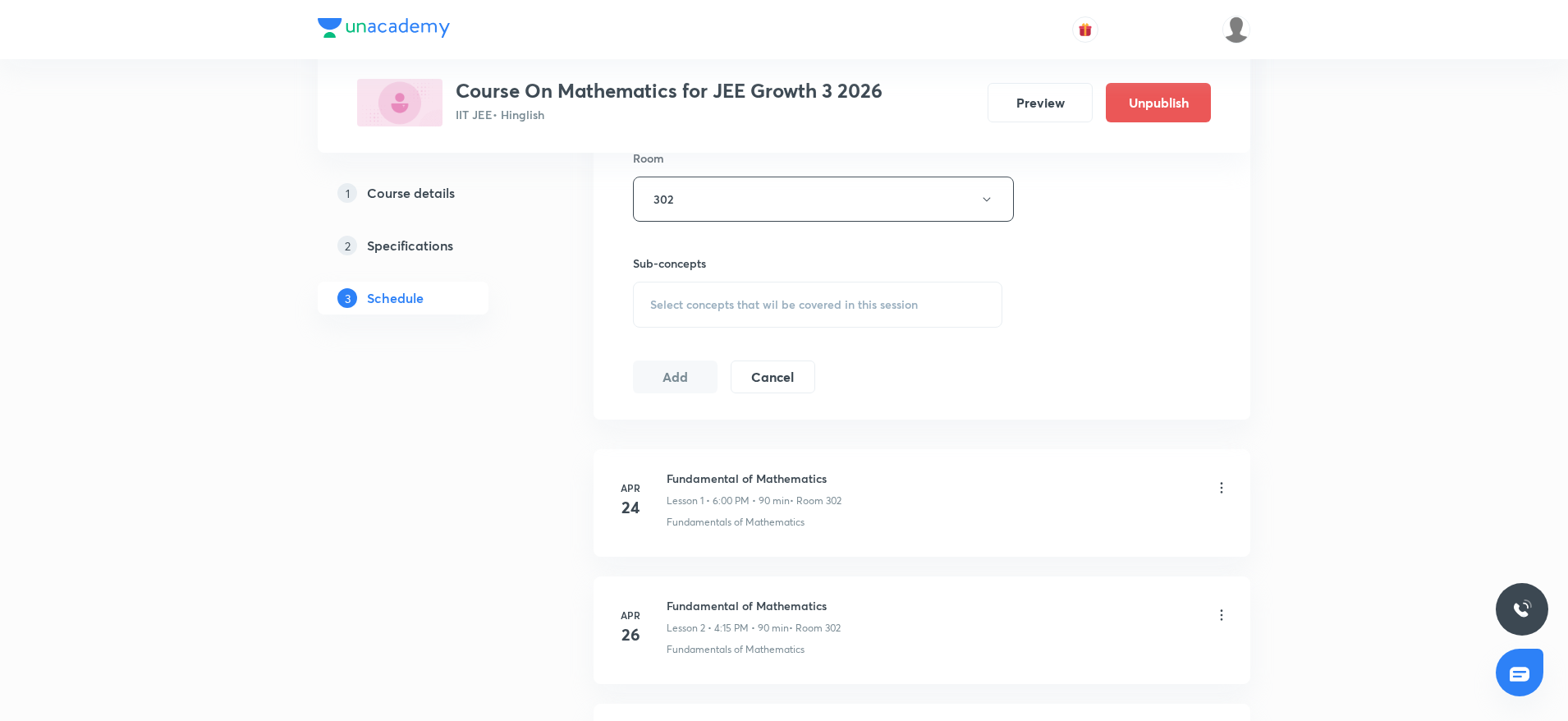
scroll to position [740, 0]
click at [953, 317] on div "Select concepts that wil be covered in this session" at bounding box center [817, 299] width 370 height 46
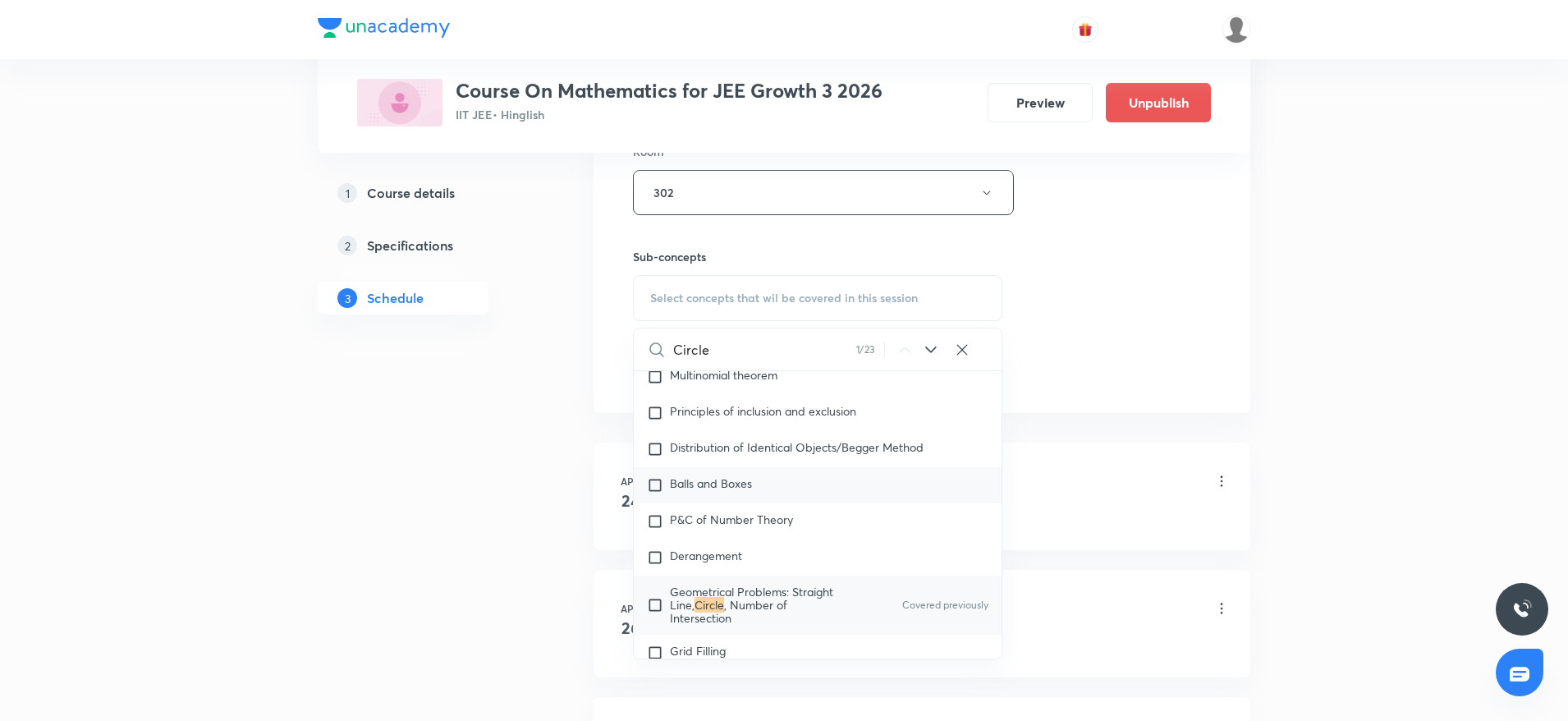
scroll to position [3477, 0]
type input "Circle"
click at [759, 585] on span "Geometrical Problems: Straight Line," at bounding box center [751, 598] width 163 height 29
checkbox input "true"
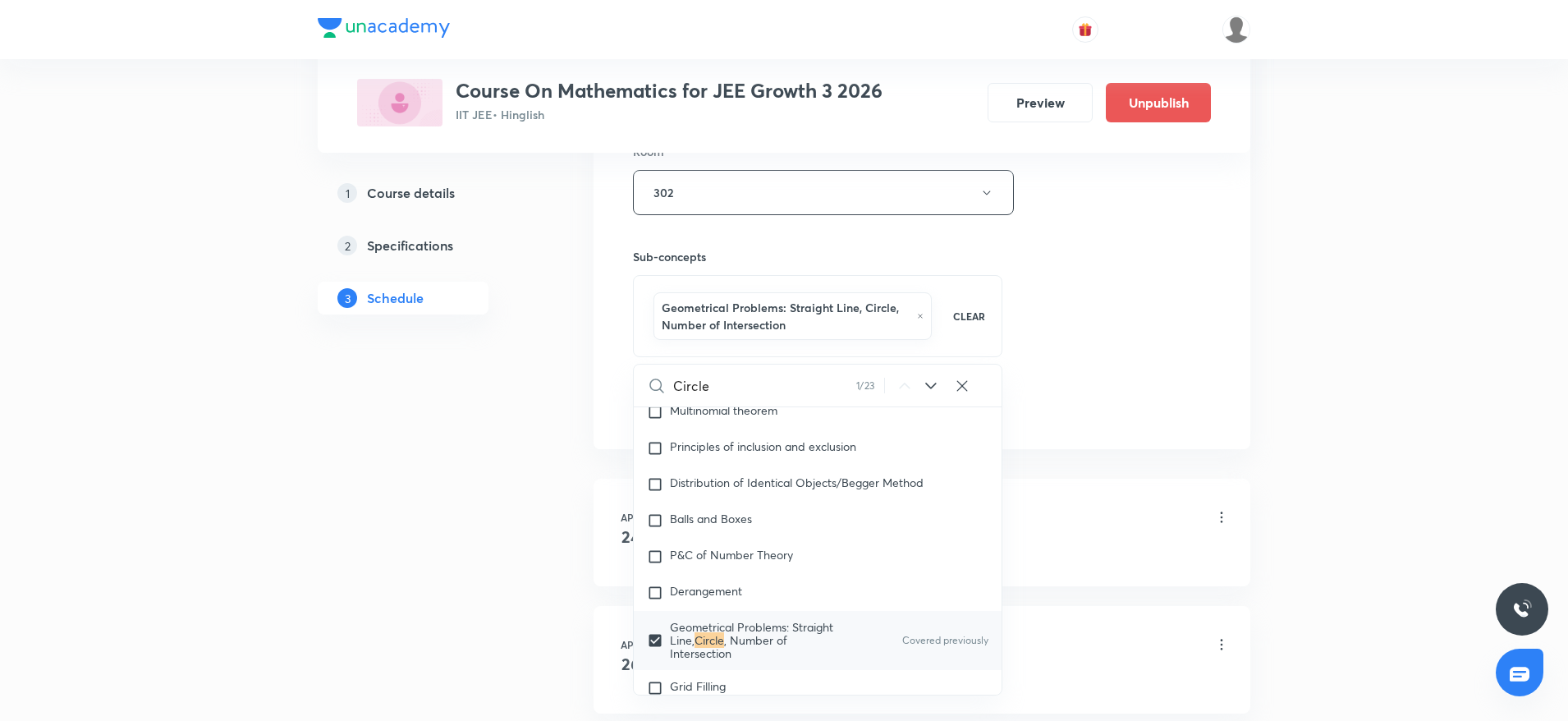
click at [1136, 279] on div "Session 61 Live class Session title 6/99 Circle ​ Schedule for Oct 7, 2025, 4:1…" at bounding box center [922, 19] width 578 height 808
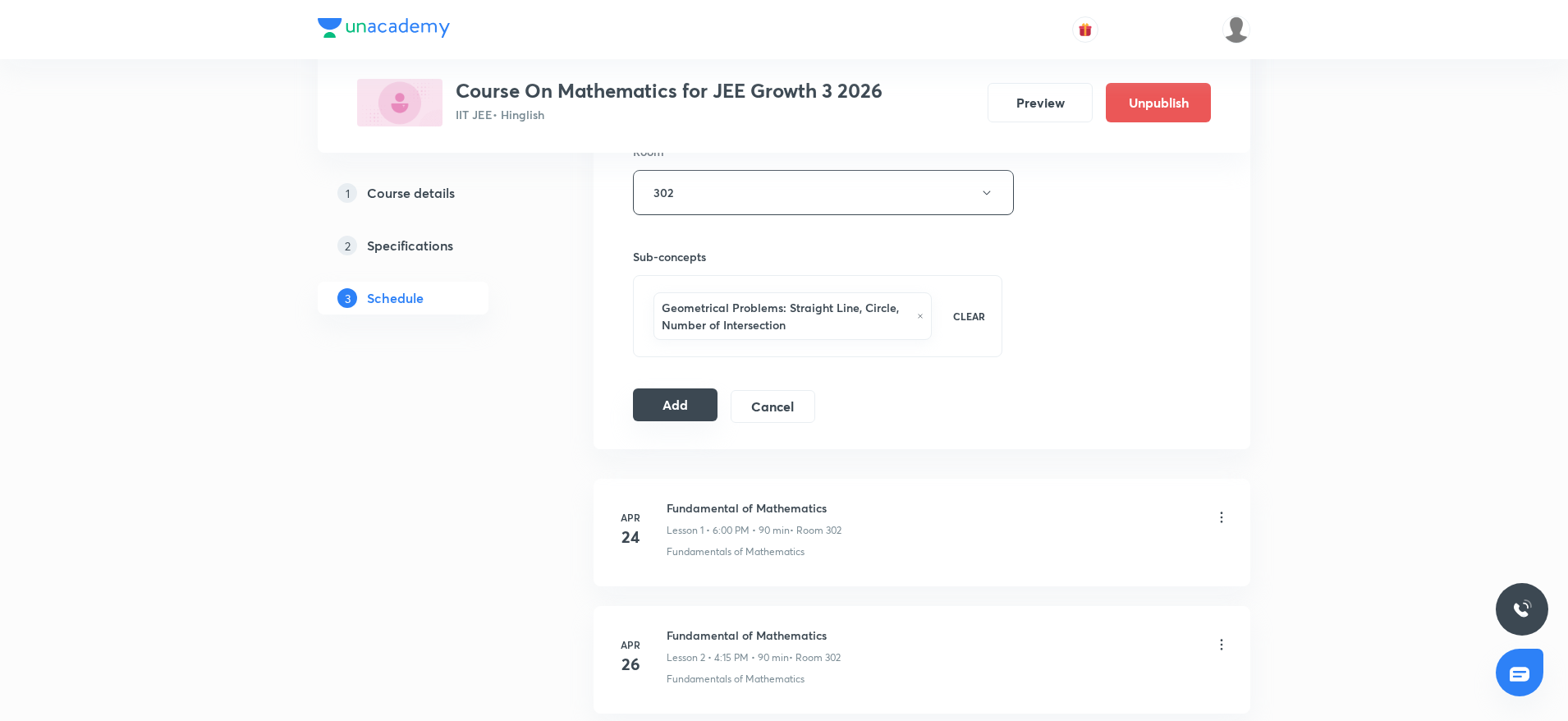
click at [685, 401] on button "Add" at bounding box center [675, 405] width 85 height 33
drag, startPoint x: 653, startPoint y: 311, endPoint x: 624, endPoint y: 324, distance: 31.8
click at [624, 324] on div "Session 61 Live class Session title 6/99 Circle ​ Schedule for Oct 7, 2025, 4:1…" at bounding box center [922, 19] width 657 height 860
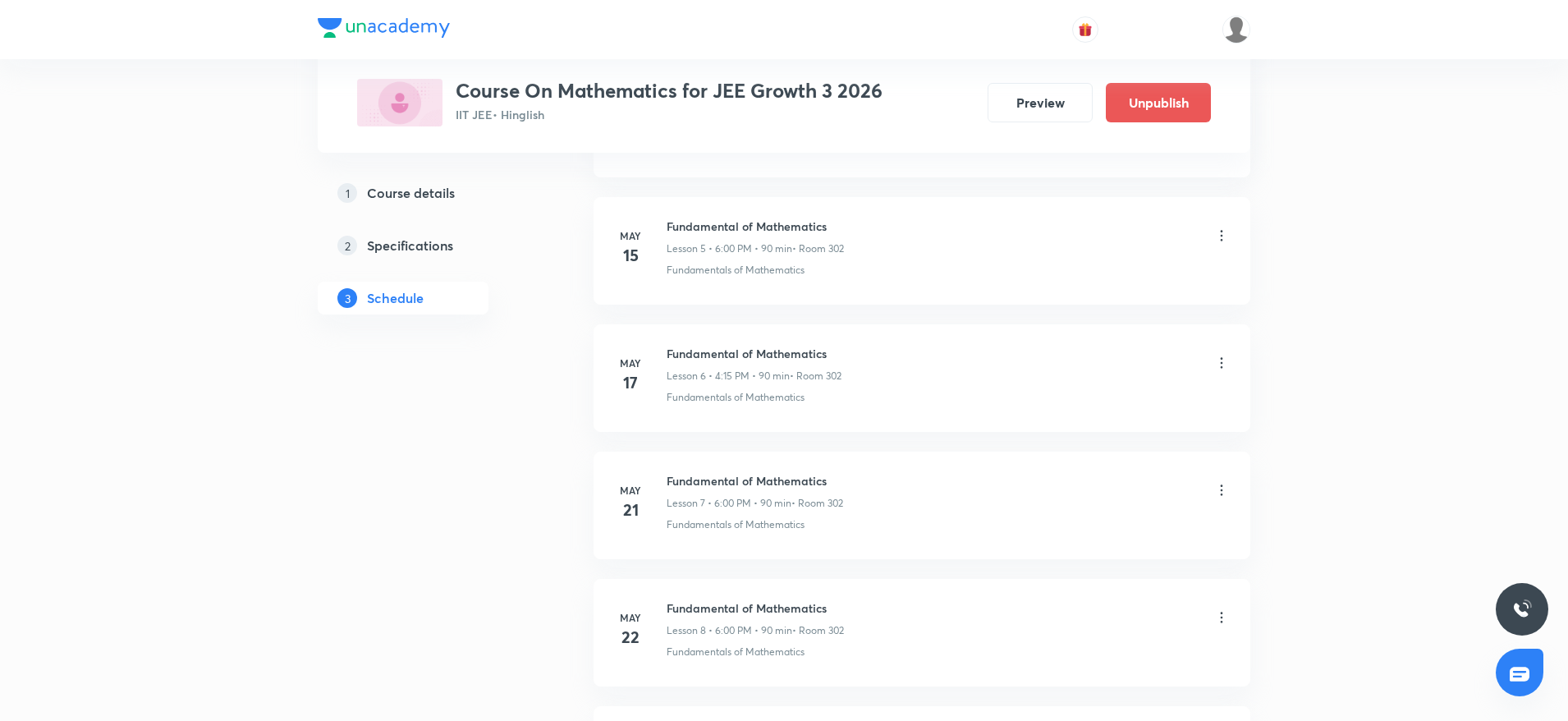
scroll to position [7482, 0]
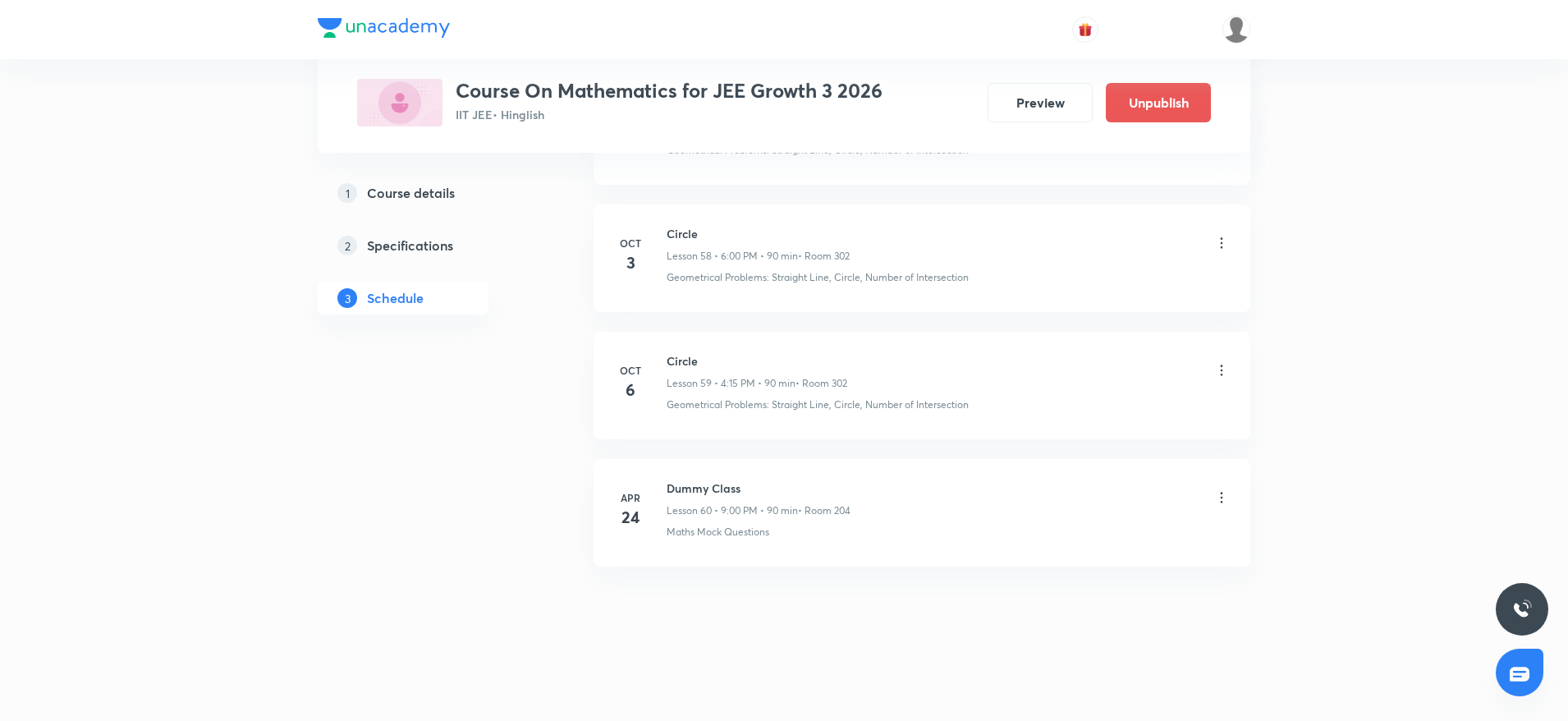
click at [673, 365] on h6 "Circle" at bounding box center [757, 361] width 181 height 17
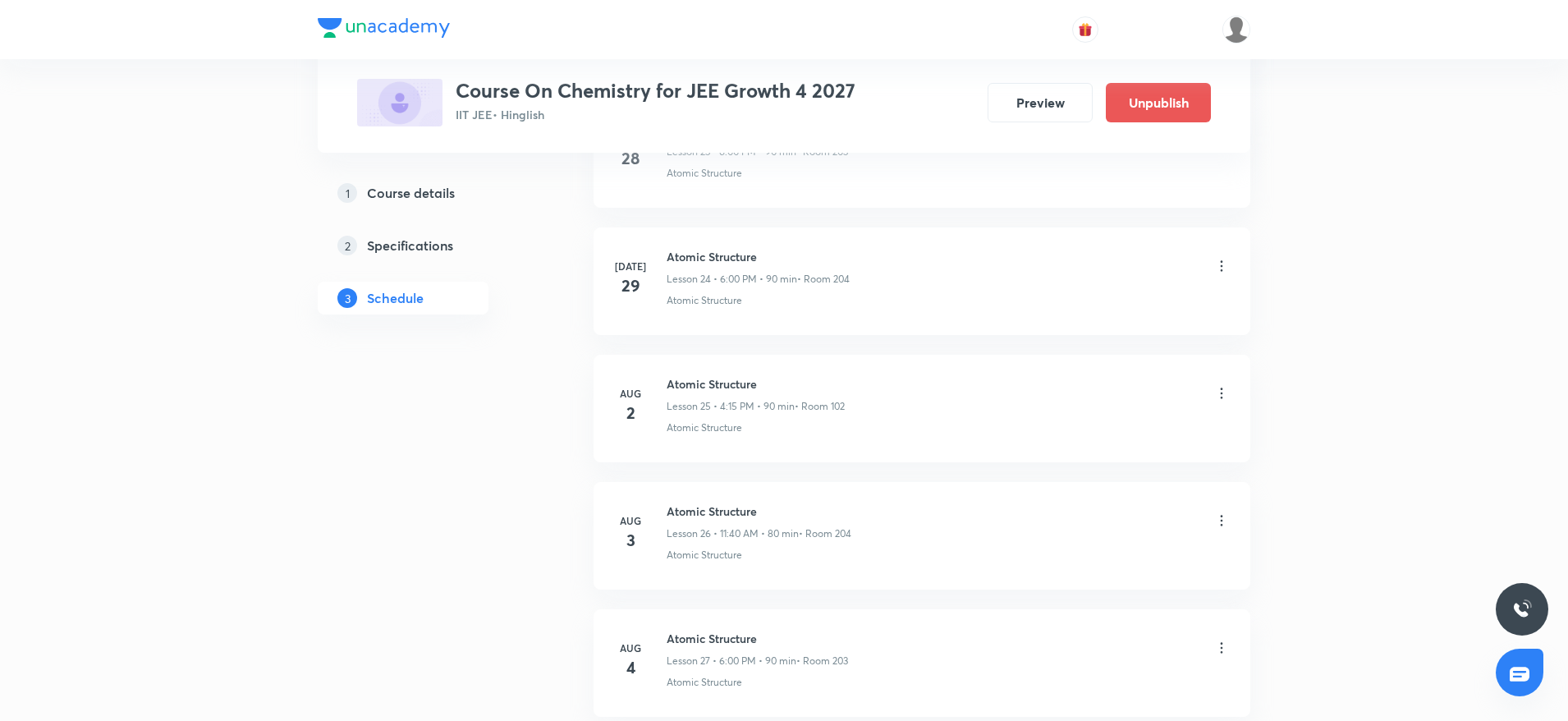
scroll to position [8110, 0]
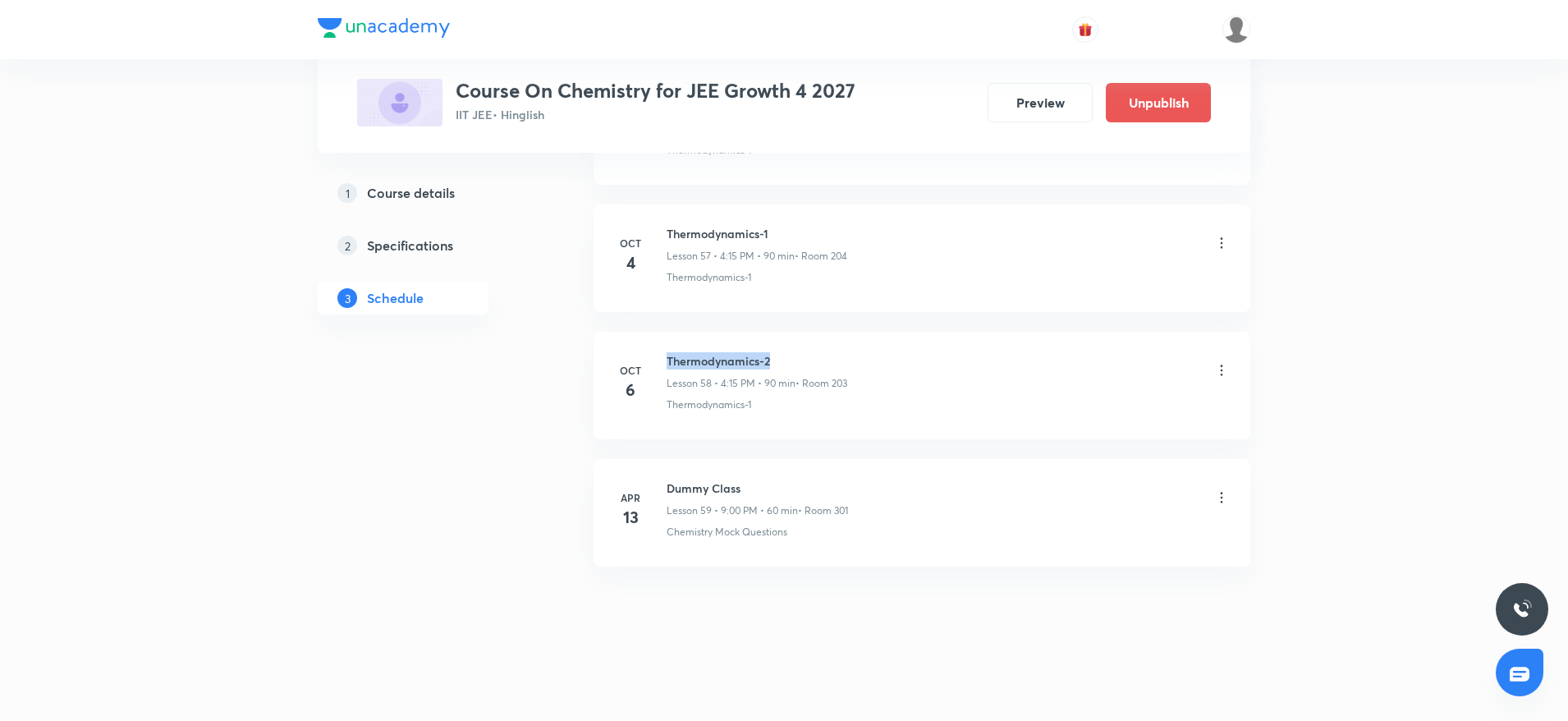
drag, startPoint x: 664, startPoint y: 354, endPoint x: 883, endPoint y: 333, distance: 220.0
click at [883, 333] on li "[DATE] Thermodynamics-2 Lesson 58 • 4:15 PM • 90 min • Room 203 Thermodynamics-1" at bounding box center [922, 385] width 657 height 107
copy h6 "Thermodynamics-2"
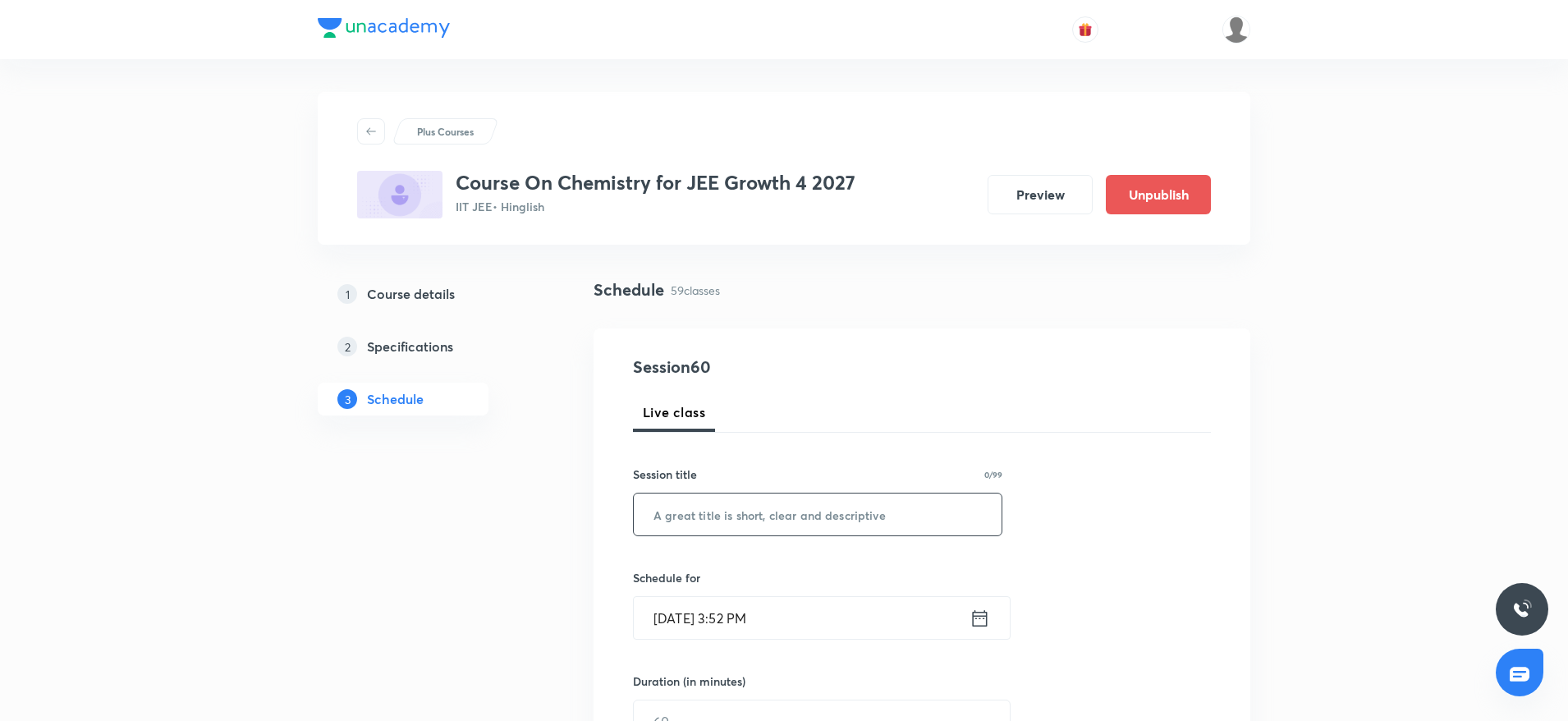
click at [855, 512] on input "text" at bounding box center [817, 514] width 368 height 42
paste input "Thermodynamics-2"
type input "Thermodynamics-2"
click at [730, 606] on input "[DATE] 3:52 PM" at bounding box center [802, 618] width 336 height 42
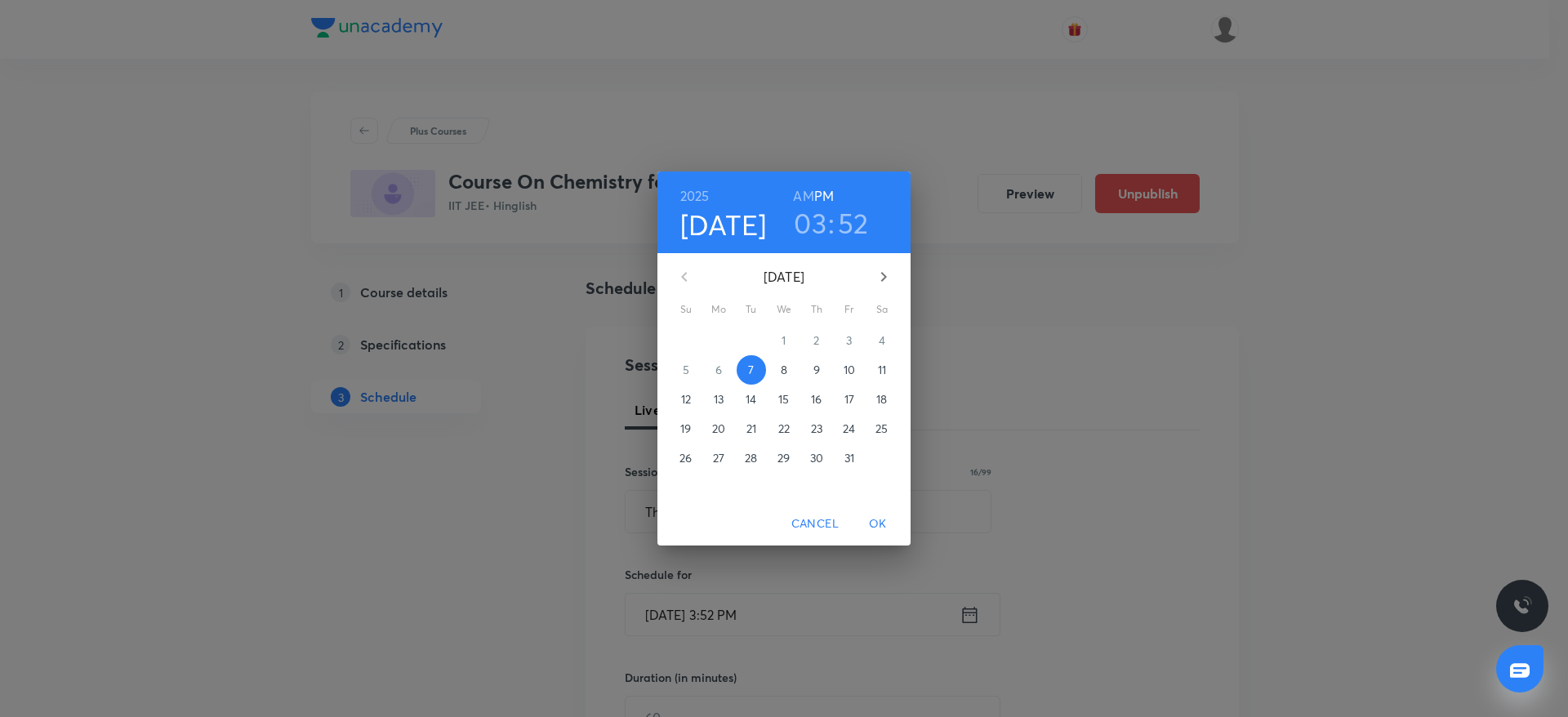
click at [823, 212] on h3 "03" at bounding box center [810, 223] width 32 height 34
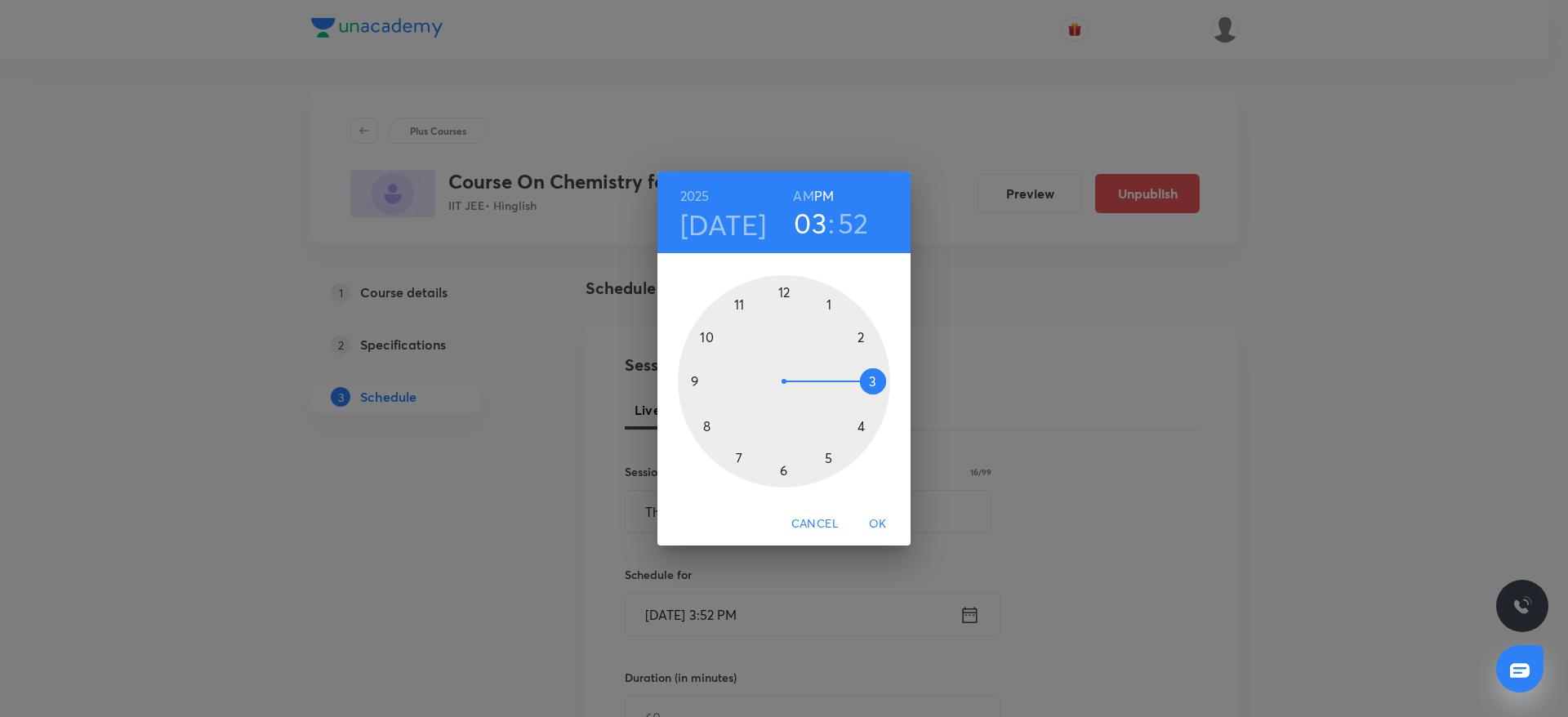
click at [872, 427] on div at bounding box center [784, 382] width 212 height 213
click at [887, 377] on div at bounding box center [784, 382] width 212 height 213
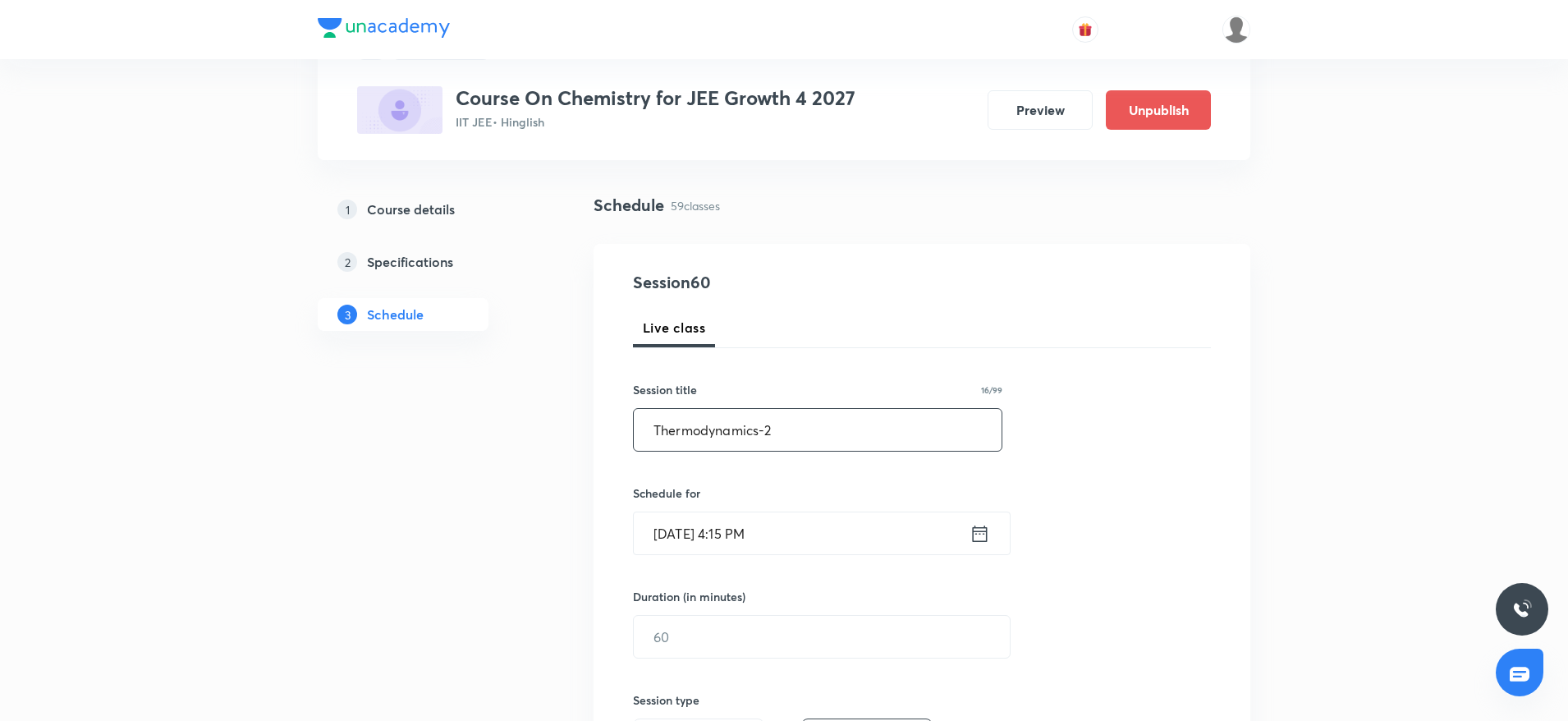
scroll to position [124, 0]
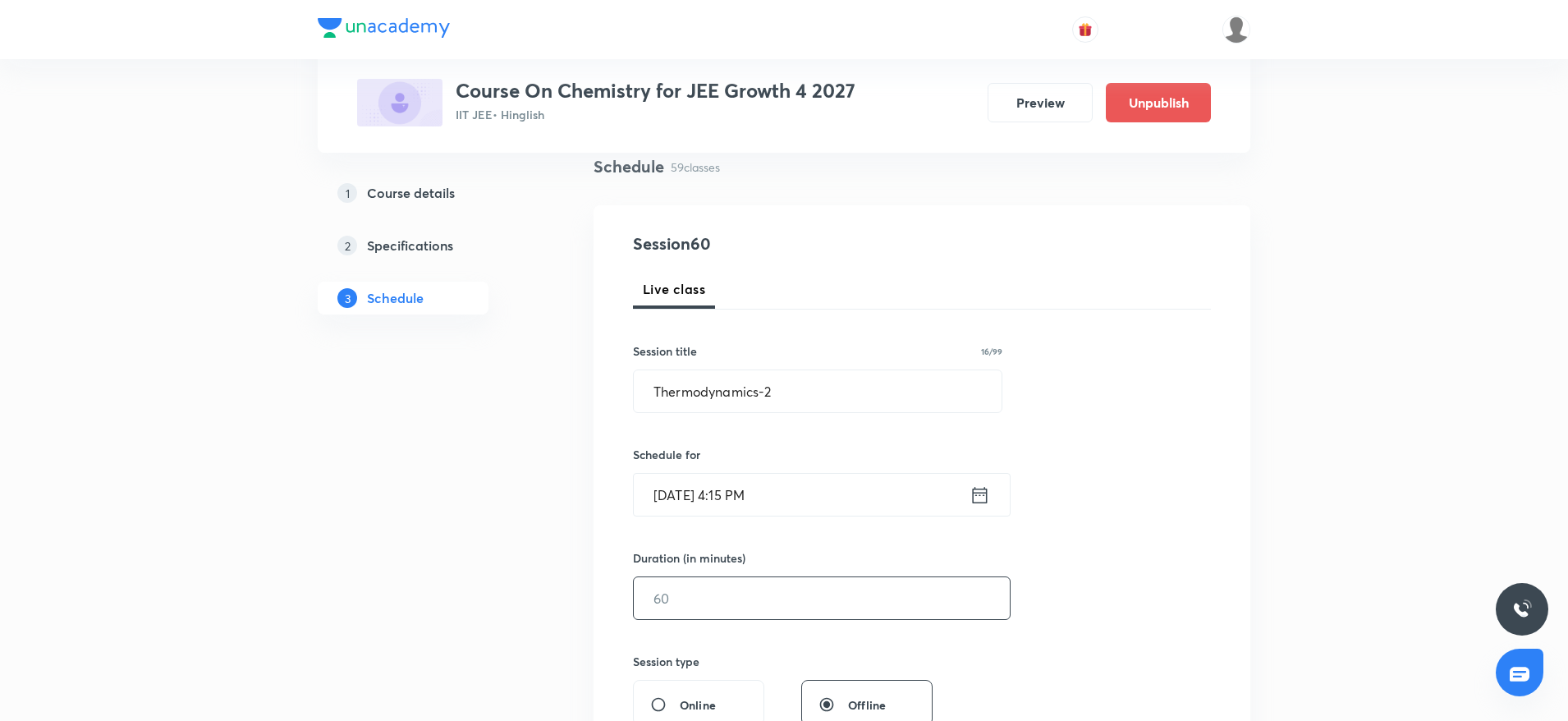
click at [815, 586] on input "text" at bounding box center [822, 598] width 376 height 42
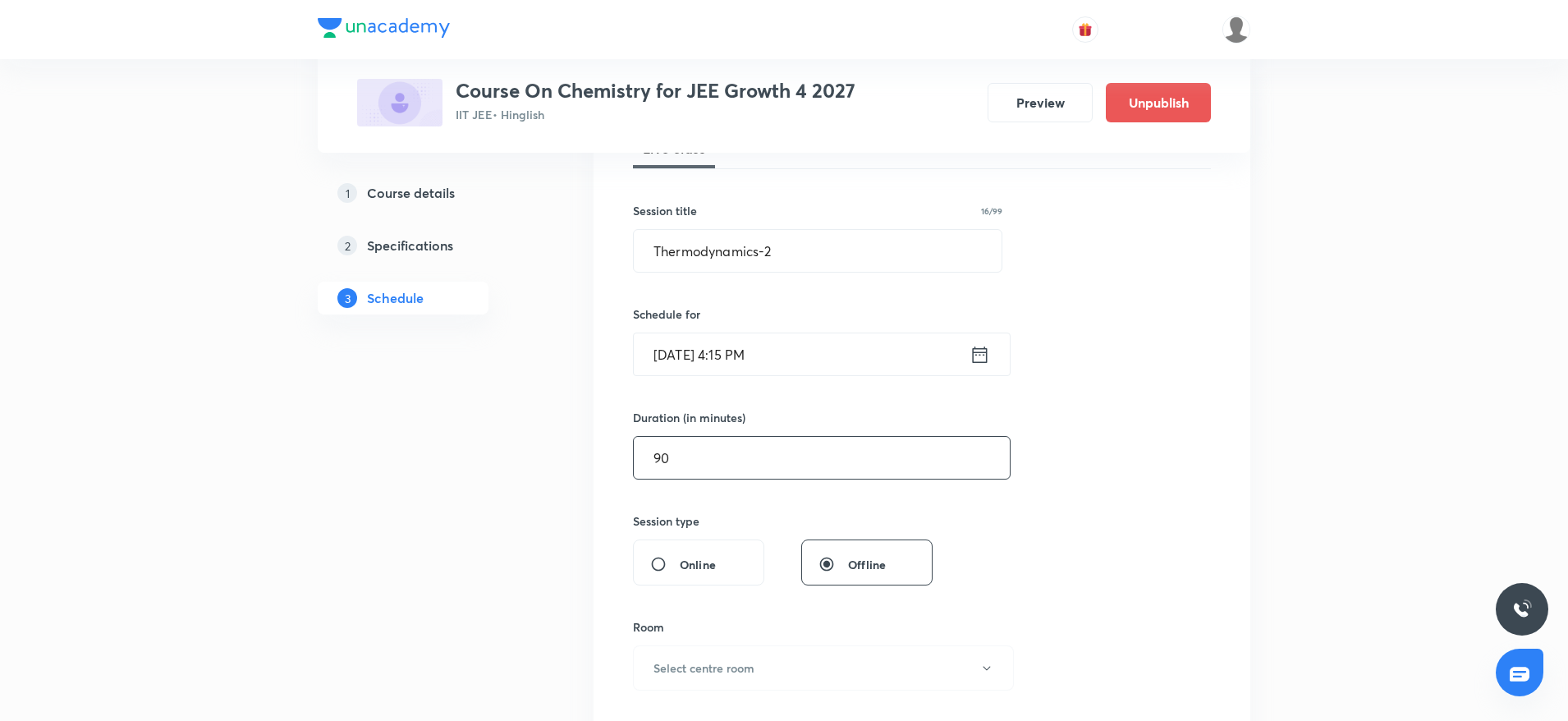
scroll to position [370, 0]
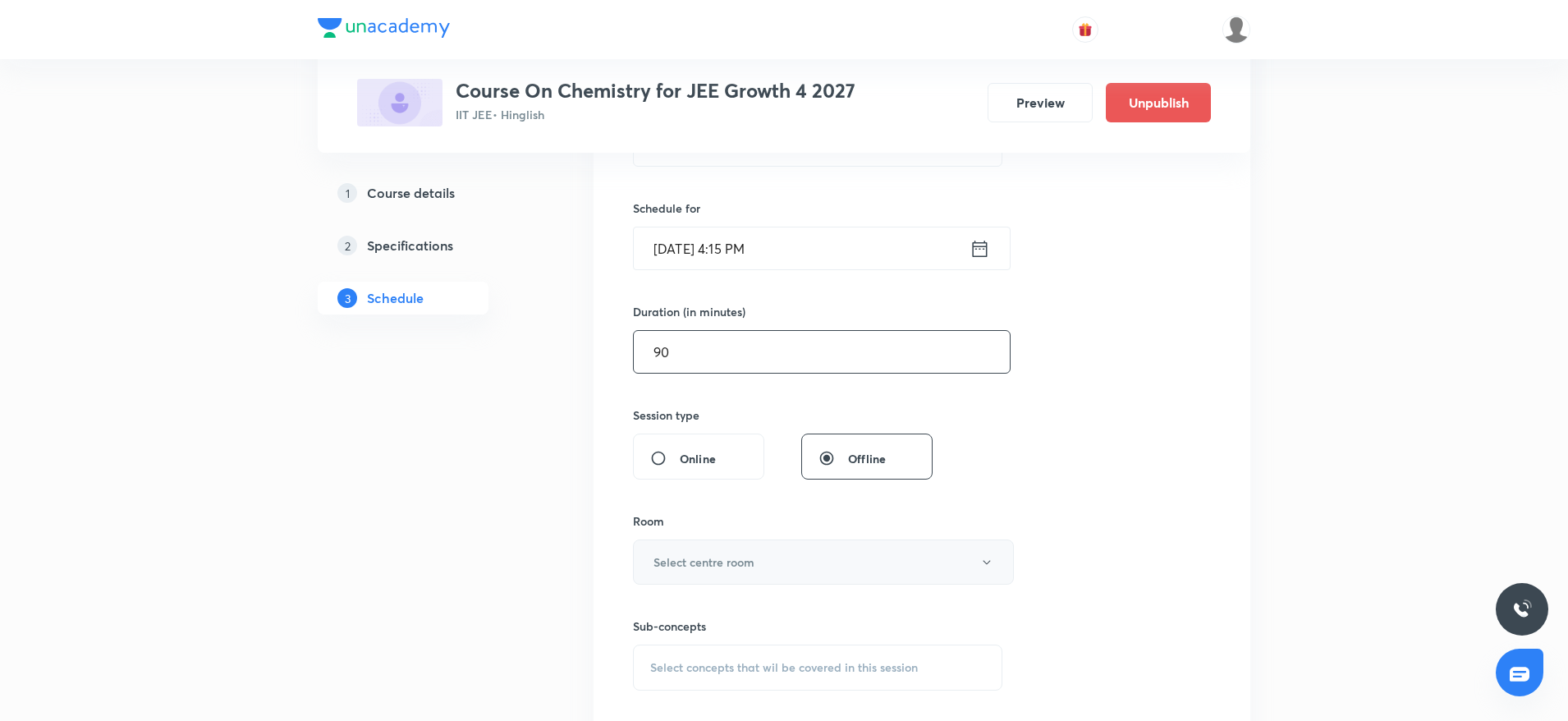
type input "90"
click at [783, 552] on button "Select centre room" at bounding box center [823, 562] width 381 height 45
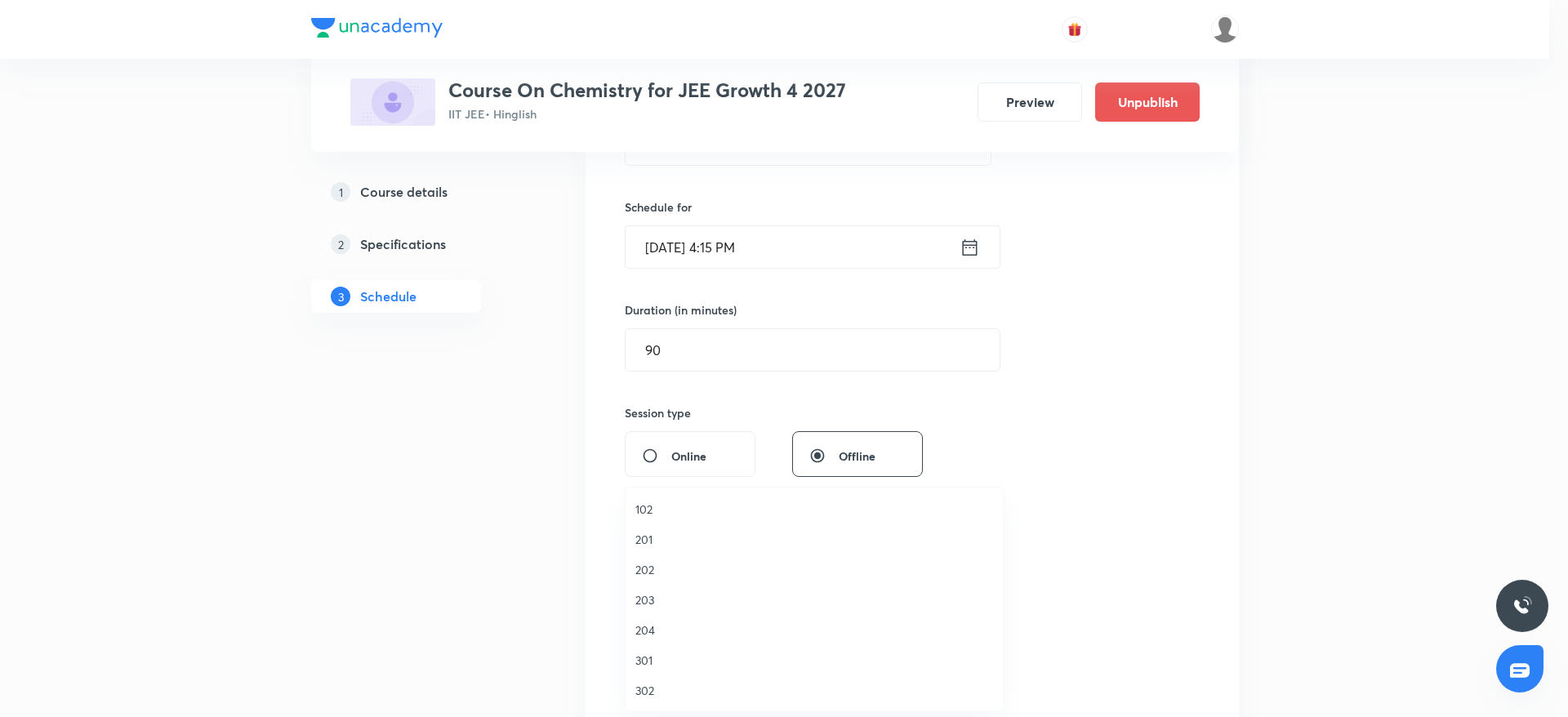
click at [642, 633] on span "204" at bounding box center [814, 630] width 357 height 17
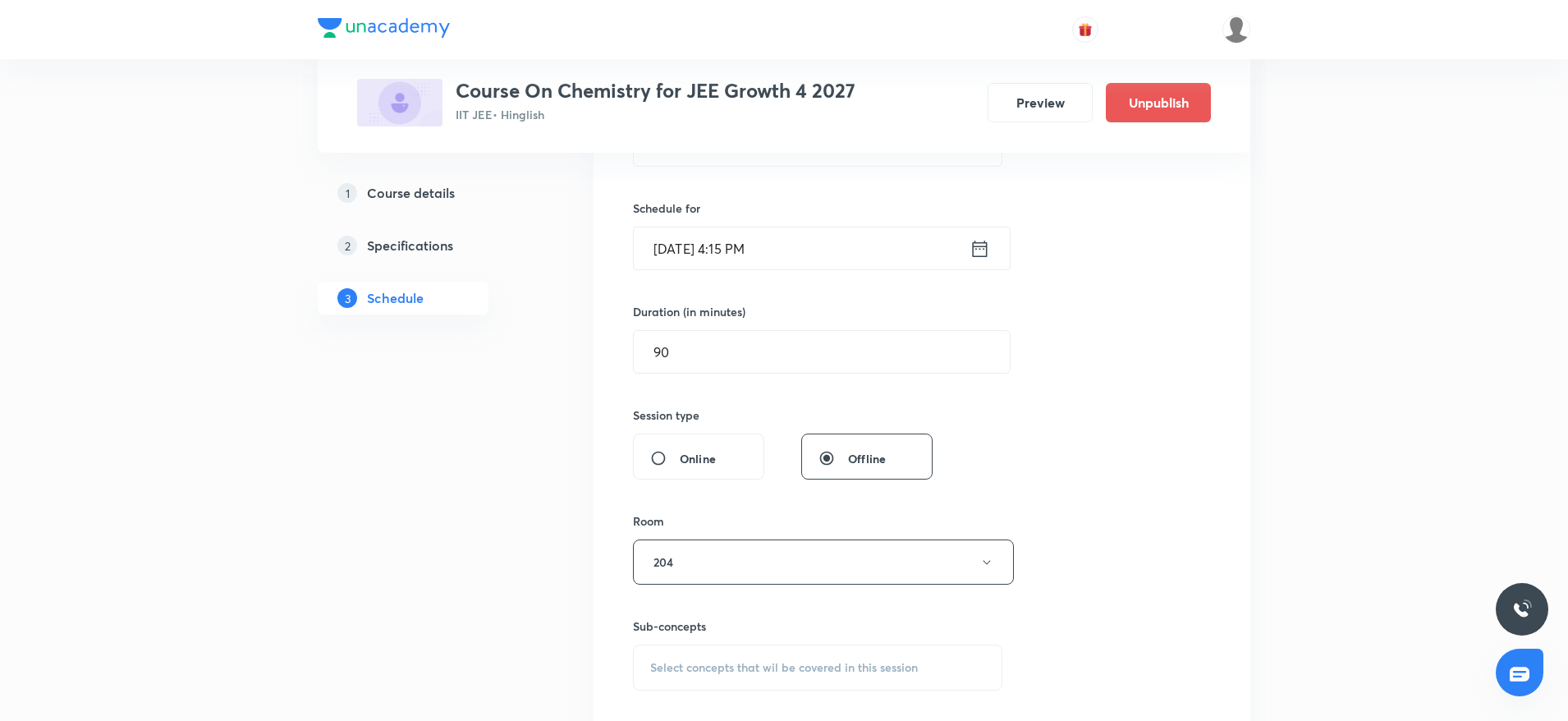
scroll to position [616, 0]
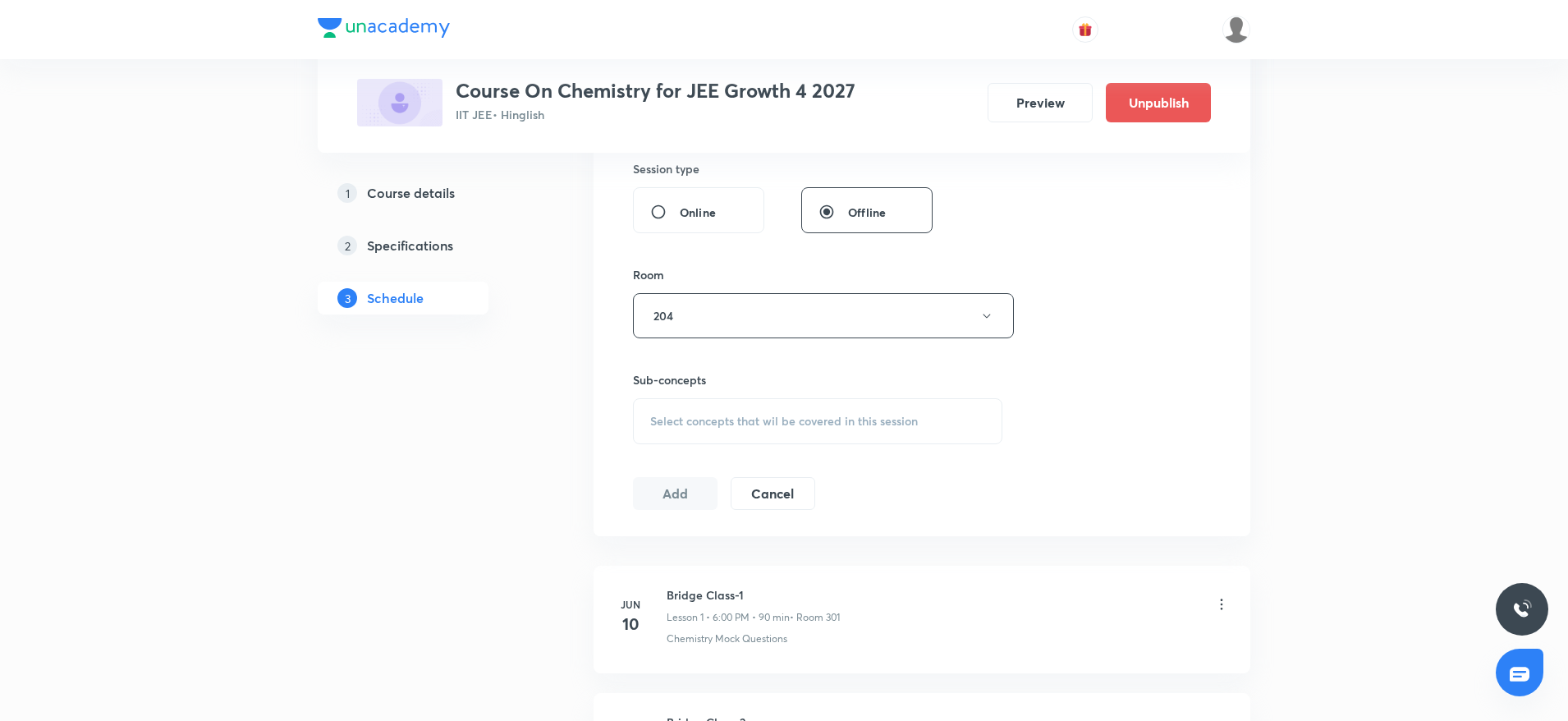
click at [945, 425] on div "Select concepts that wil be covered in this session" at bounding box center [817, 421] width 370 height 46
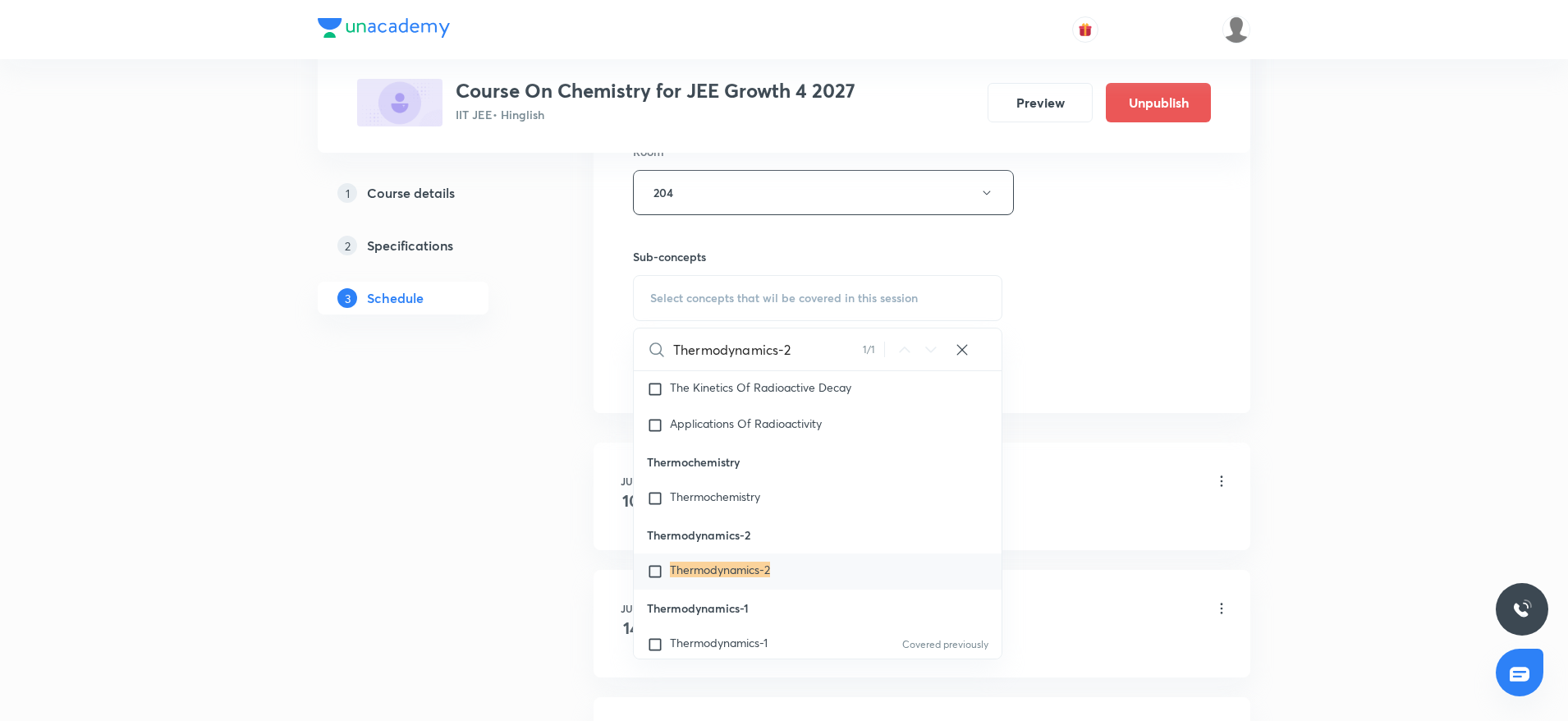
scroll to position [8885, 0]
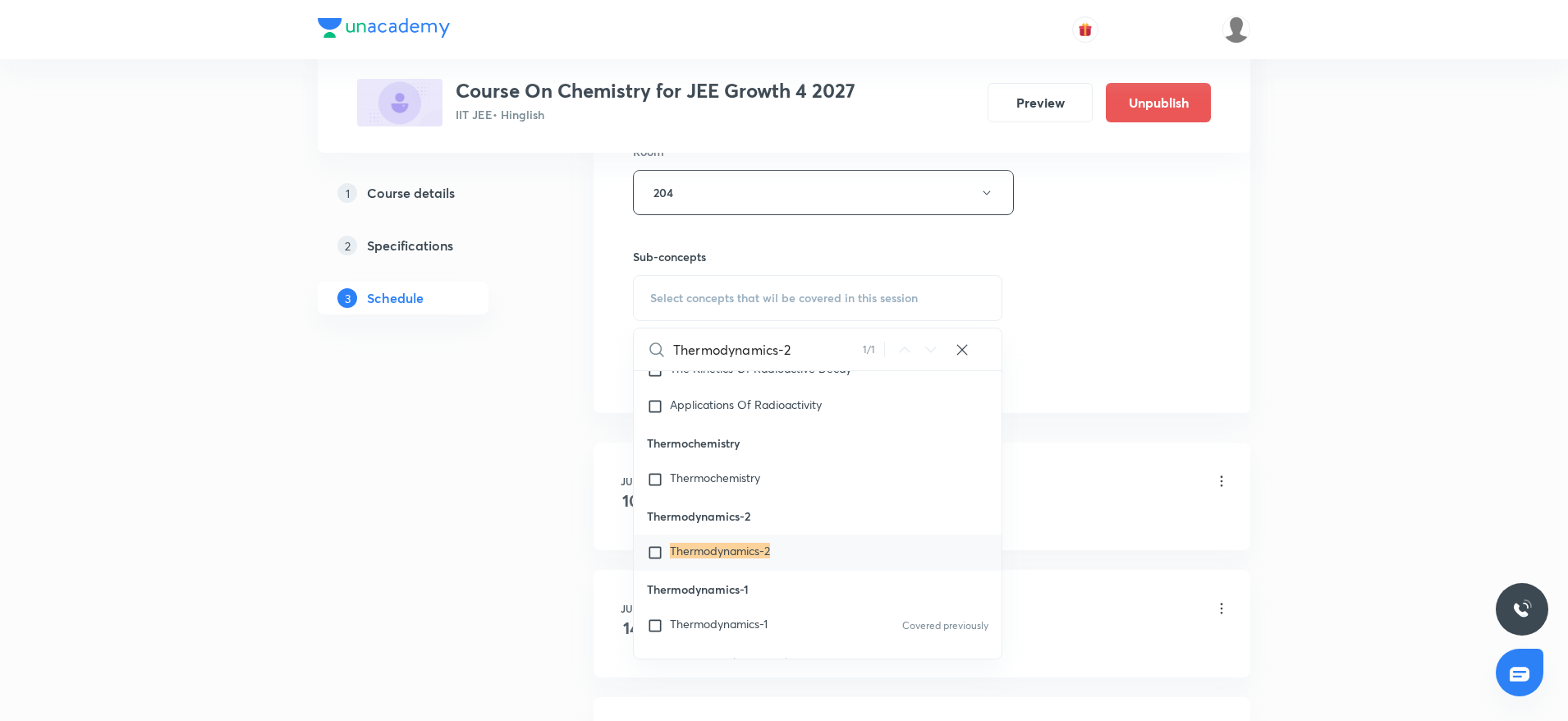
type input "Thermodynamics-2"
click at [704, 559] on mark "Thermodynamics-2" at bounding box center [720, 551] width 100 height 15
checkbox input "true"
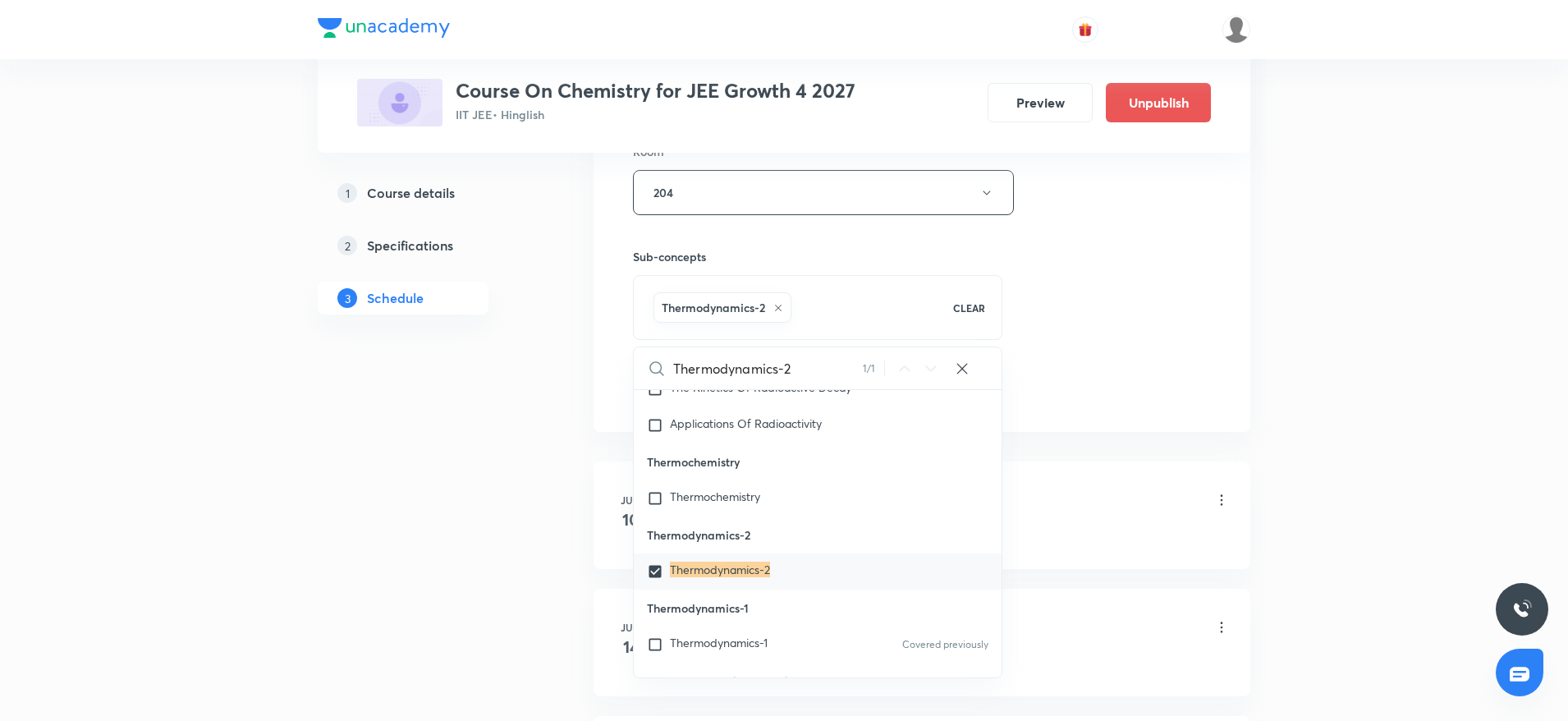
click at [1092, 288] on div "Session 60 Live class Session title 16/99 Thermodynamics-2 ​ Schedule for Oct 7…" at bounding box center [922, 10] width 578 height 791
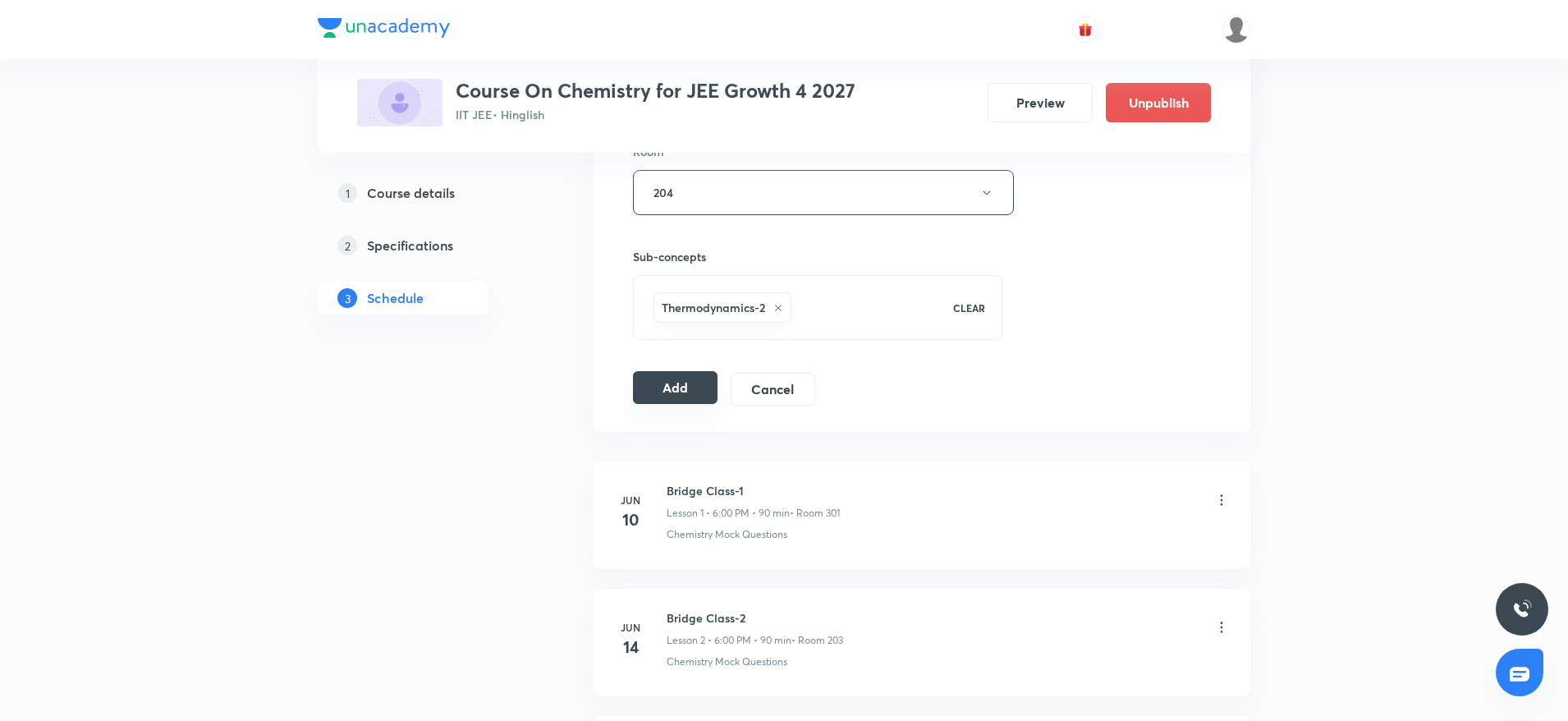
click at [700, 380] on button "Add" at bounding box center [675, 388] width 85 height 33
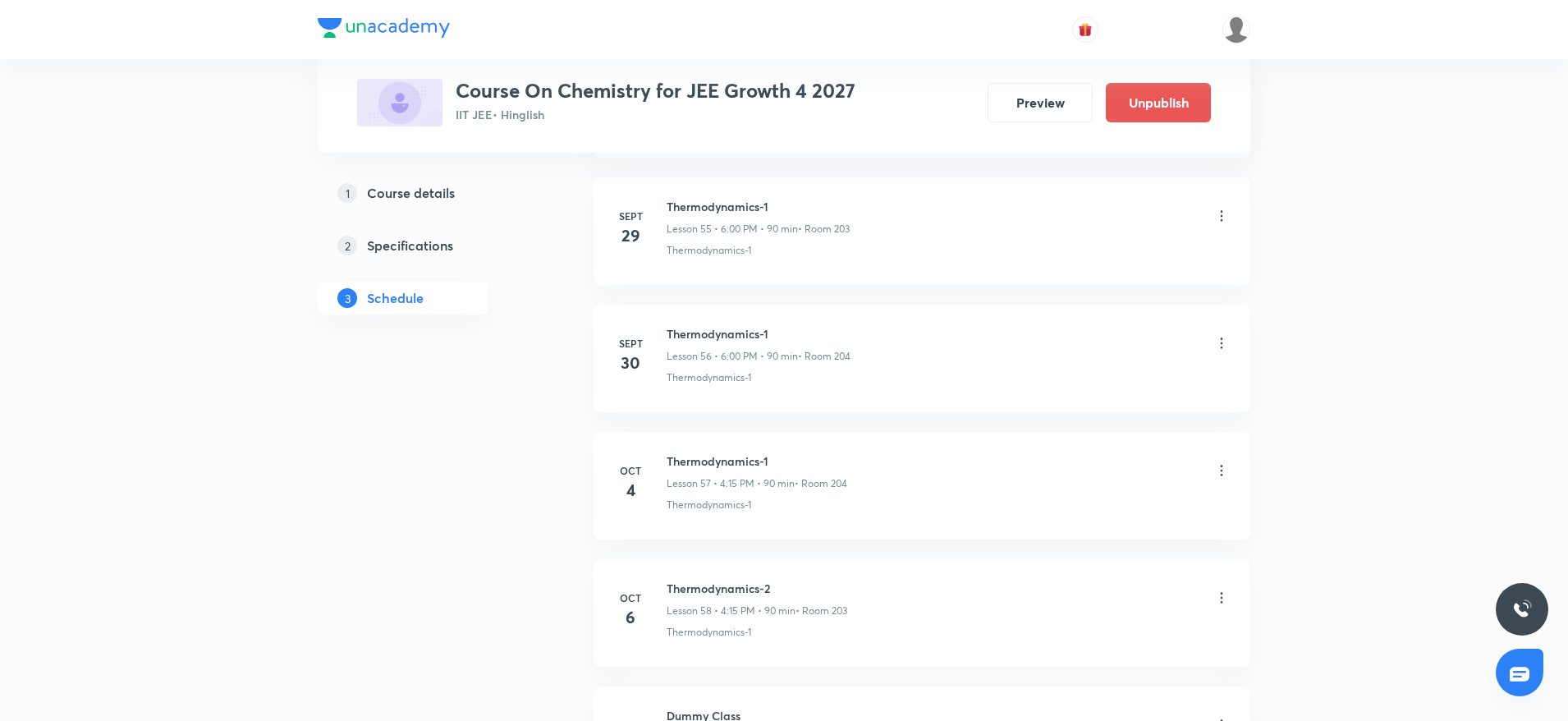
scroll to position [7482, 0]
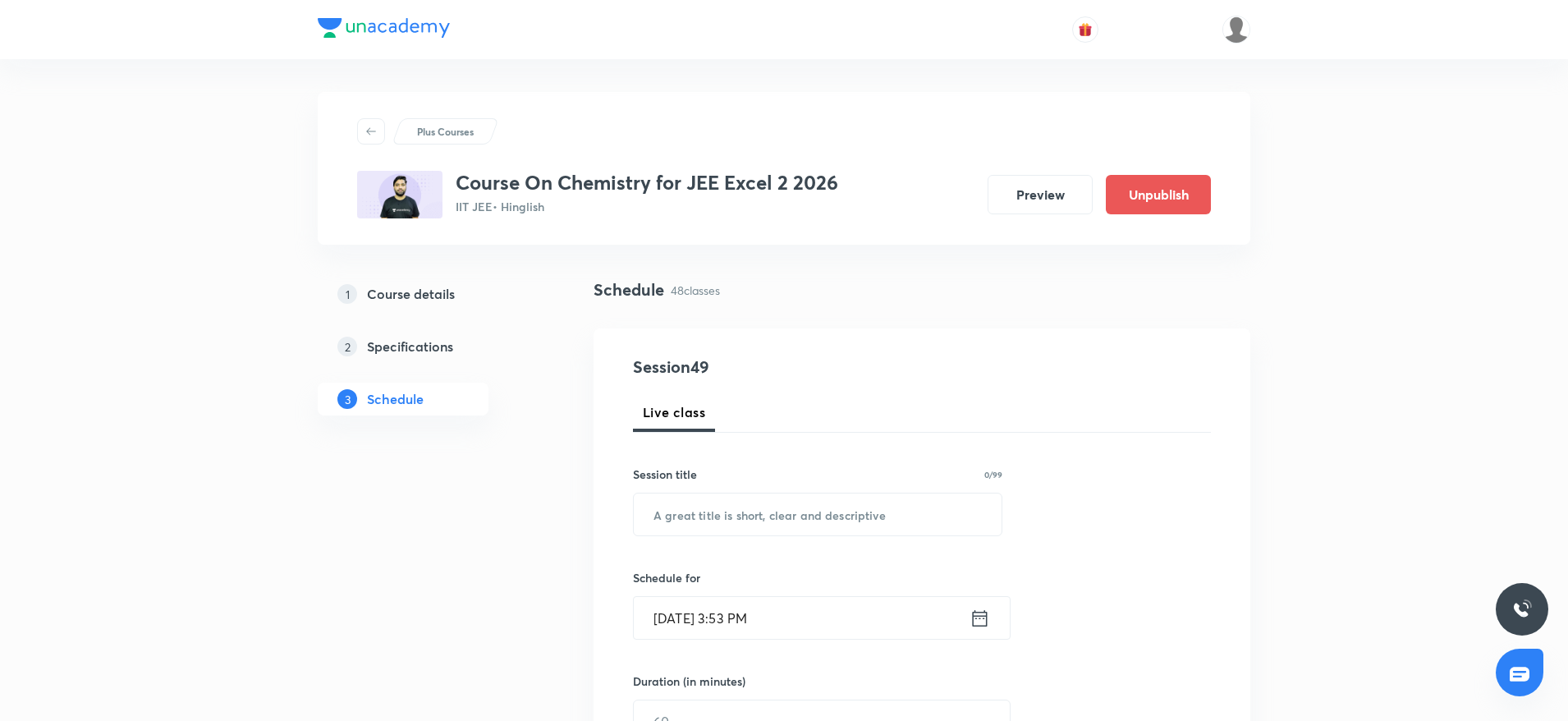
scroll to position [6709, 0]
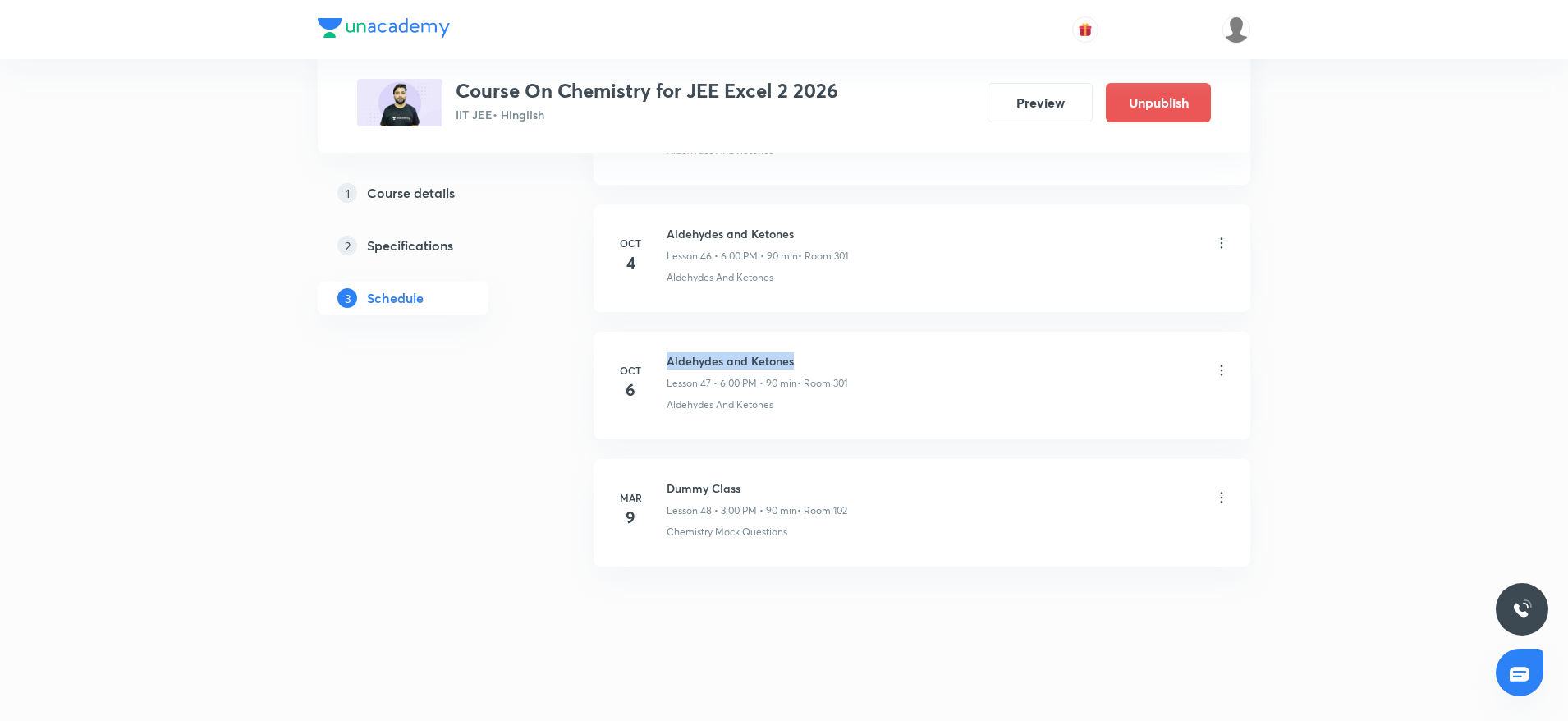
drag, startPoint x: 664, startPoint y: 353, endPoint x: 918, endPoint y: 348, distance: 254.0
click at [918, 348] on li "[DATE] Aldehydes and Ketones Lesson 47 • 6:00 PM • 90 min • Room 301 Aldehydes …" at bounding box center [922, 385] width 657 height 107
copy h6 "Aldehydes and Ketones"
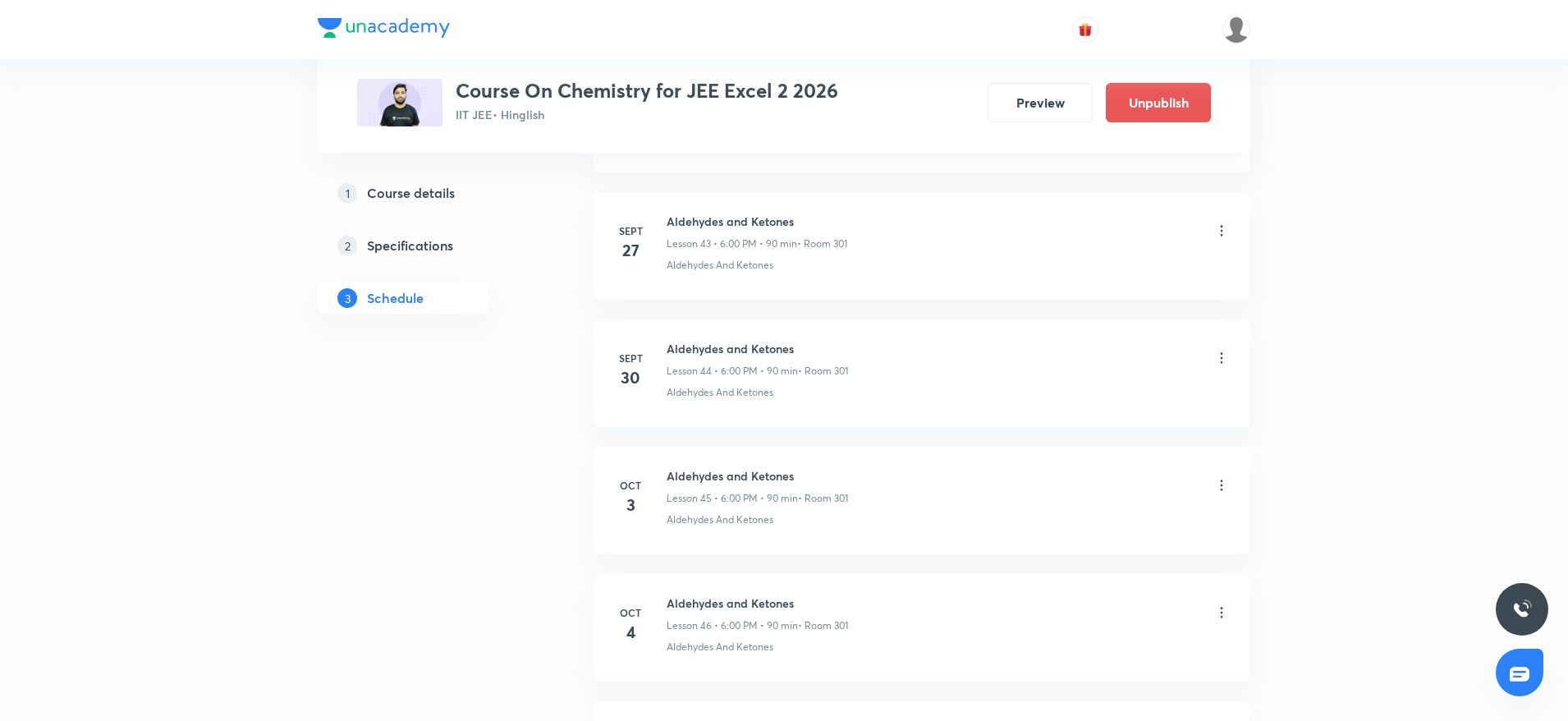
scroll to position [6585, 0]
copy h6 "Aldehydes and Ketones"
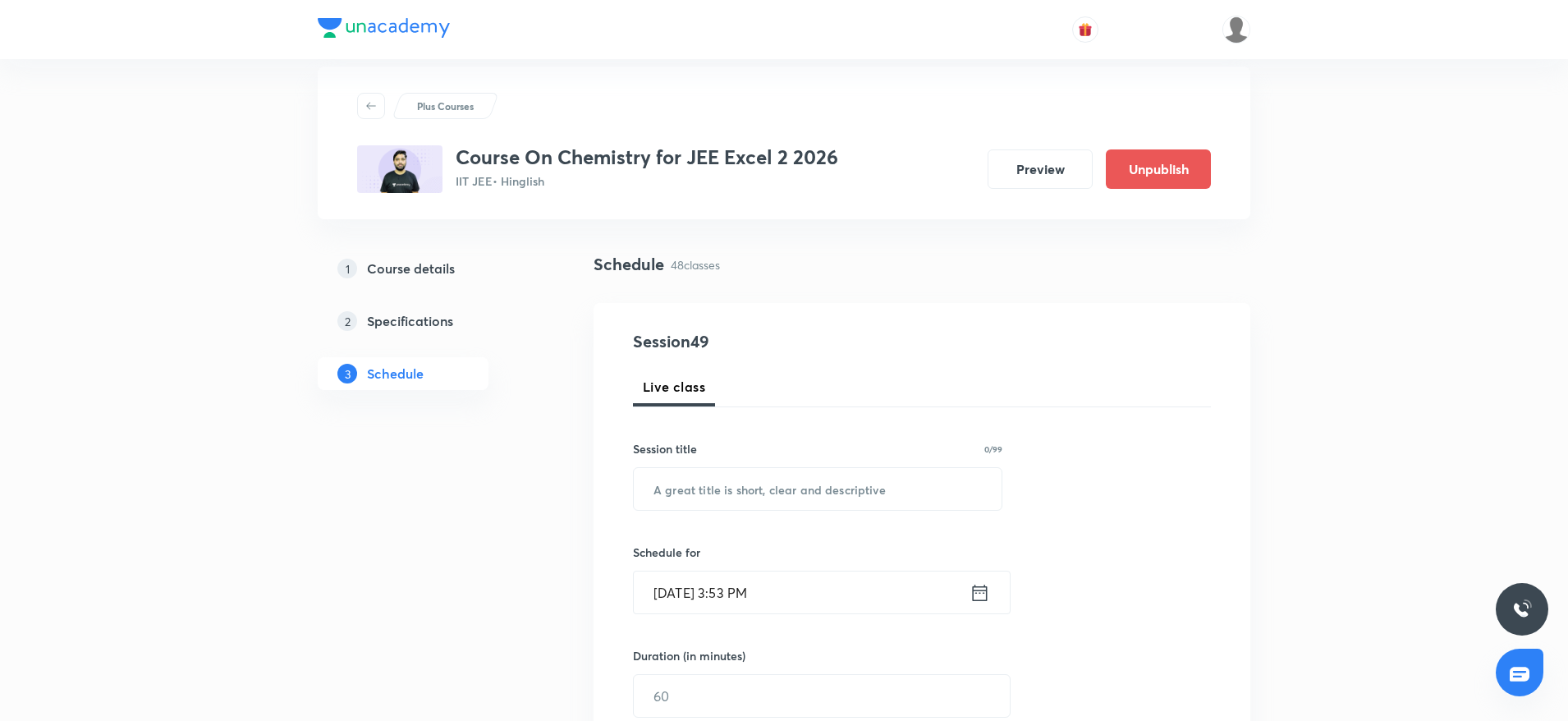
scroll to position [0, 0]
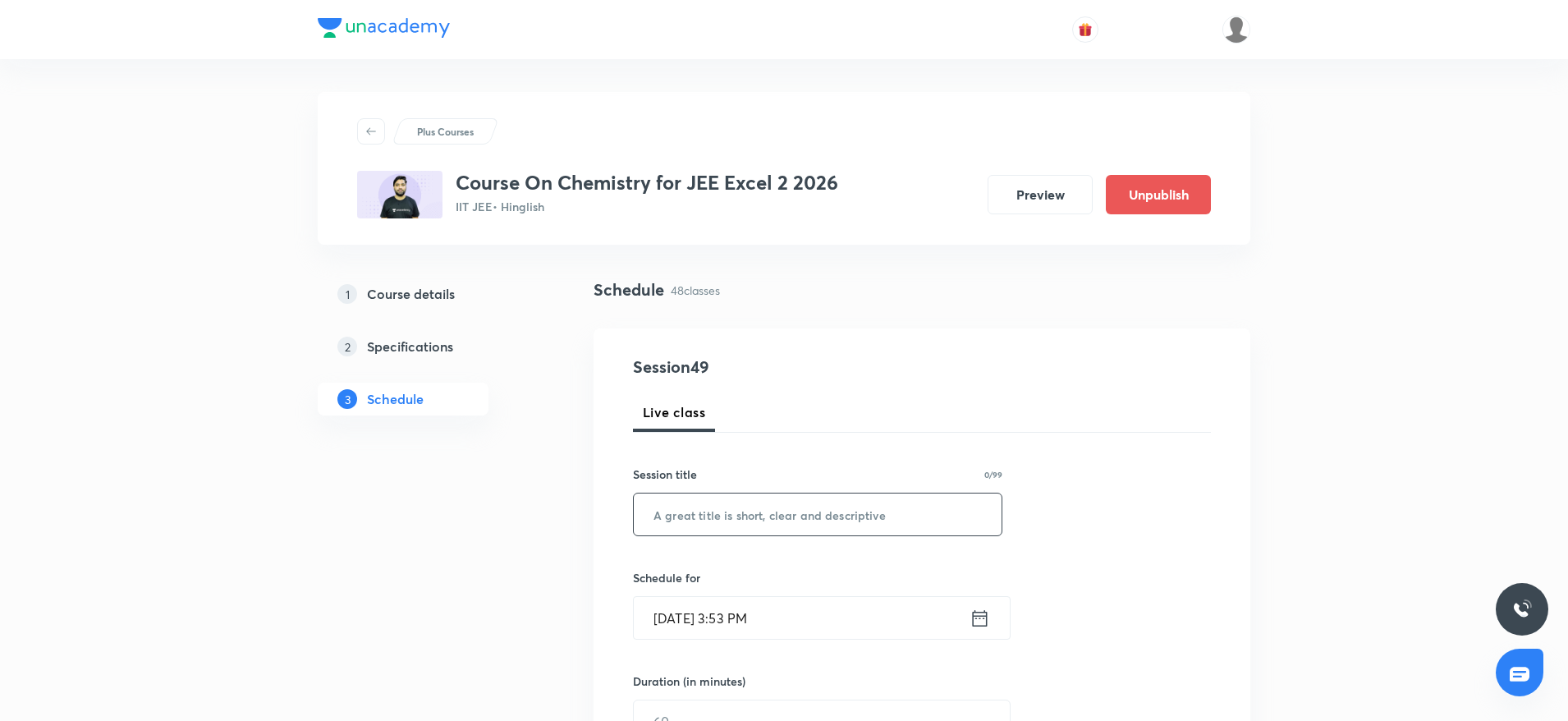
click at [833, 532] on input "text" at bounding box center [817, 514] width 368 height 42
paste input "Biomolecules"
type input "Biomolecules"
click at [738, 615] on input "[DATE] 3:53 PM" at bounding box center [802, 618] width 336 height 42
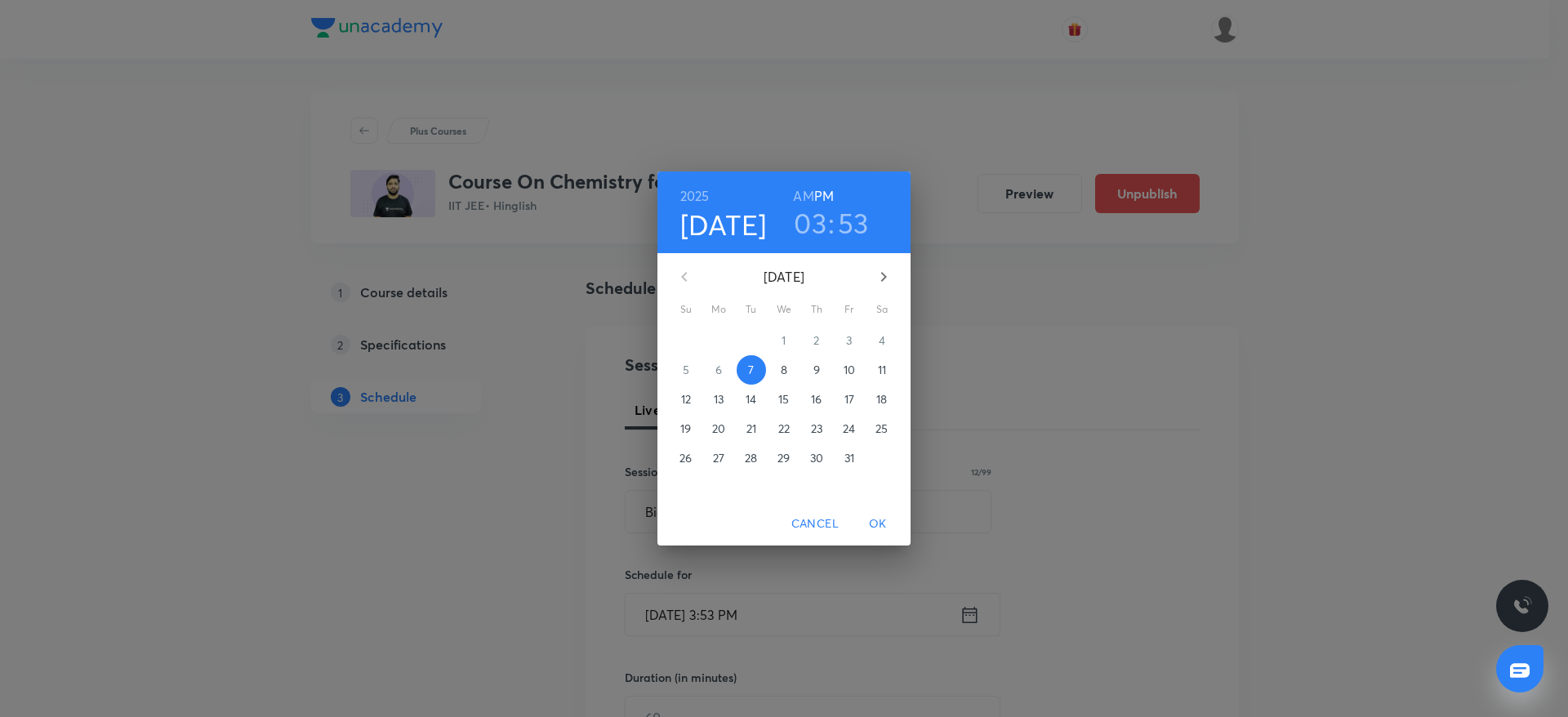
click at [809, 219] on h3 "03" at bounding box center [810, 223] width 32 height 34
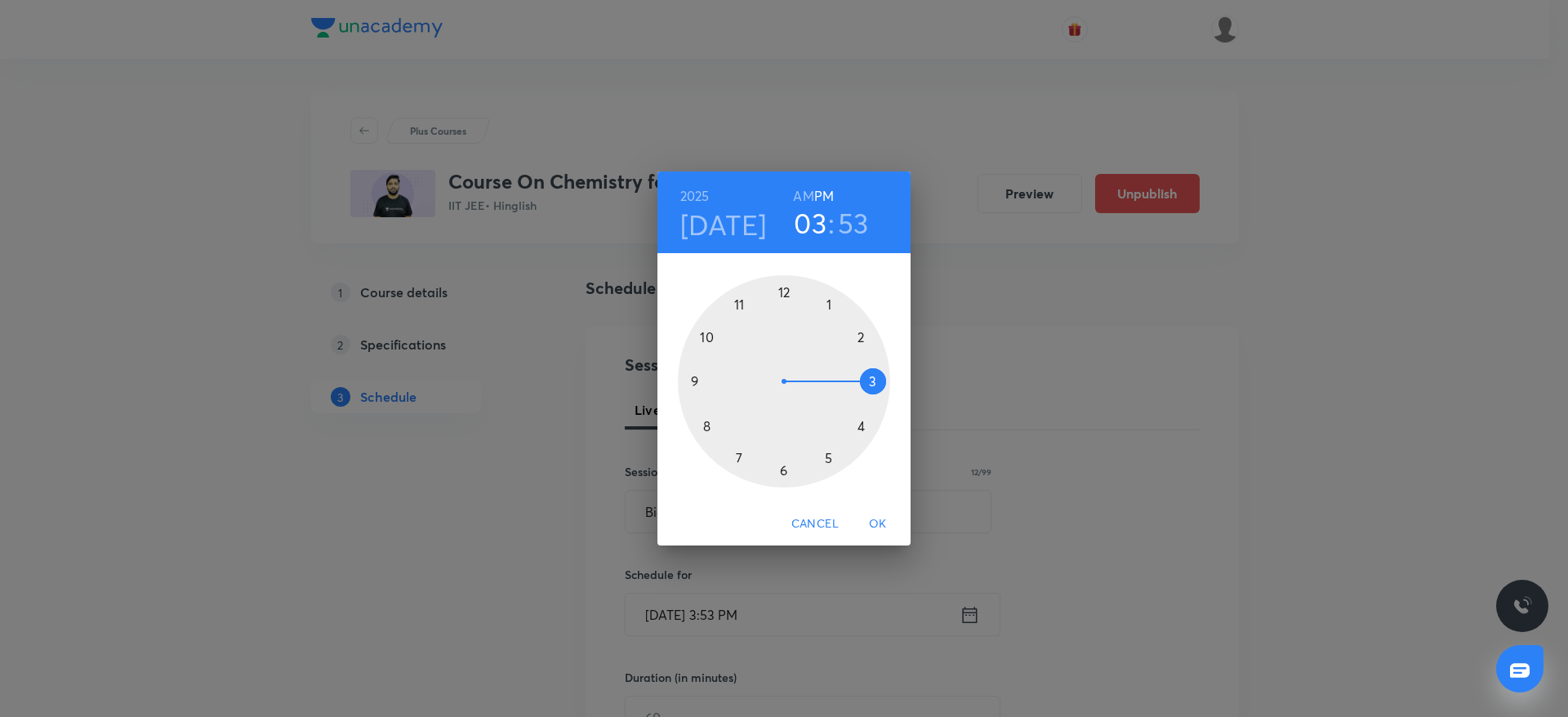
click at [868, 434] on div at bounding box center [784, 382] width 212 height 213
click at [884, 382] on div at bounding box center [784, 382] width 212 height 213
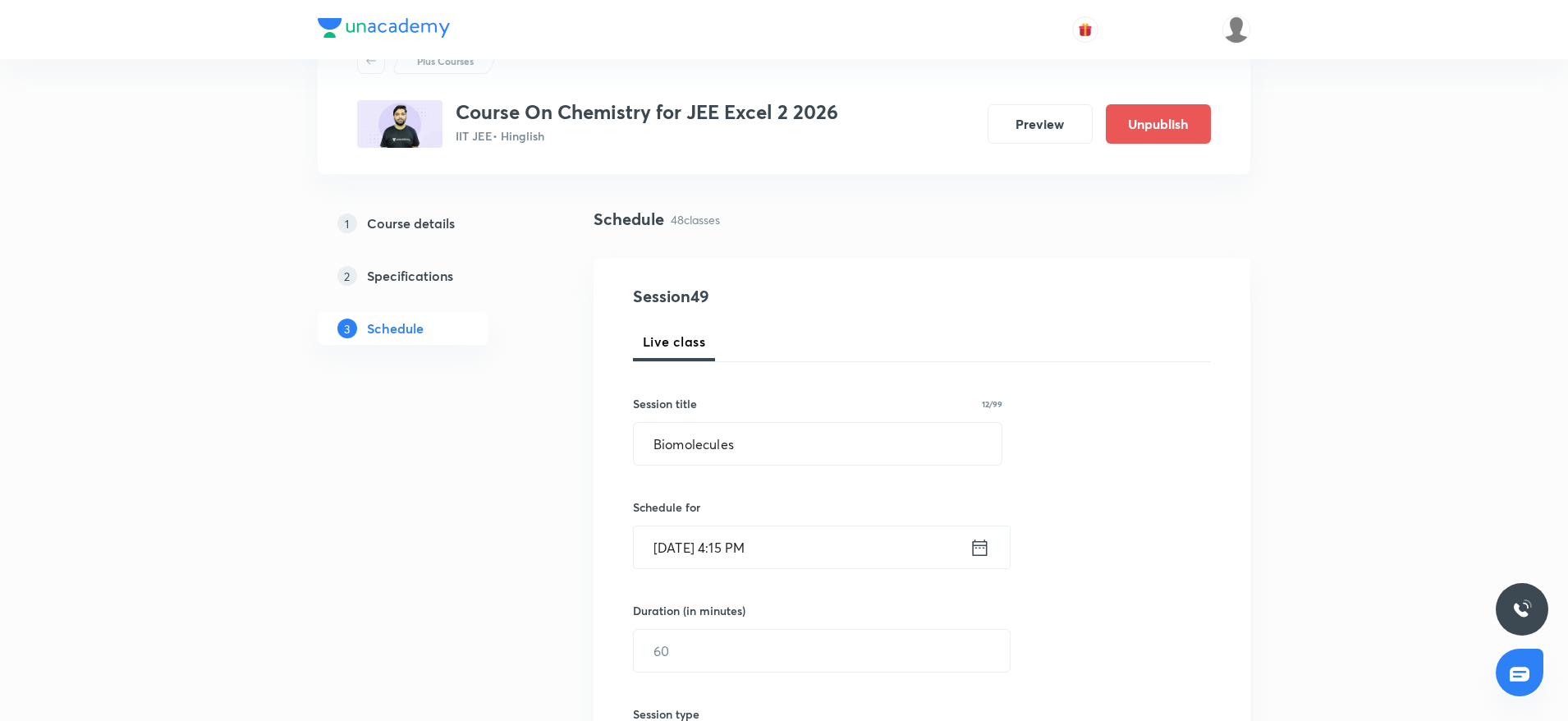
scroll to position [124, 0]
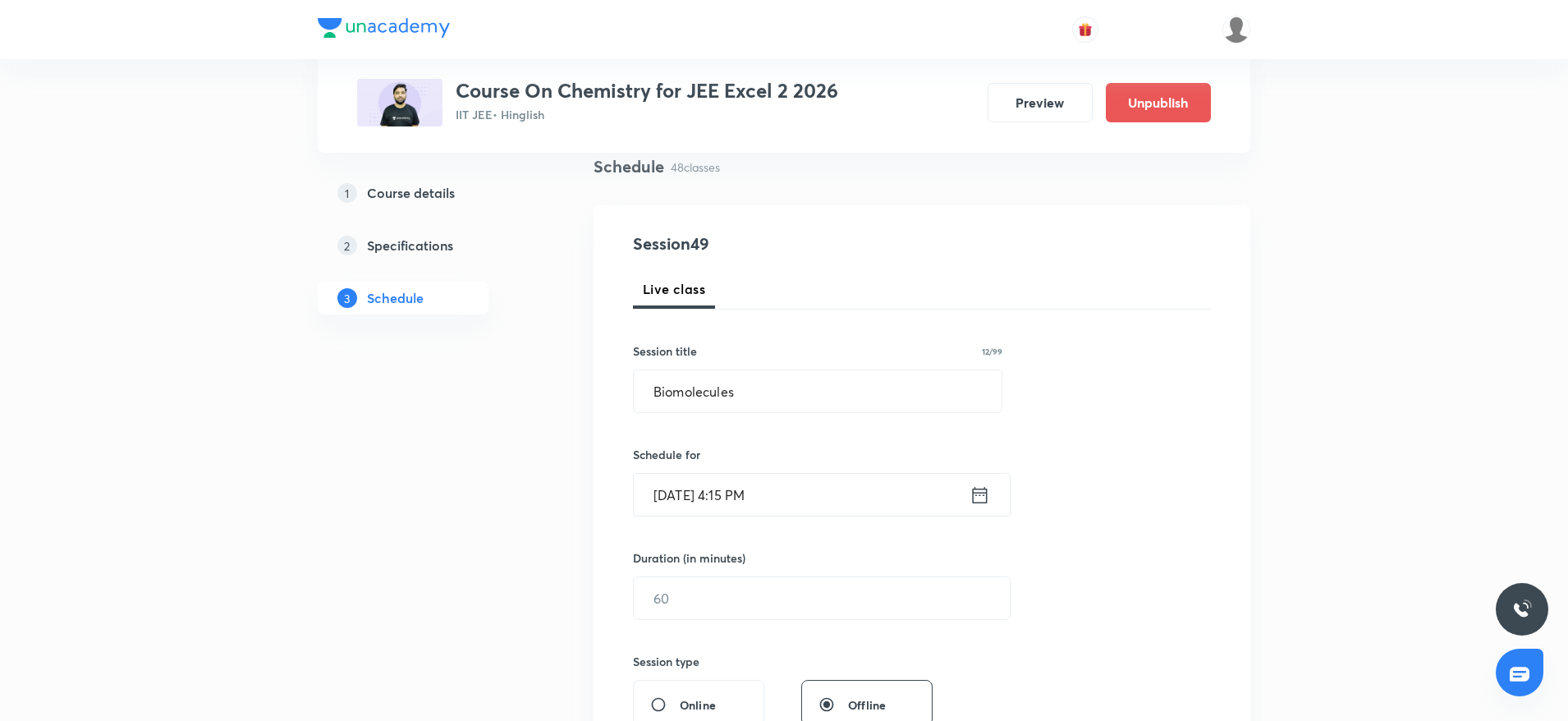
click at [785, 566] on div "Duration (in minutes)" at bounding box center [782, 558] width 299 height 17
click at [775, 600] on input "text" at bounding box center [822, 598] width 376 height 42
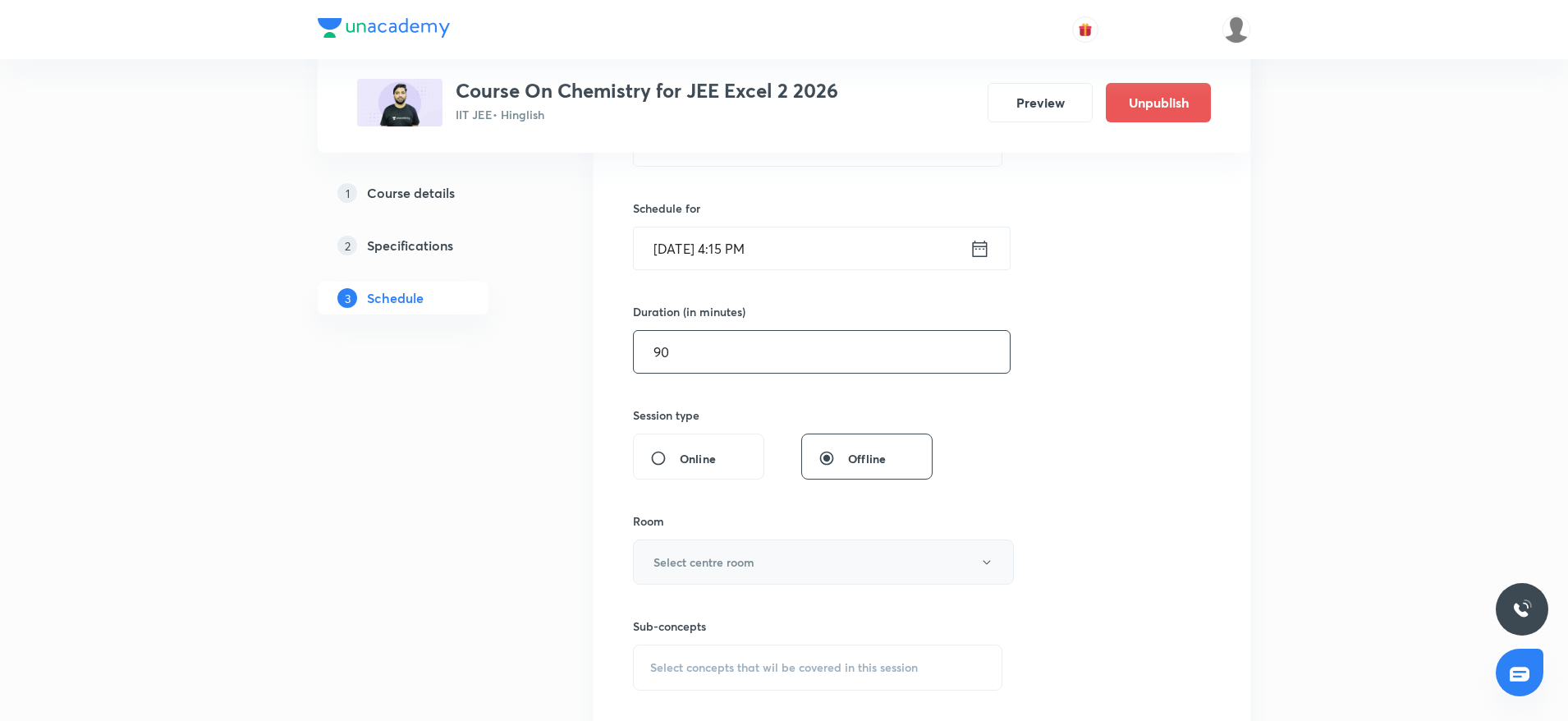
type input "90"
click at [756, 550] on button "Select centre room" at bounding box center [823, 562] width 381 height 45
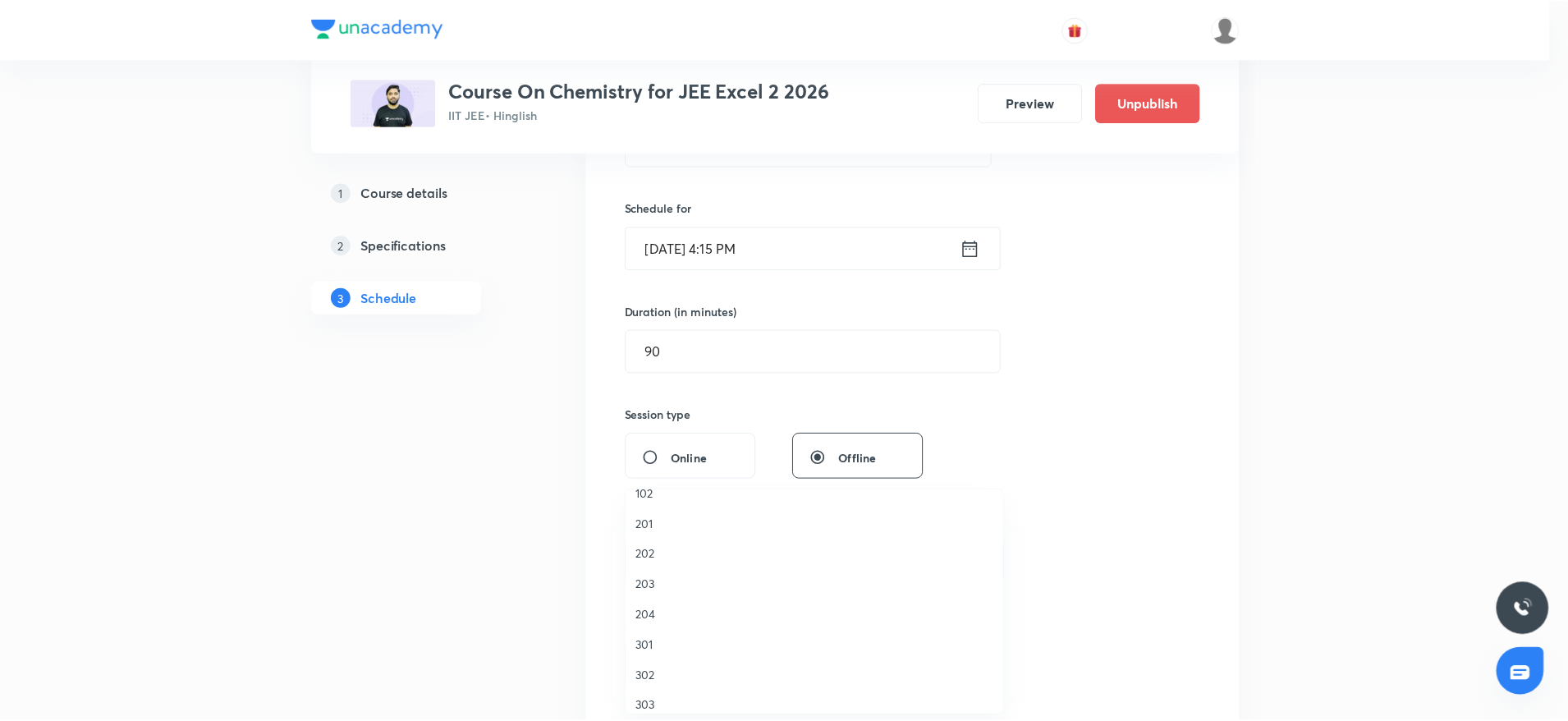
scroll to position [31, 0]
click at [654, 639] on span "301" at bounding box center [818, 633] width 359 height 17
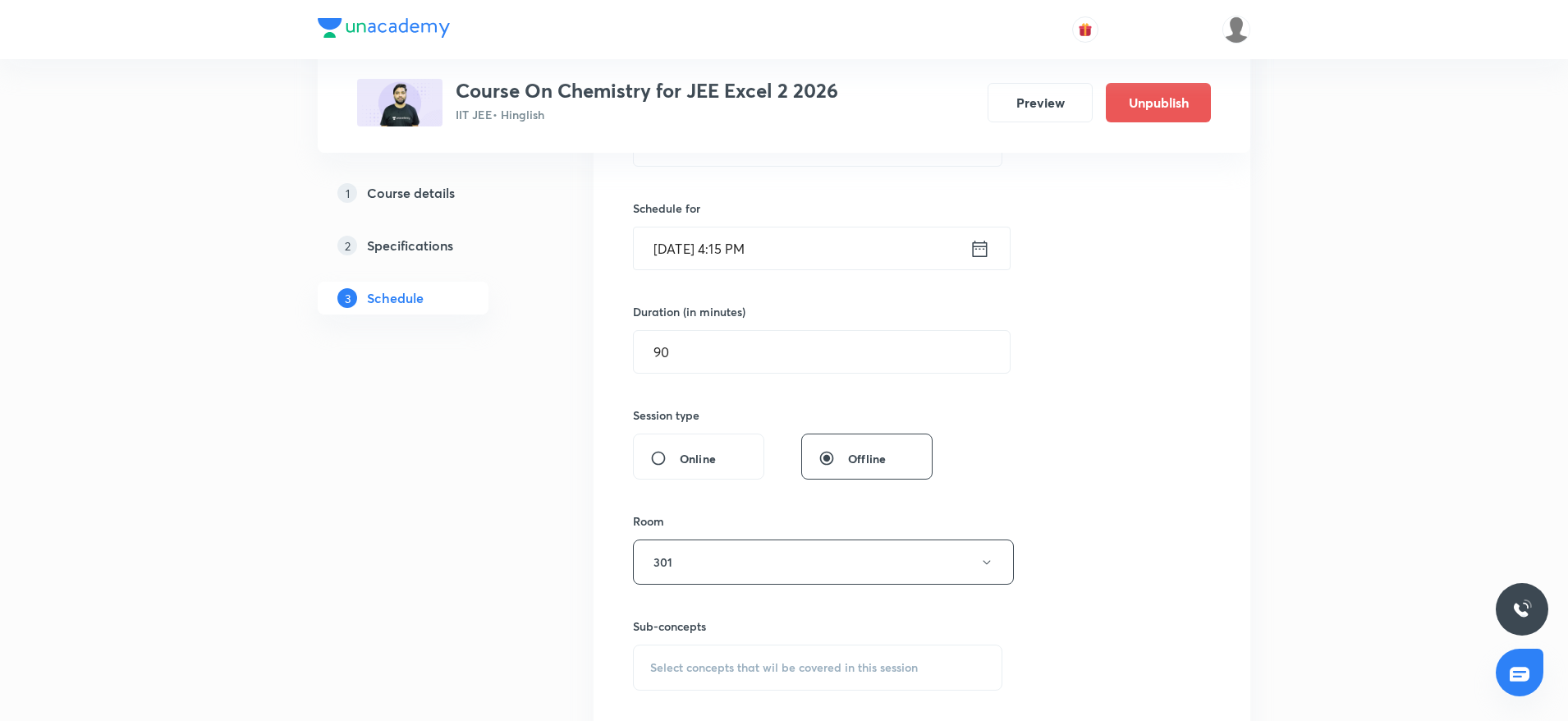
scroll to position [616, 0]
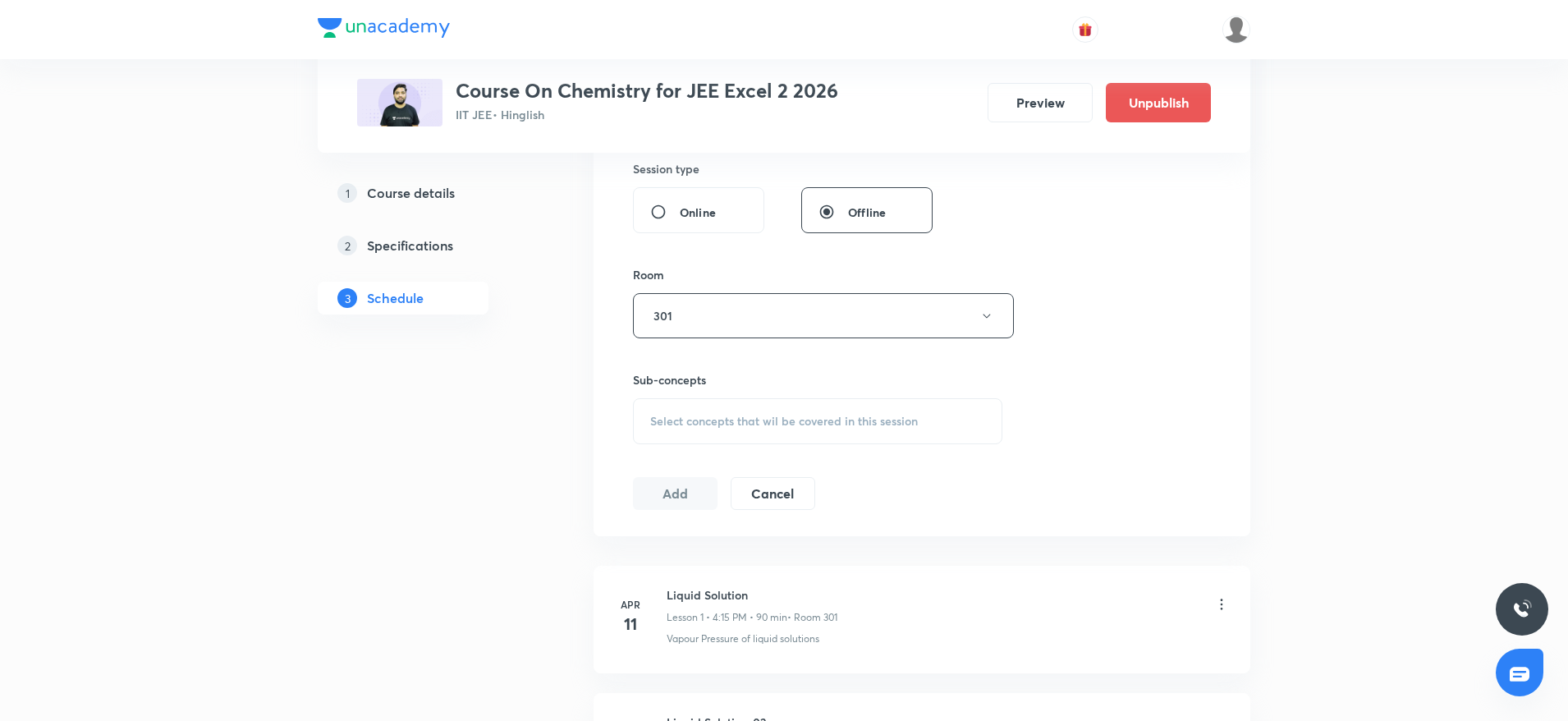
click at [935, 406] on div "Select concepts that wil be covered in this session" at bounding box center [817, 421] width 370 height 46
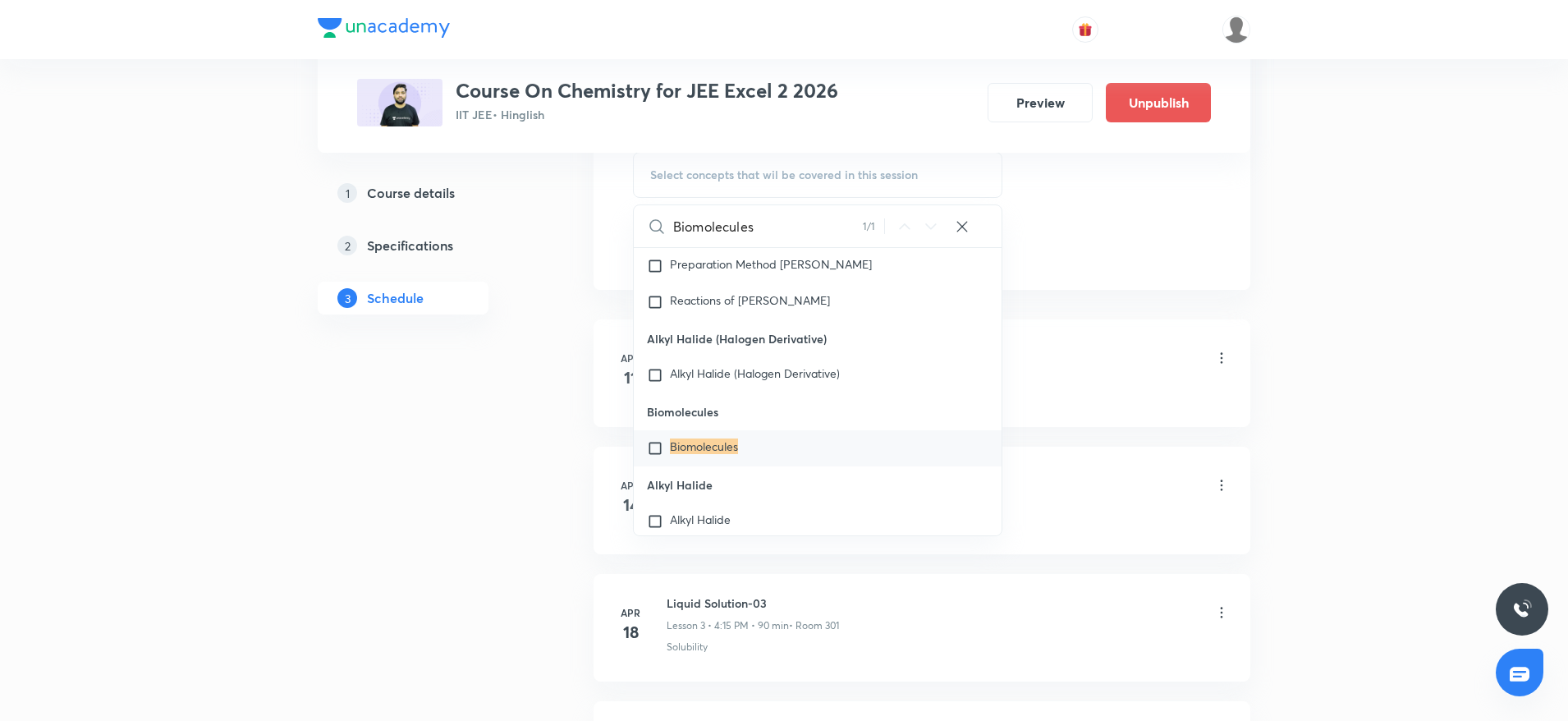
scroll to position [42012, 0]
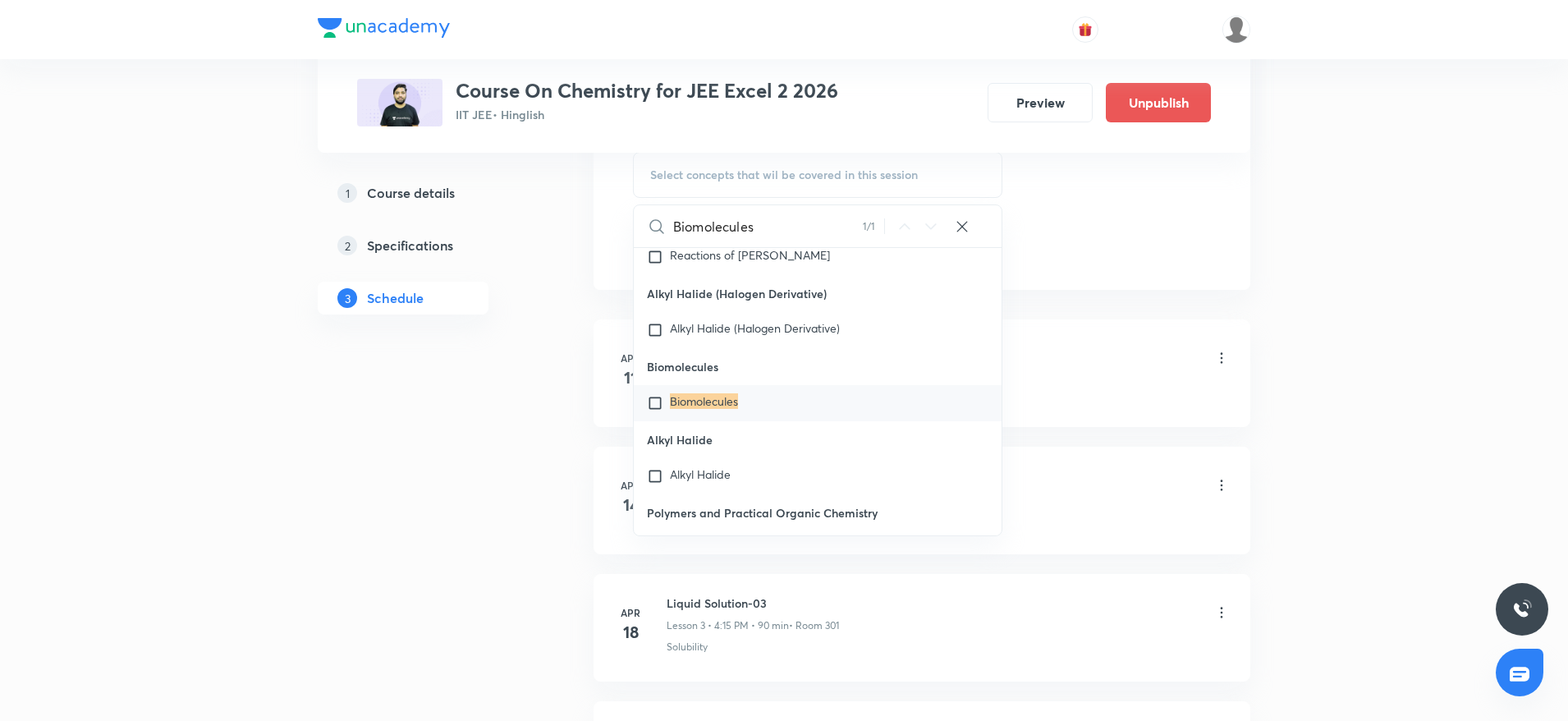
type input "Biomolecules"
click at [743, 421] on div "Biomolecules" at bounding box center [817, 403] width 368 height 36
checkbox input "true"
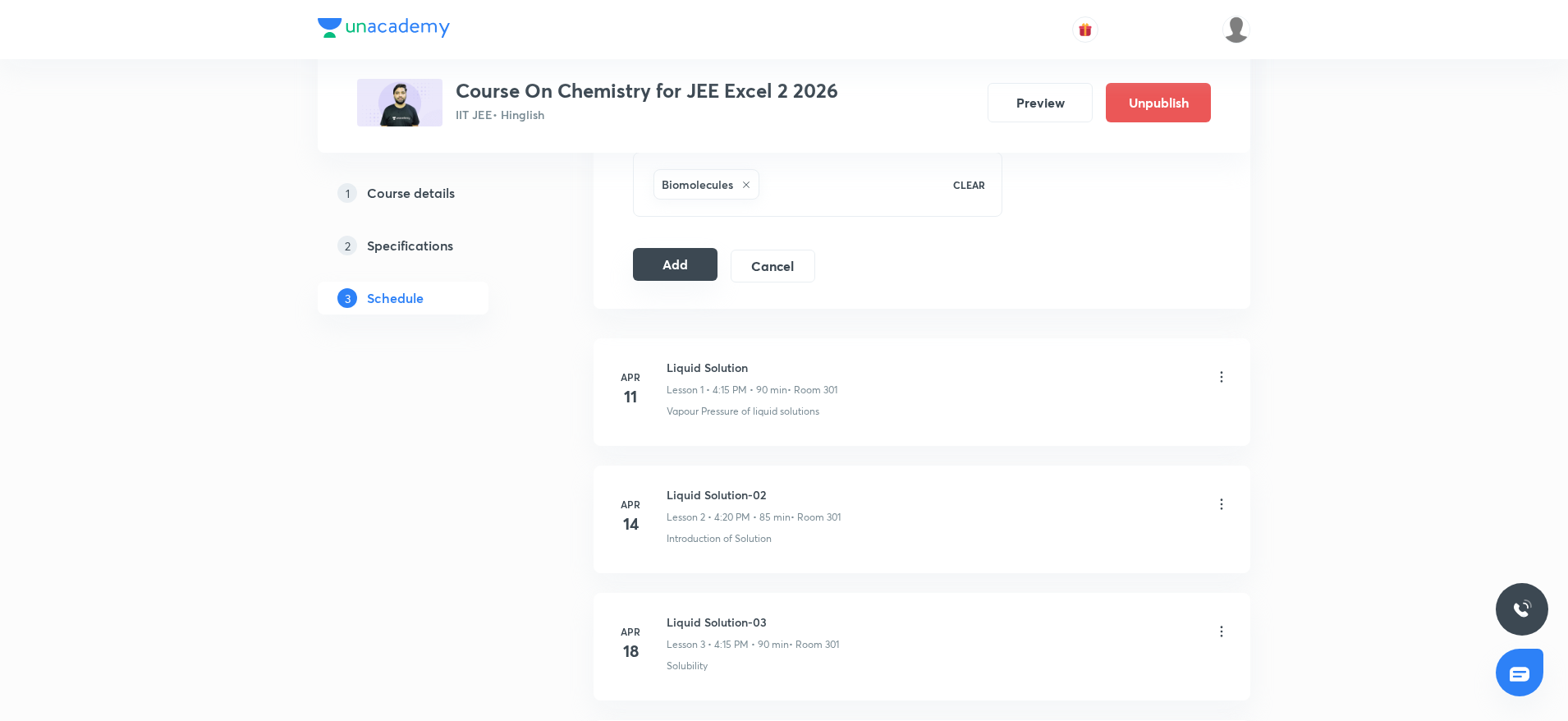
click at [634, 264] on button "Add" at bounding box center [675, 264] width 85 height 33
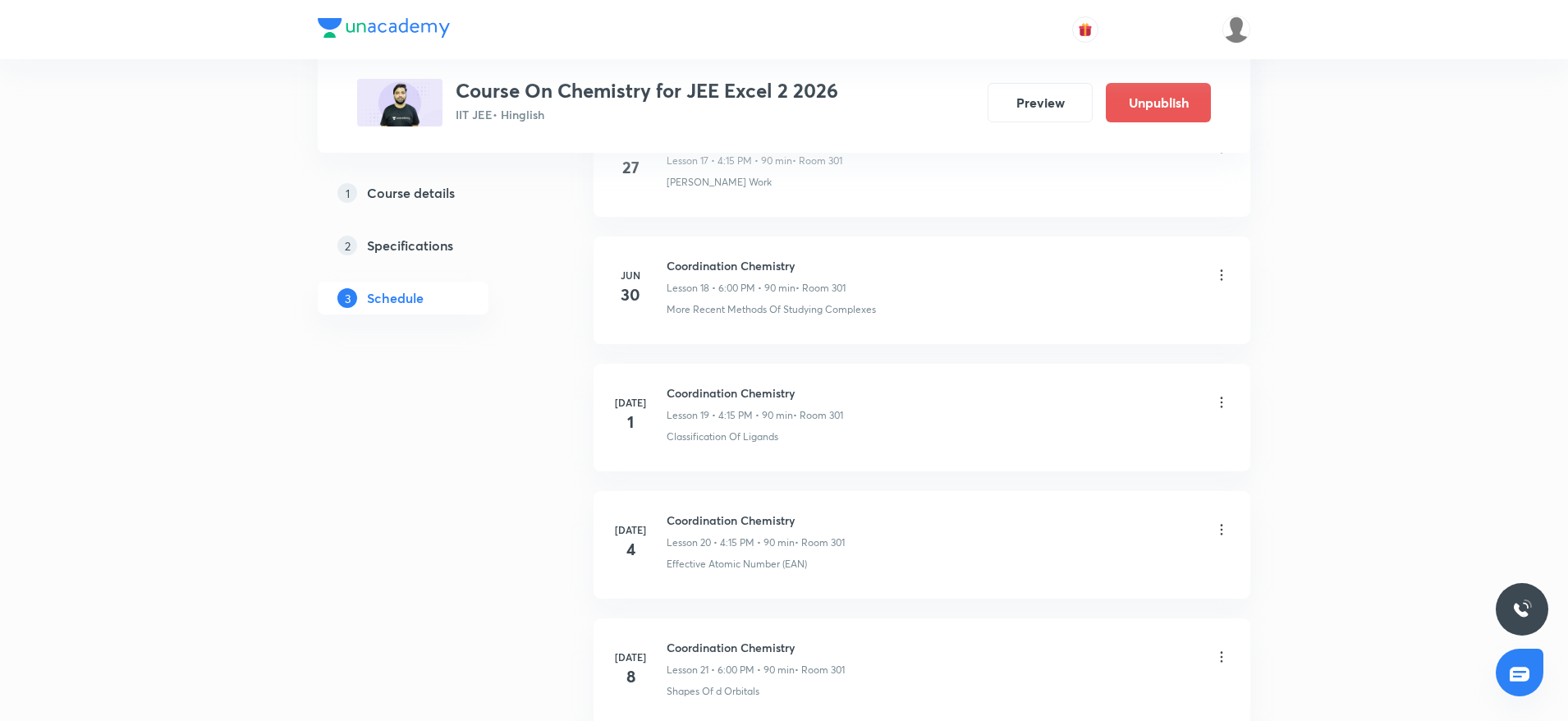
scroll to position [6080, 0]
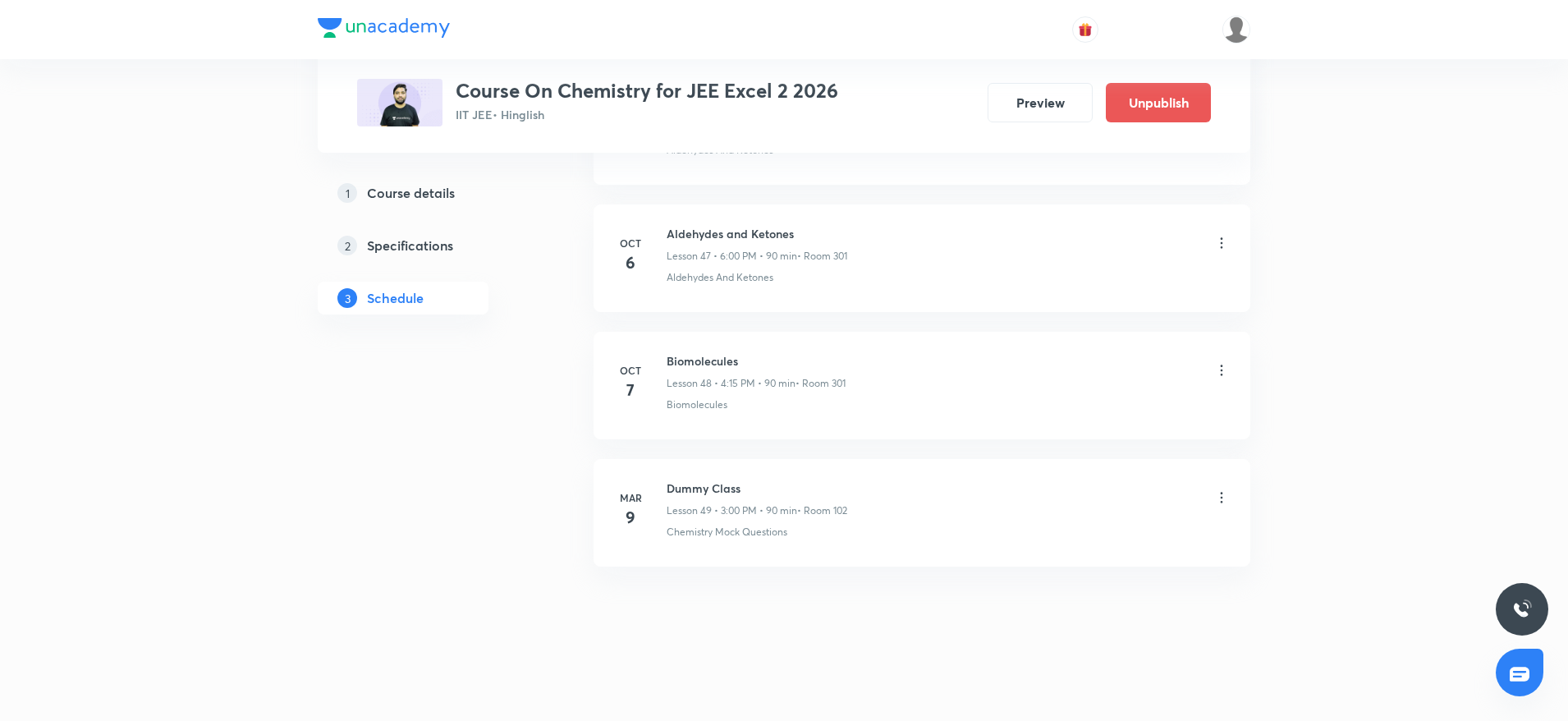
click at [727, 427] on li "Oct 7 Biomolecules Lesson 48 • 4:15 PM • 90 min • Room 301 Biomolecules" at bounding box center [922, 385] width 657 height 107
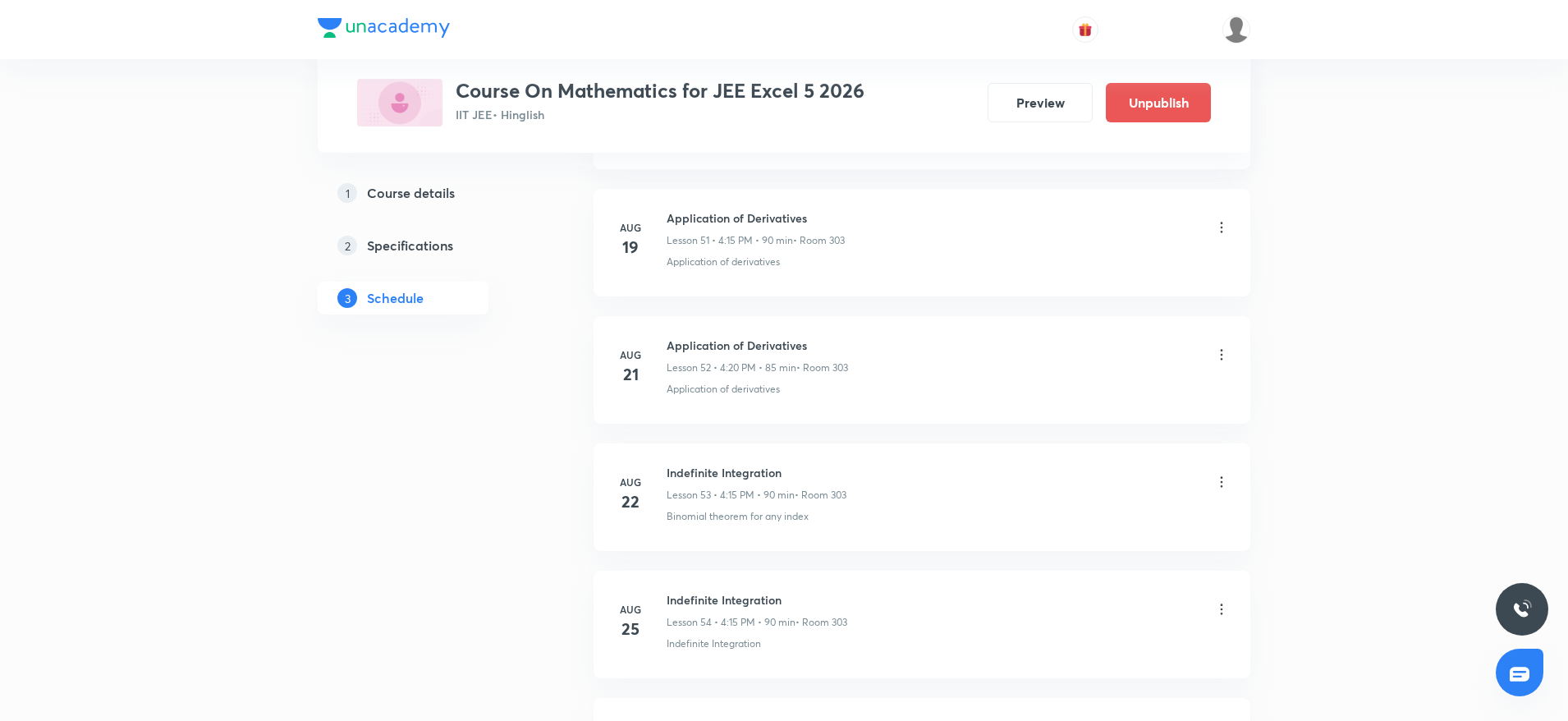
scroll to position [9637, 0]
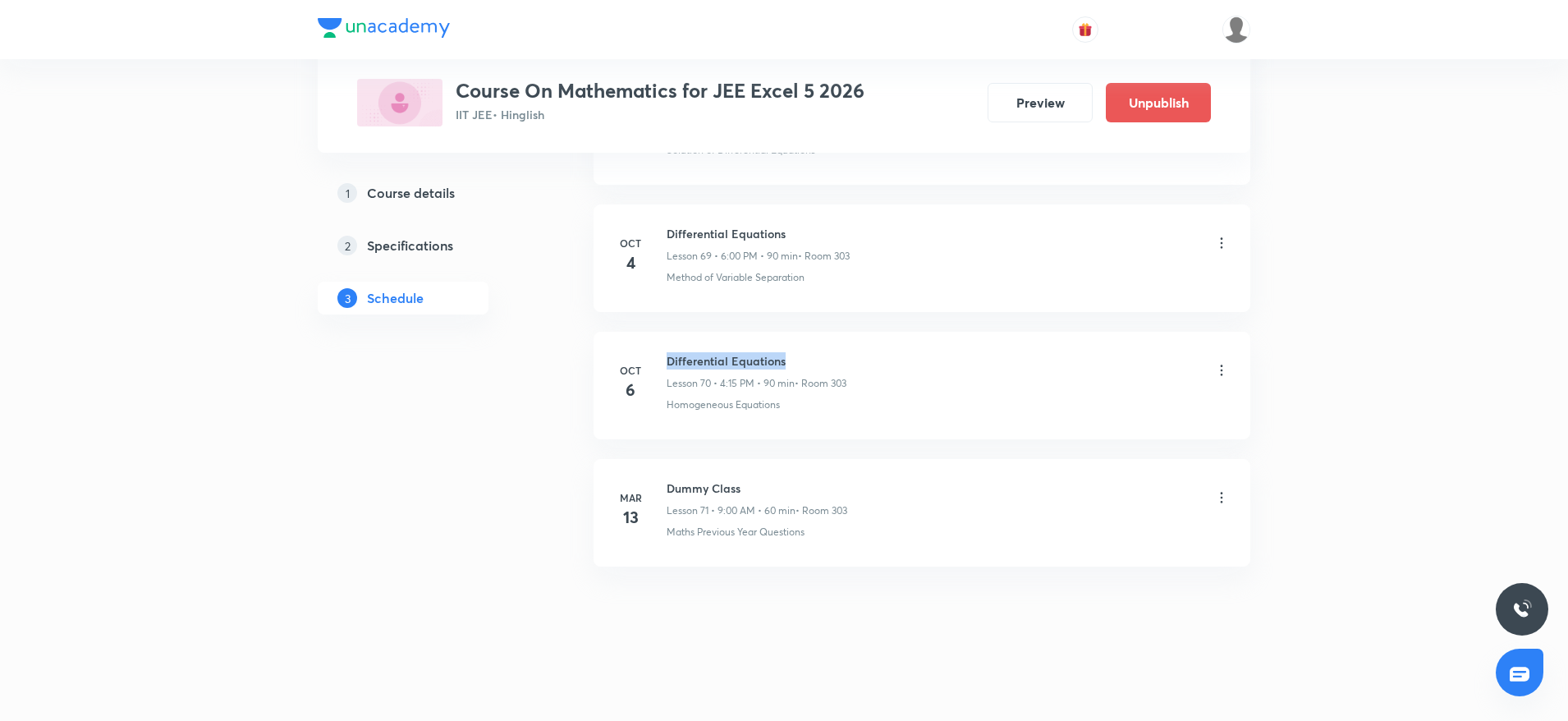
drag, startPoint x: 658, startPoint y: 349, endPoint x: 838, endPoint y: 346, distance: 180.0
click at [838, 346] on li "[DATE] Differential Equations Lesson 70 • 4:15 PM • 90 min • Room 303 Homogeneo…" at bounding box center [922, 385] width 657 height 107
copy h6 "Differential Equations"
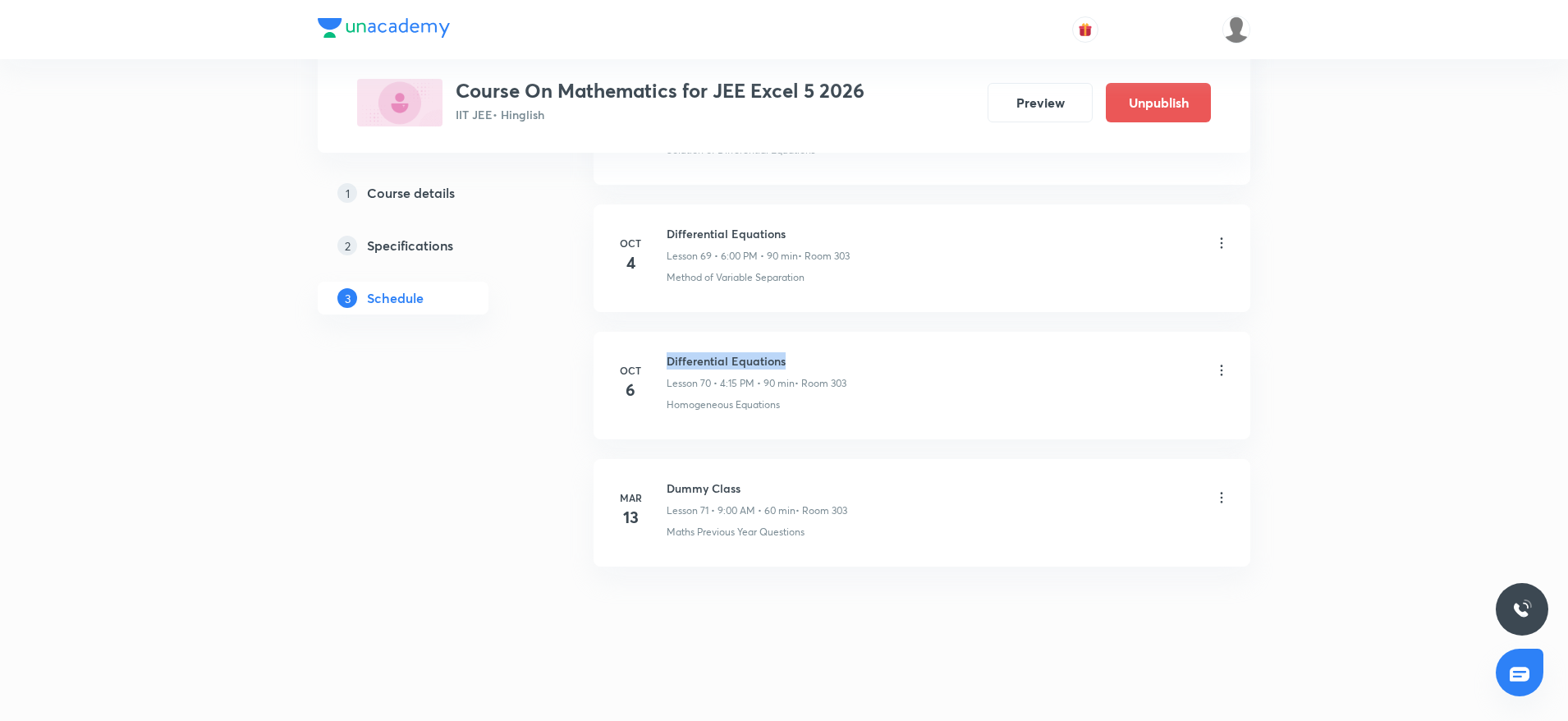
scroll to position [0, 0]
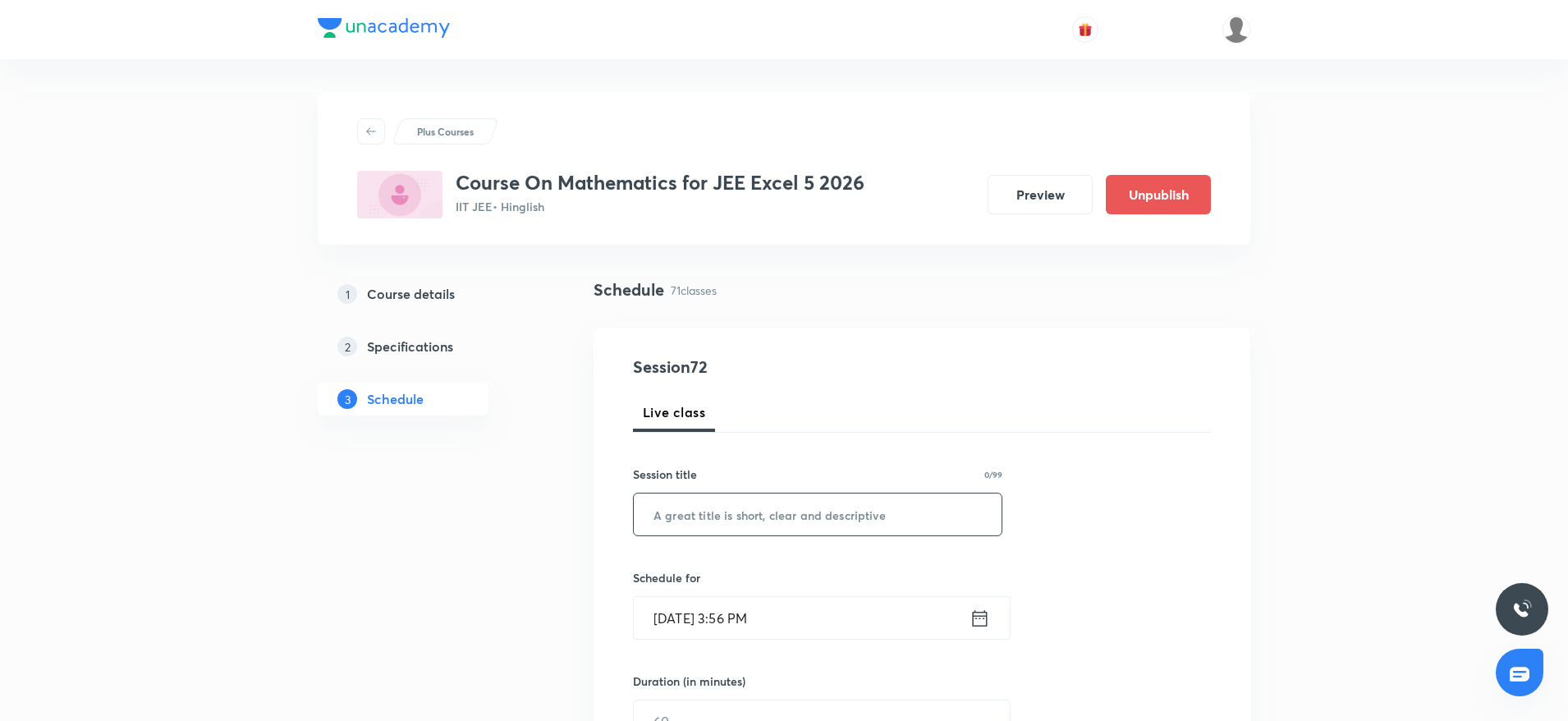
click at [869, 504] on input "text" at bounding box center [817, 514] width 368 height 42
paste input "Differential Equations"
type input "Differential Equations"
click at [733, 620] on input "[DATE] 3:56 PM" at bounding box center [802, 618] width 336 height 42
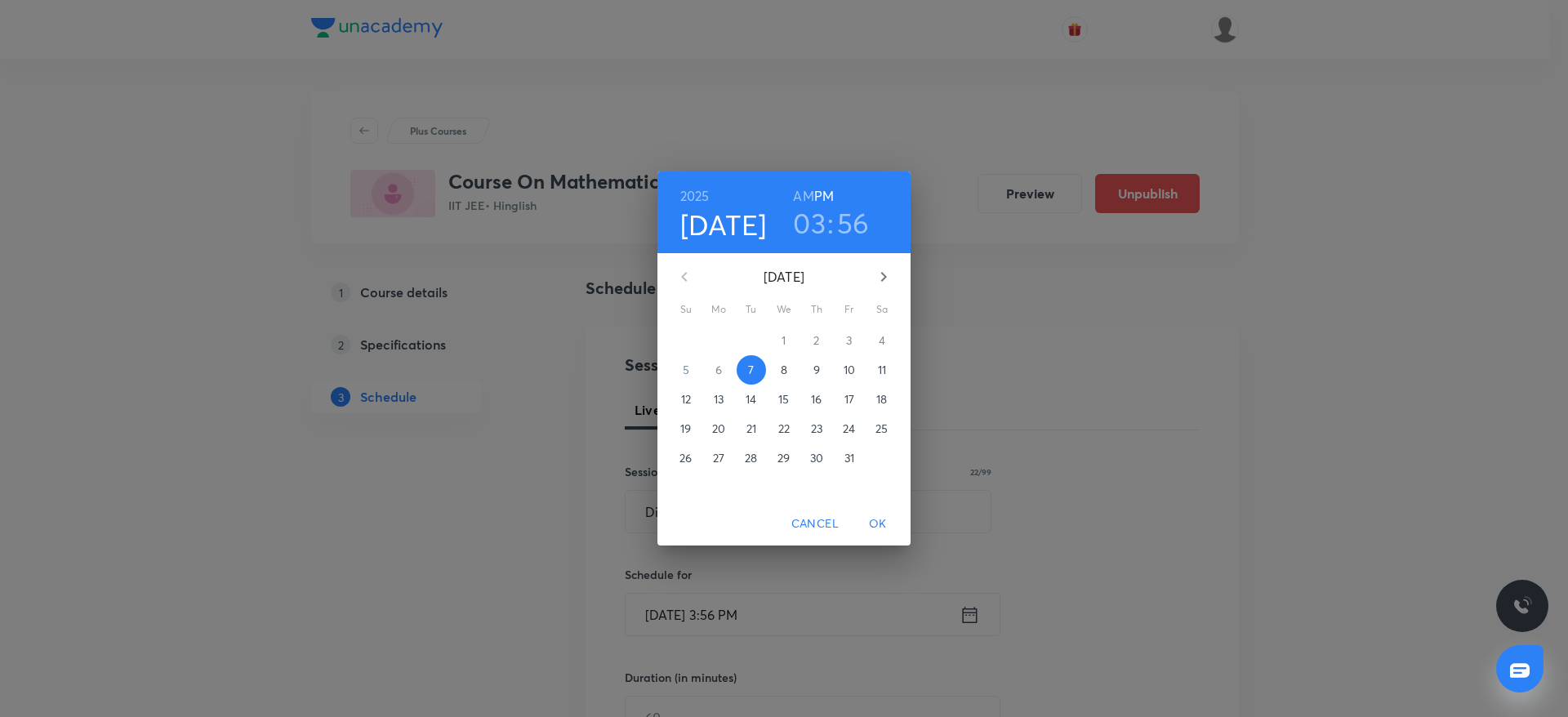
click at [812, 211] on h3 "03" at bounding box center [809, 223] width 32 height 34
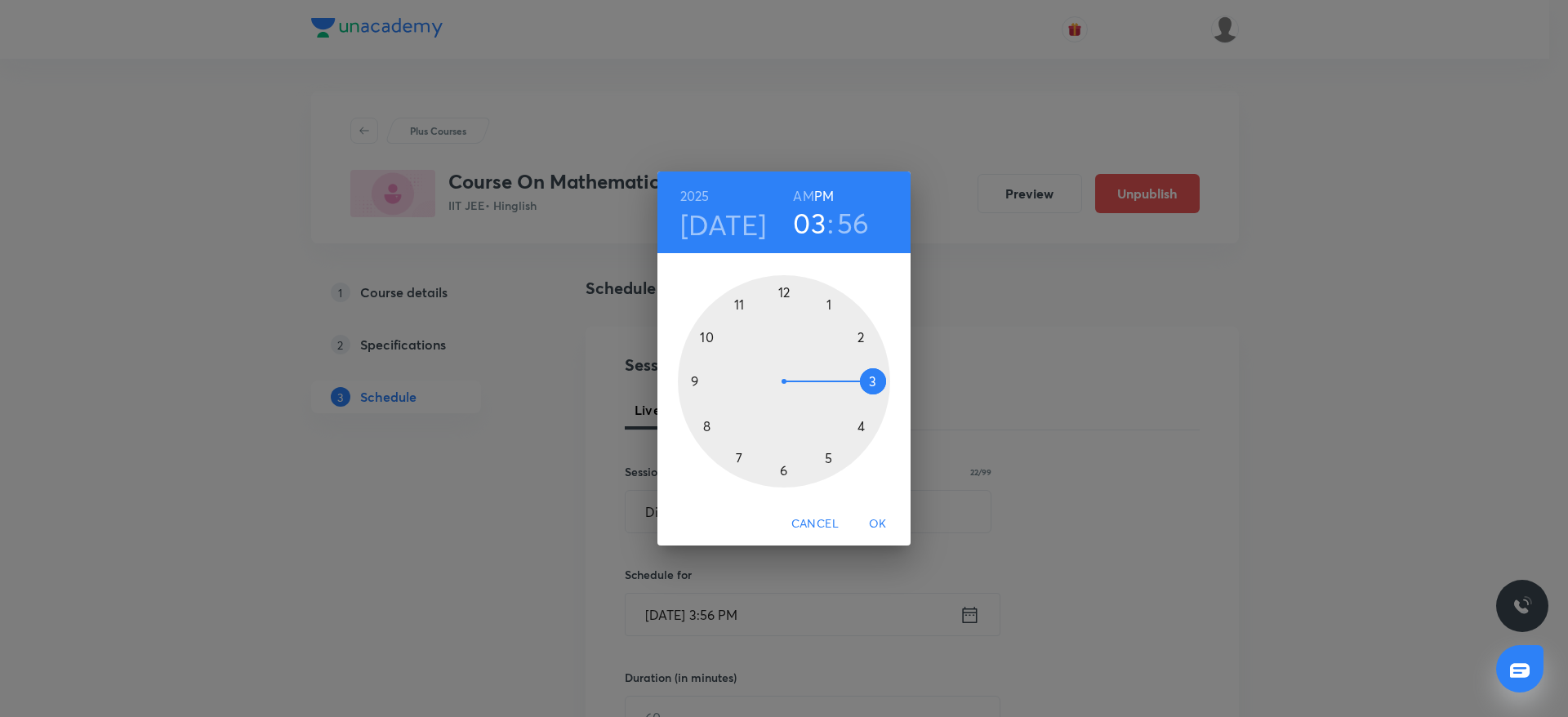
click at [868, 430] on div at bounding box center [784, 382] width 212 height 213
click at [885, 382] on div at bounding box center [784, 382] width 212 height 213
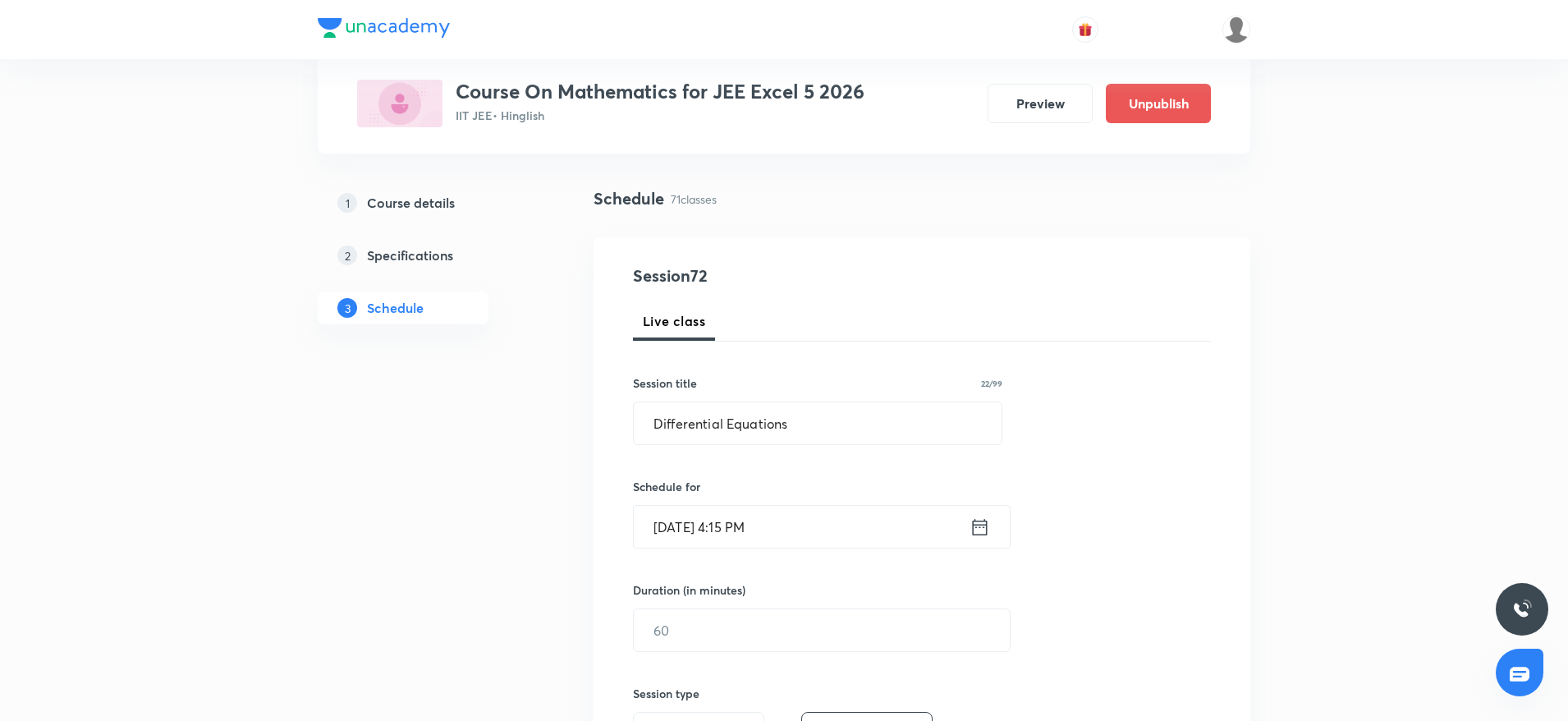
scroll to position [246, 0]
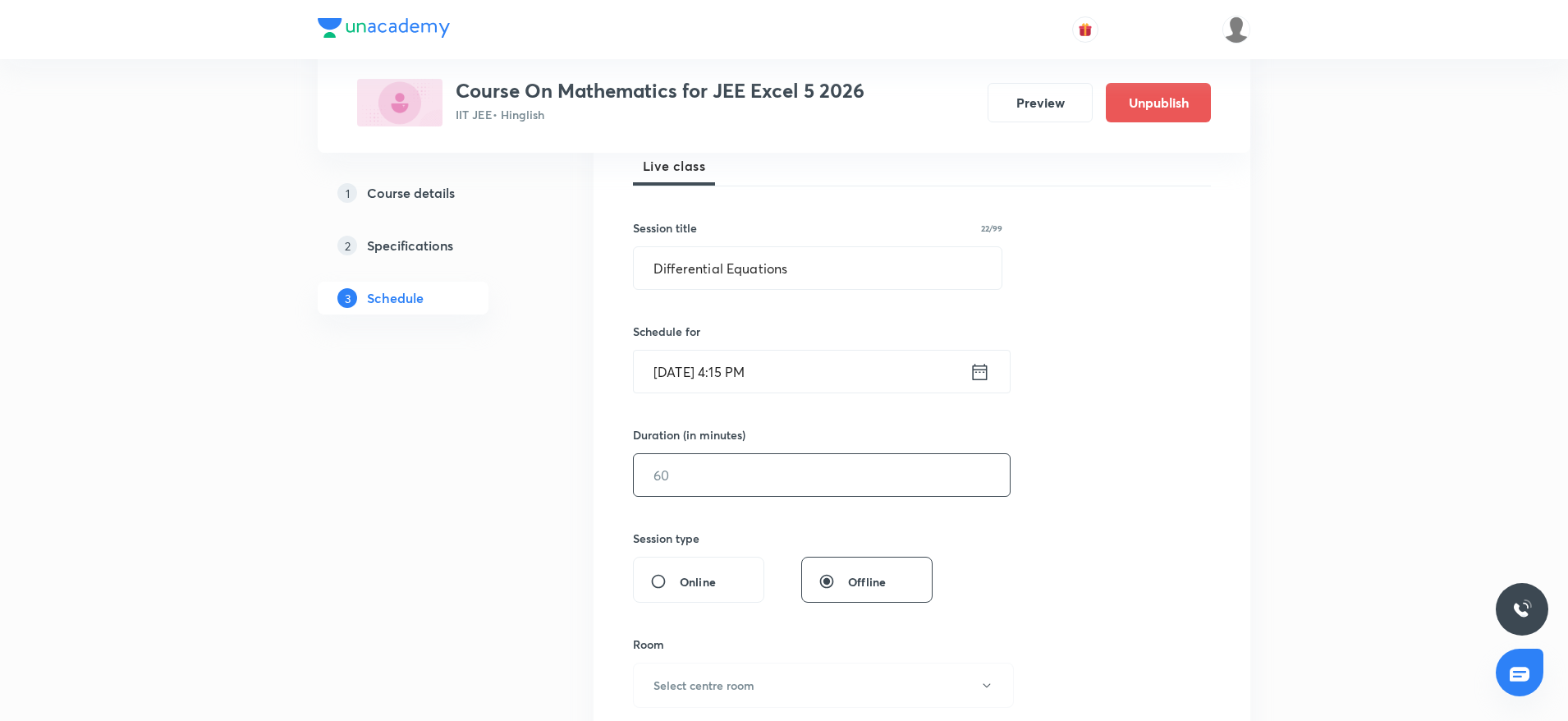
click at [760, 488] on input "text" at bounding box center [822, 475] width 376 height 42
type input "8"
type input "0"
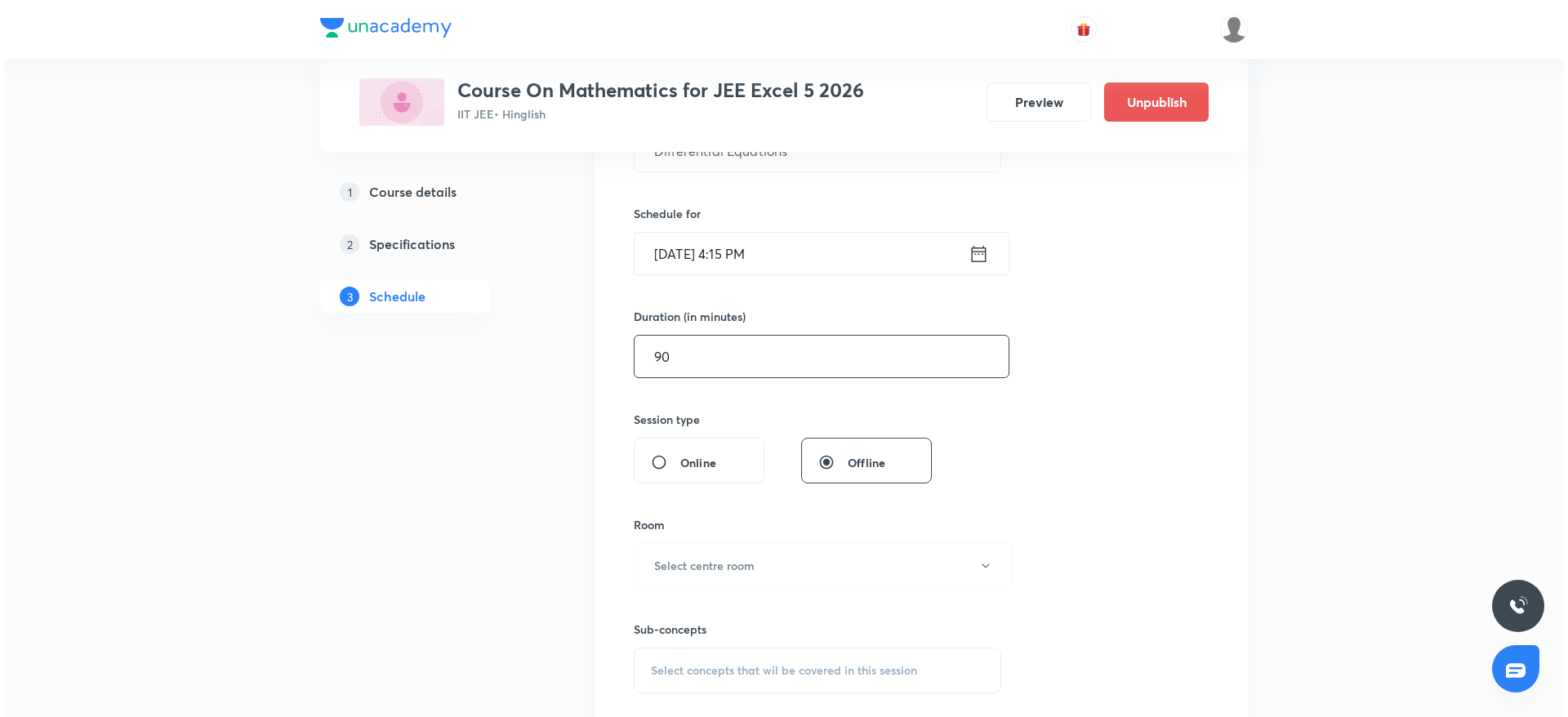
scroll to position [368, 0]
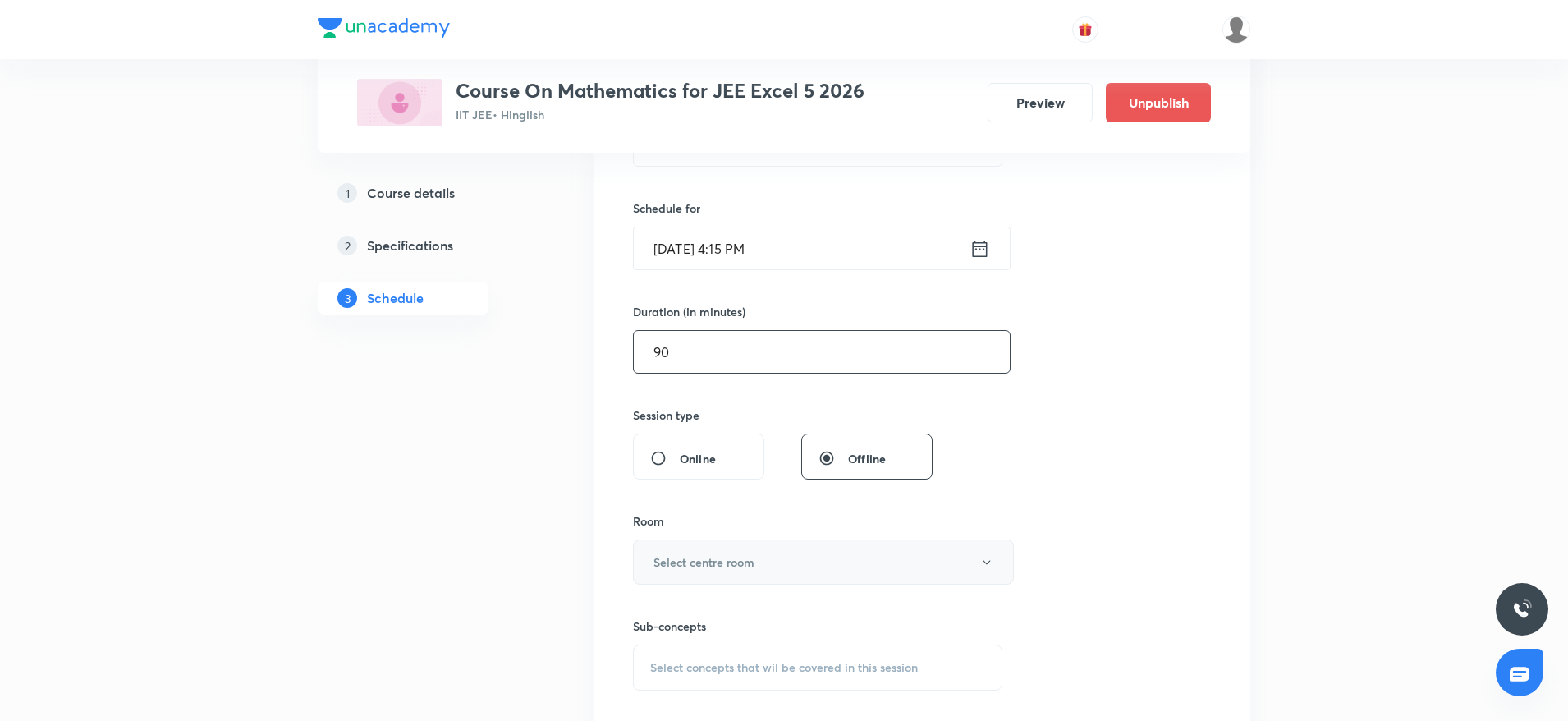
type input "90"
click at [727, 571] on button "Select centre room" at bounding box center [823, 562] width 381 height 45
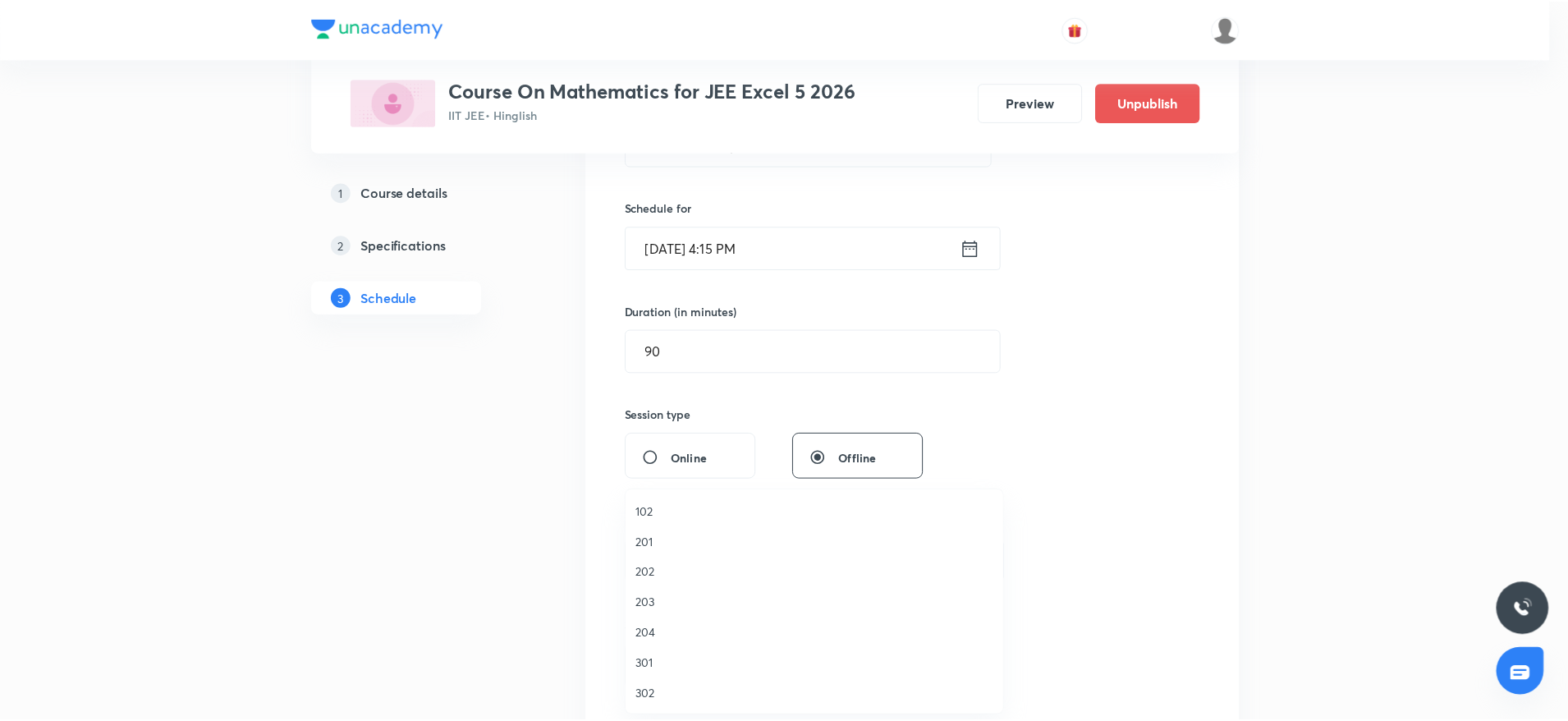
scroll to position [31, 0]
click at [650, 702] on li "303" at bounding box center [818, 694] width 379 height 30
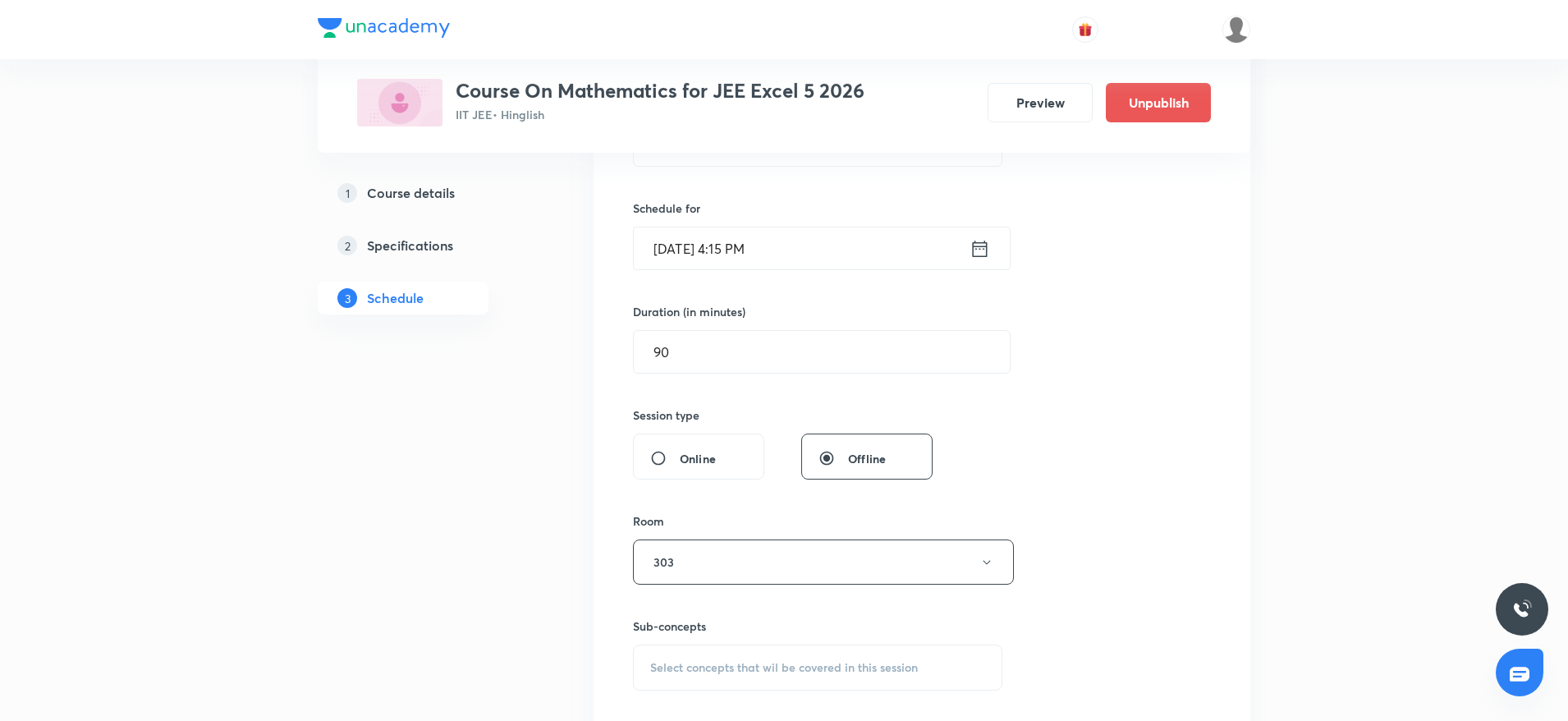
scroll to position [493, 0]
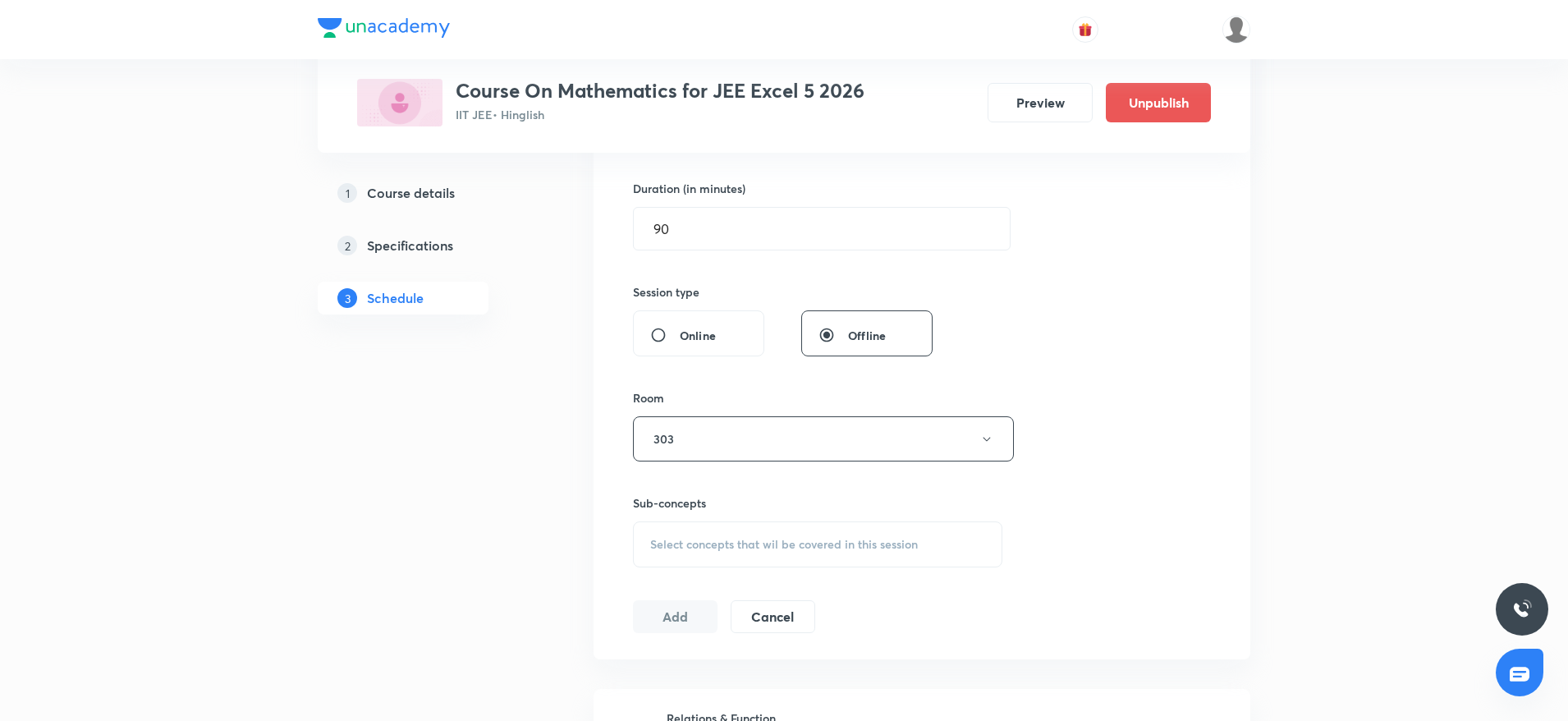
click at [853, 555] on div "Select concepts that wil be covered in this session" at bounding box center [817, 545] width 370 height 46
paste input "Differential Equations"
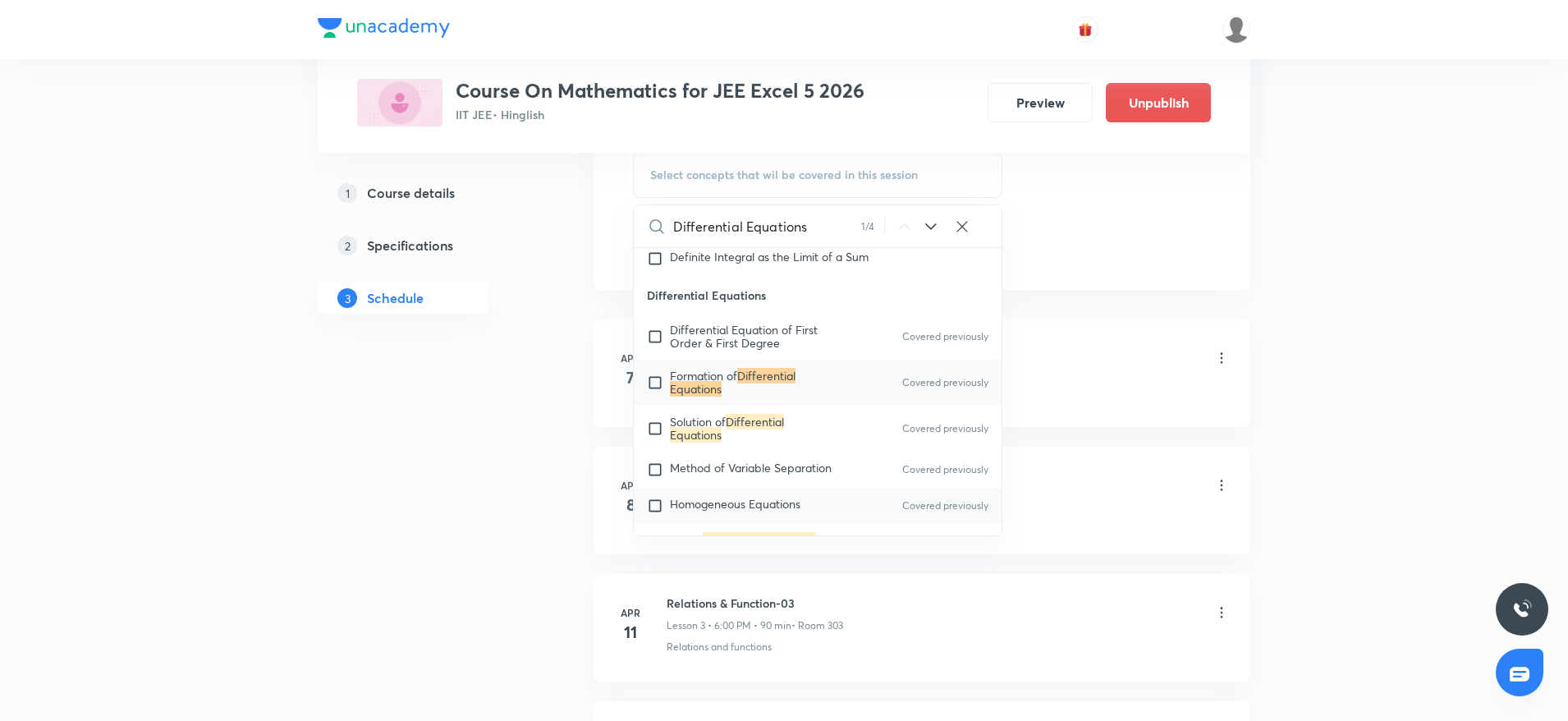
scroll to position [14697, 0]
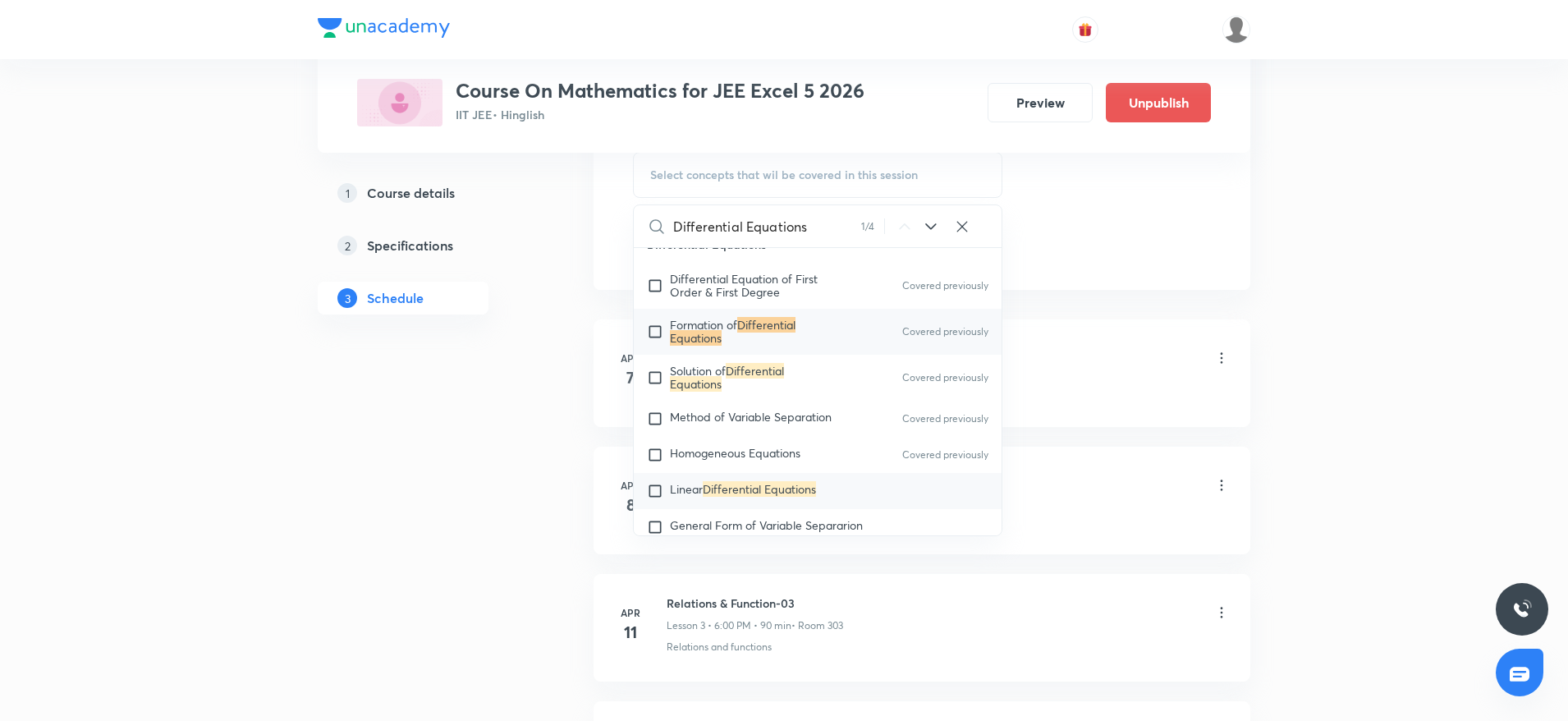
type input "Differential Equations"
click at [771, 497] on mark "Differential Equations" at bounding box center [759, 489] width 113 height 15
checkbox input "true"
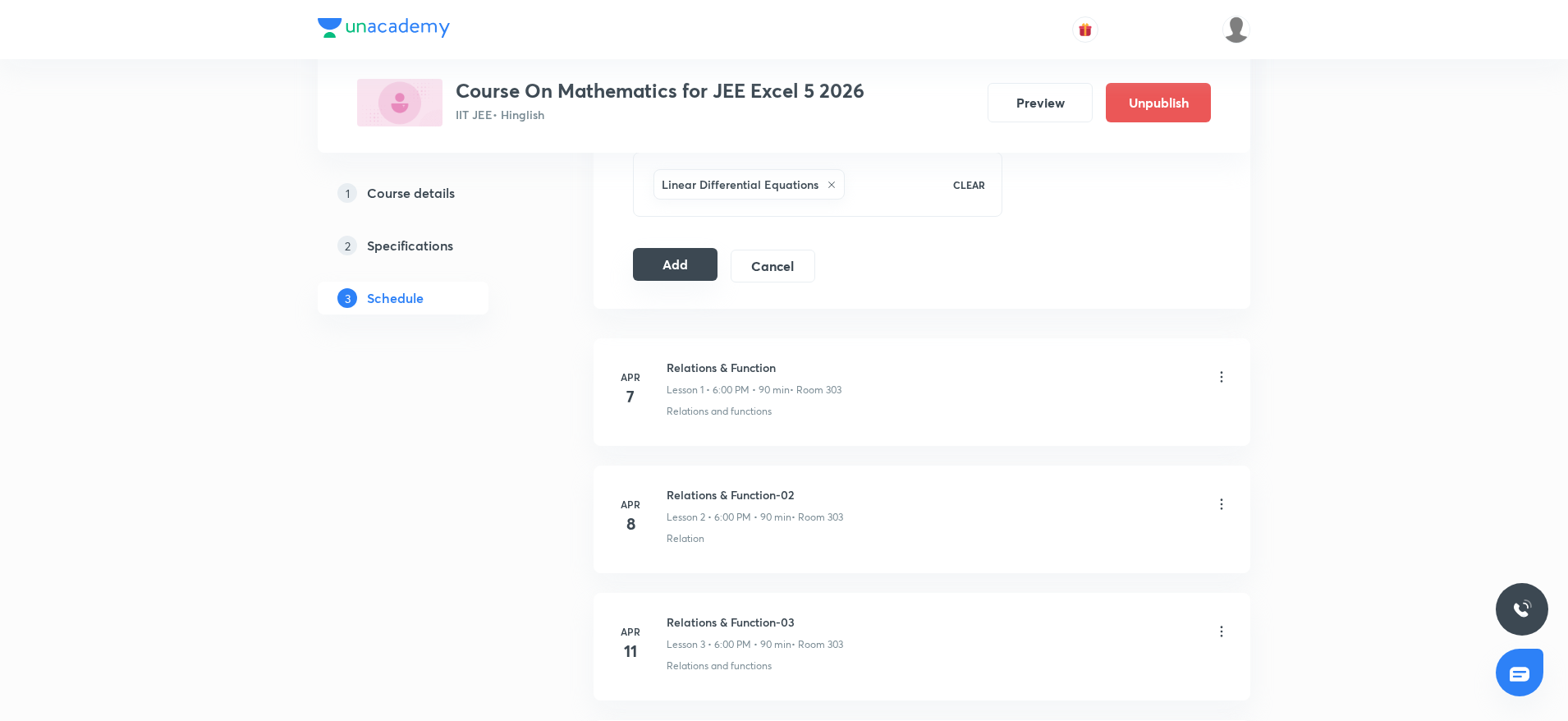
click at [683, 259] on button "Add" at bounding box center [675, 264] width 85 height 33
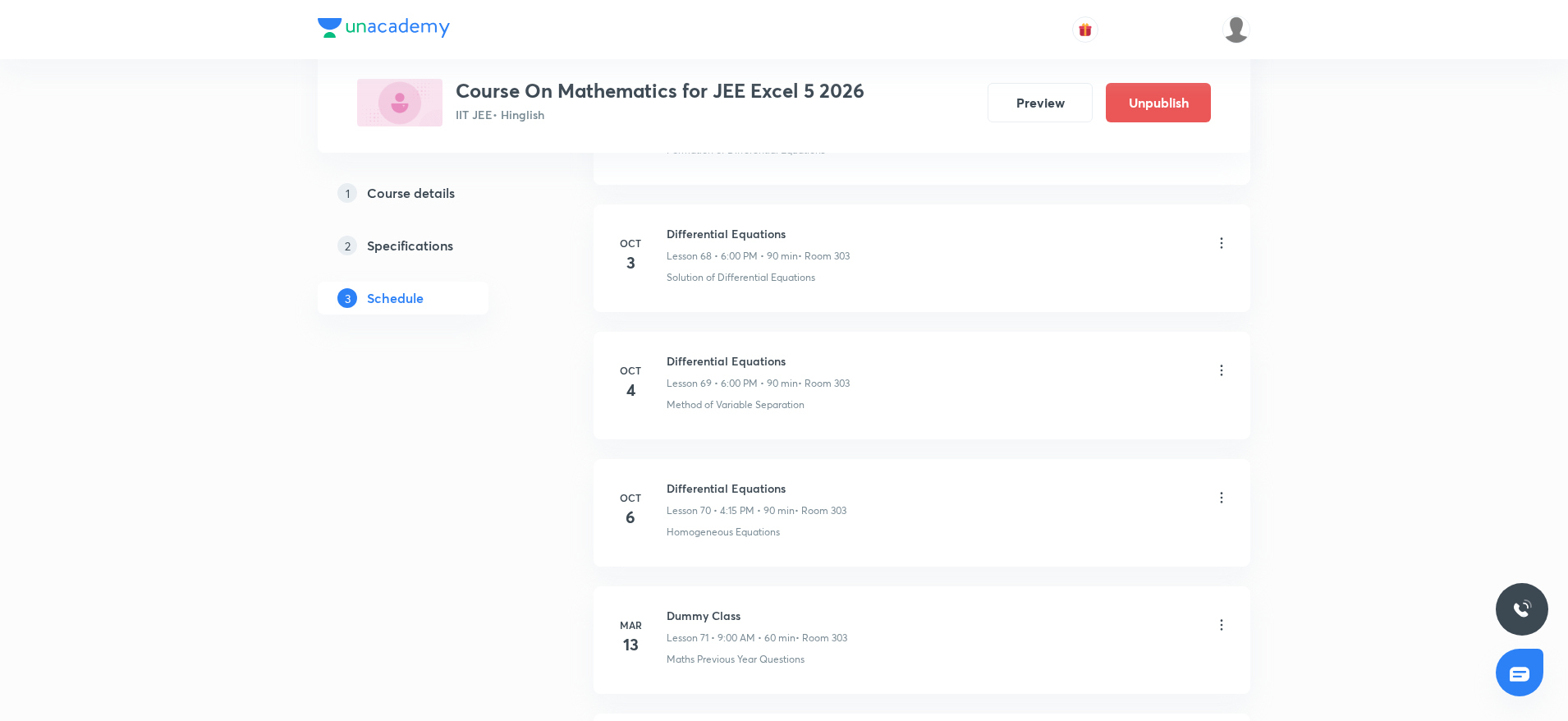
scroll to position [9010, 0]
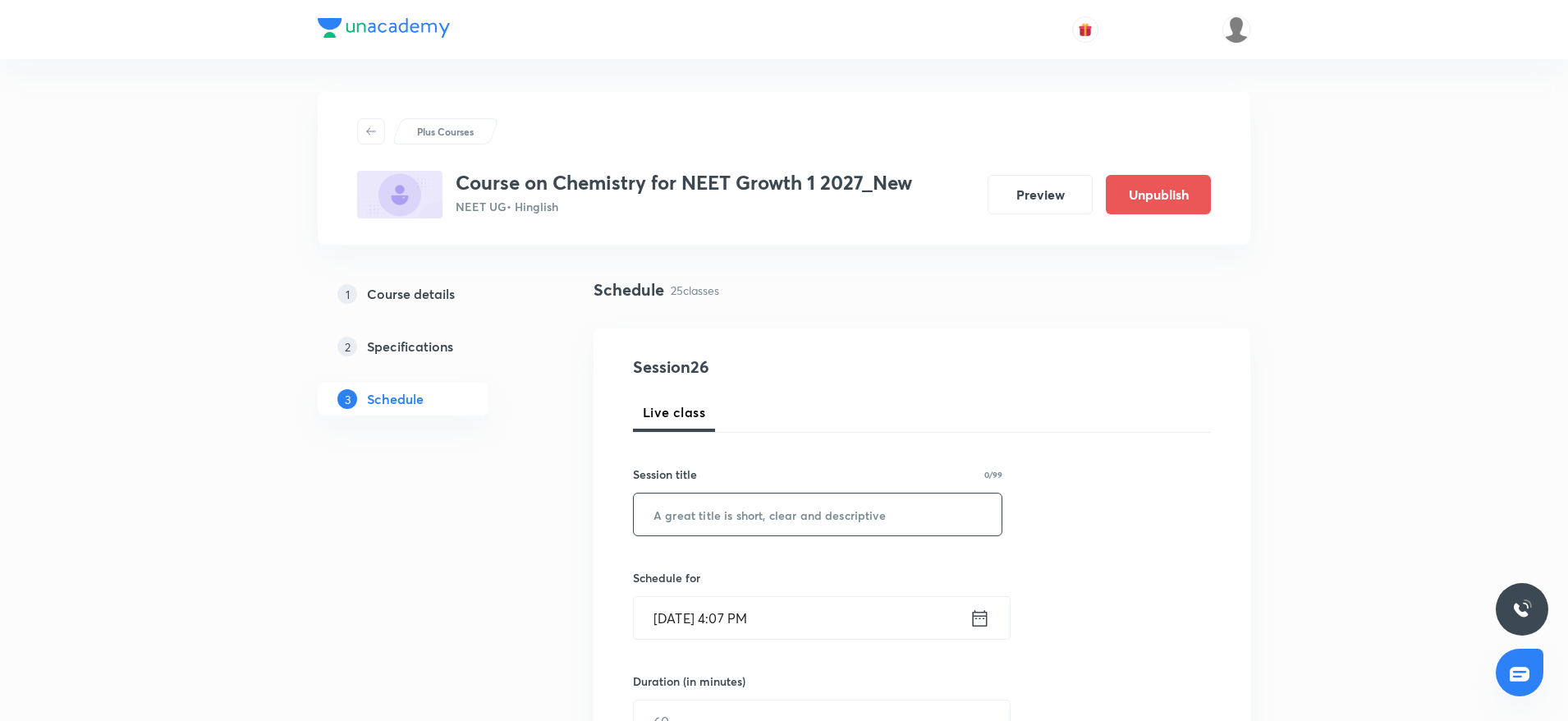
click at [755, 536] on div "​" at bounding box center [817, 514] width 370 height 44
paste input "Thermodynamics-1"
type input "Thermodynamics-1"
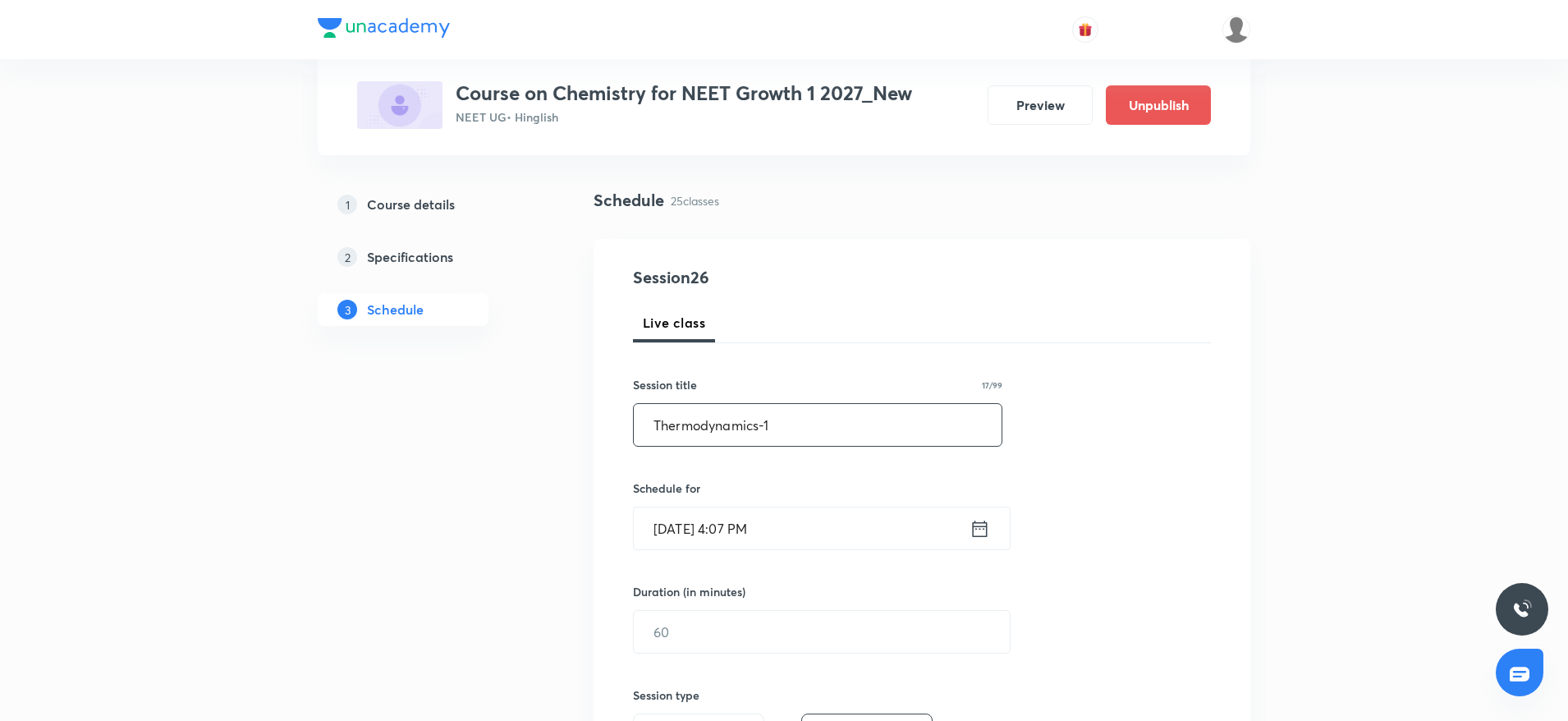
scroll to position [124, 0]
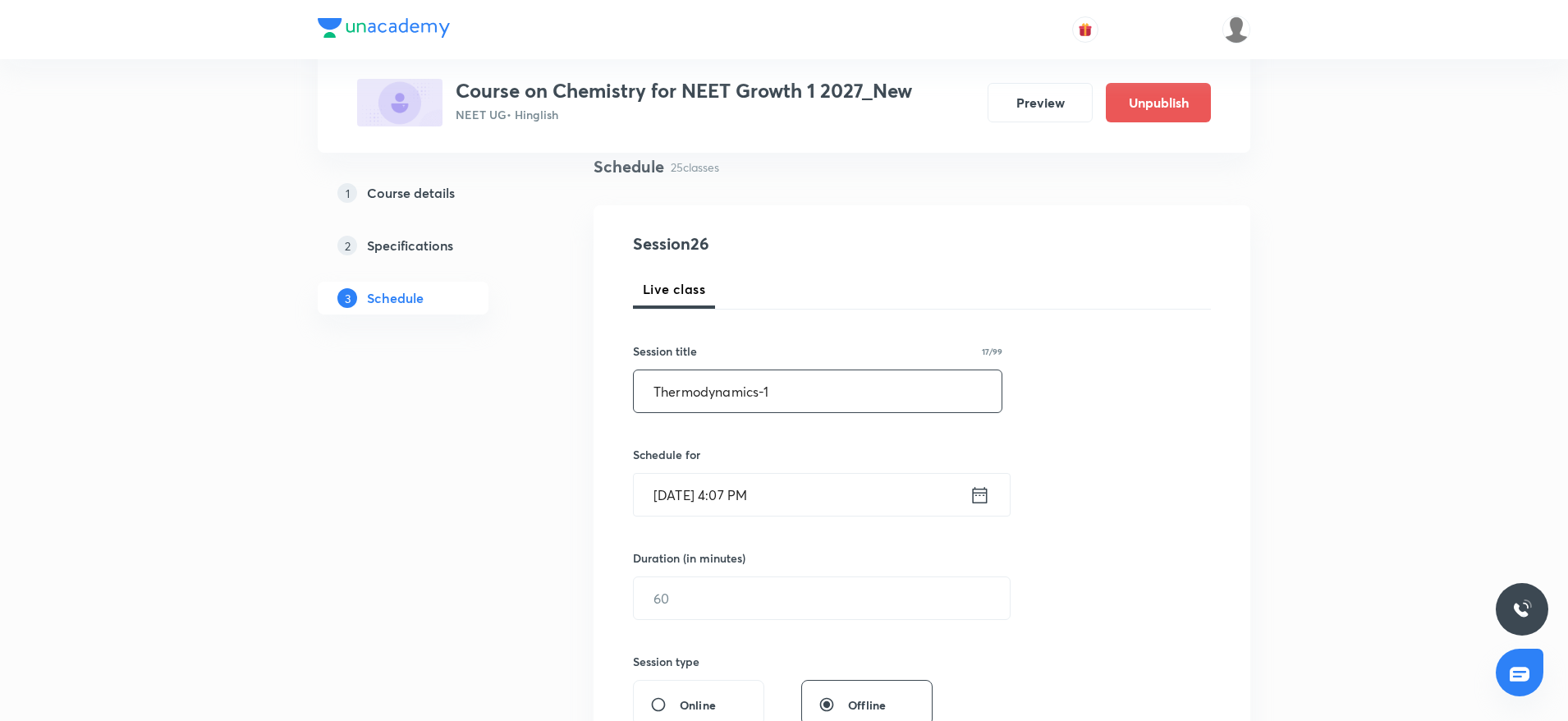
drag, startPoint x: 793, startPoint y: 403, endPoint x: 479, endPoint y: 395, distance: 314.1
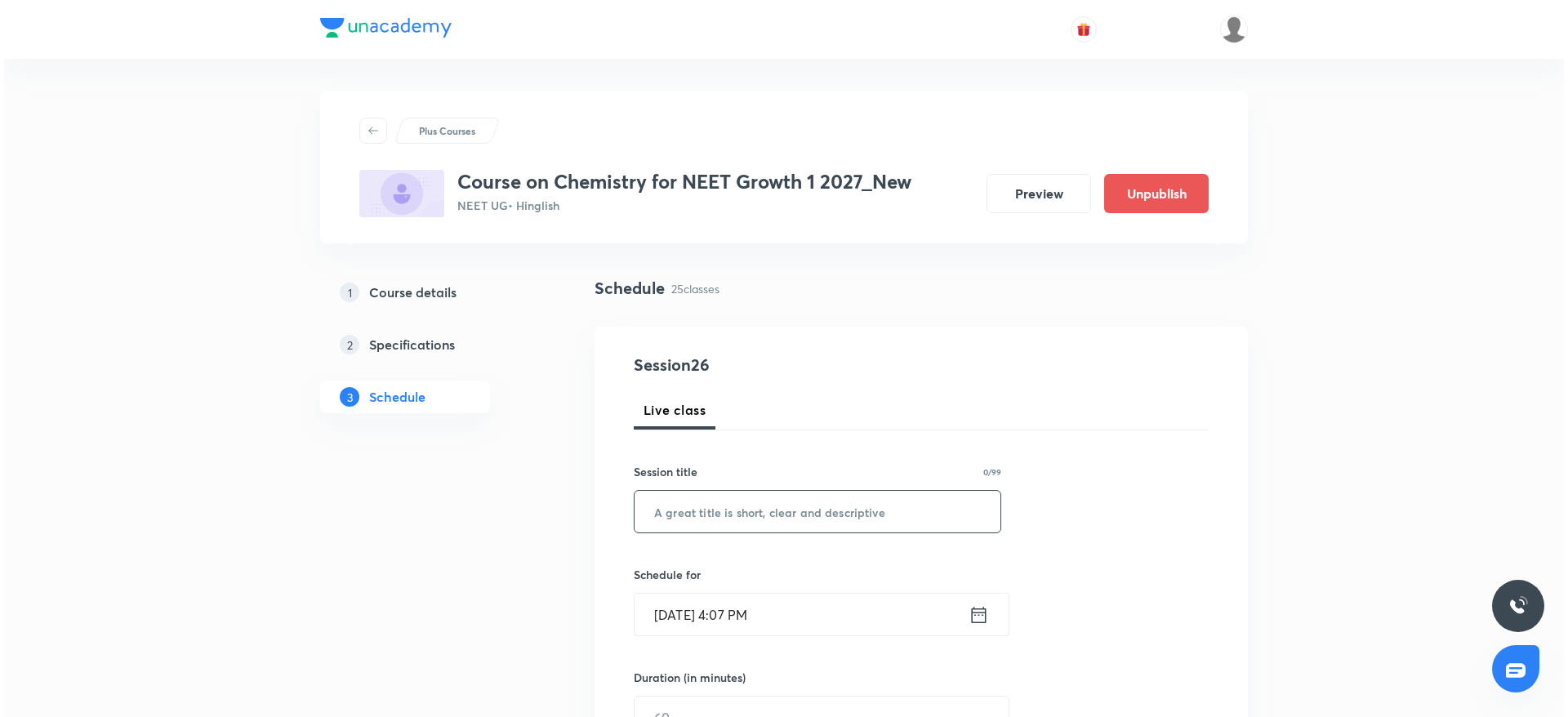
scroll to position [3758, 0]
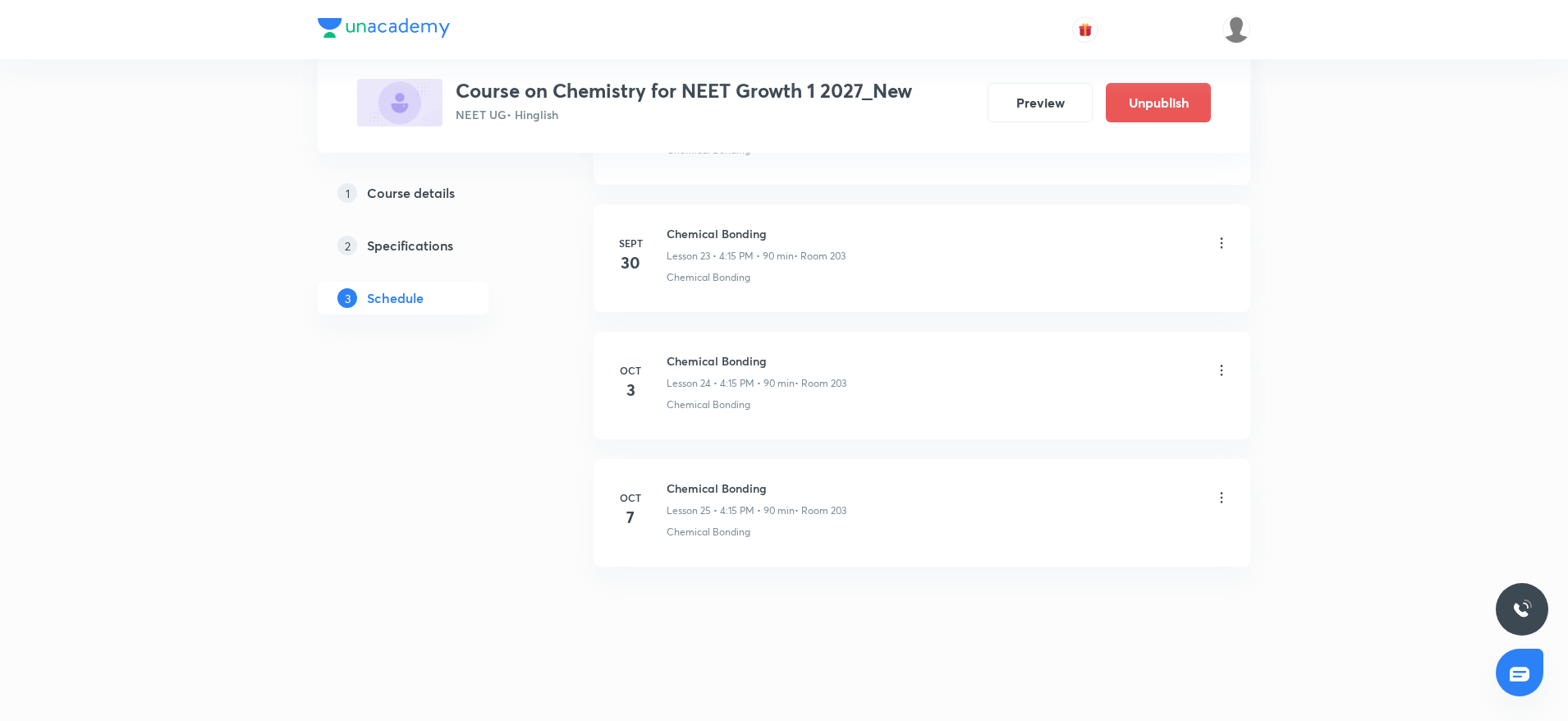
click at [1221, 497] on icon at bounding box center [1221, 497] width 3 height 10
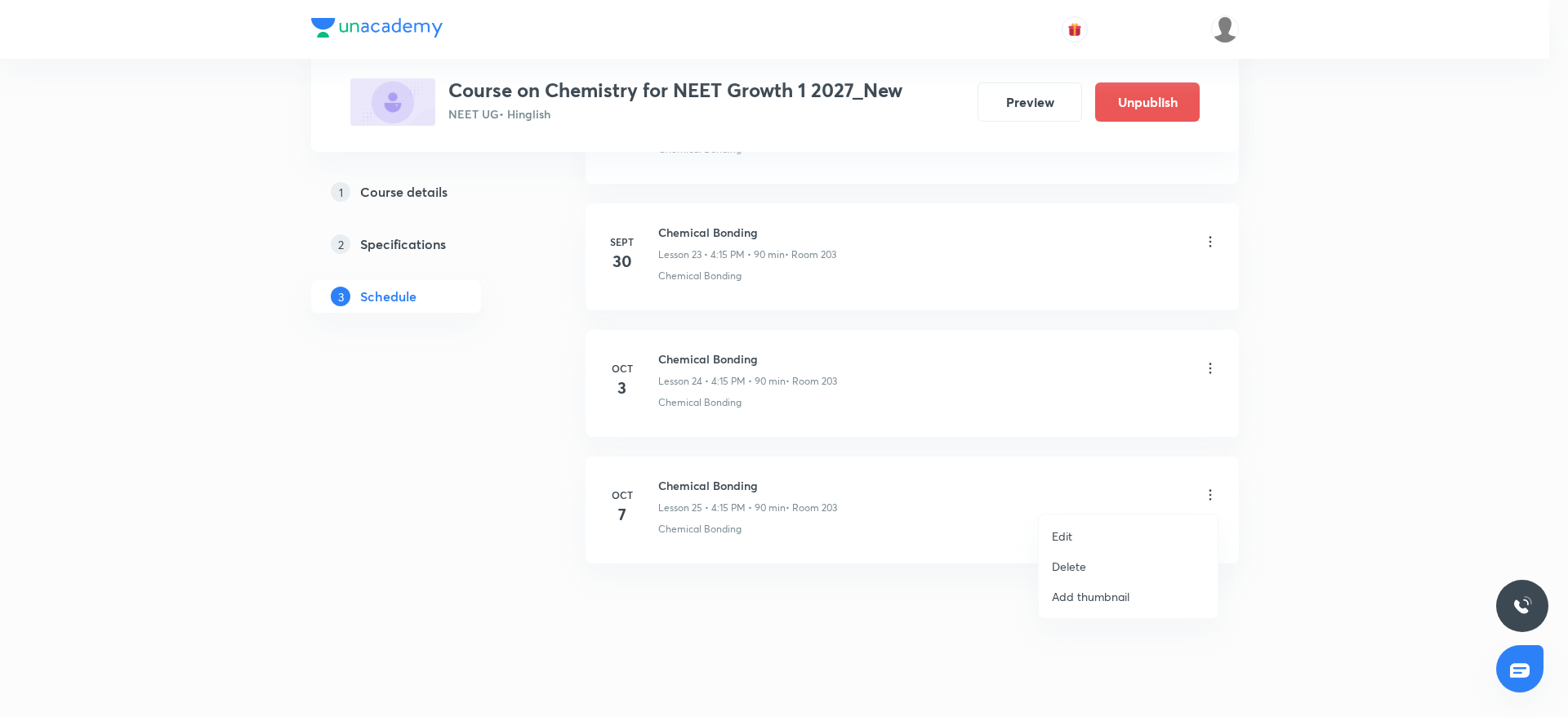
click at [1060, 536] on p "Edit" at bounding box center [1062, 536] width 20 height 17
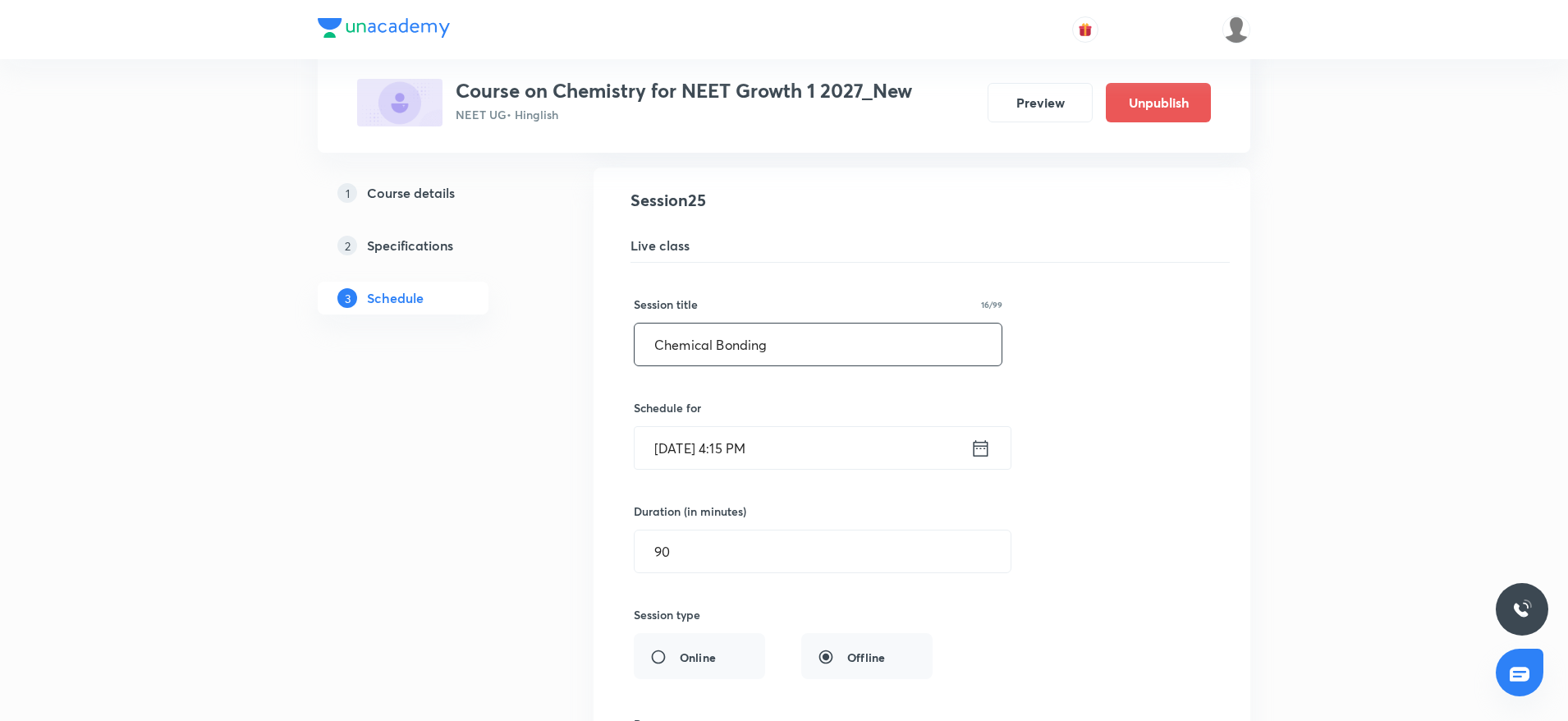
scroll to position [3040, 0]
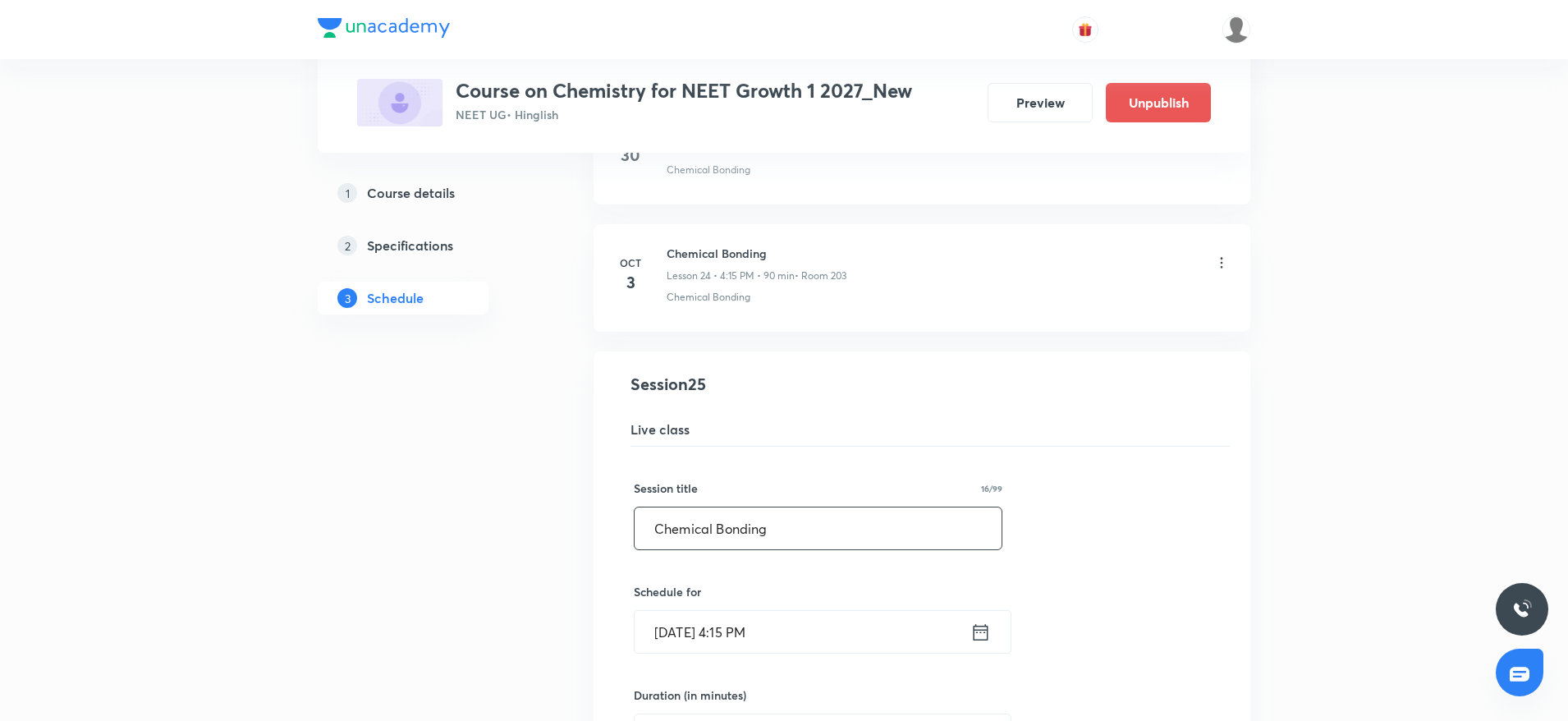
drag, startPoint x: 777, startPoint y: 533, endPoint x: 322, endPoint y: 557, distance: 455.6
paste input "Thermodynamics-1"
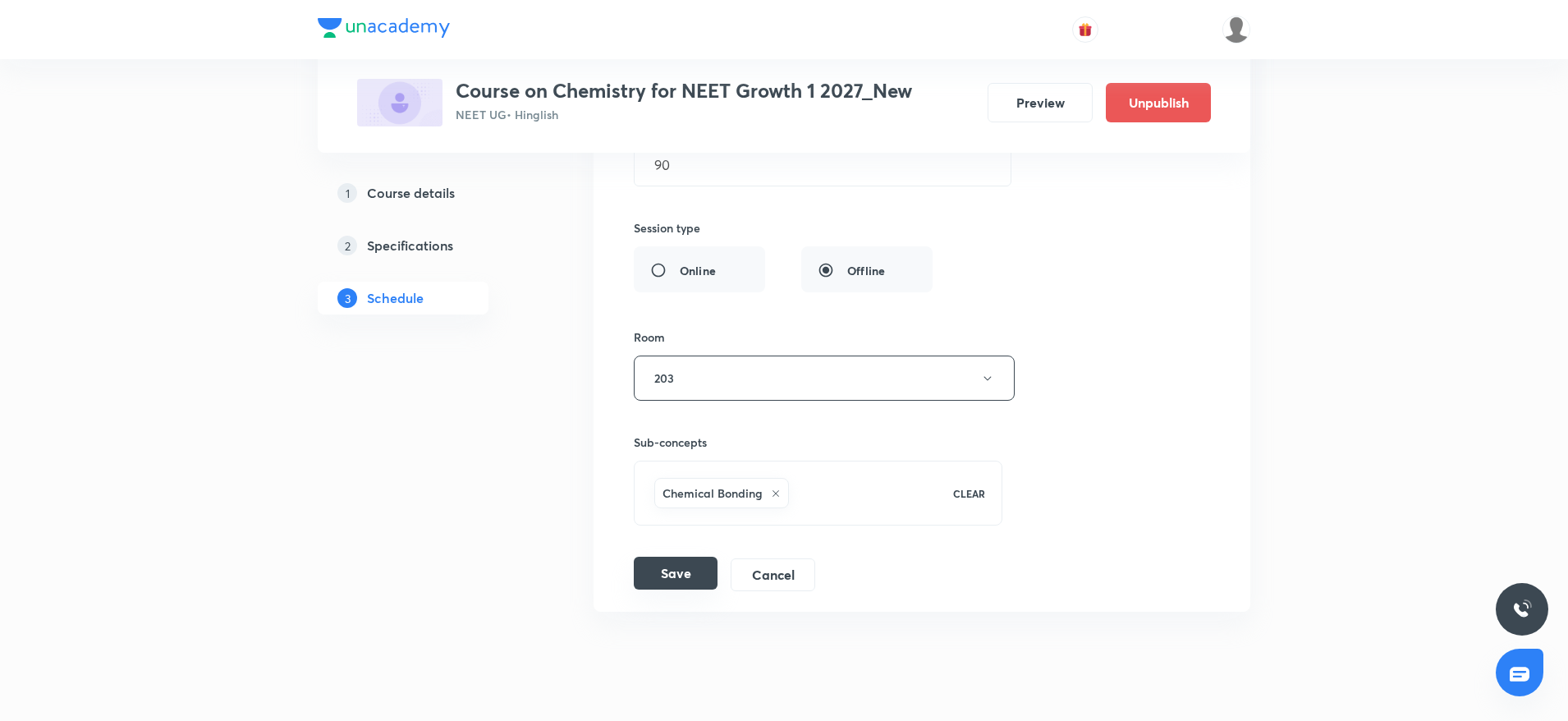
scroll to position [3656, 0]
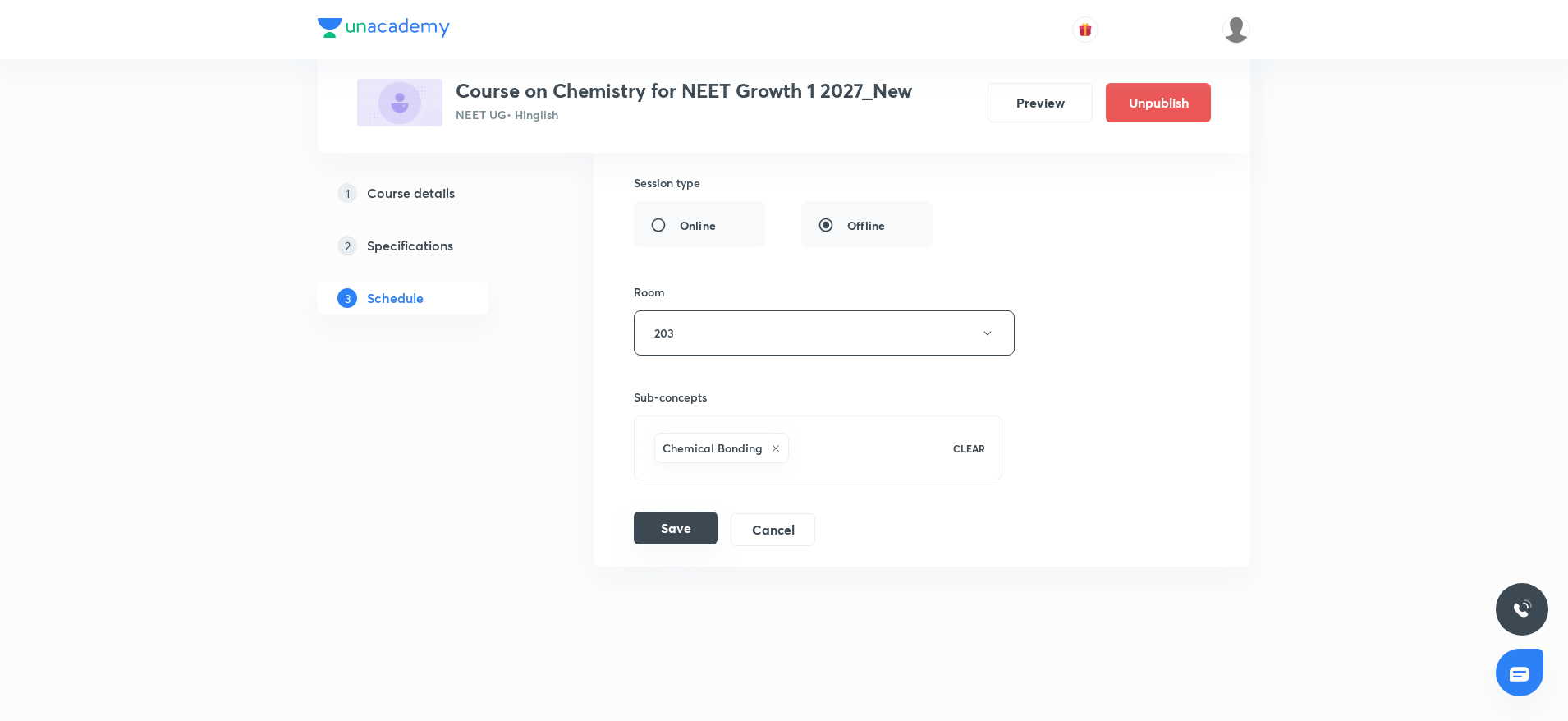
type input "Thermodynamics-1"
click at [668, 530] on button "Save" at bounding box center [676, 528] width 84 height 33
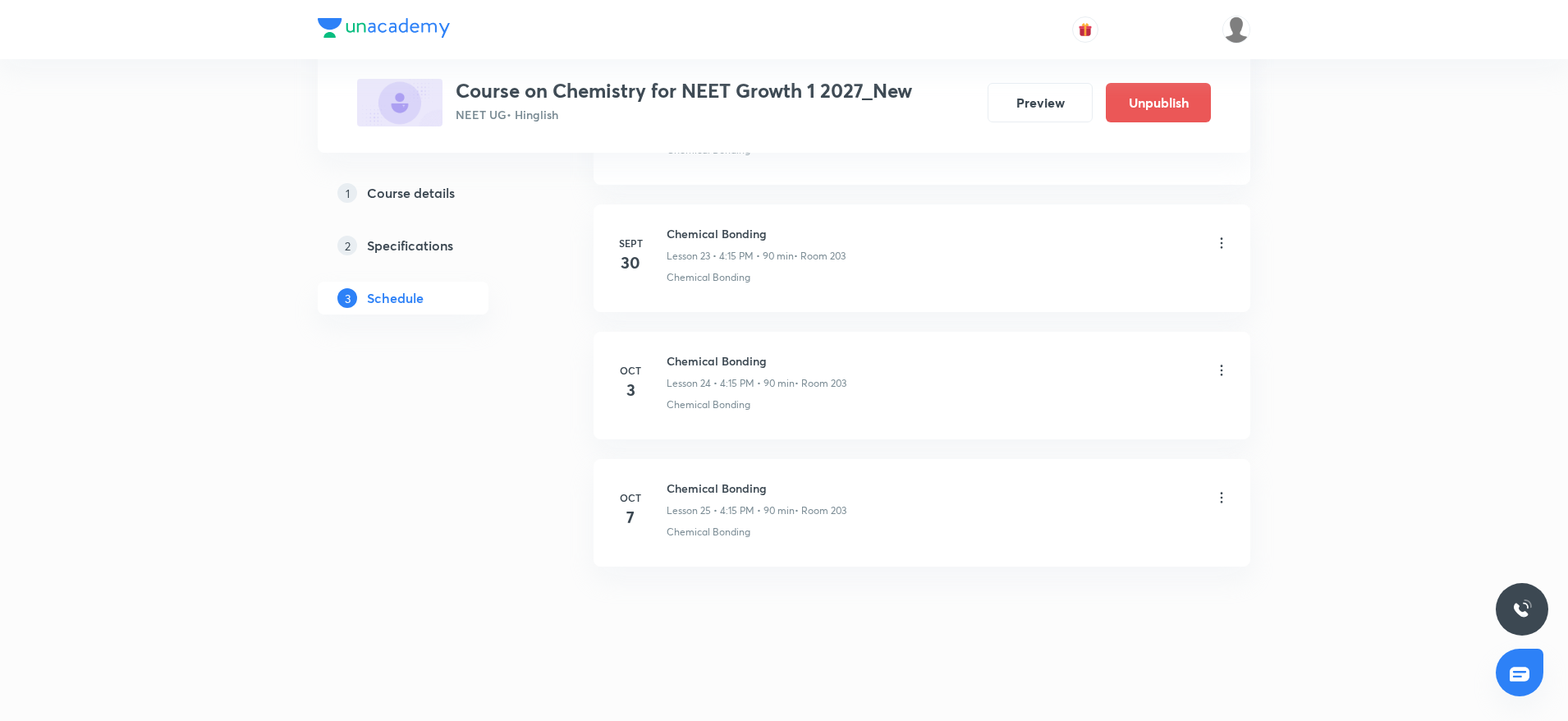
scroll to position [3025, 0]
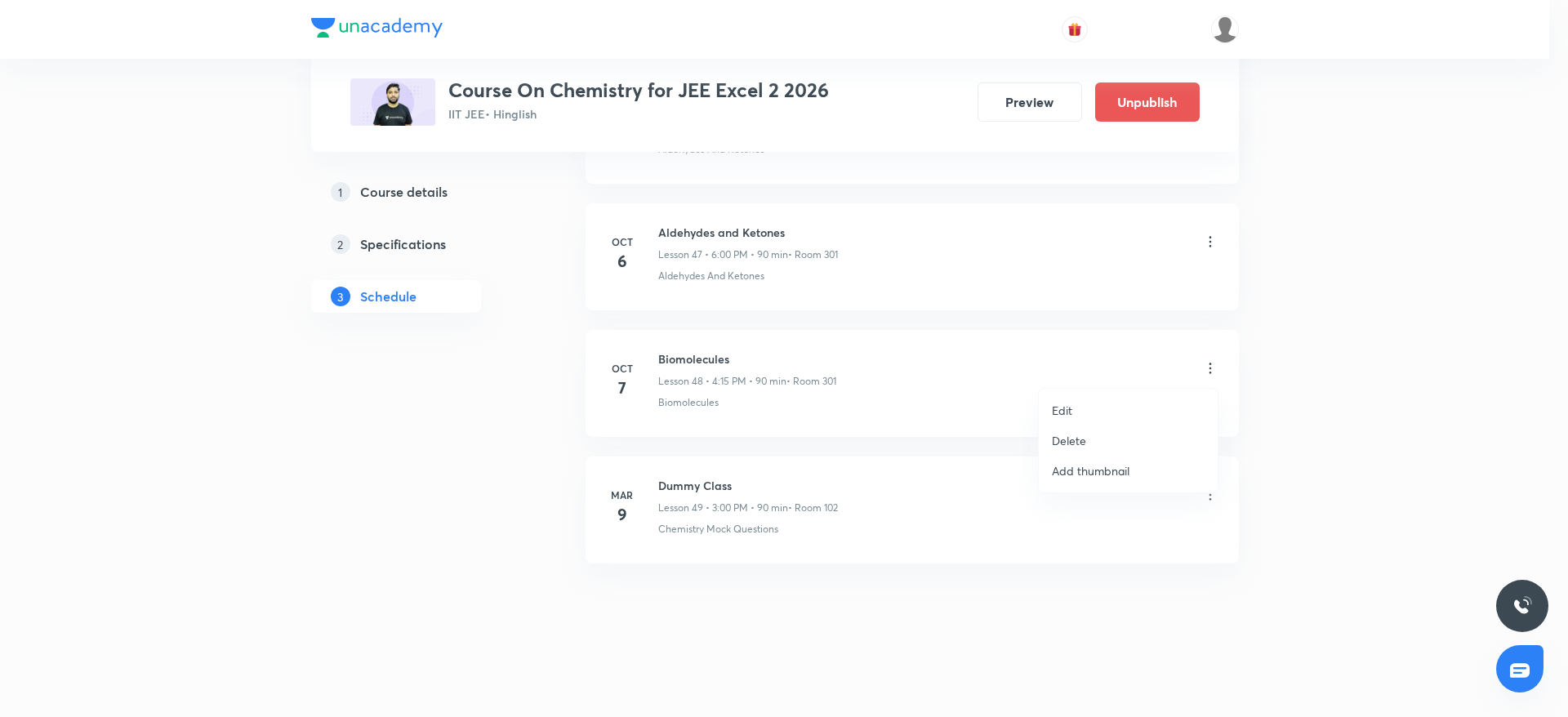
click at [1036, 411] on div at bounding box center [784, 358] width 1568 height 717
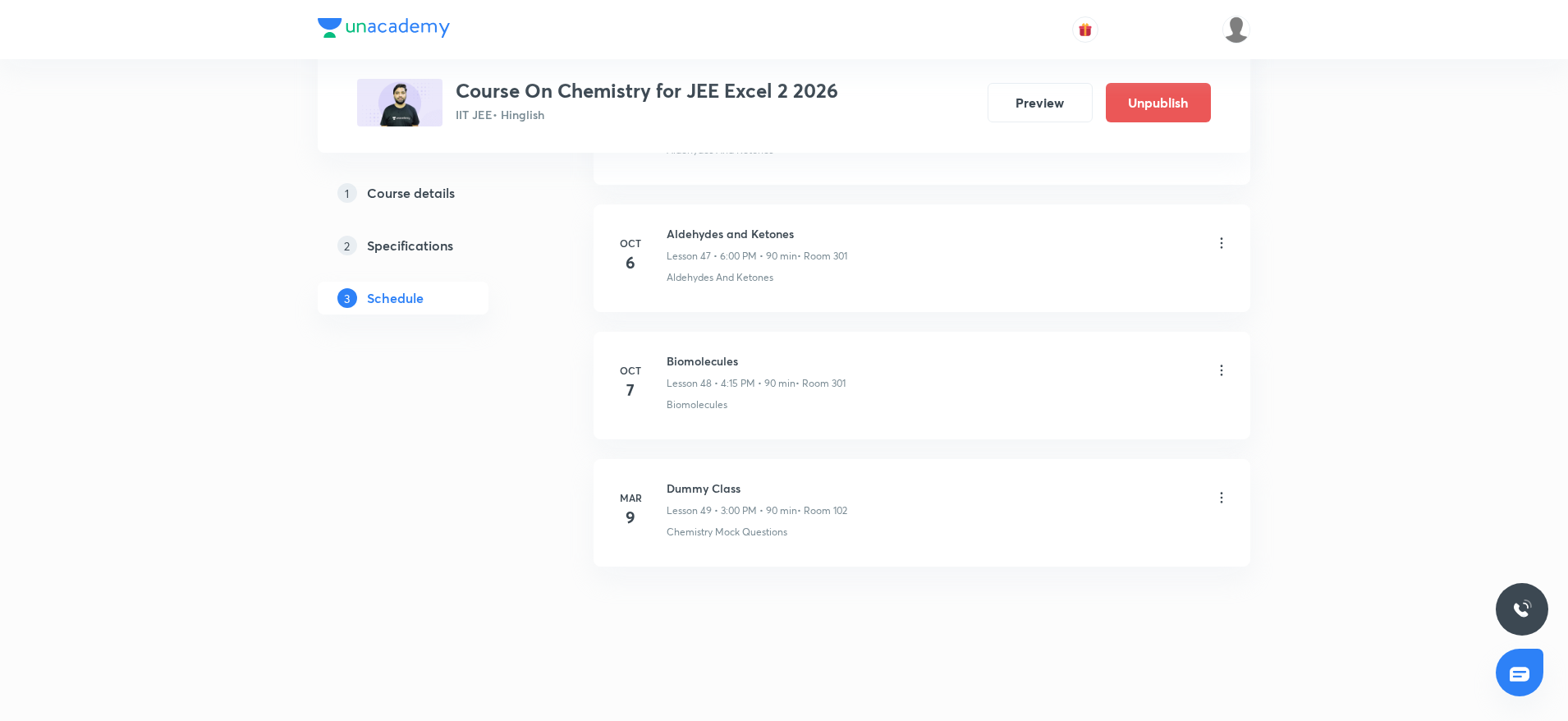
click at [1073, 407] on div "Biomolecules" at bounding box center [948, 404] width 564 height 15
click at [1222, 367] on icon at bounding box center [1221, 370] width 16 height 16
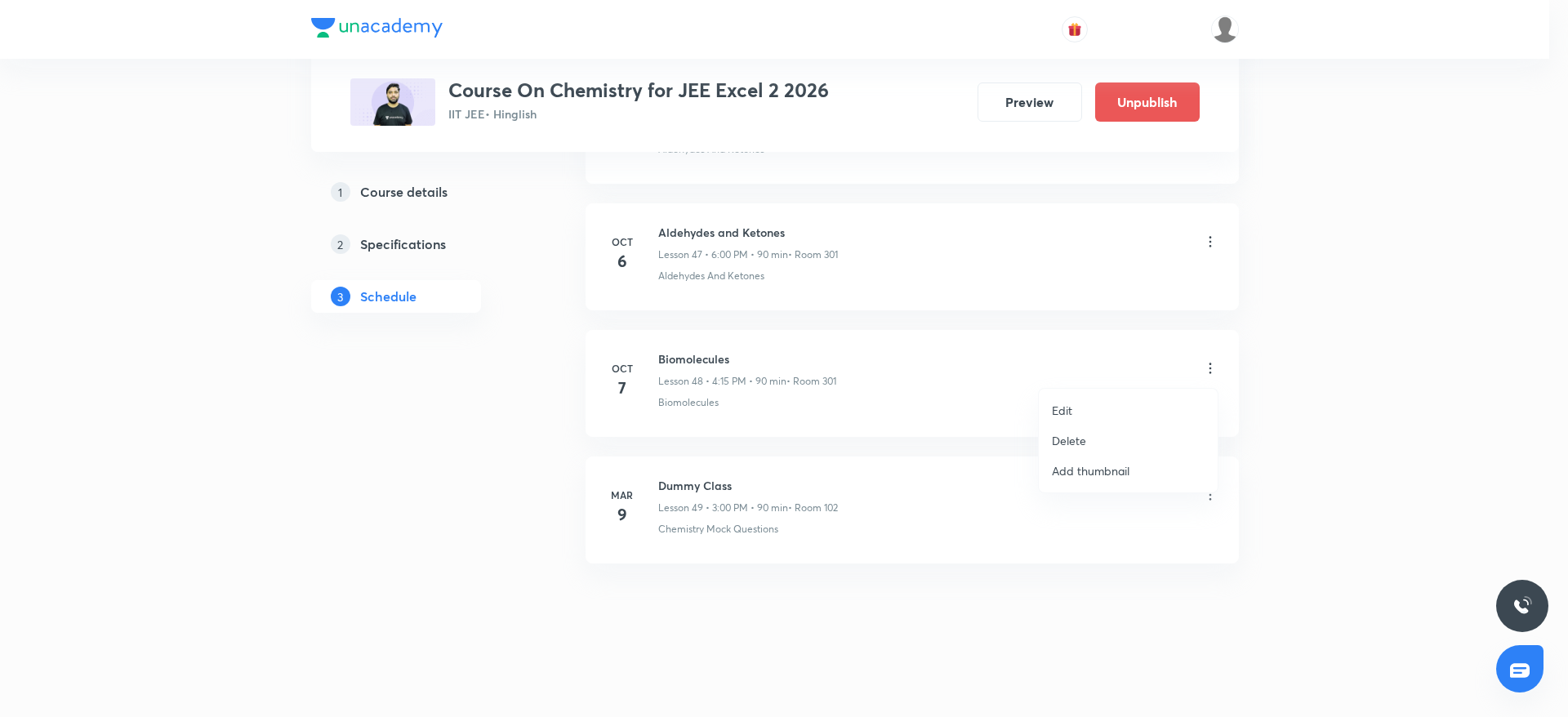
click at [1074, 412] on li "Edit" at bounding box center [1129, 410] width 179 height 30
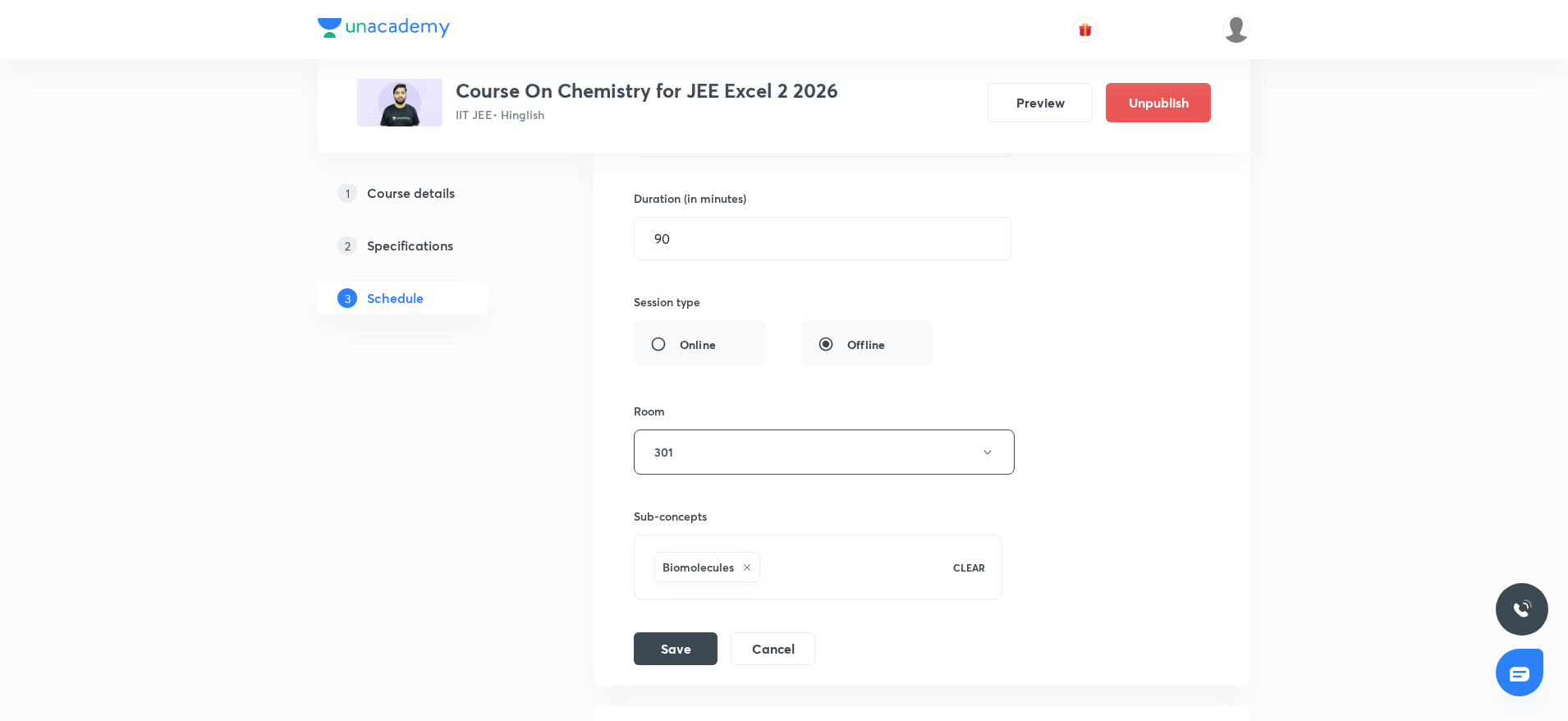
scroll to position [6343, 0]
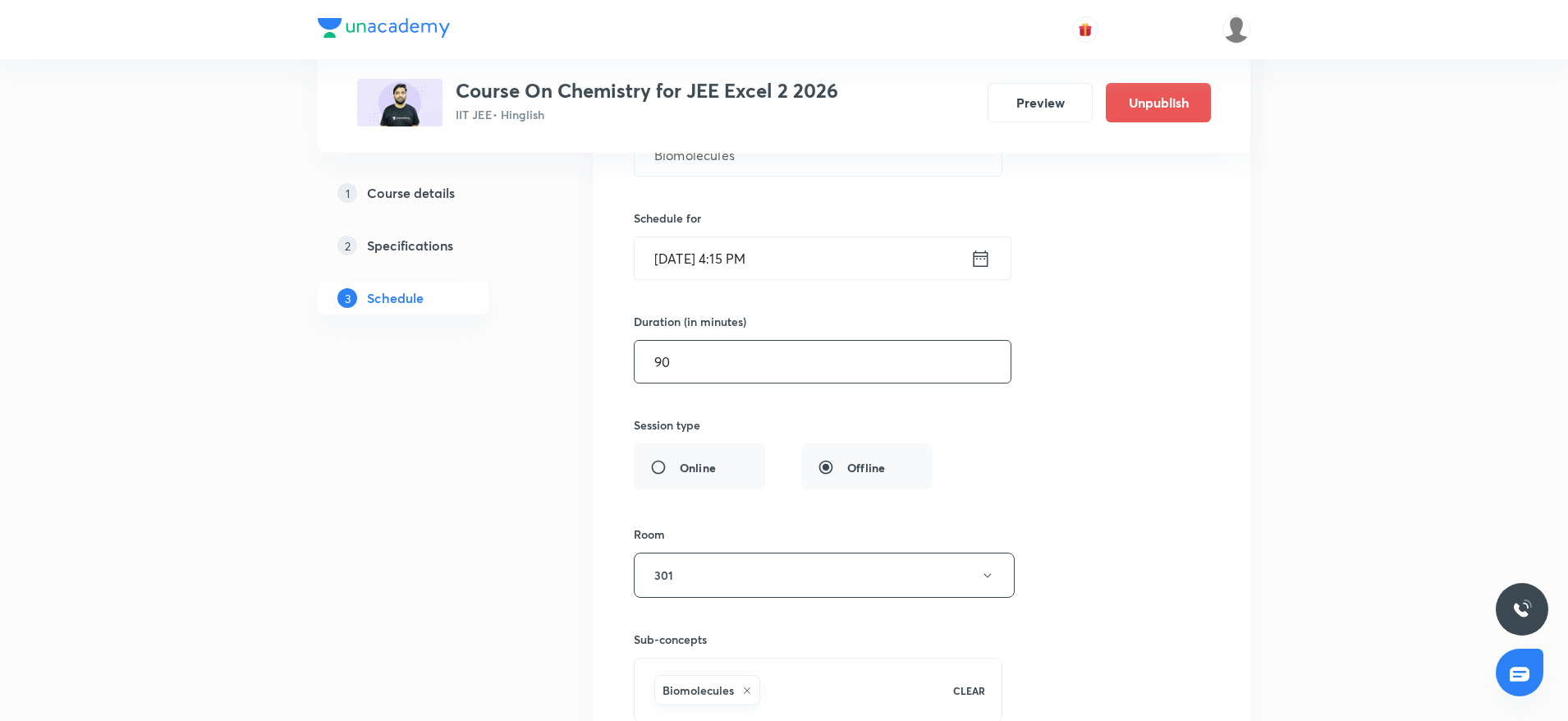
click at [727, 357] on input "90" at bounding box center [823, 361] width 376 height 42
click at [752, 260] on input "[DATE] 4:15 PM" at bounding box center [803, 258] width 336 height 42
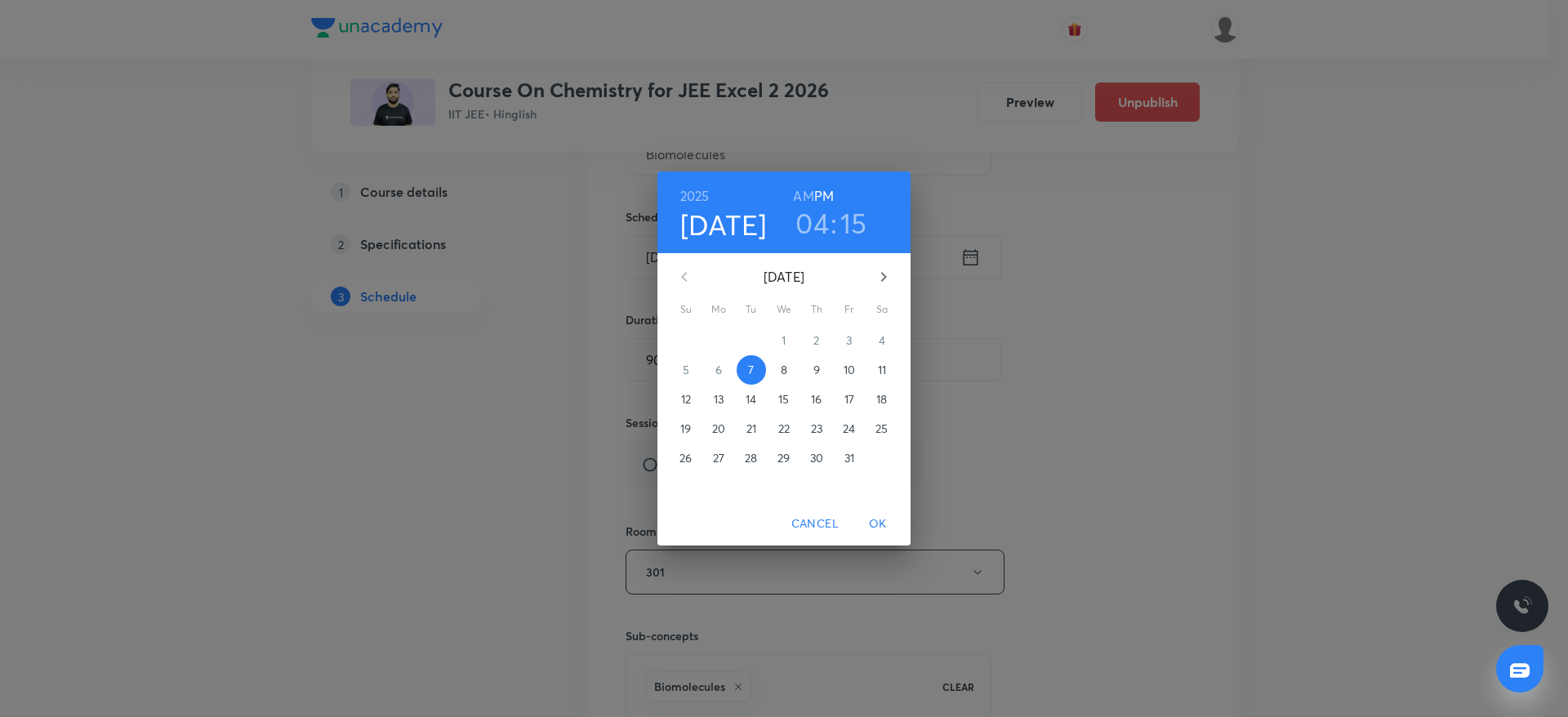
click at [853, 230] on h3 "15" at bounding box center [854, 223] width 27 height 34
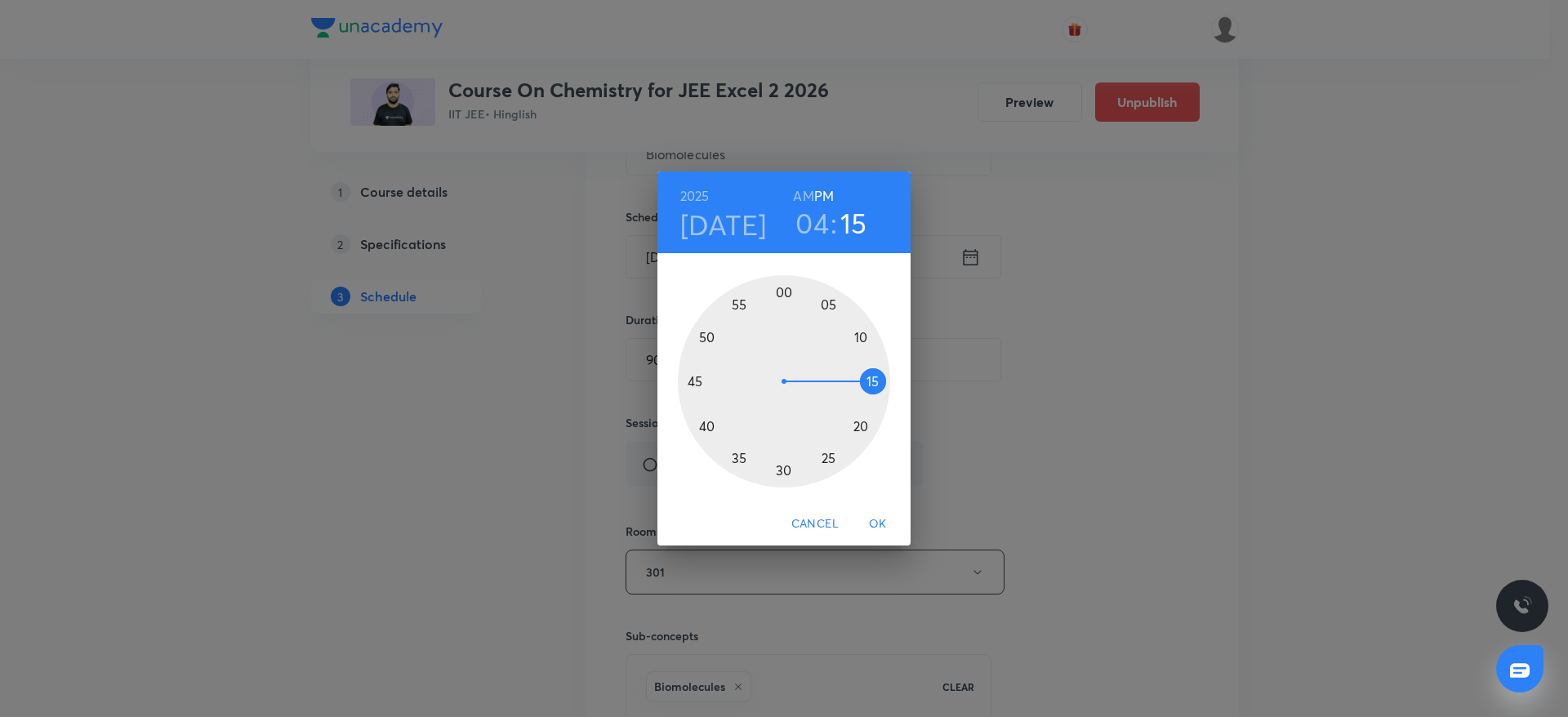
click at [837, 458] on div at bounding box center [784, 382] width 212 height 213
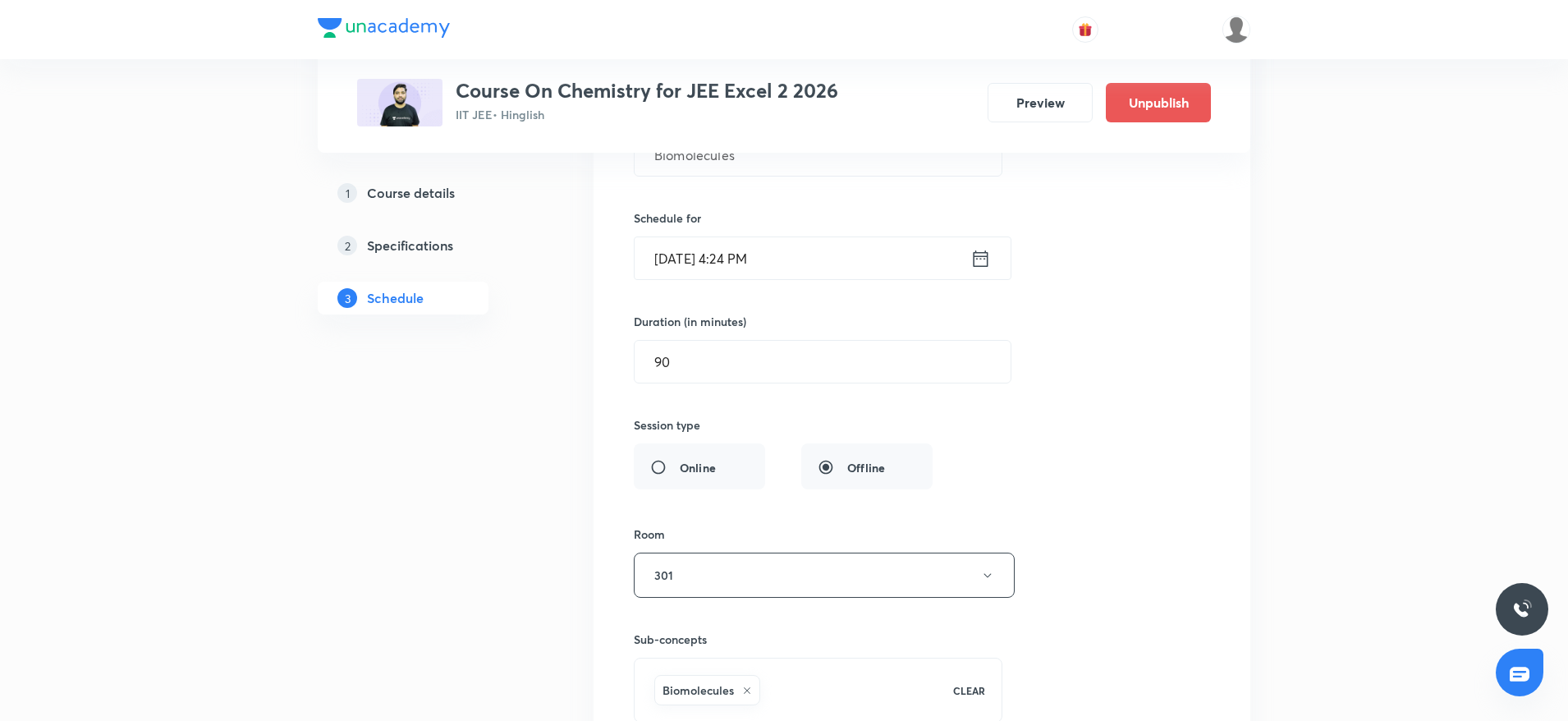
click at [752, 255] on input "[DATE] 4:24 PM" at bounding box center [803, 258] width 336 height 42
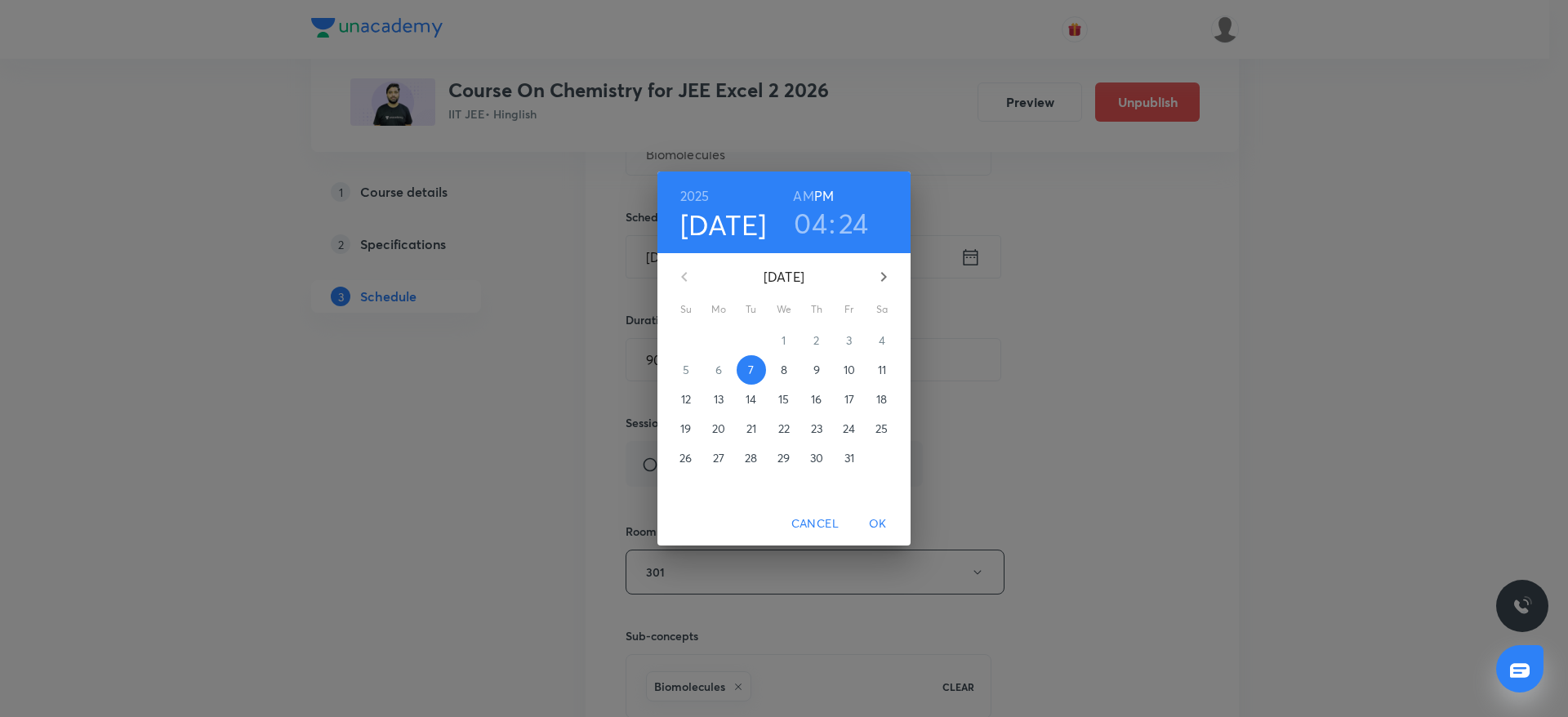
click at [874, 220] on div "04 : 24" at bounding box center [830, 223] width 113 height 34
drag, startPoint x: 851, startPoint y: 216, endPoint x: 854, endPoint y: 253, distance: 37.1
click at [851, 215] on h3 "24" at bounding box center [853, 223] width 30 height 34
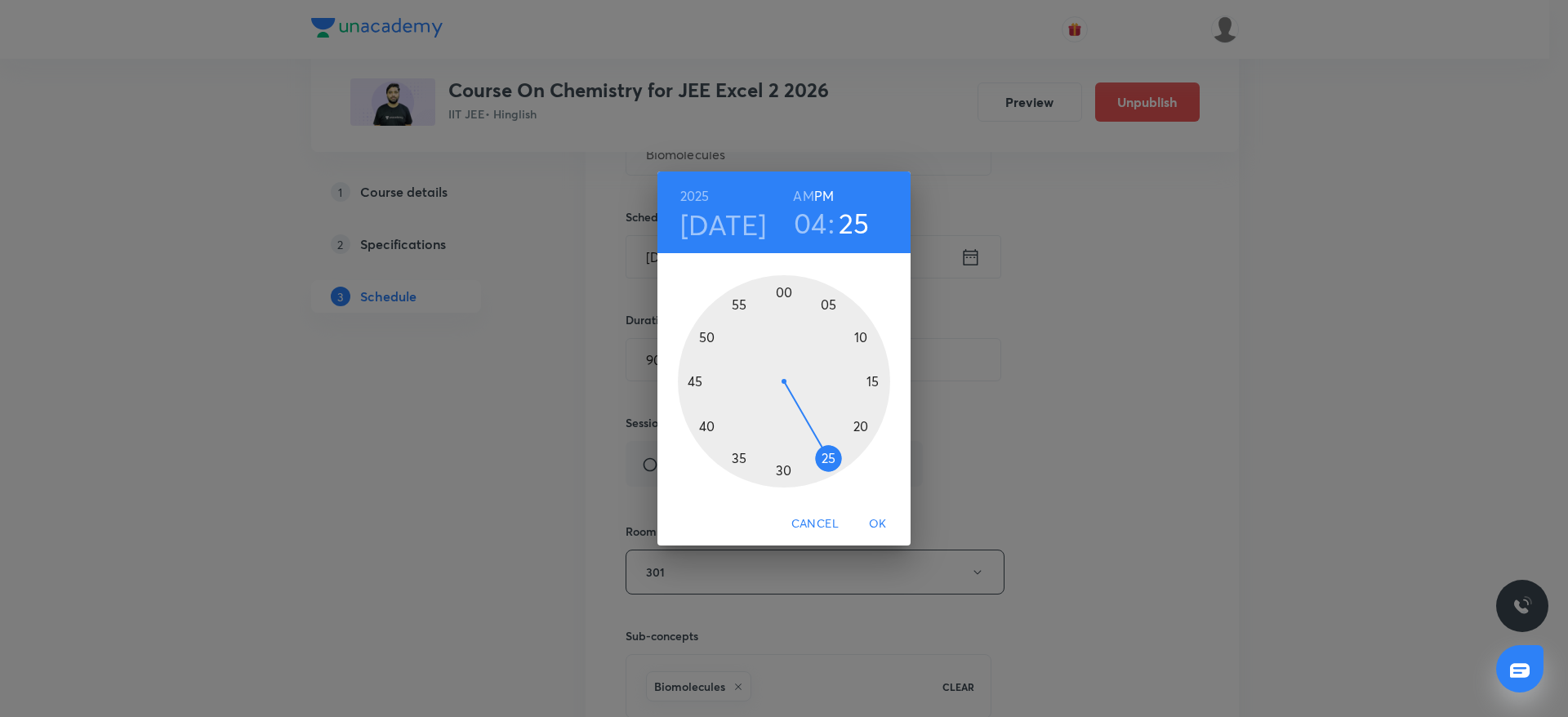
drag, startPoint x: 835, startPoint y: 455, endPoint x: 834, endPoint y: 469, distance: 14.0
click at [834, 469] on div at bounding box center [784, 382] width 212 height 213
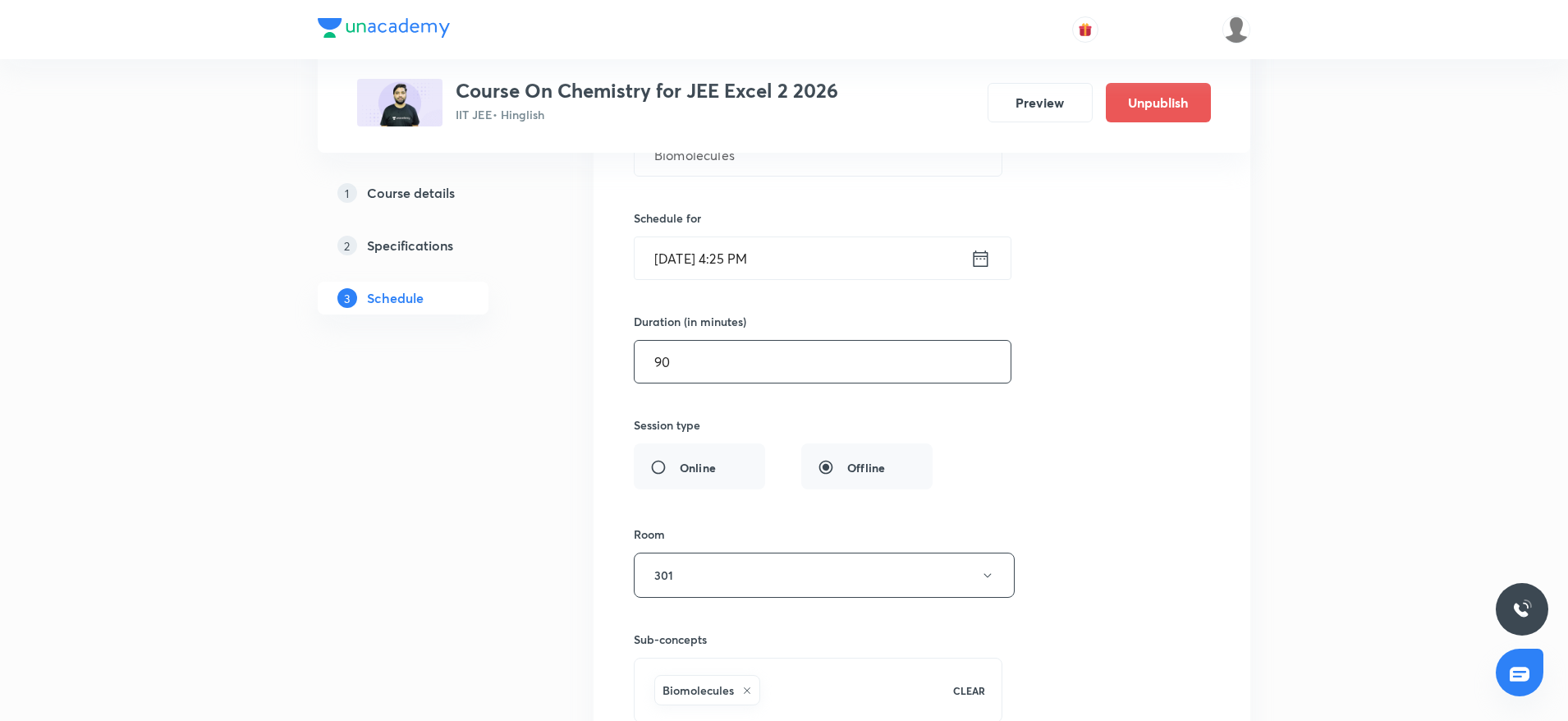
drag, startPoint x: 547, startPoint y: 374, endPoint x: 422, endPoint y: 372, distance: 125.0
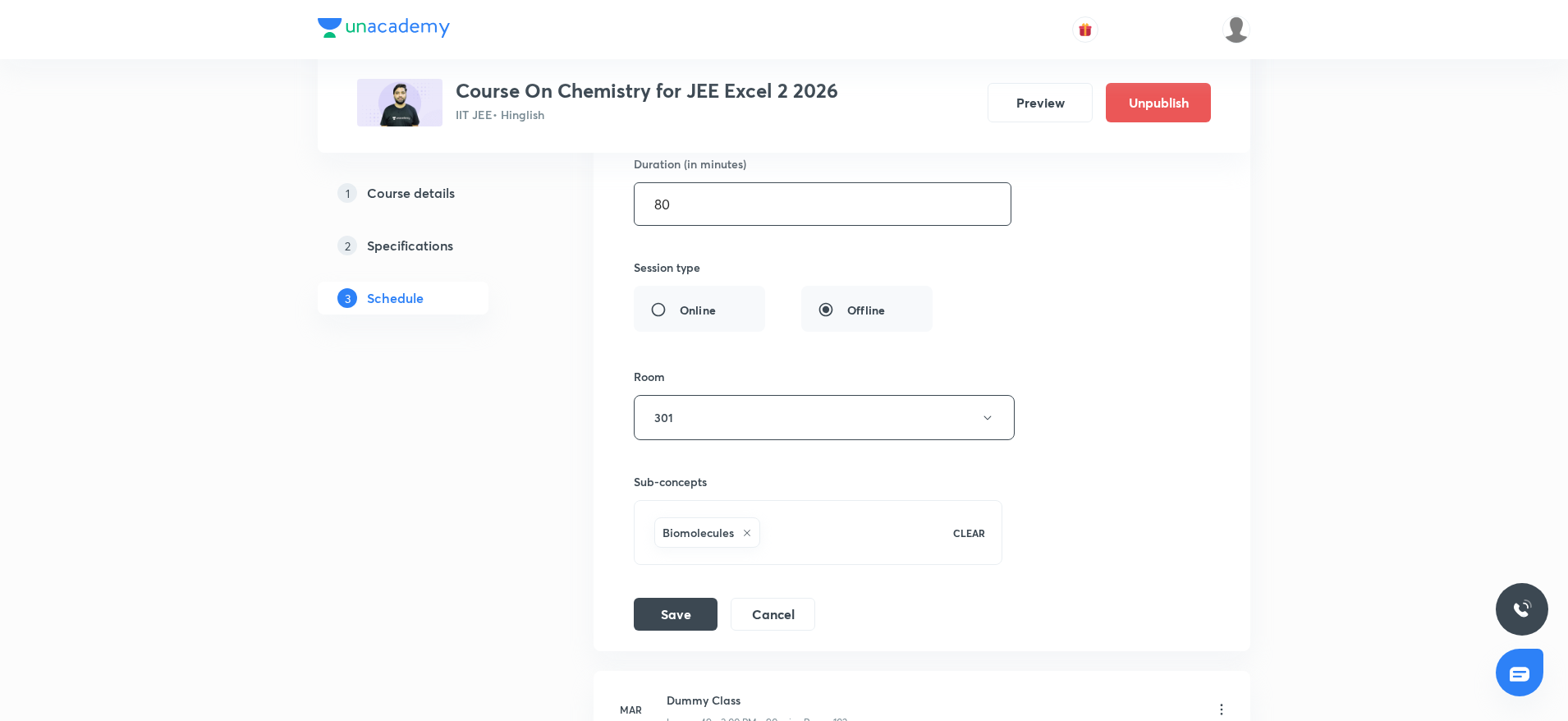
scroll to position [6589, 0]
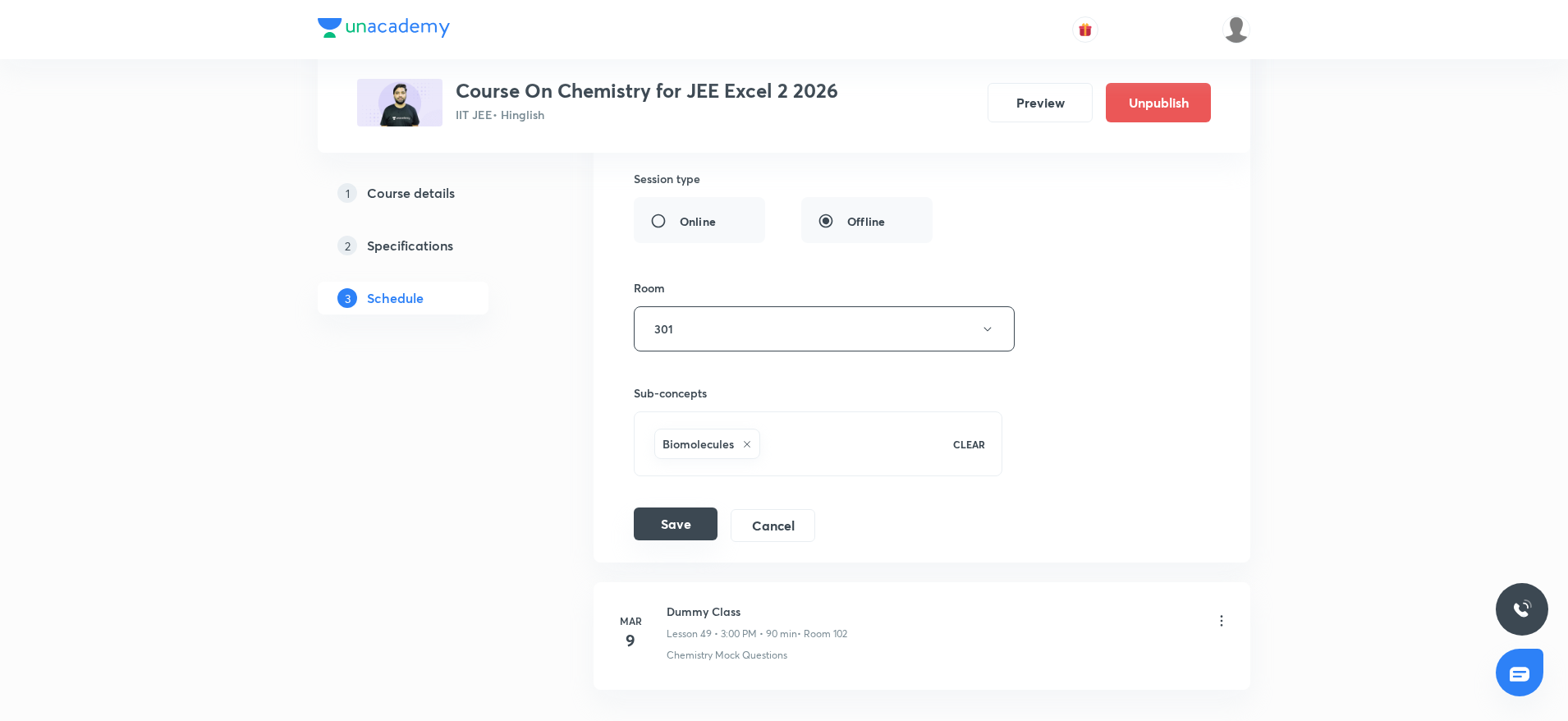
type input "80"
click at [672, 521] on button "Save" at bounding box center [676, 524] width 84 height 33
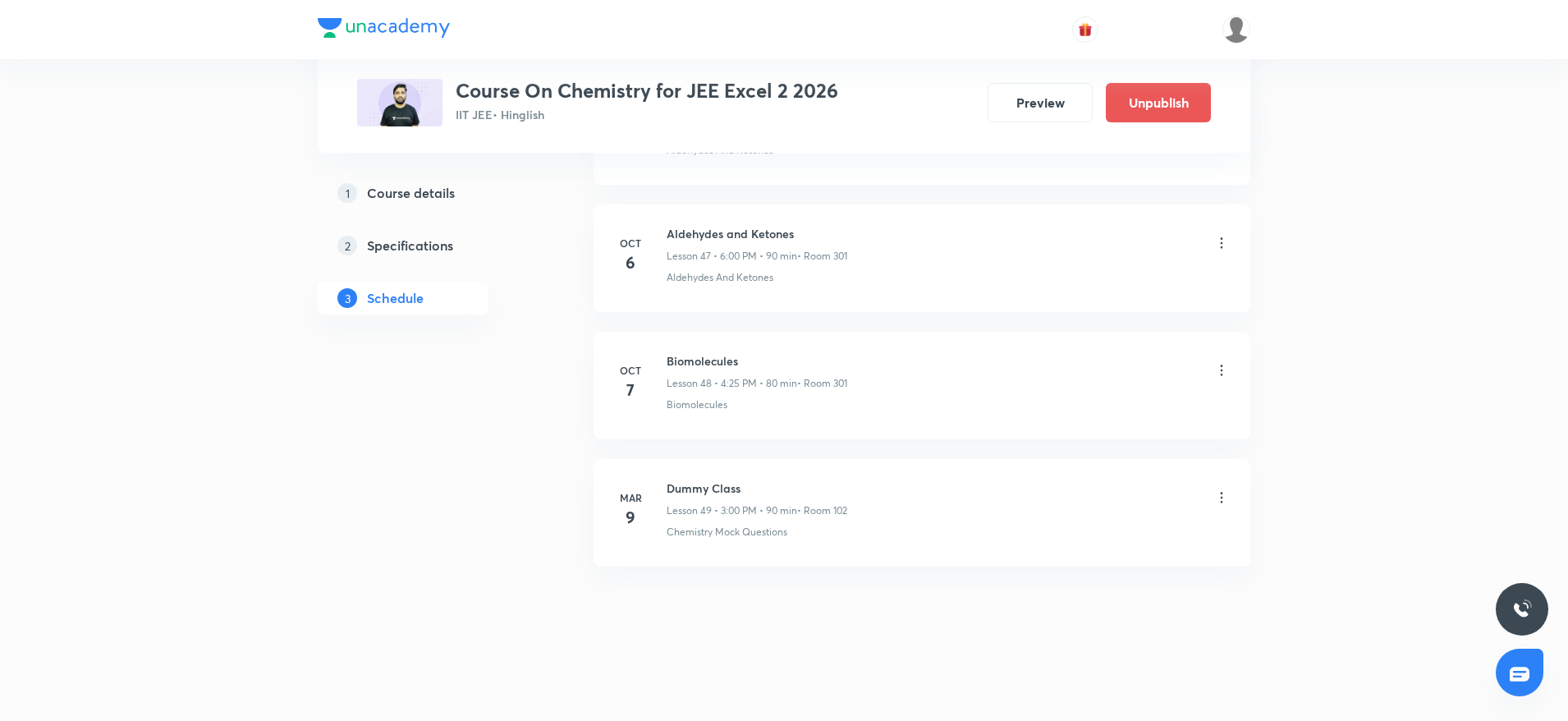
scroll to position [6080, 0]
drag, startPoint x: 660, startPoint y: 355, endPoint x: 852, endPoint y: 350, distance: 192.1
click at [852, 350] on li "[DATE] Structure of Atoms Lesson 15 • 4:16 PM • 60 min • Room 201 Definition of…" at bounding box center [922, 385] width 657 height 107
copy h6 "Structure of Atoms"
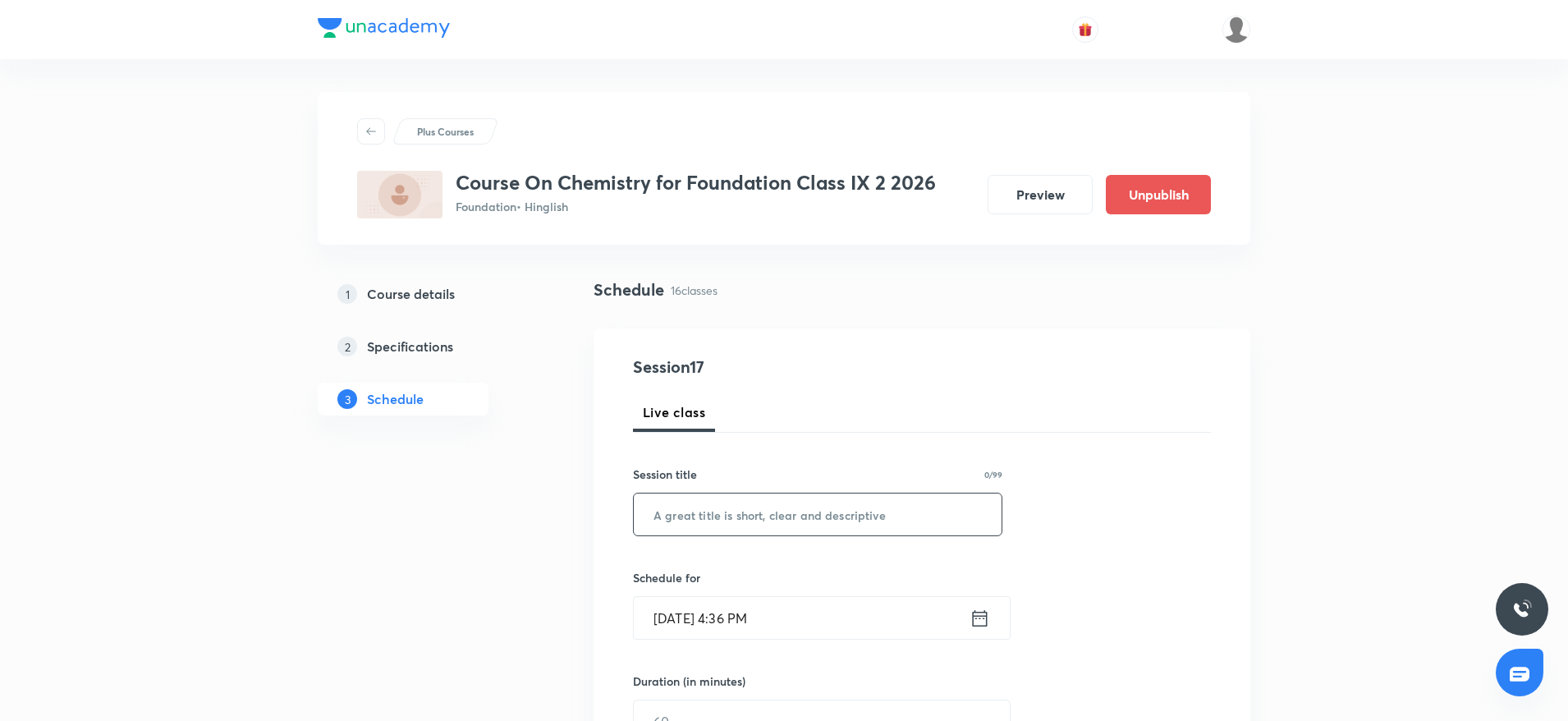
click at [753, 516] on input "text" at bounding box center [817, 514] width 368 height 42
paste input "Structure of Atoms"
type input "Structure of Atoms"
click at [743, 623] on input "[DATE] 4:36 PM" at bounding box center [802, 618] width 336 height 42
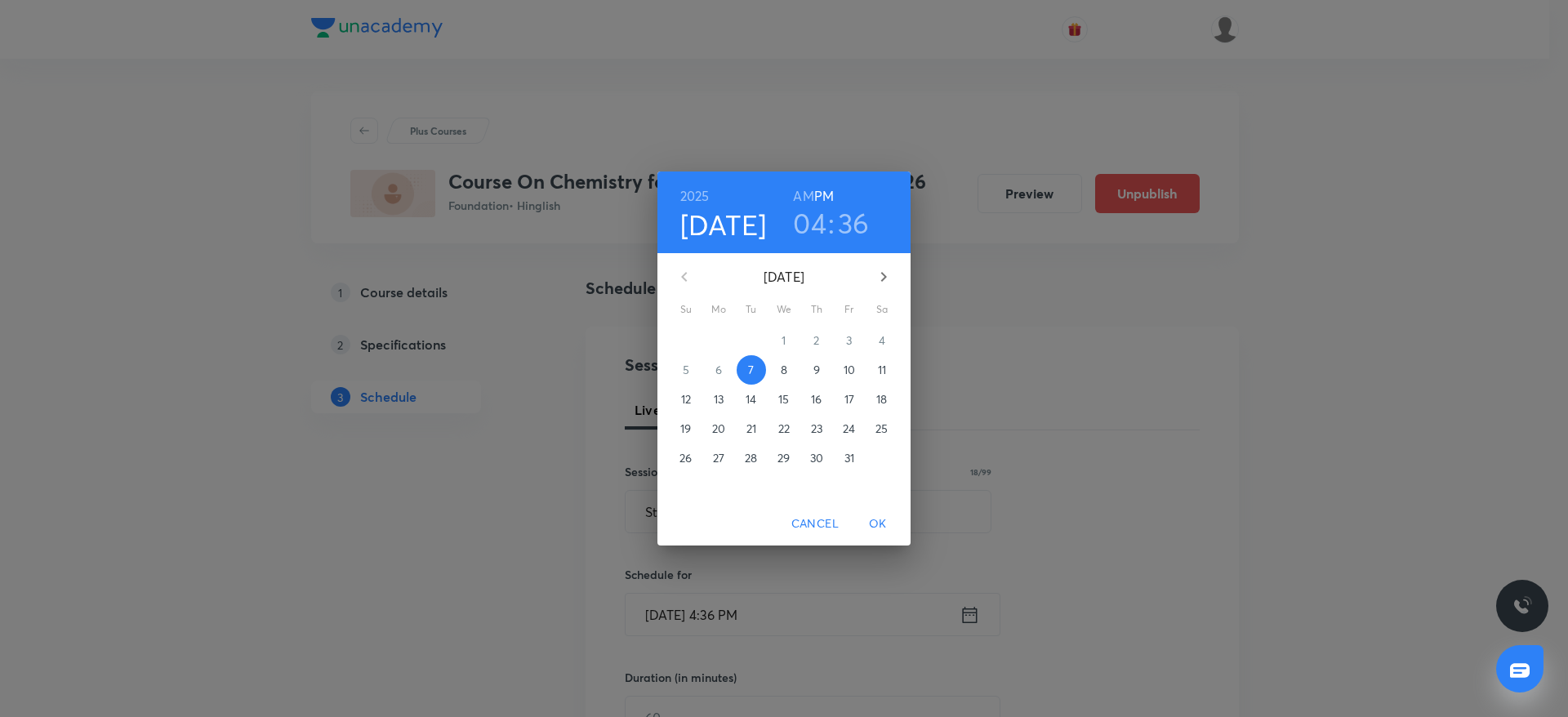
click at [856, 215] on h3 "36" at bounding box center [853, 223] width 32 height 34
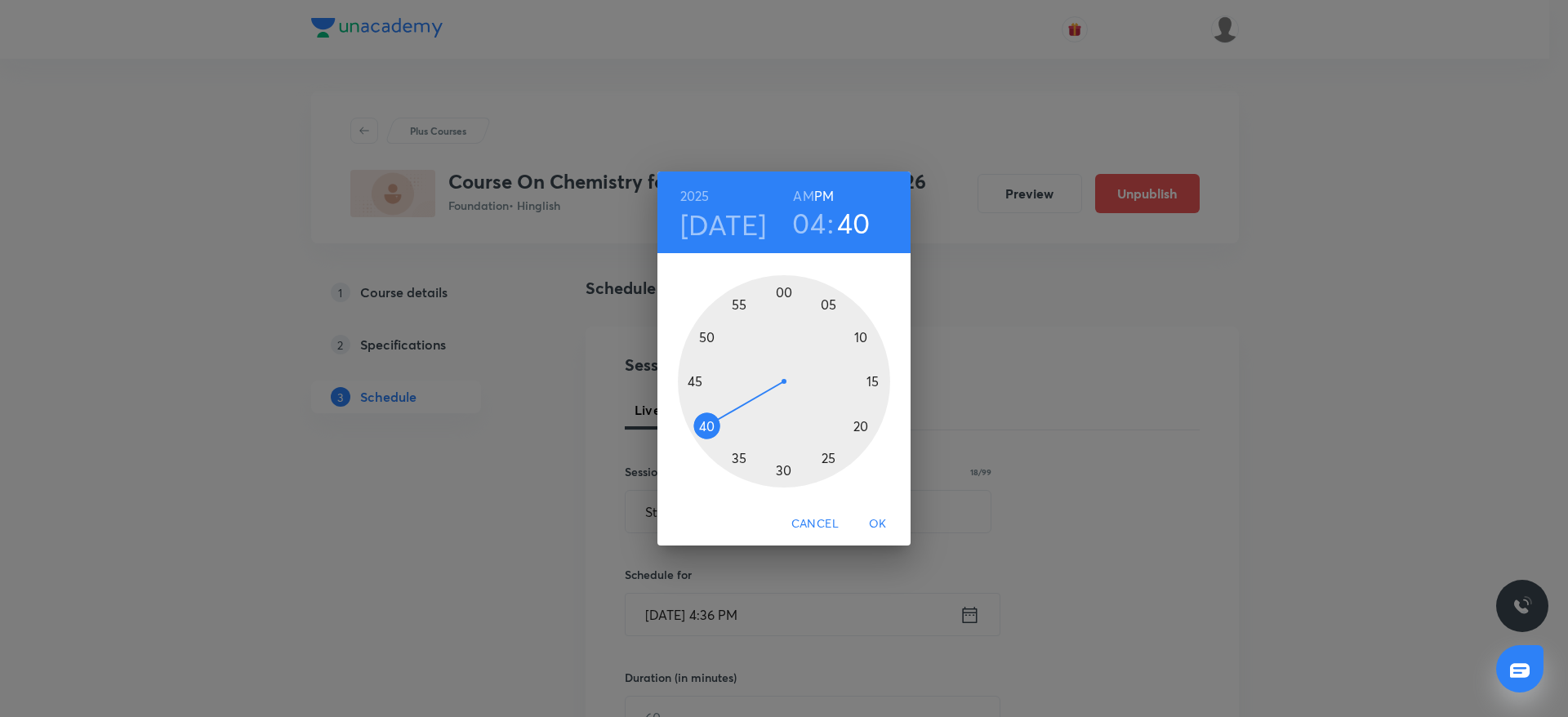
drag, startPoint x: 718, startPoint y: 450, endPoint x: 703, endPoint y: 425, distance: 29.2
click at [703, 425] on div at bounding box center [784, 382] width 212 height 213
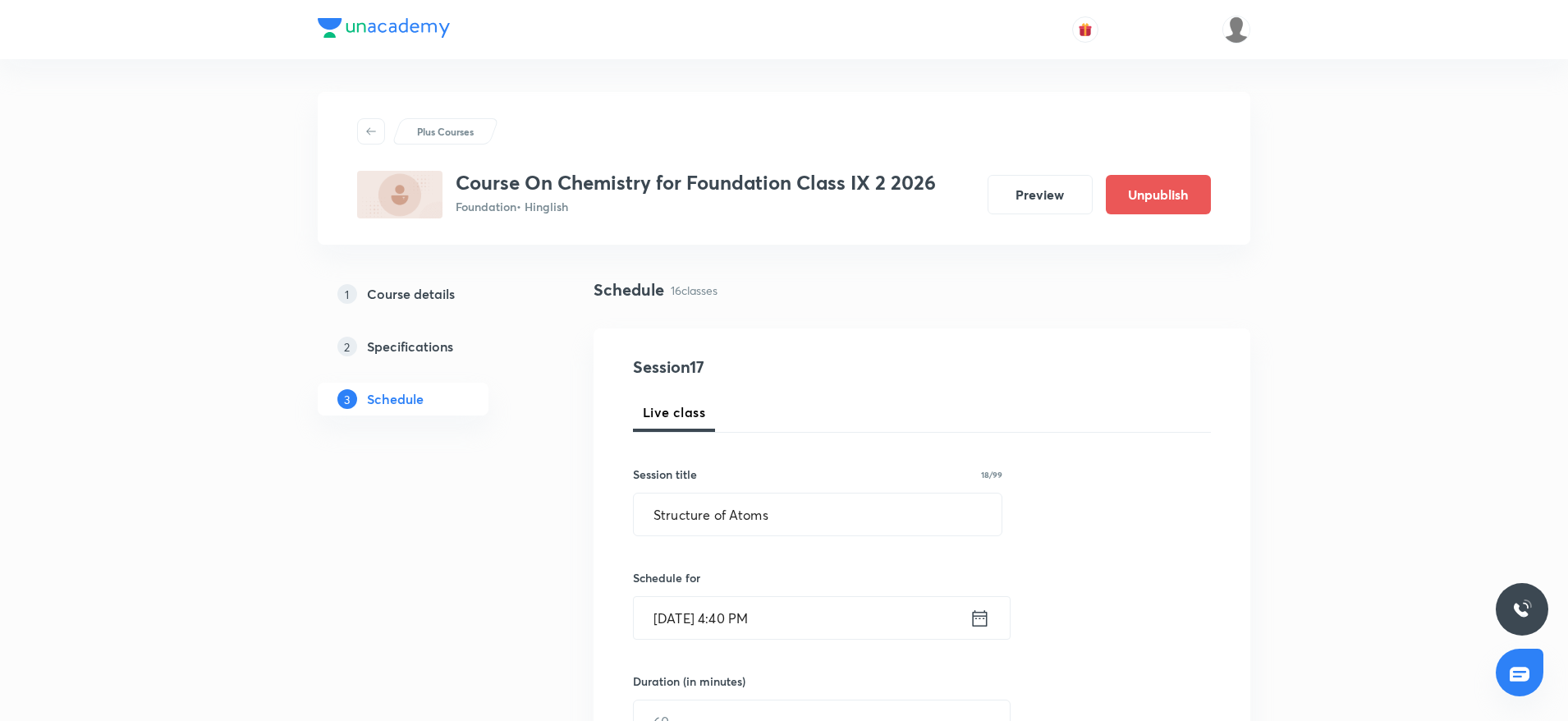
scroll to position [124, 0]
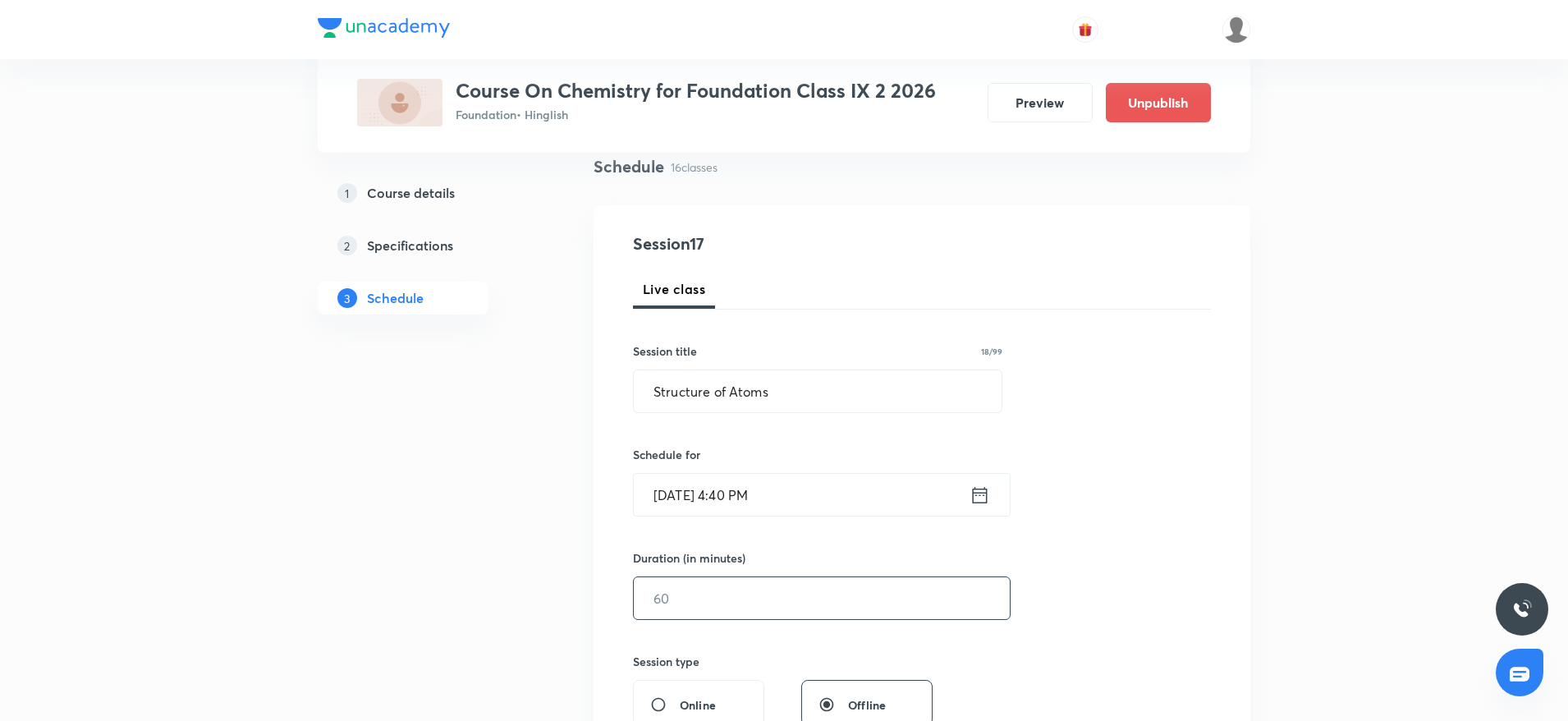
click at [699, 600] on input "text" at bounding box center [822, 598] width 376 height 42
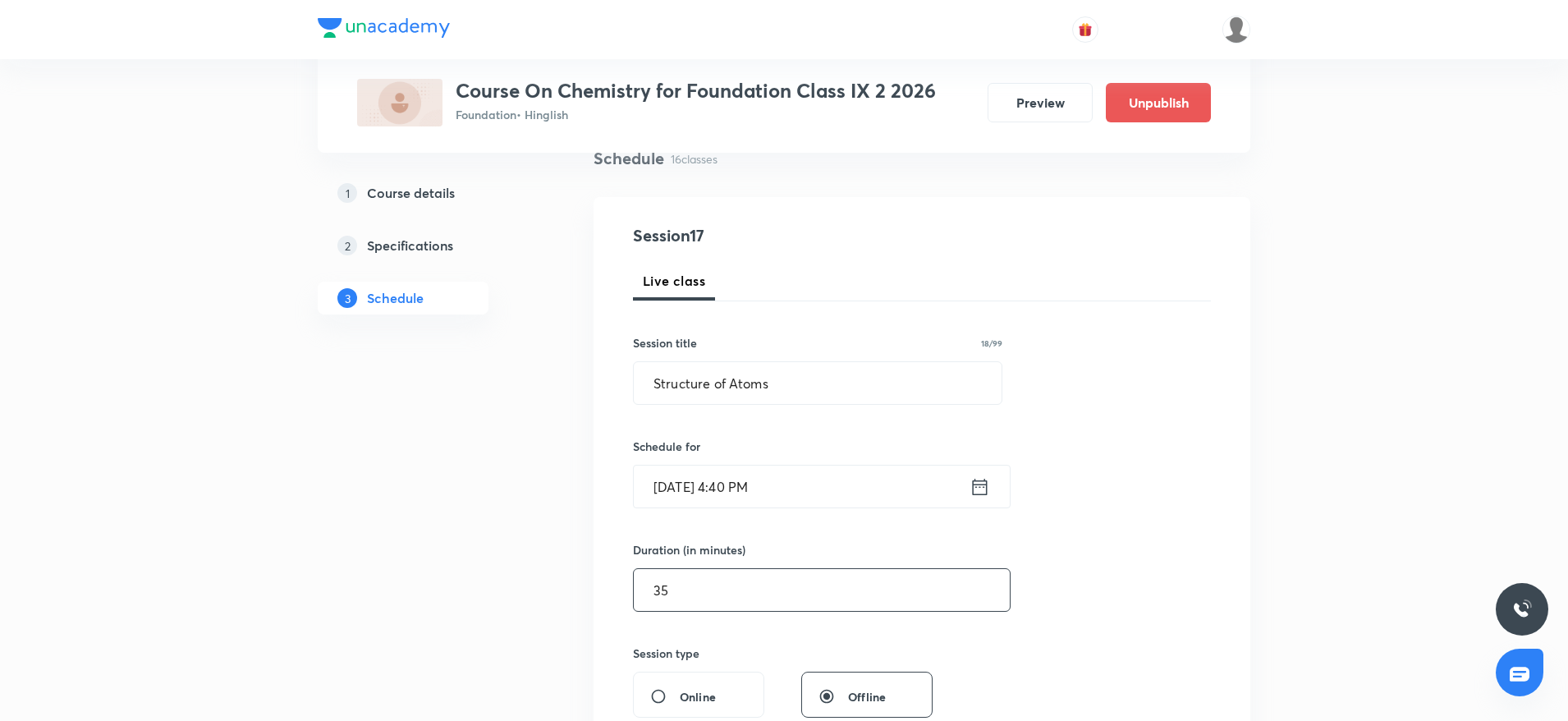
scroll to position [493, 0]
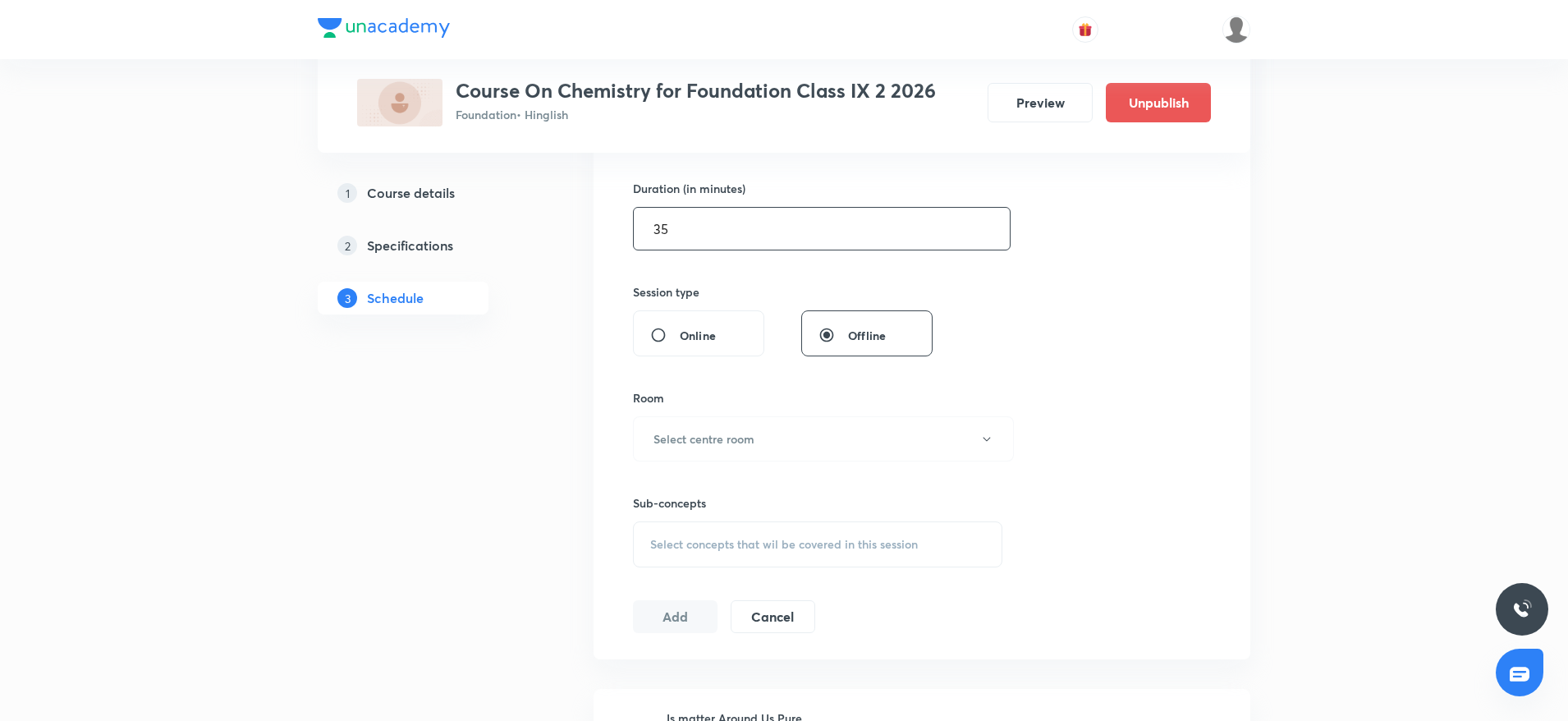
drag, startPoint x: 691, startPoint y: 233, endPoint x: 645, endPoint y: 231, distance: 46.0
click at [645, 231] on input "35" at bounding box center [822, 228] width 376 height 42
type input "40"
click at [702, 436] on h6 "Select centre room" at bounding box center [704, 439] width 101 height 17
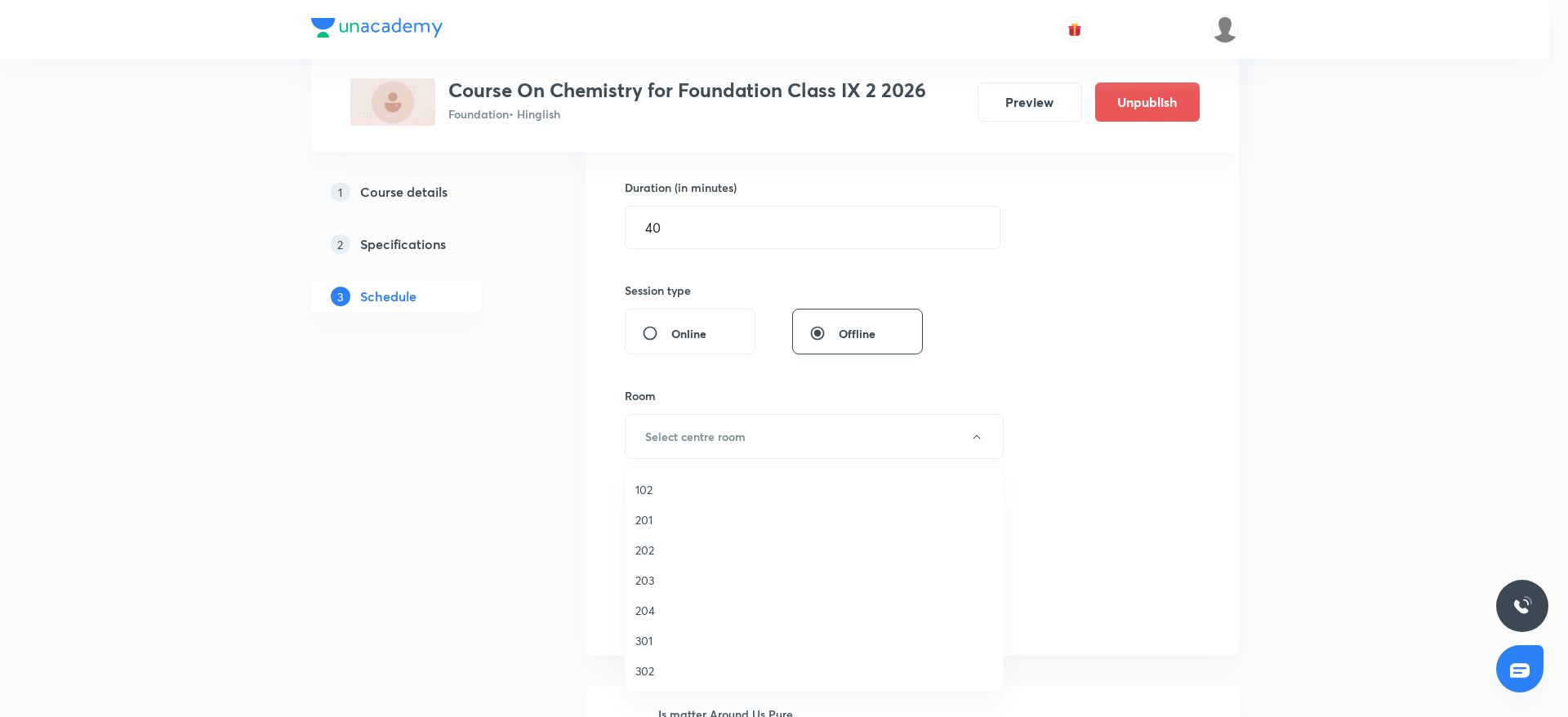
click at [658, 513] on span "201" at bounding box center [814, 520] width 357 height 17
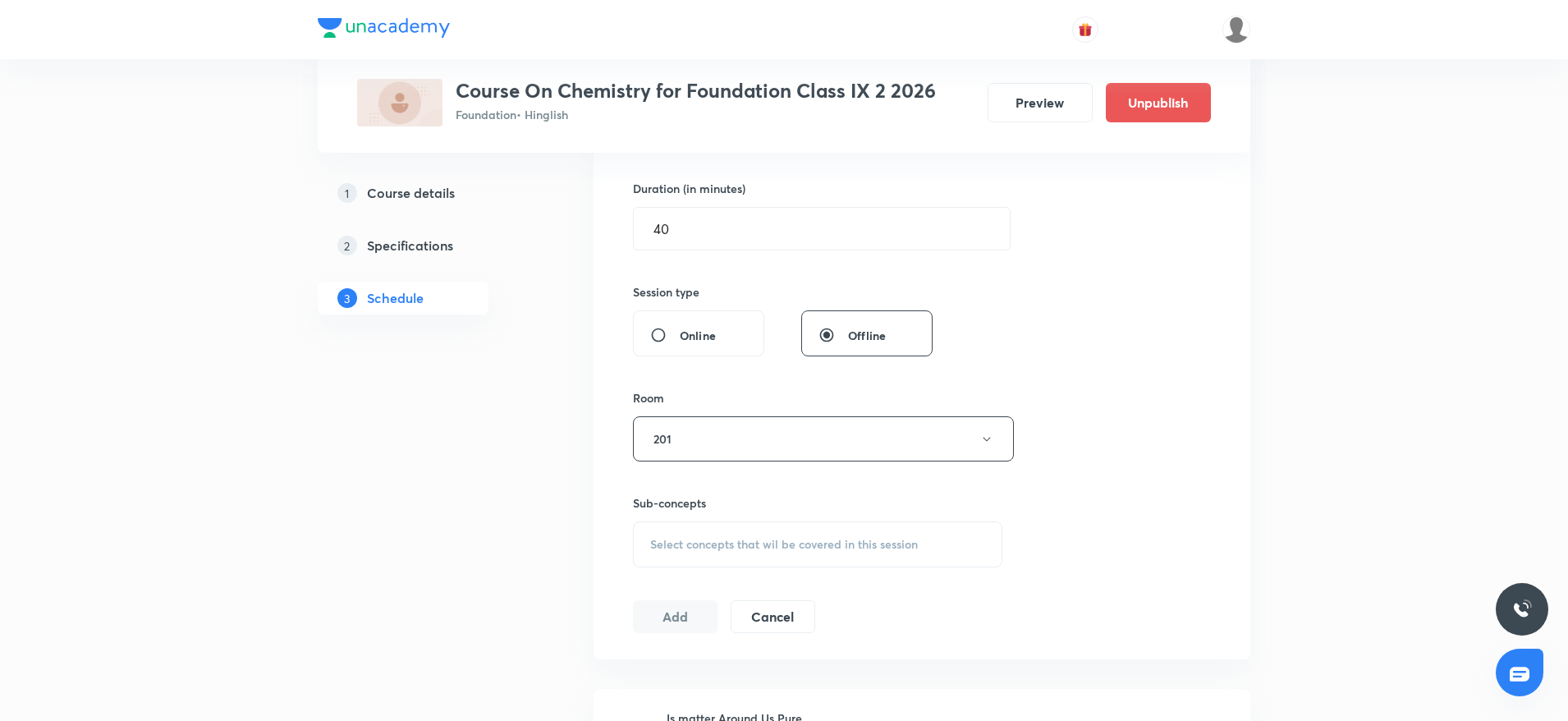
click at [893, 546] on span "Select concepts that wil be covered in this session" at bounding box center [784, 544] width 268 height 13
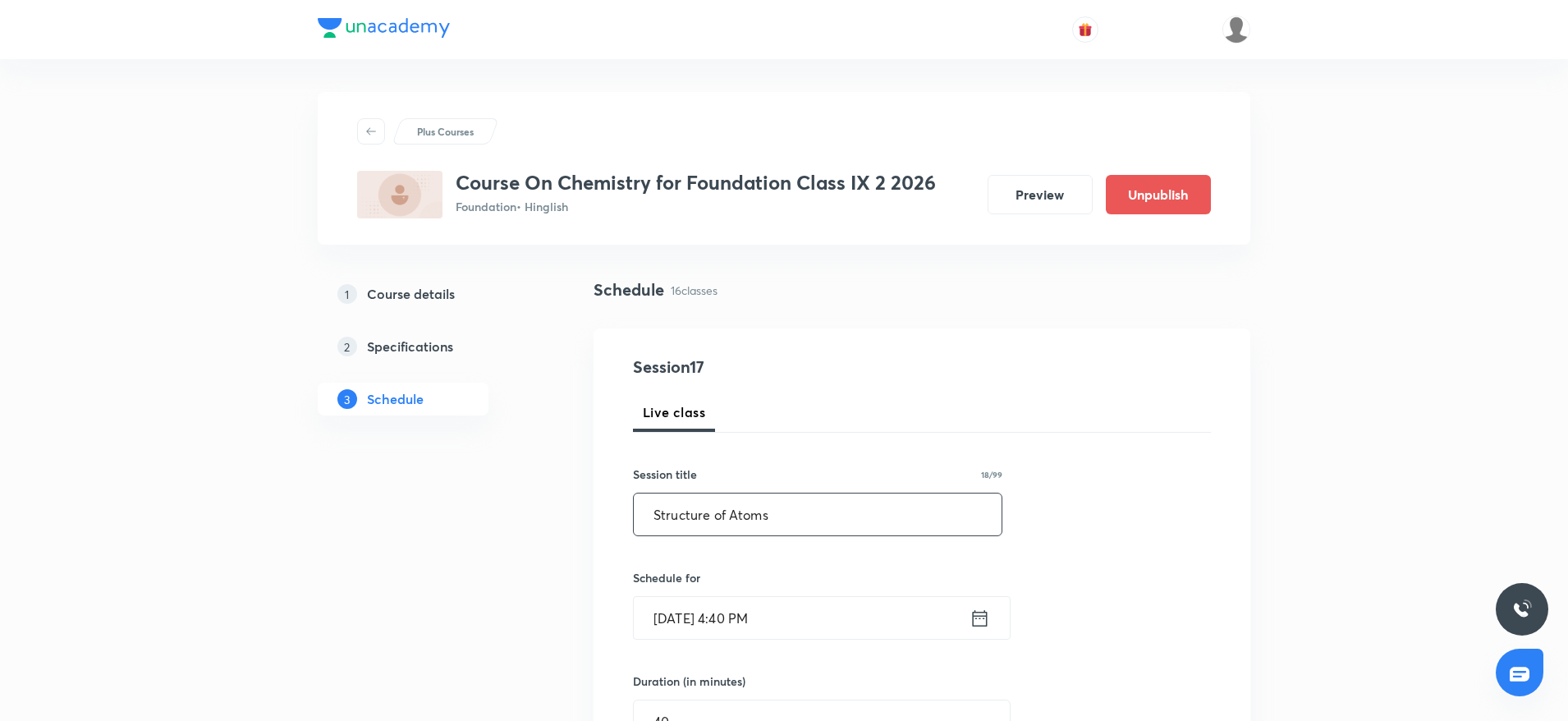
scroll to position [729, 0]
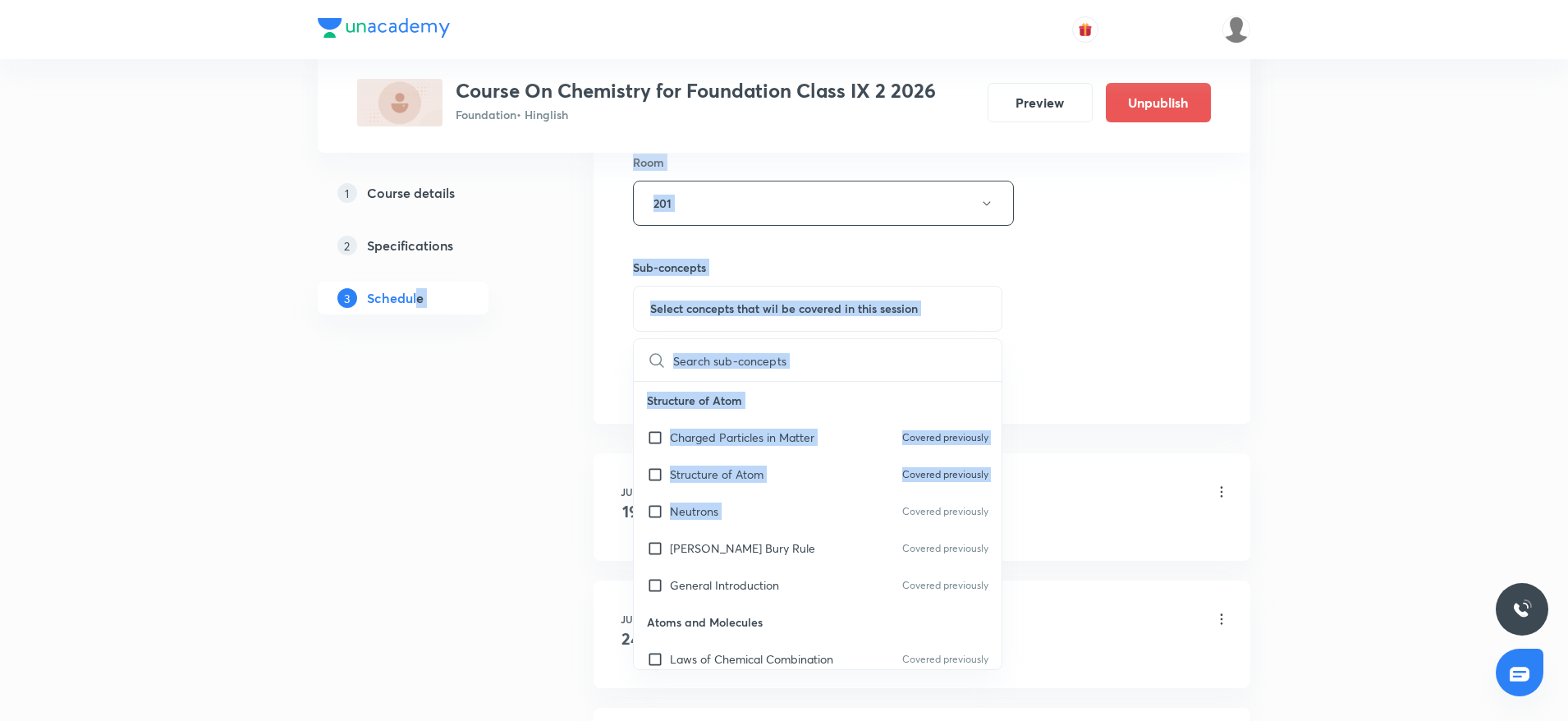
drag, startPoint x: 808, startPoint y: 495, endPoint x: 414, endPoint y: 496, distance: 394.0
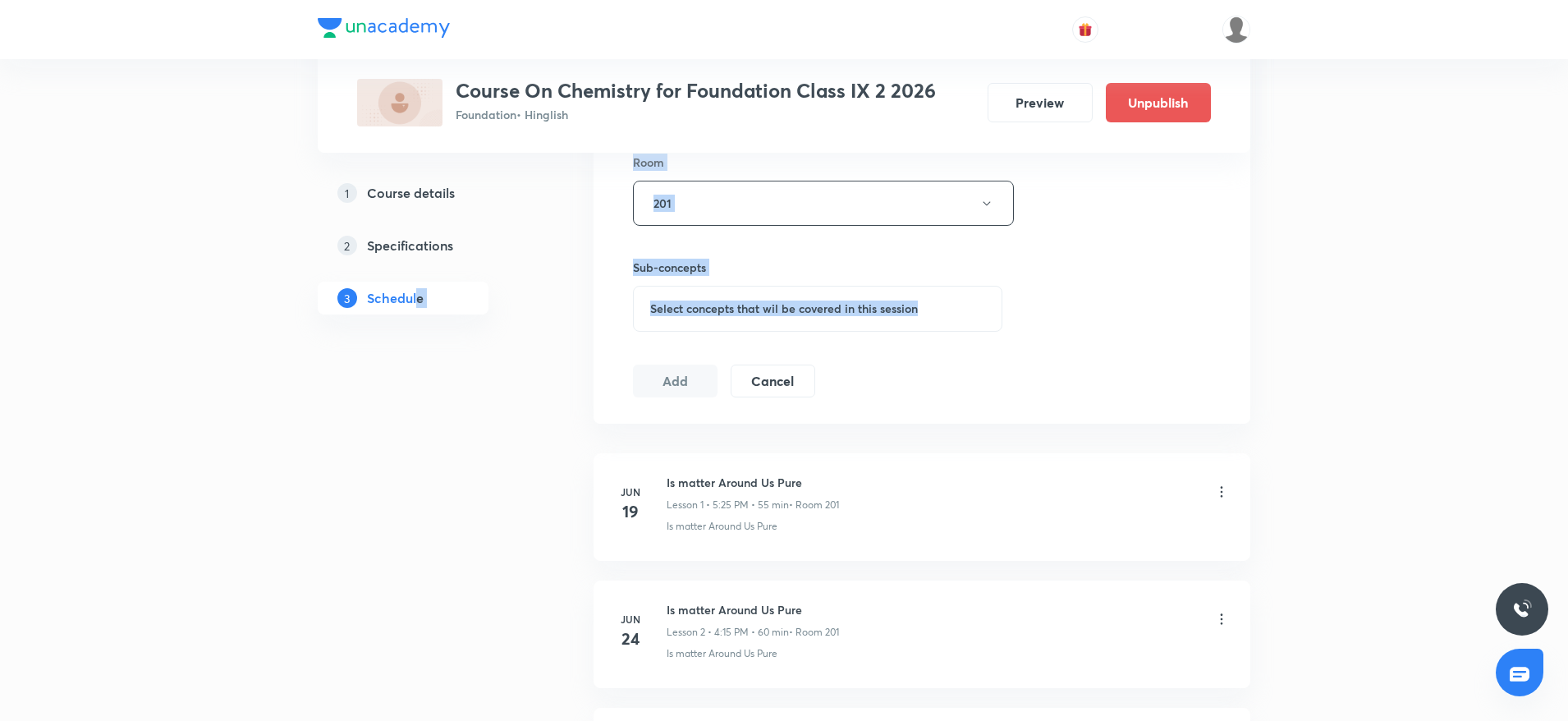
click at [1125, 348] on div "Session 17 Live class Session title 18/99 Structure of Atoms ​ Schedule for [DA…" at bounding box center [922, 11] width 578 height 772
click at [835, 307] on span "Select concepts that wil be covered in this session" at bounding box center [784, 308] width 268 height 13
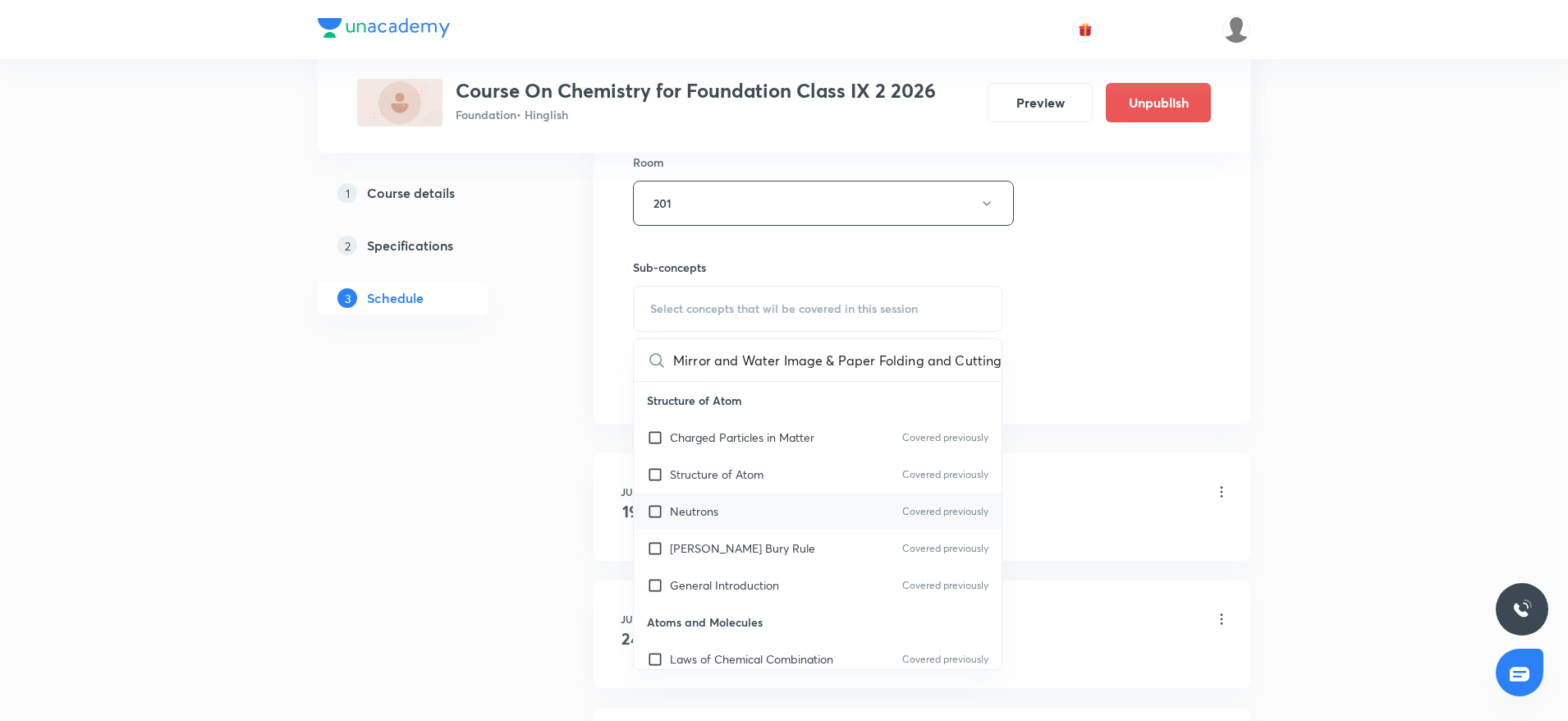
scroll to position [0, 282]
drag, startPoint x: 719, startPoint y: 354, endPoint x: 920, endPoint y: 343, distance: 201.3
click at [920, 343] on div "Mirror and Water Image & Paper Folding and Cutting & Embedded Figure(3) 0 / 0 ​" at bounding box center [817, 360] width 368 height 42
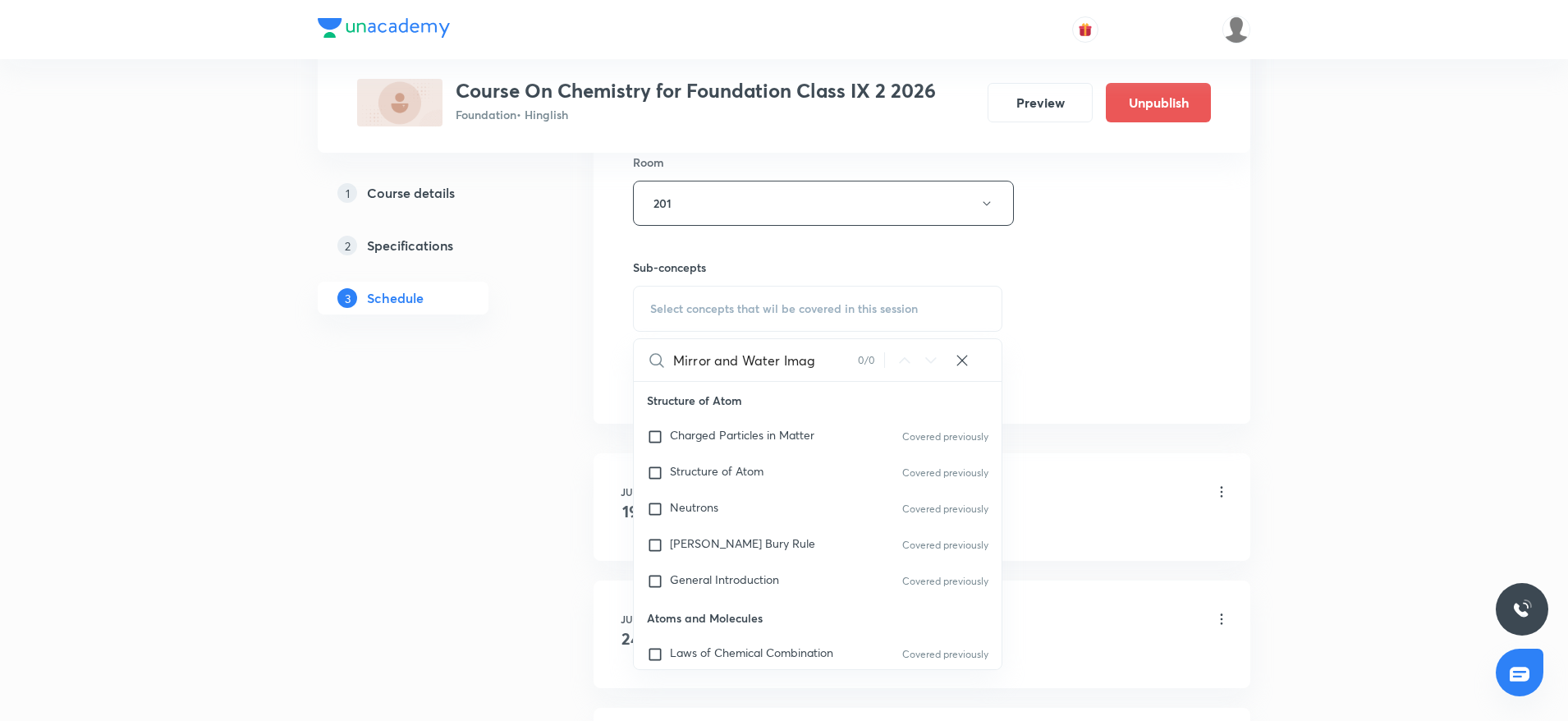
scroll to position [0, 0]
type input "Mirror"
click at [958, 366] on icon at bounding box center [962, 360] width 16 height 16
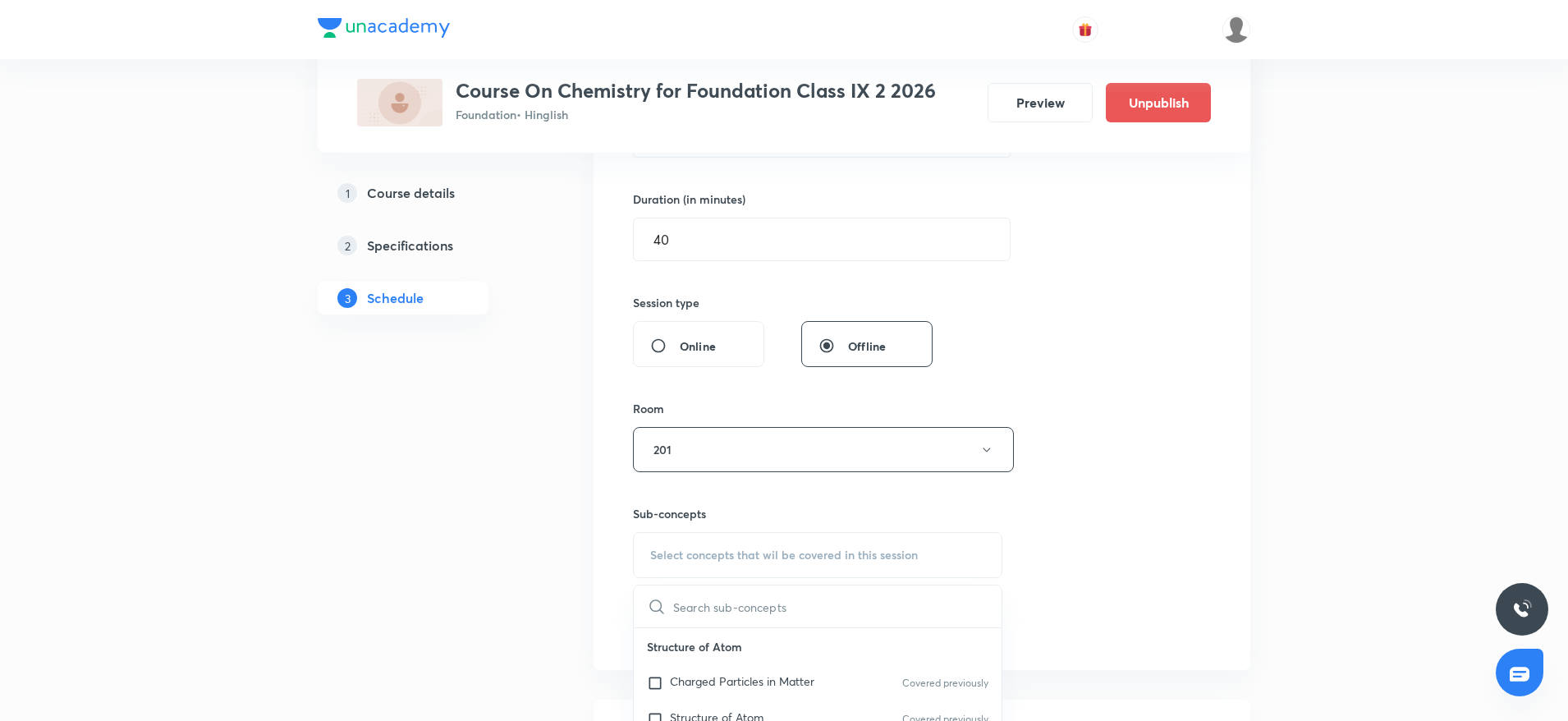
click at [787, 554] on span "Select concepts that wil be covered in this session" at bounding box center [784, 554] width 268 height 13
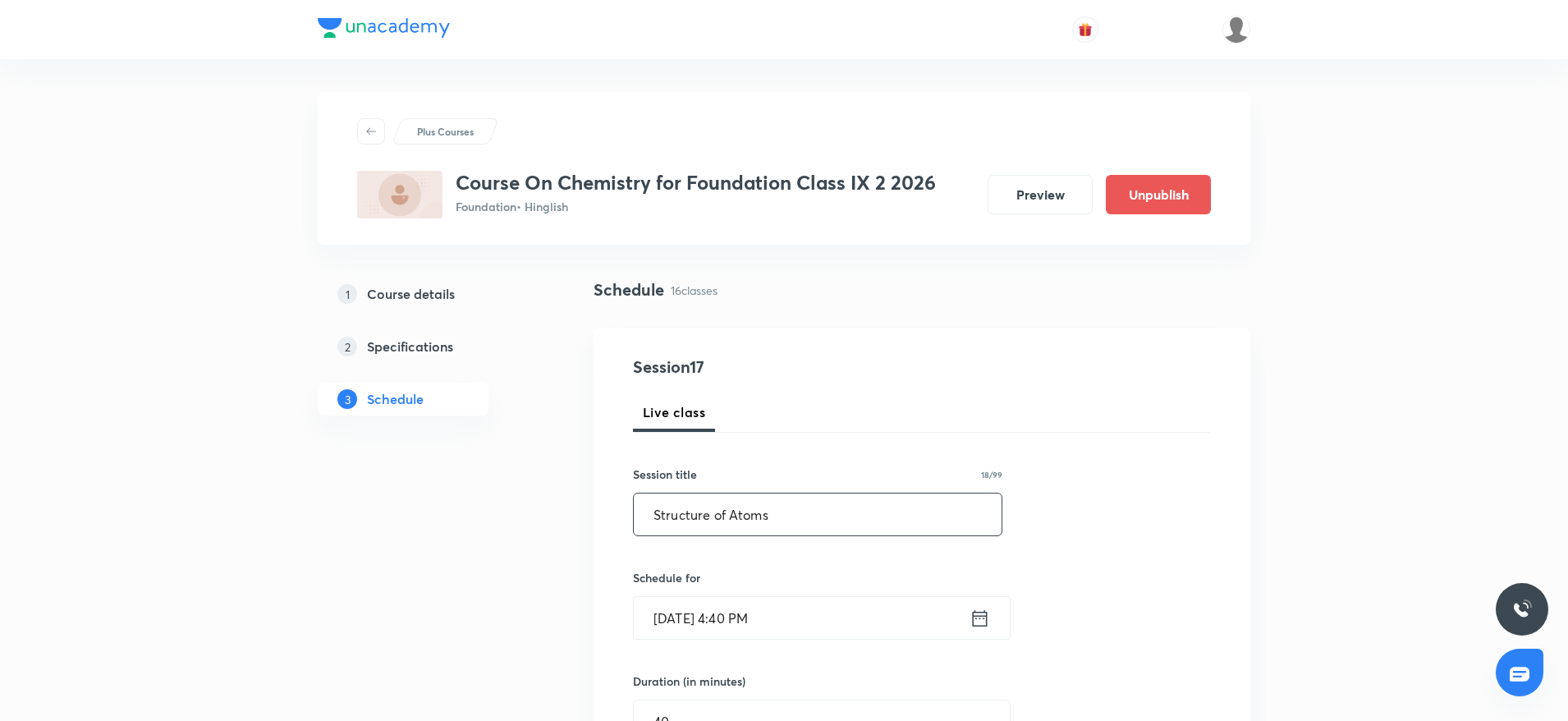
drag, startPoint x: 805, startPoint y: 518, endPoint x: 511, endPoint y: 516, distance: 294.0
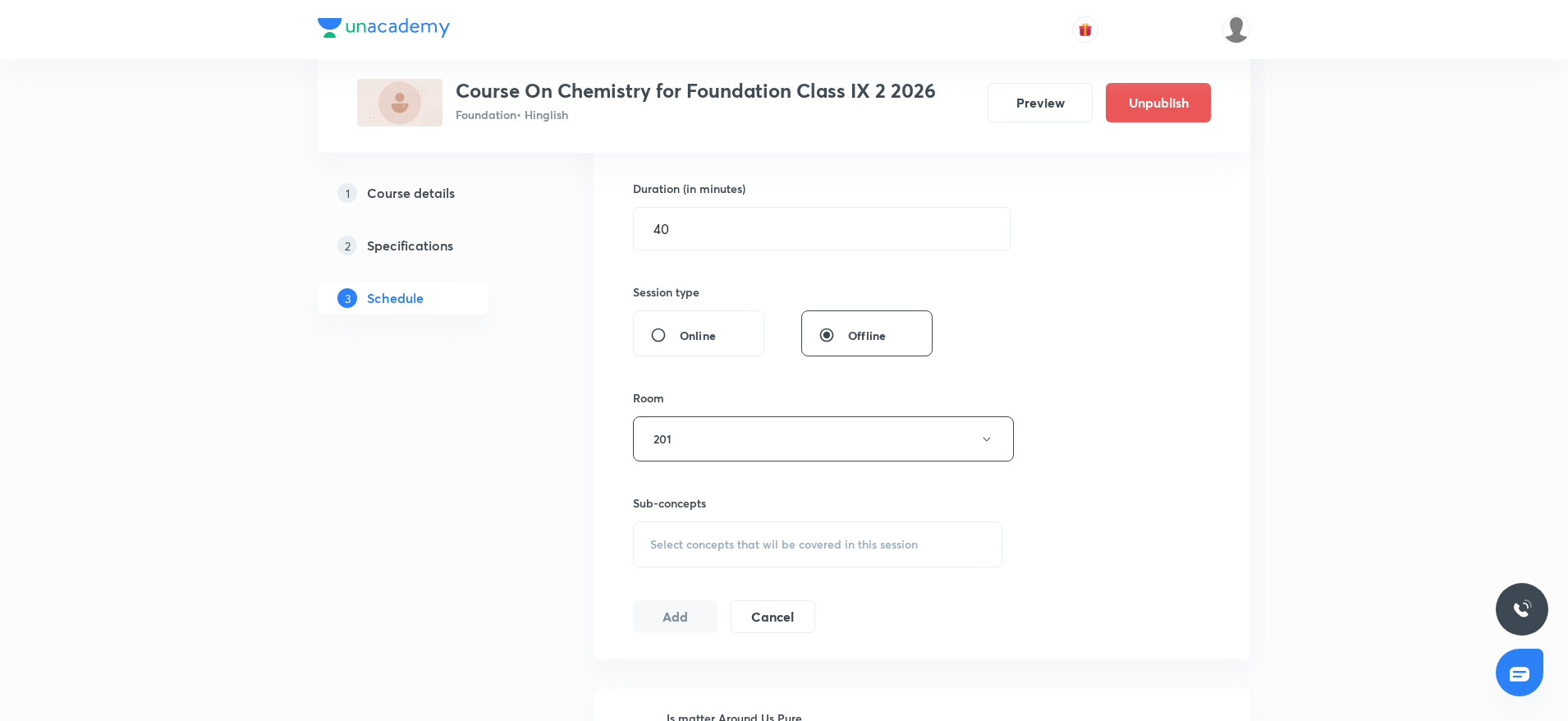
click at [709, 541] on span "Select concepts that wil be covered in this session" at bounding box center [784, 544] width 268 height 13
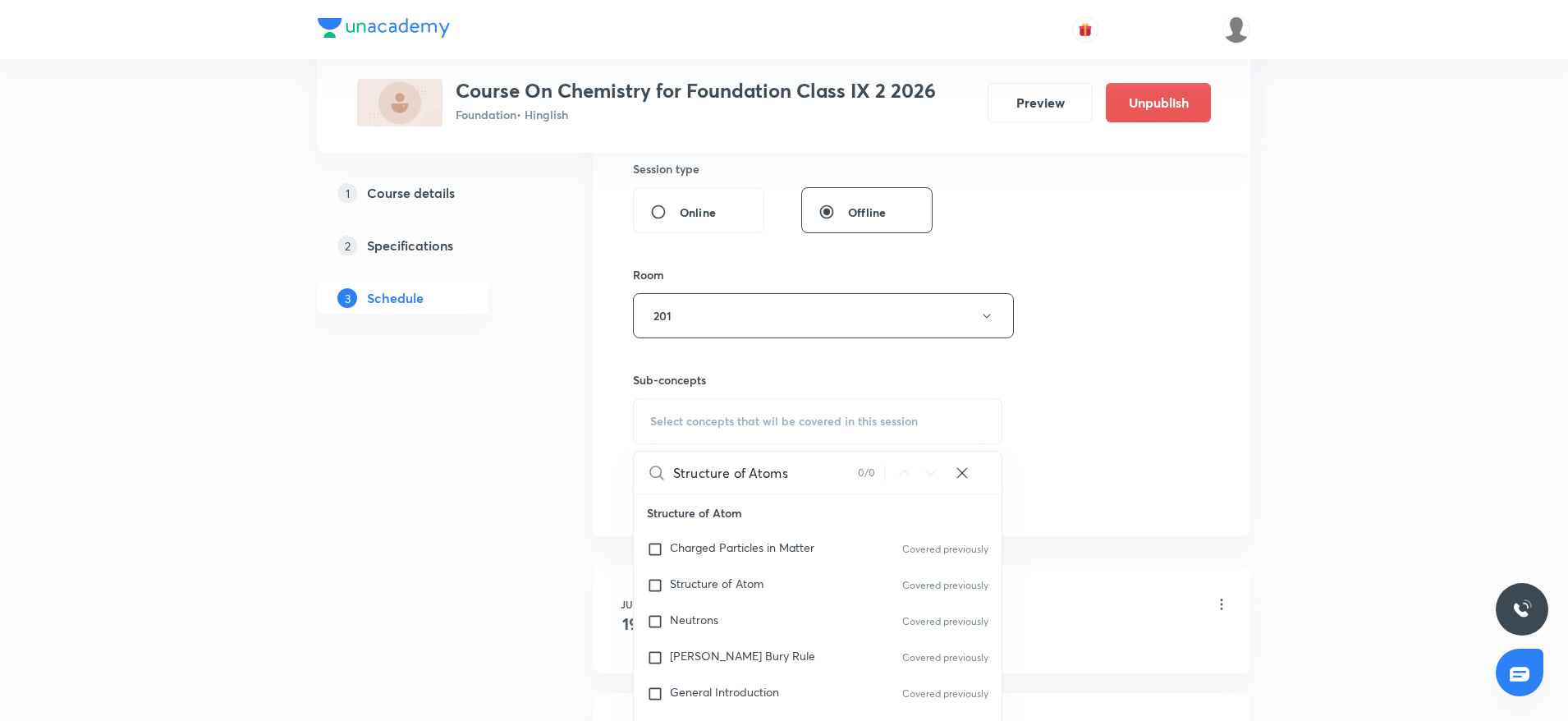
scroll to position [740, 0]
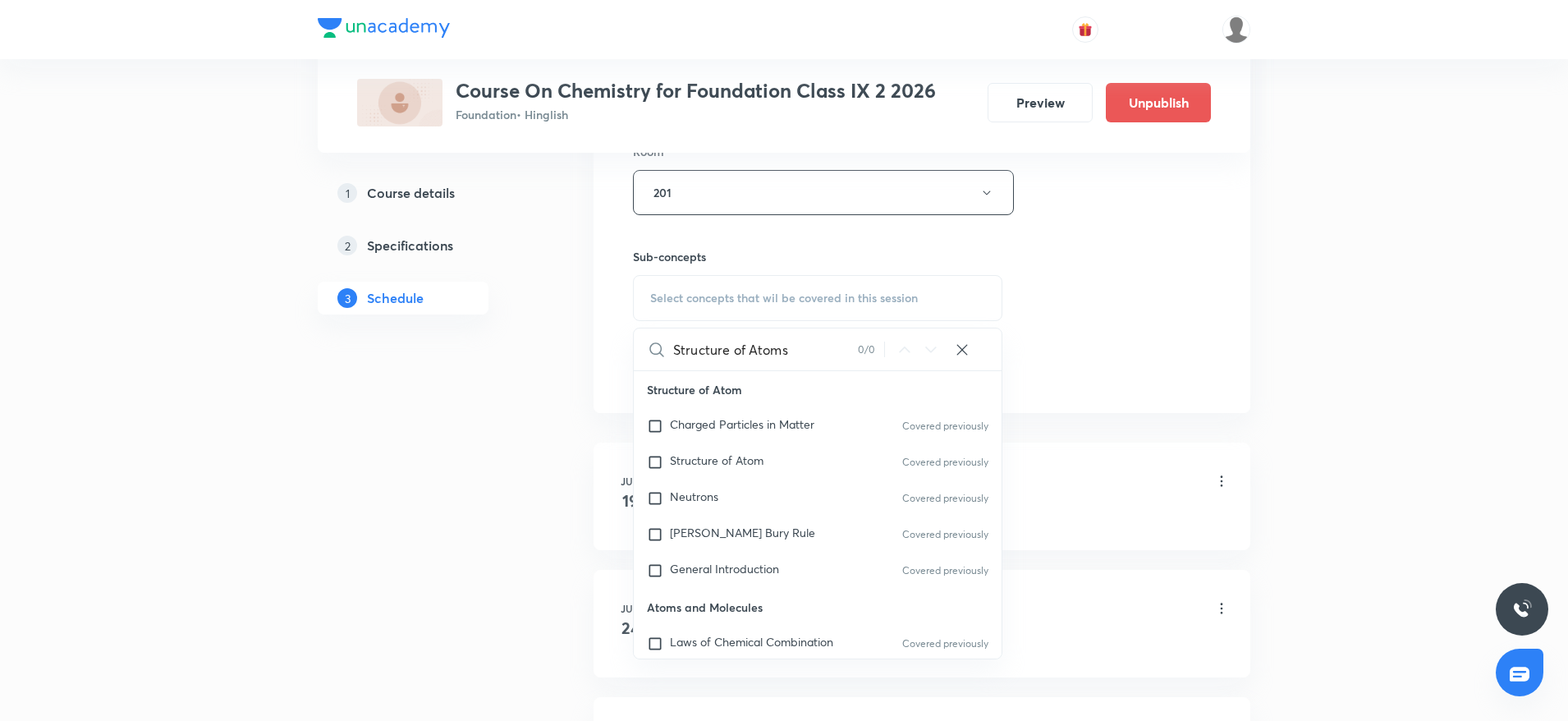
drag, startPoint x: 733, startPoint y: 345, endPoint x: 900, endPoint y: 373, distance: 169.3
click at [900, 373] on div "Structure of Atoms 0 / 0 ​ Structure of Atom Charged Particles in Matter Covere…" at bounding box center [817, 494] width 370 height 332
type input "Structure"
click at [727, 568] on span "General Introduction" at bounding box center [724, 569] width 109 height 15
checkbox input "true"
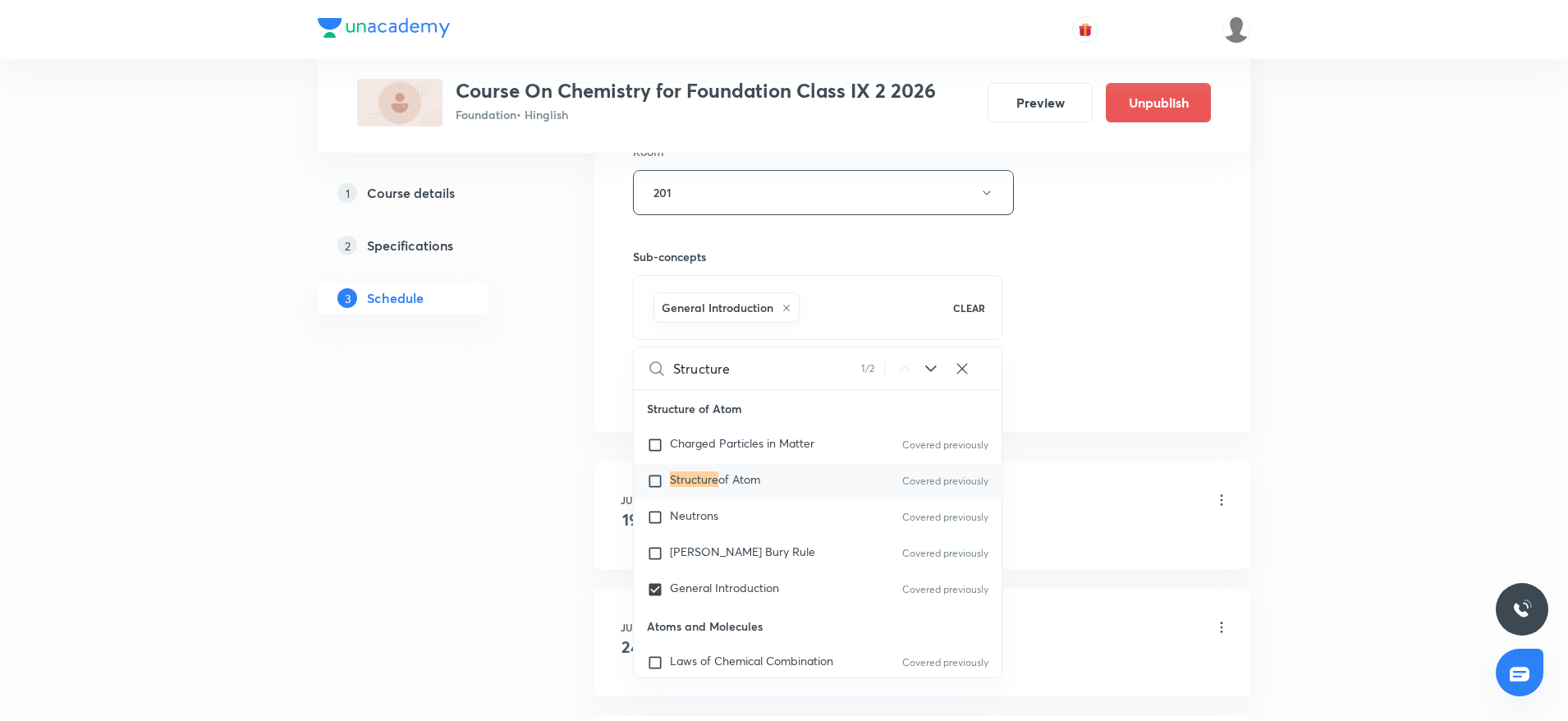
click at [1161, 294] on div "Session 17 Live class Session title 18/99 Structure of Atoms ​ Schedule for [DA…" at bounding box center [922, 10] width 578 height 791
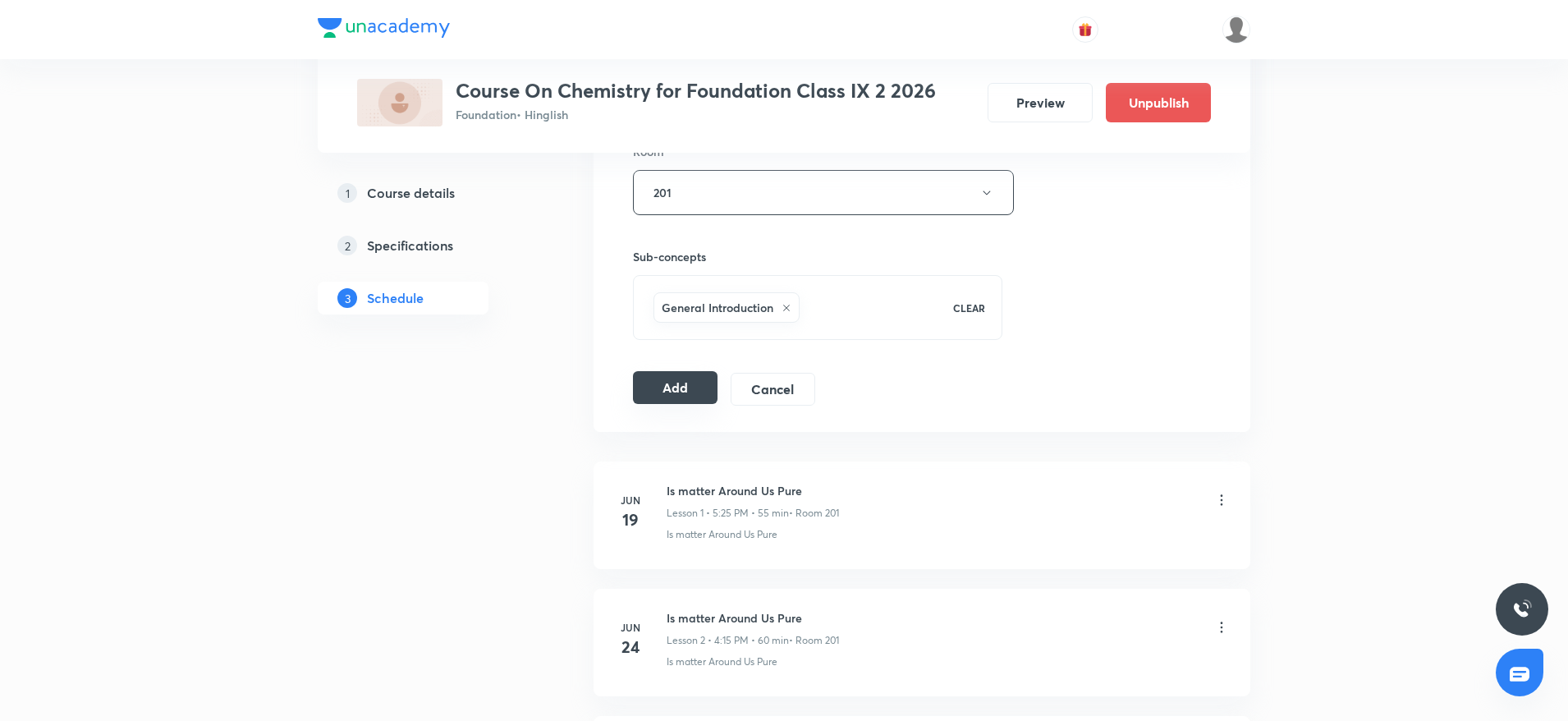
click at [693, 386] on button "Add" at bounding box center [675, 388] width 85 height 33
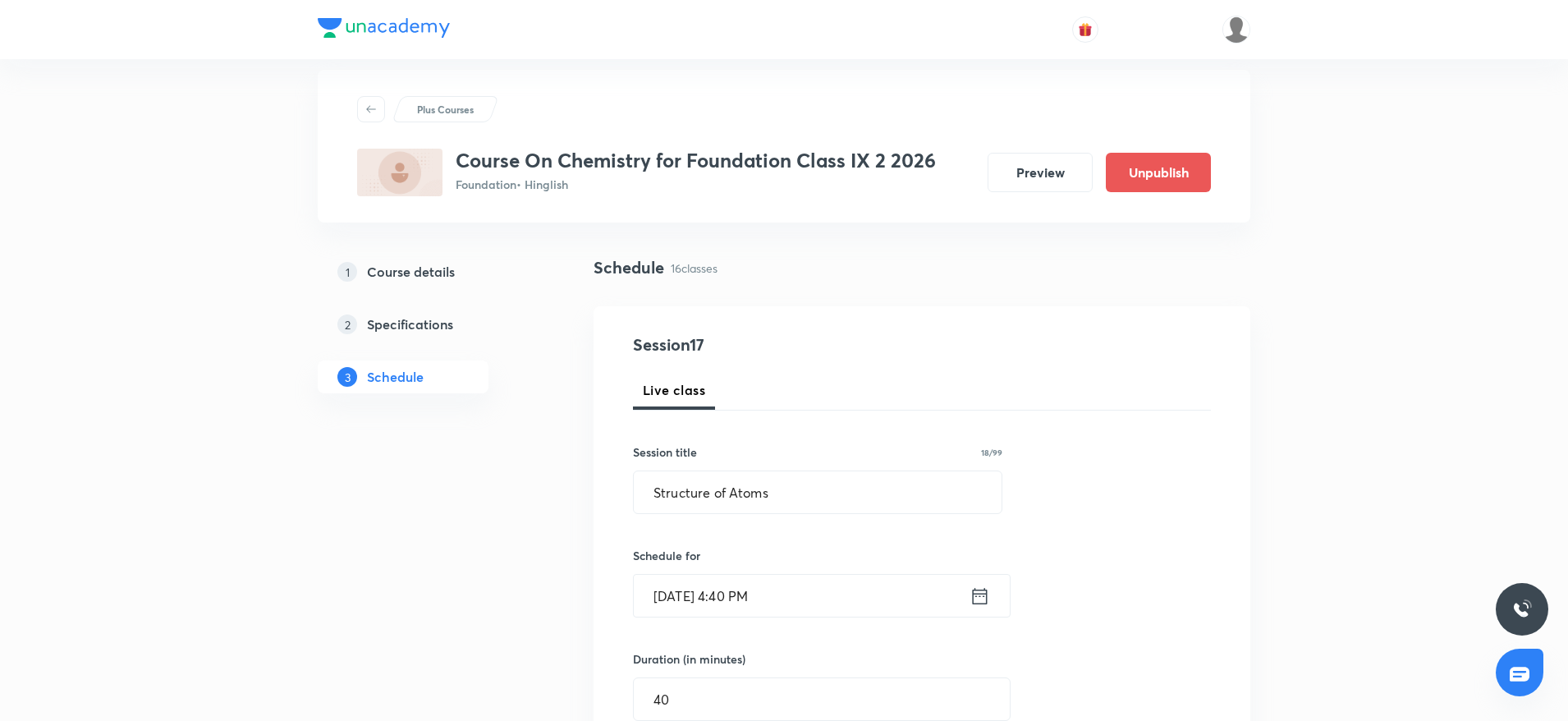
scroll to position [0, 0]
